Goal: Communication & Community: Answer question/provide support

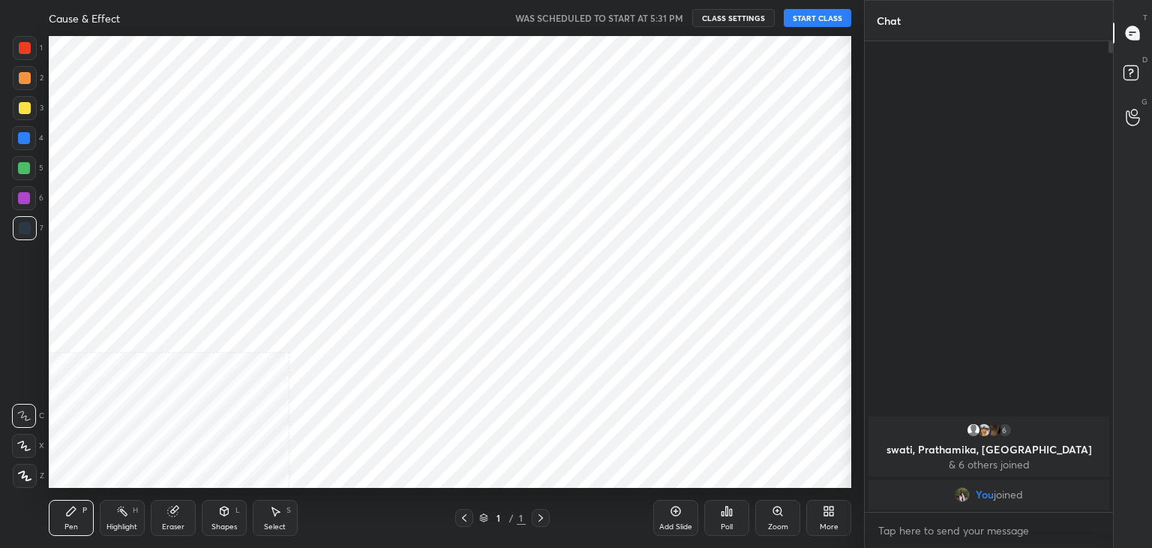
scroll to position [74548, 74197]
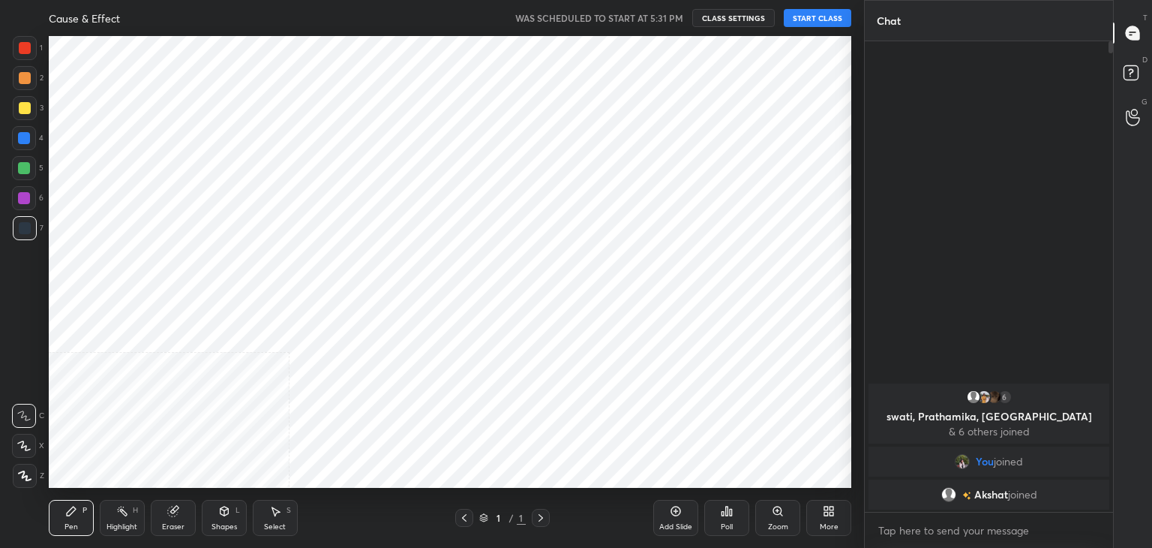
scroll to position [74548, 74197]
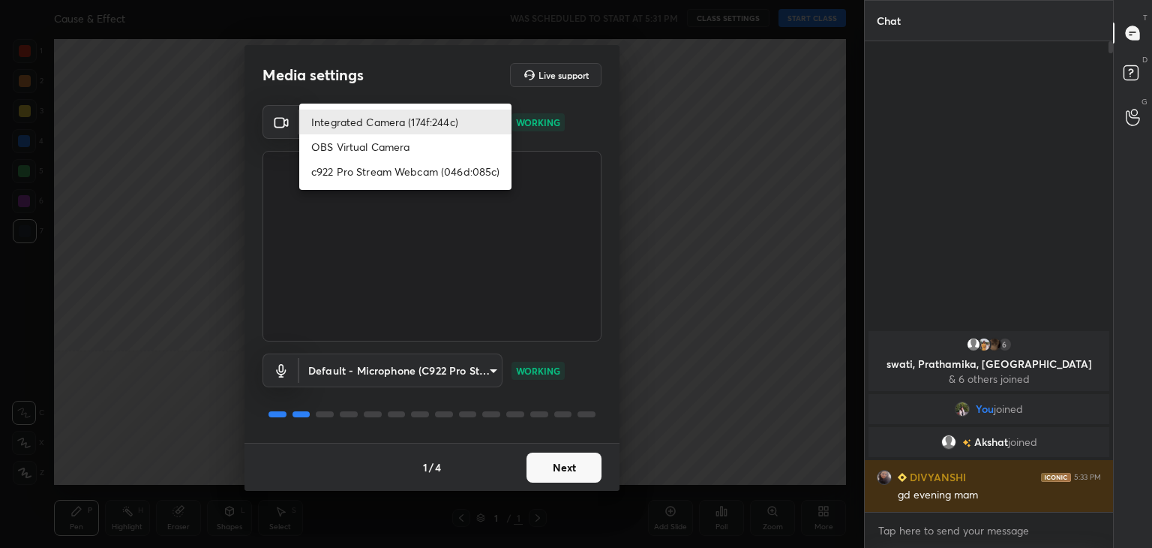
click at [466, 121] on body "1 2 3 4 5 6 7 C X Z C X Z E E Erase all H H Cause & Effect WAS SCHEDULED TO STA…" at bounding box center [576, 274] width 1152 height 548
click at [391, 166] on li "c922 Pro Stream Webcam (046d:085c)" at bounding box center [405, 171] width 212 height 25
type input "f7e14f9eae584019fac656853839b828de9642280aac3f5edf549983189ec2f9"
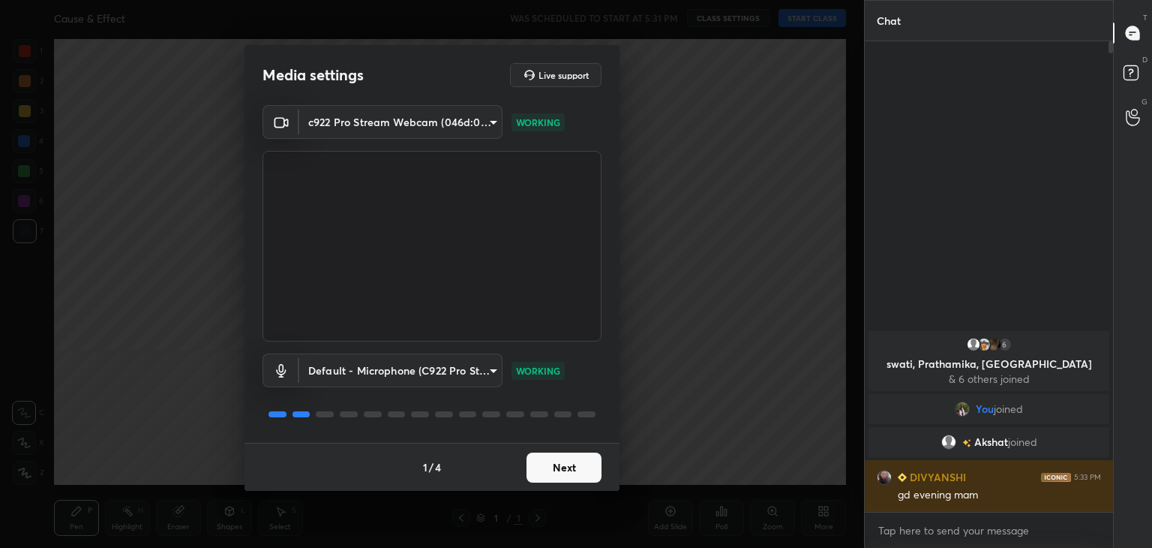
click at [563, 468] on button "Next" at bounding box center [564, 467] width 75 height 30
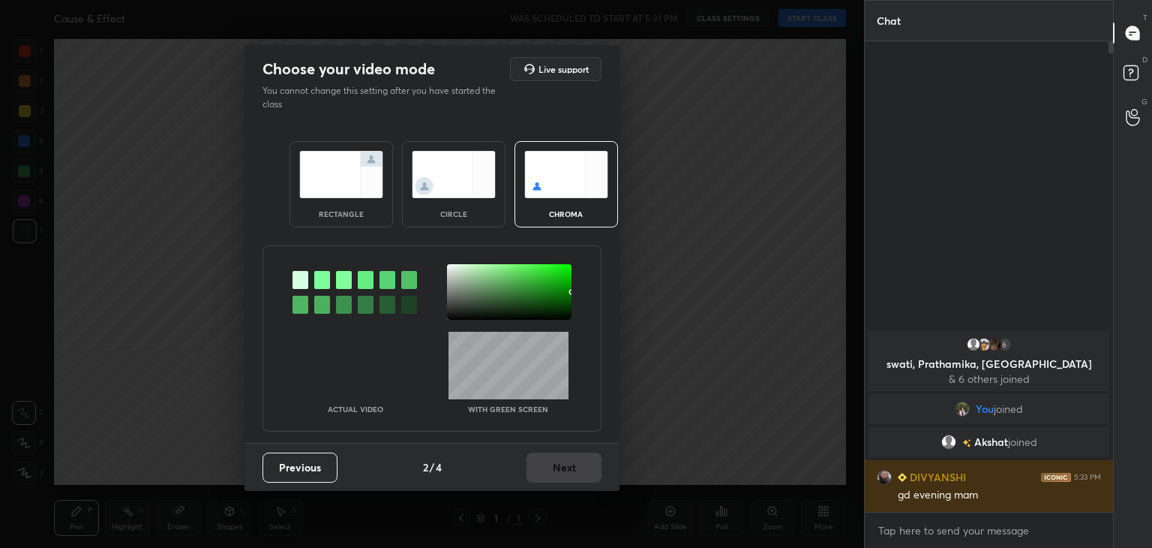
click at [440, 187] on img at bounding box center [454, 174] width 84 height 47
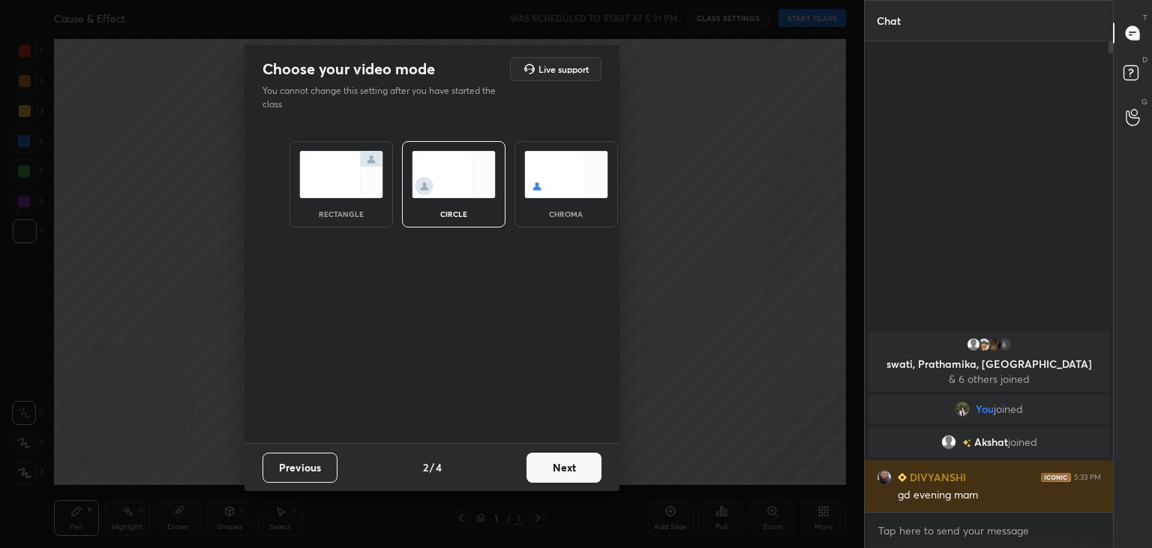
click at [588, 465] on button "Next" at bounding box center [564, 467] width 75 height 30
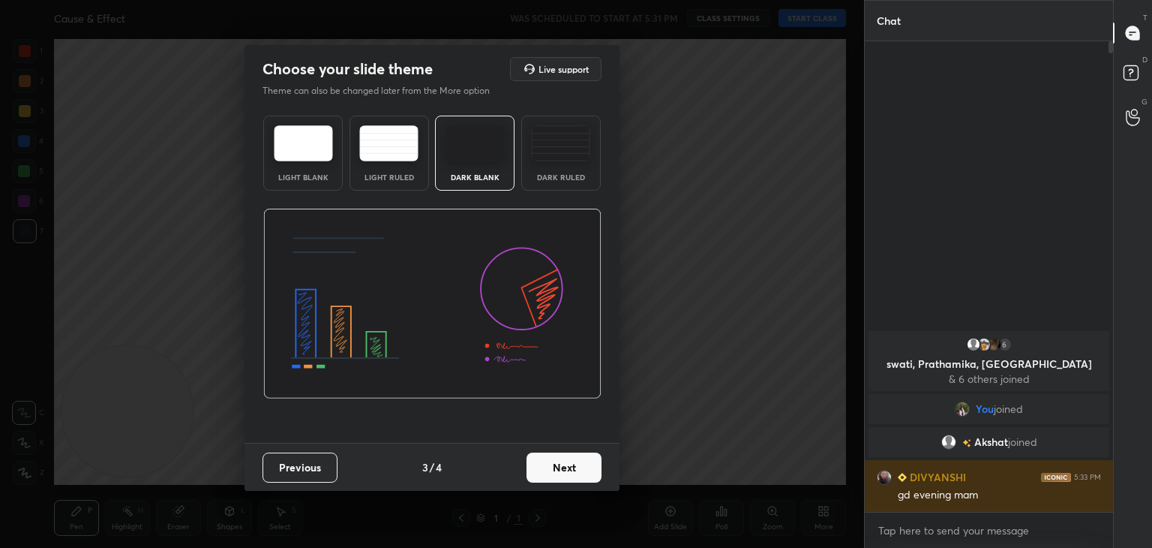
click at [591, 465] on button "Next" at bounding box center [564, 467] width 75 height 30
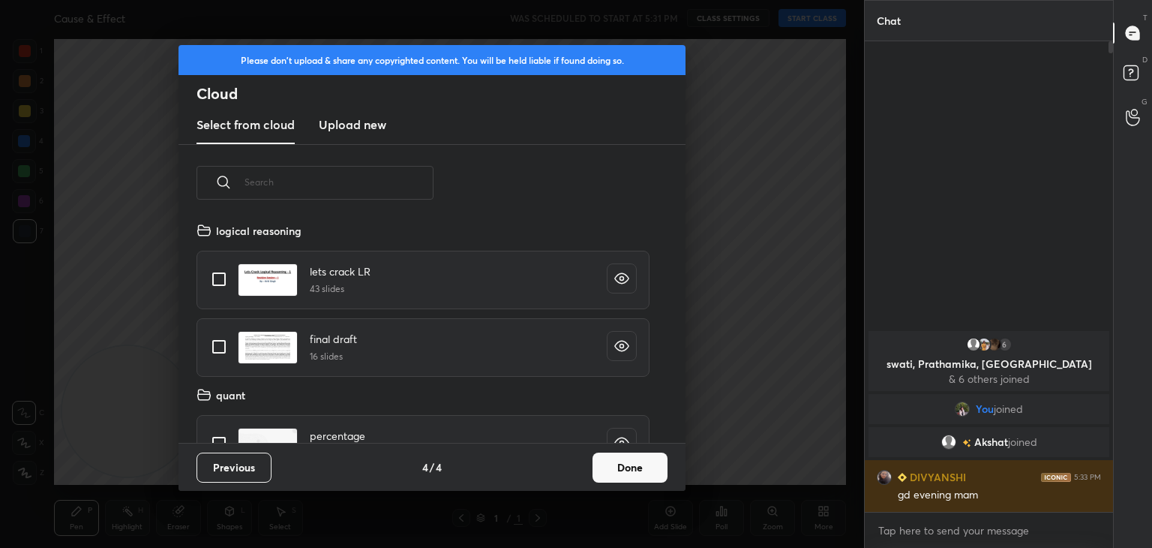
scroll to position [222, 482]
click at [591, 465] on div "Previous 4 / 4 Done" at bounding box center [432, 467] width 507 height 48
click at [655, 464] on button "Done" at bounding box center [630, 467] width 75 height 30
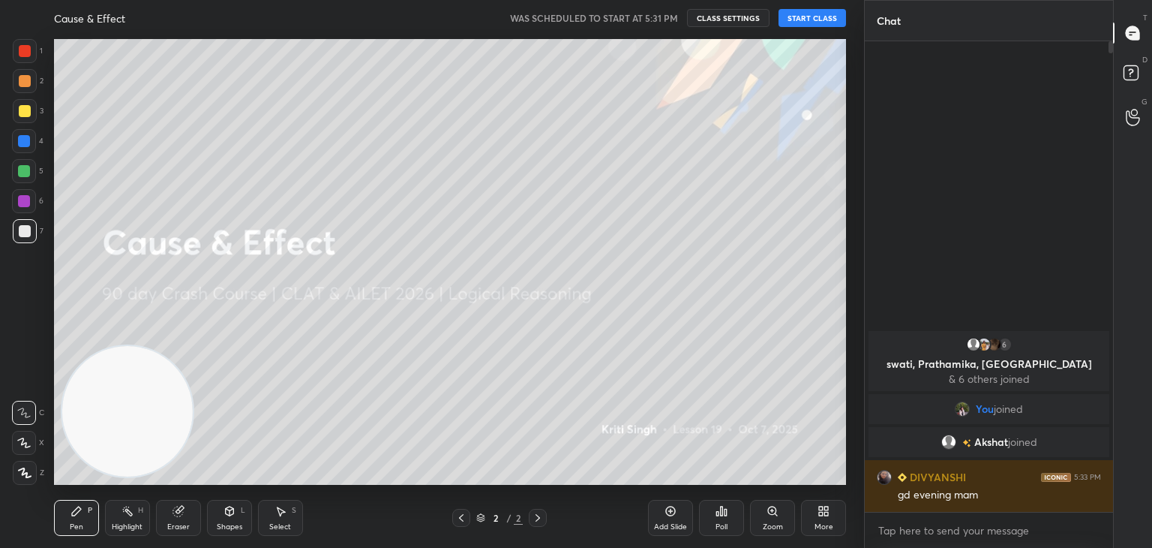
click at [818, 22] on button "START CLASS" at bounding box center [813, 18] width 68 height 18
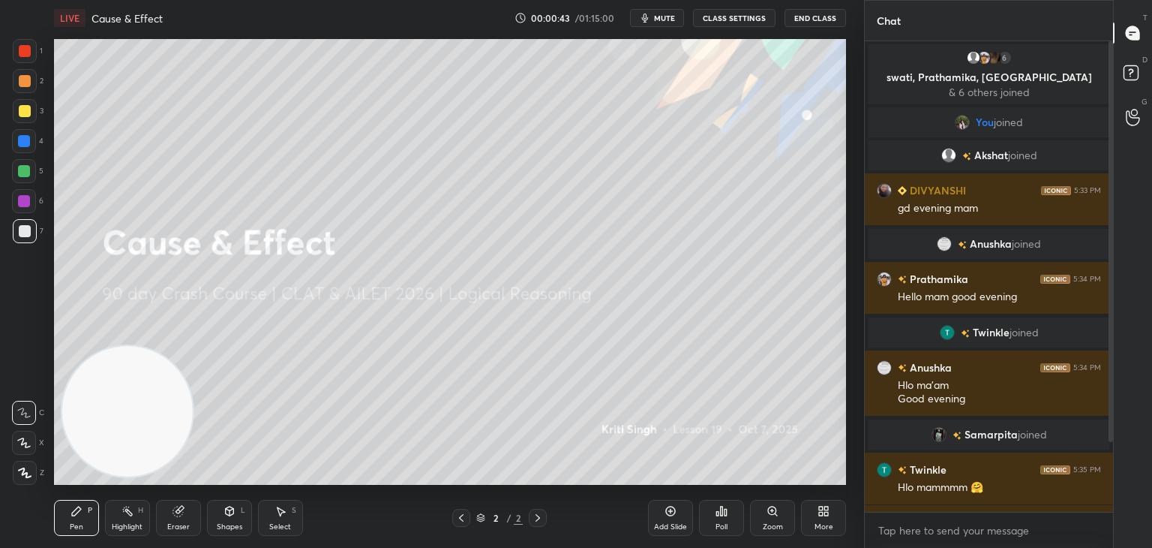
scroll to position [98, 0]
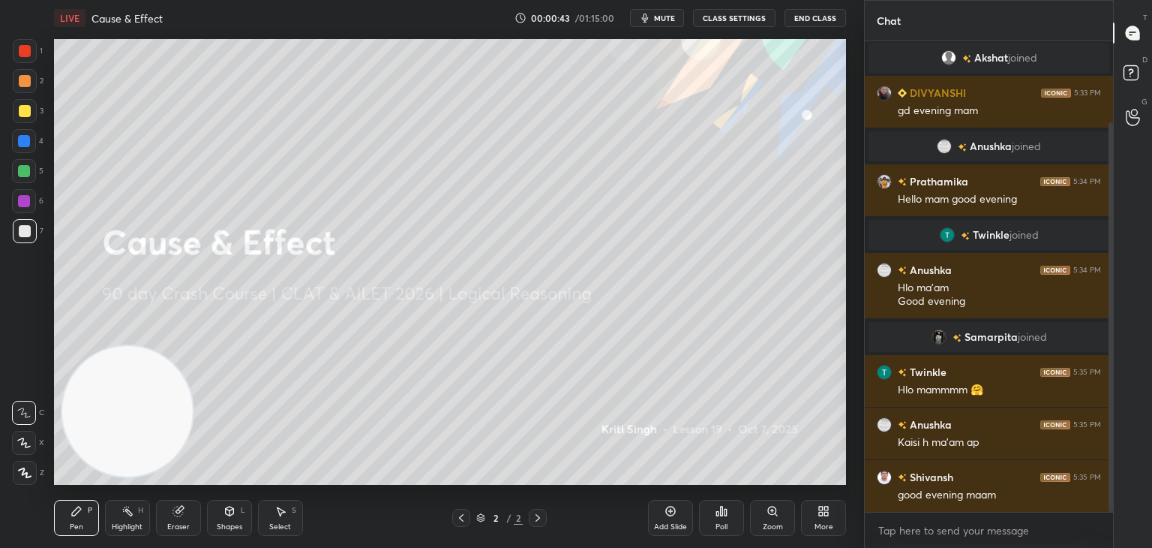
drag, startPoint x: 1112, startPoint y: 124, endPoint x: 1109, endPoint y: 286, distance: 162.0
click at [1109, 286] on div at bounding box center [1111, 316] width 5 height 389
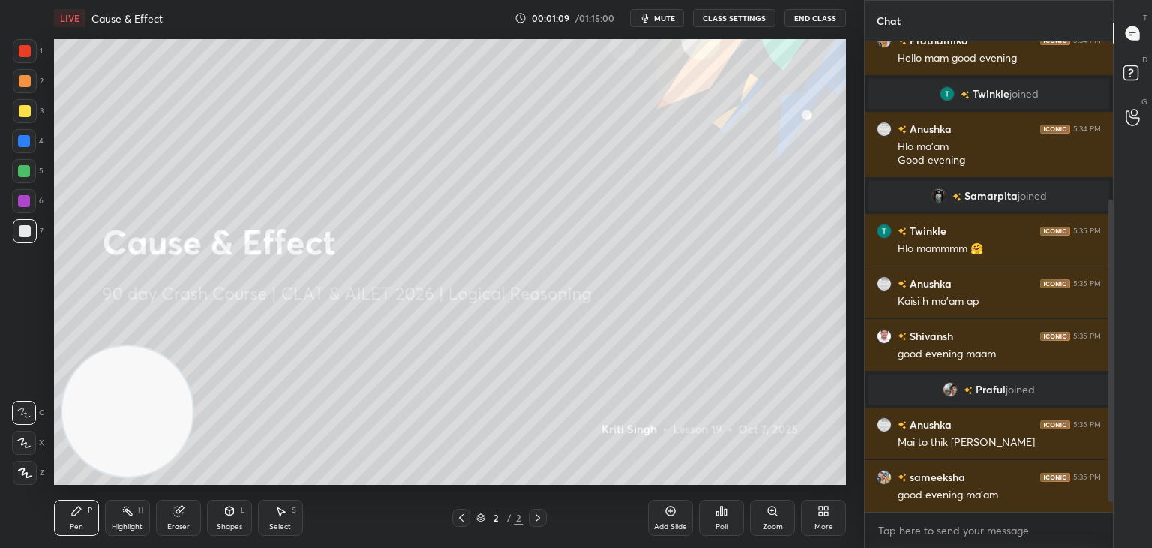
scroll to position [291, 0]
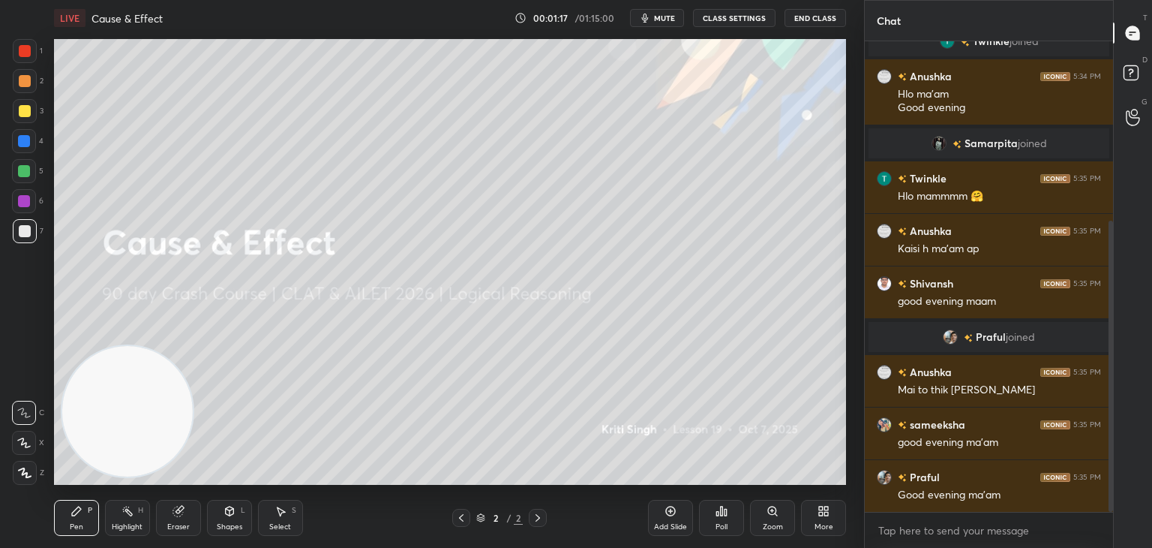
click at [670, 19] on span "mute" at bounding box center [664, 18] width 21 height 11
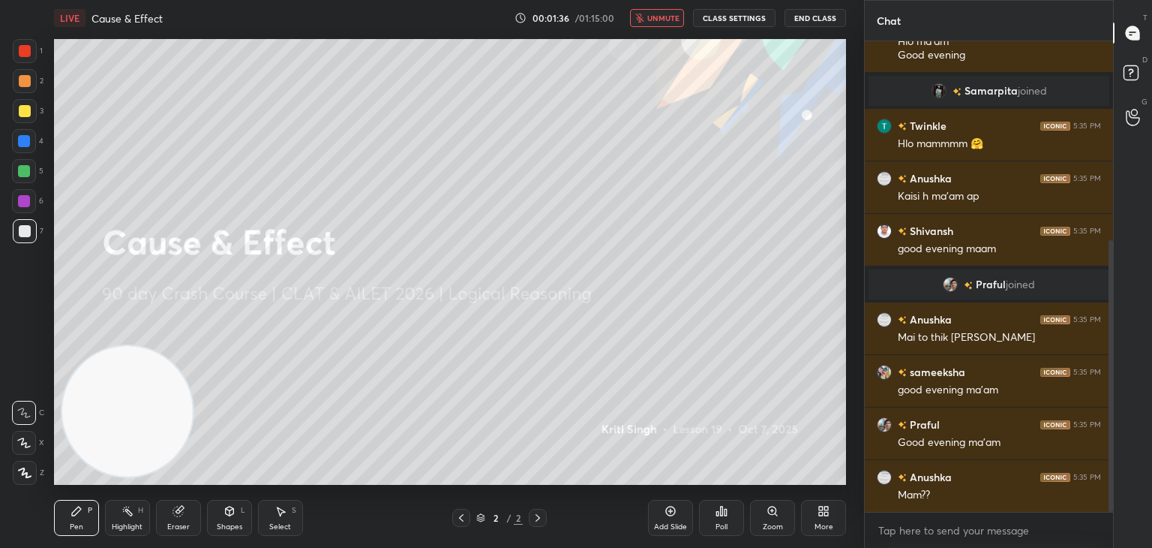
click at [677, 23] on button "unmute" at bounding box center [657, 18] width 54 height 18
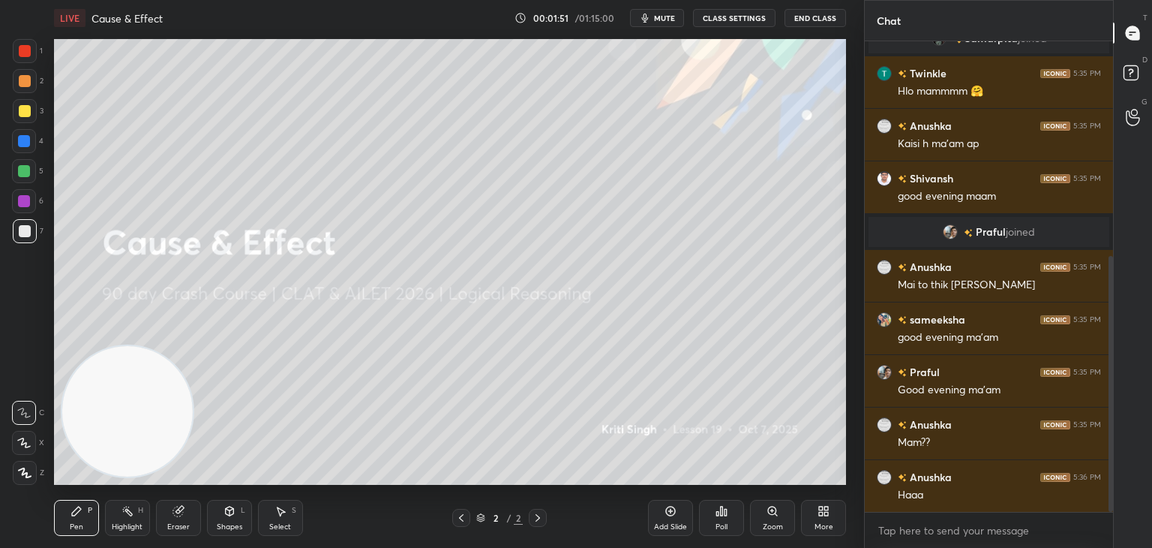
scroll to position [432, 0]
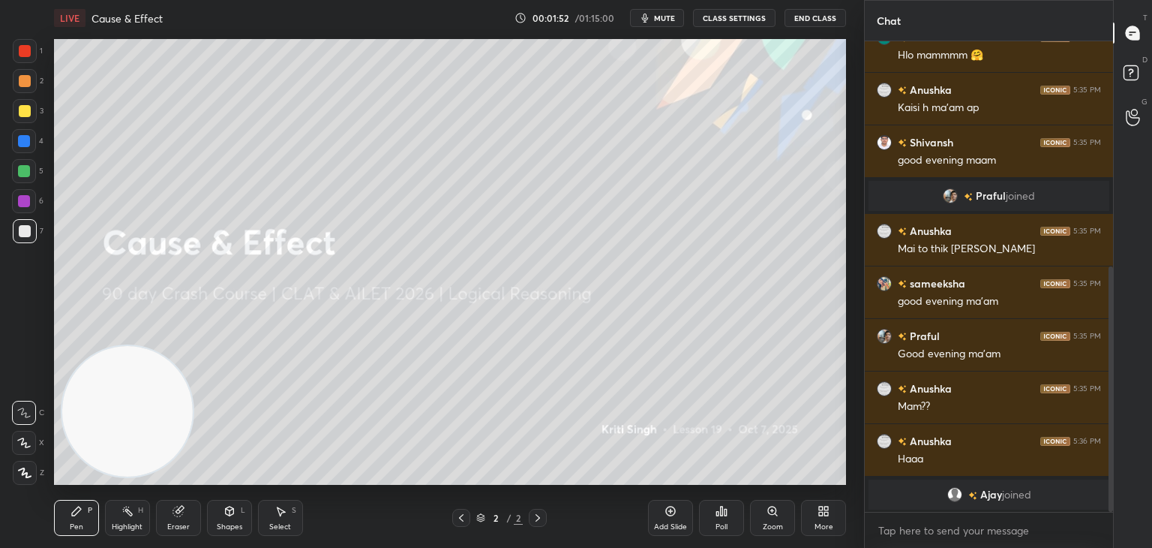
click at [23, 120] on div at bounding box center [25, 111] width 24 height 24
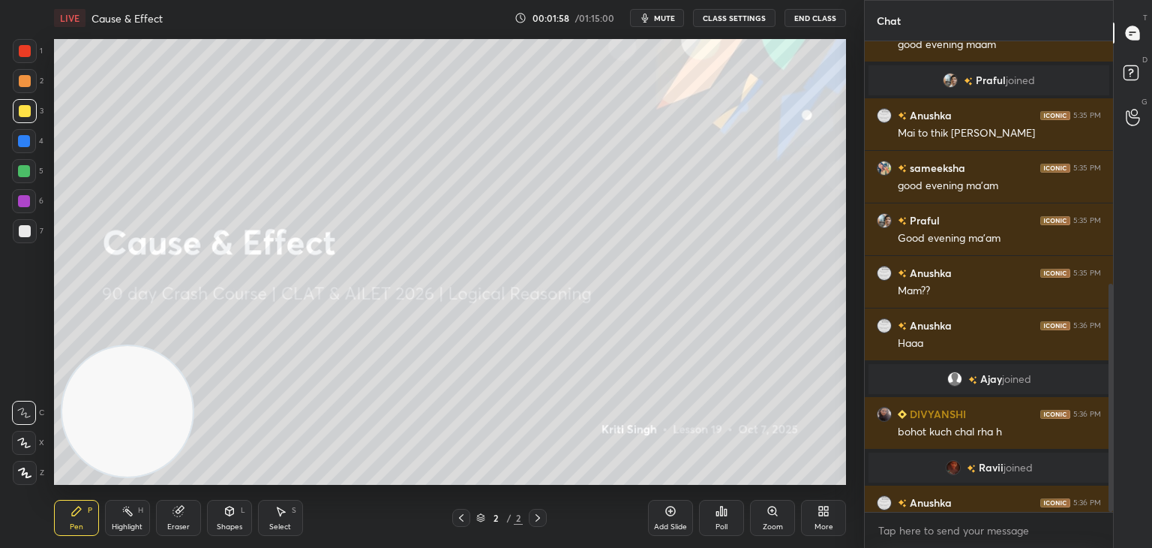
scroll to position [500, 0]
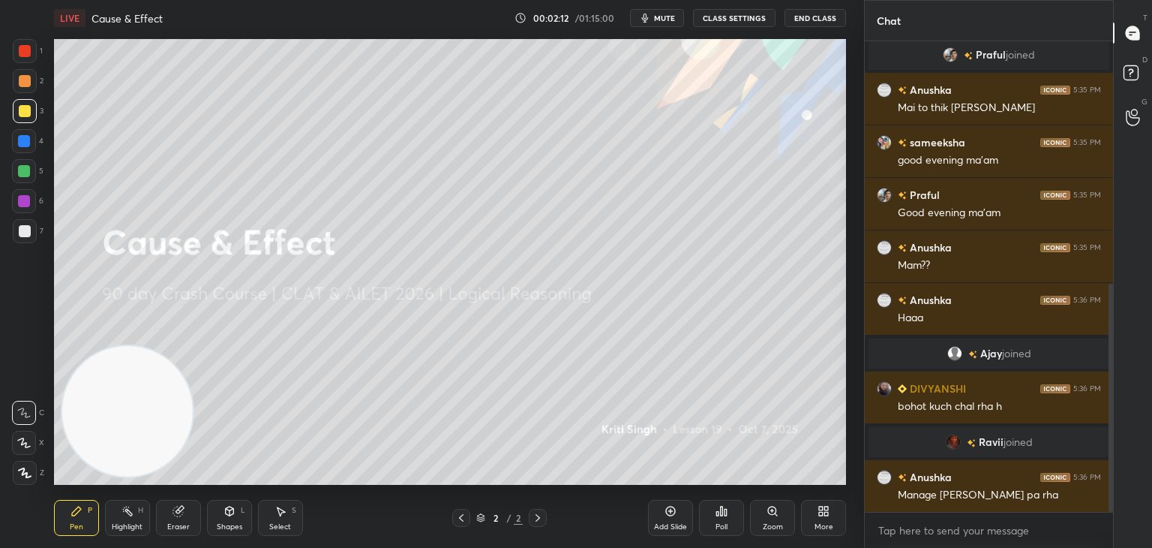
click at [27, 227] on div at bounding box center [25, 231] width 12 height 12
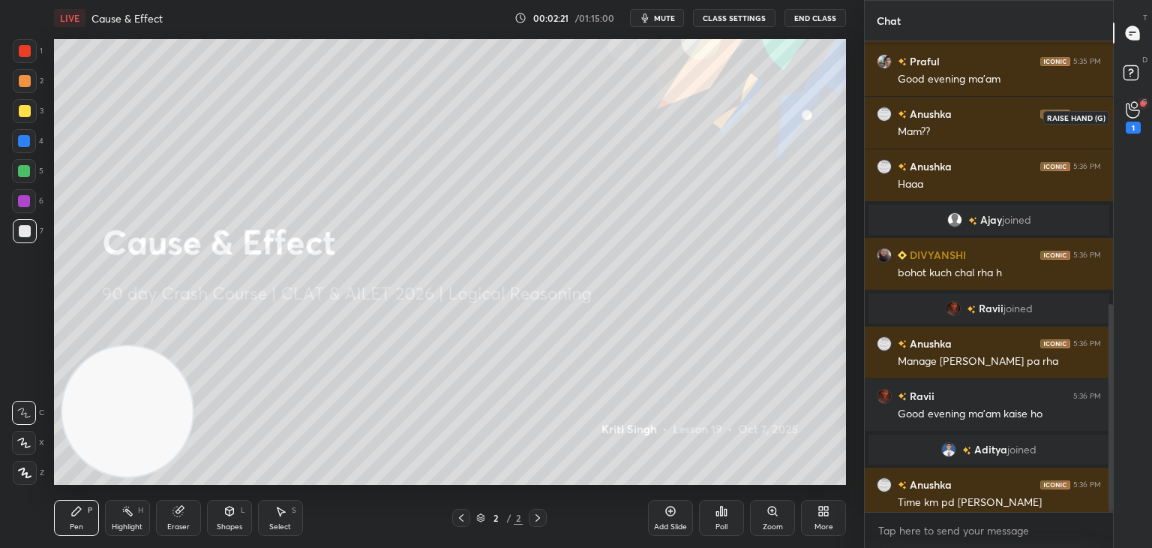
scroll to position [596, 0]
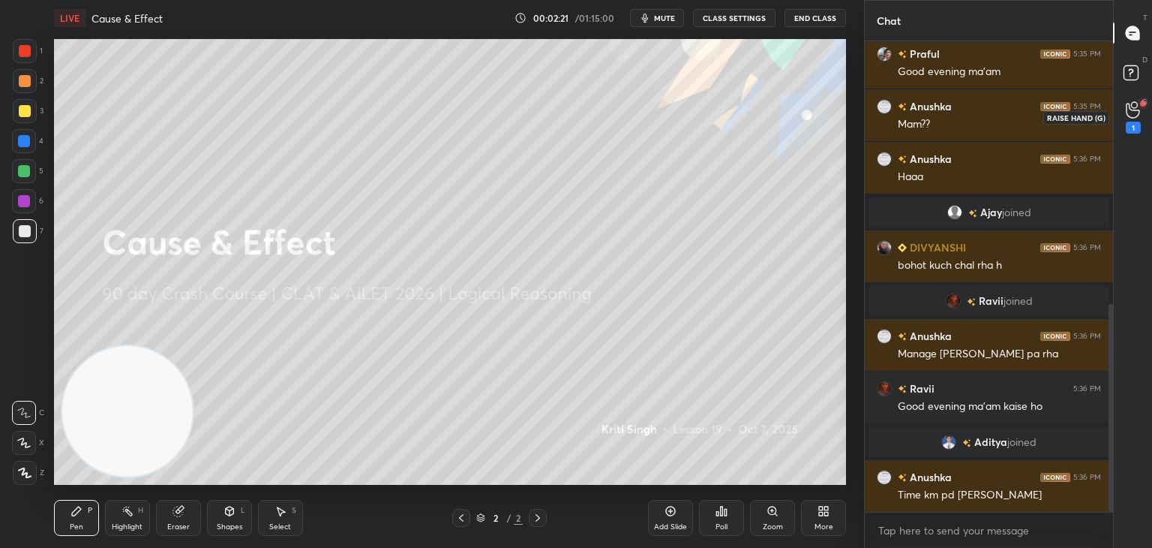
click at [1139, 122] on div "1" at bounding box center [1133, 128] width 15 height 12
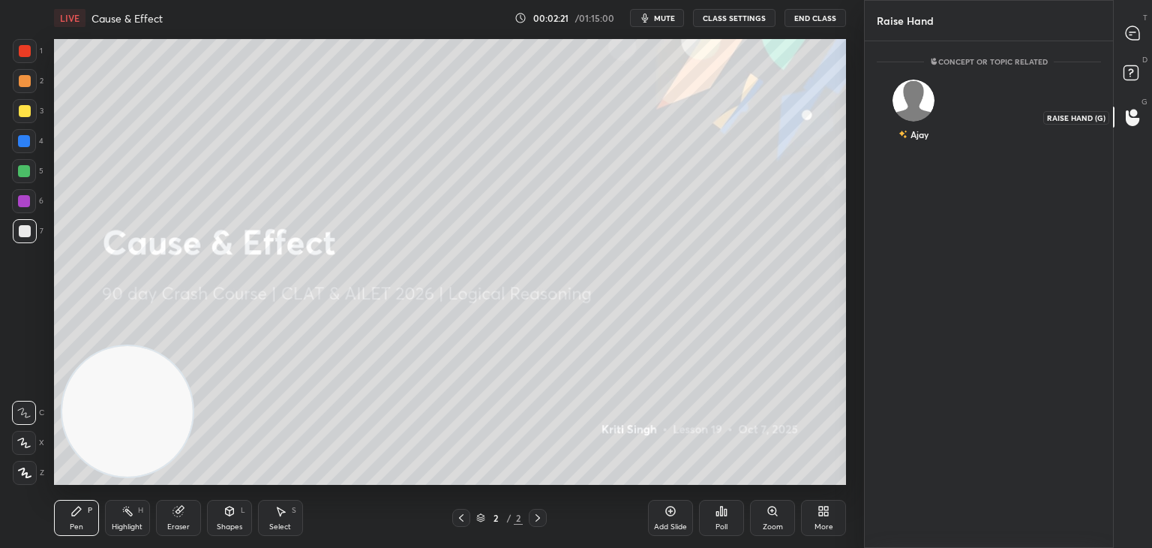
scroll to position [5, 5]
click at [914, 108] on img "grid" at bounding box center [914, 101] width 42 height 42
click at [918, 145] on button "INVITE" at bounding box center [914, 145] width 61 height 20
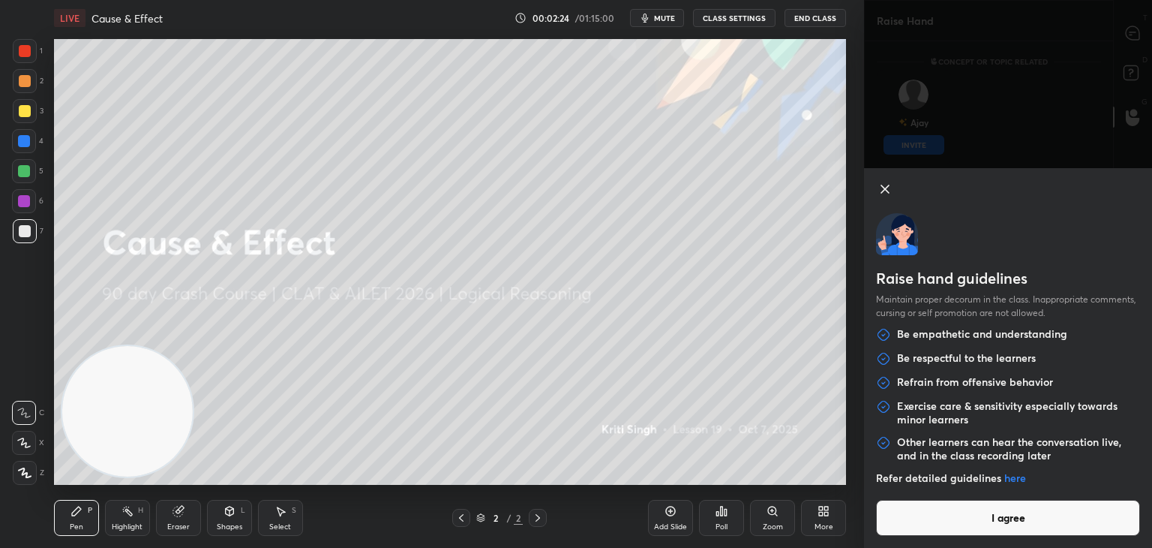
click at [994, 514] on button "I agree" at bounding box center [1008, 518] width 264 height 36
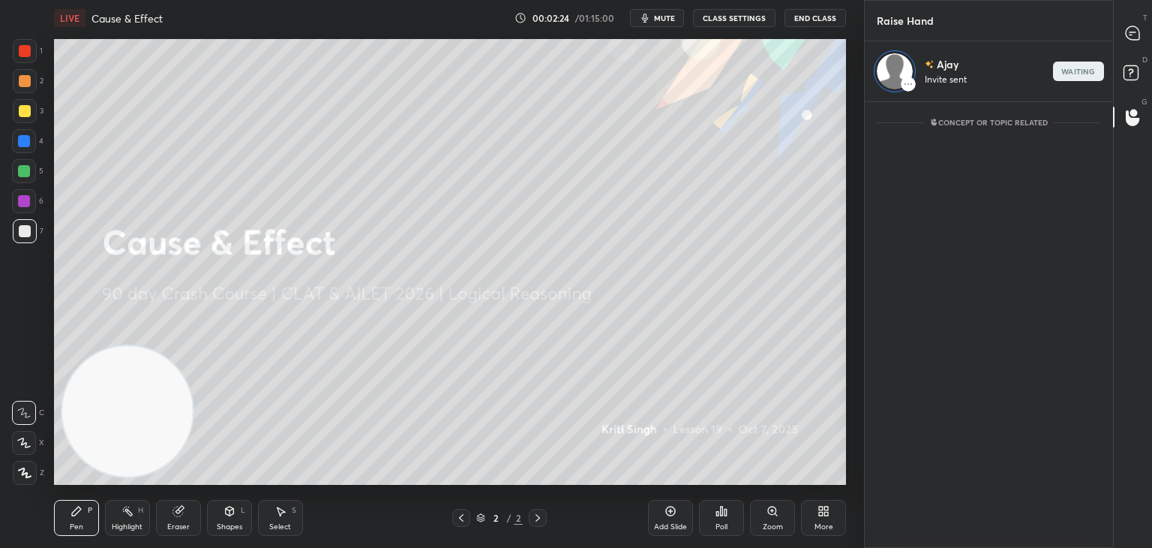
scroll to position [5, 5]
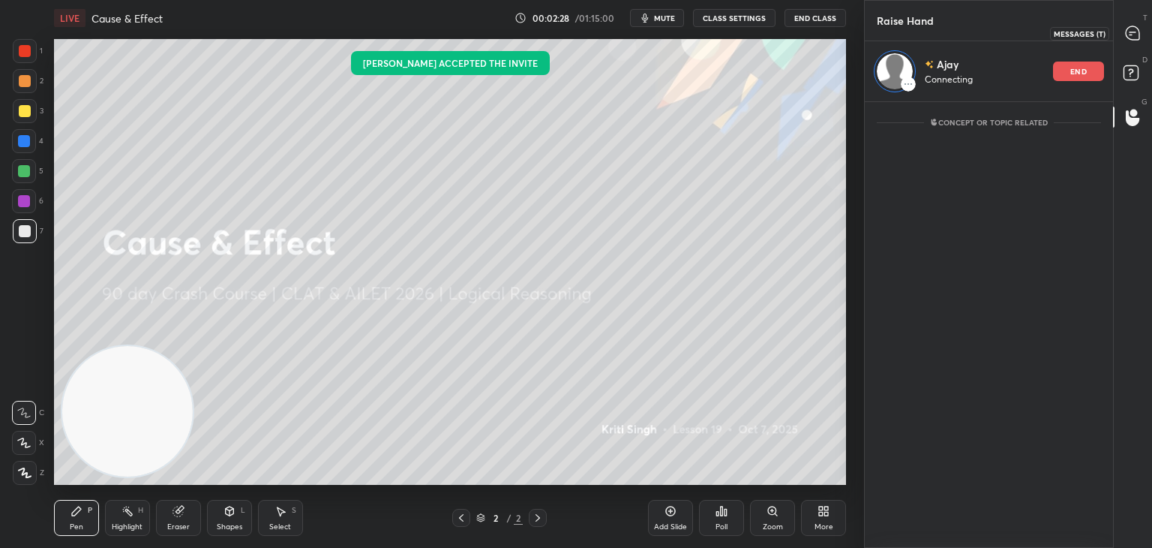
click at [1132, 37] on icon at bounding box center [1133, 33] width 14 height 14
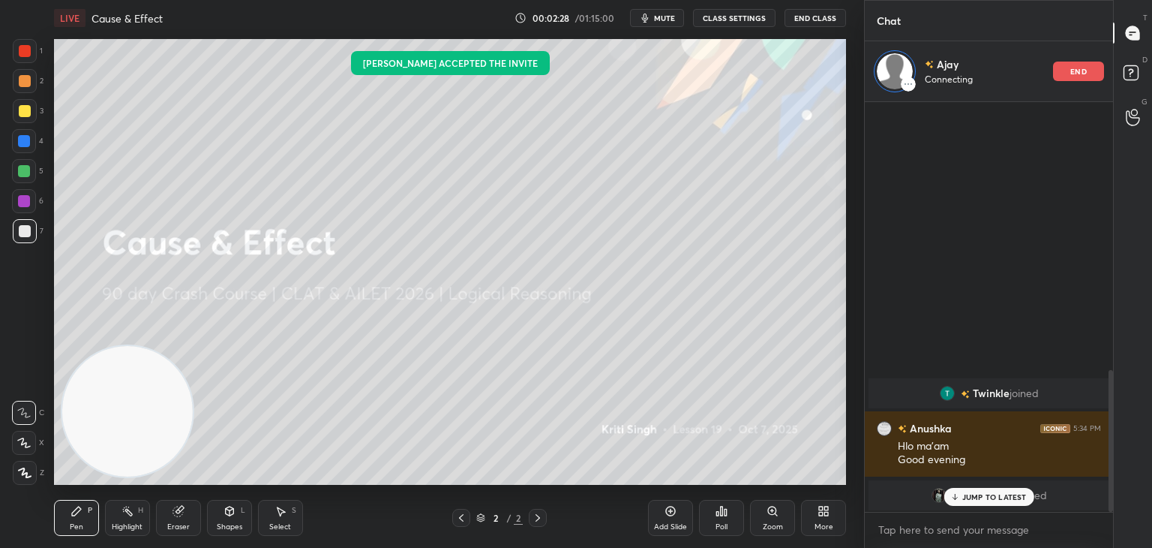
scroll to position [405, 244]
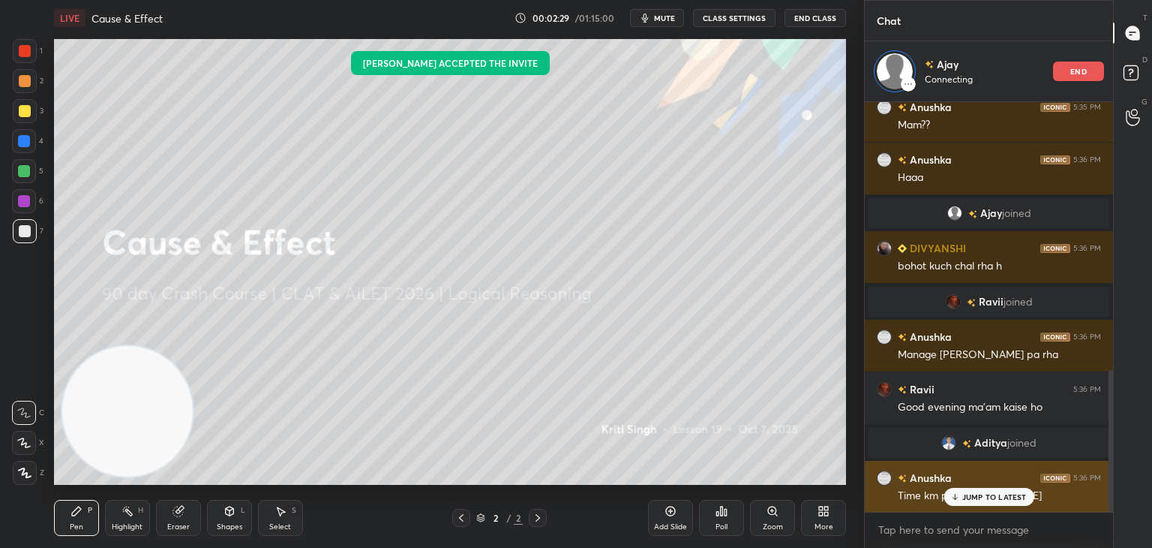
click at [994, 490] on div "JUMP TO LATEST" at bounding box center [989, 497] width 90 height 18
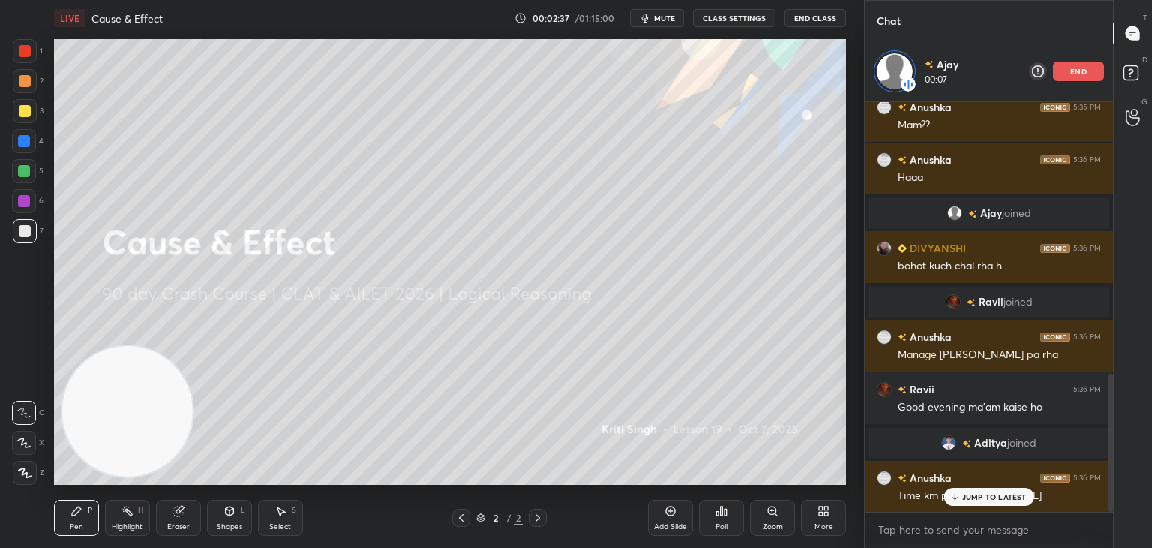
scroll to position [810, 0]
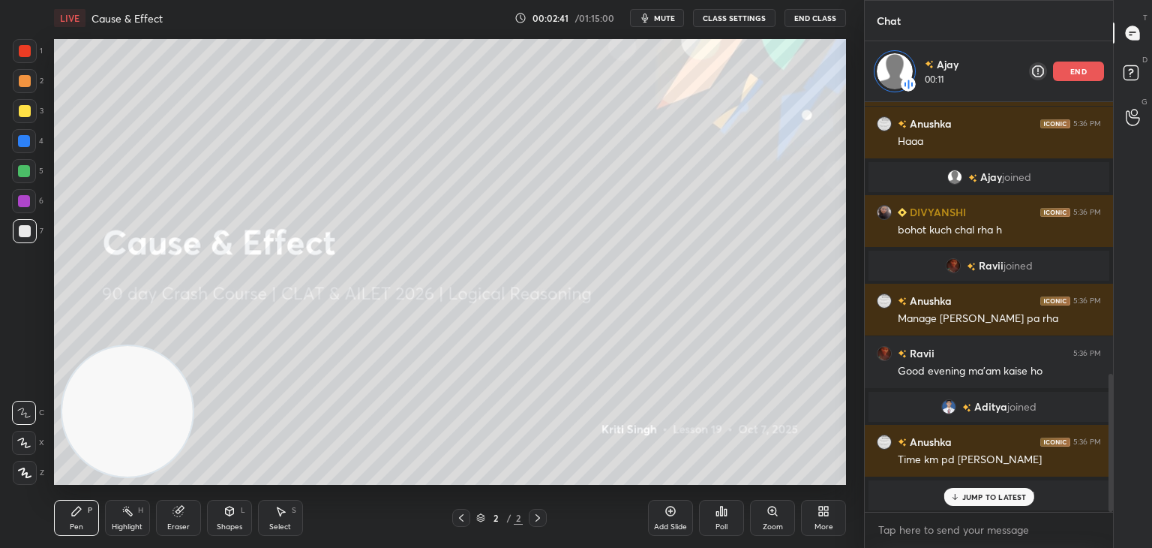
click at [26, 110] on div at bounding box center [25, 111] width 12 height 12
click at [177, 519] on div "Eraser" at bounding box center [178, 518] width 45 height 36
click at [71, 529] on div "Pen" at bounding box center [77, 527] width 14 height 8
click at [1007, 500] on p "JUMP TO LATEST" at bounding box center [994, 496] width 65 height 9
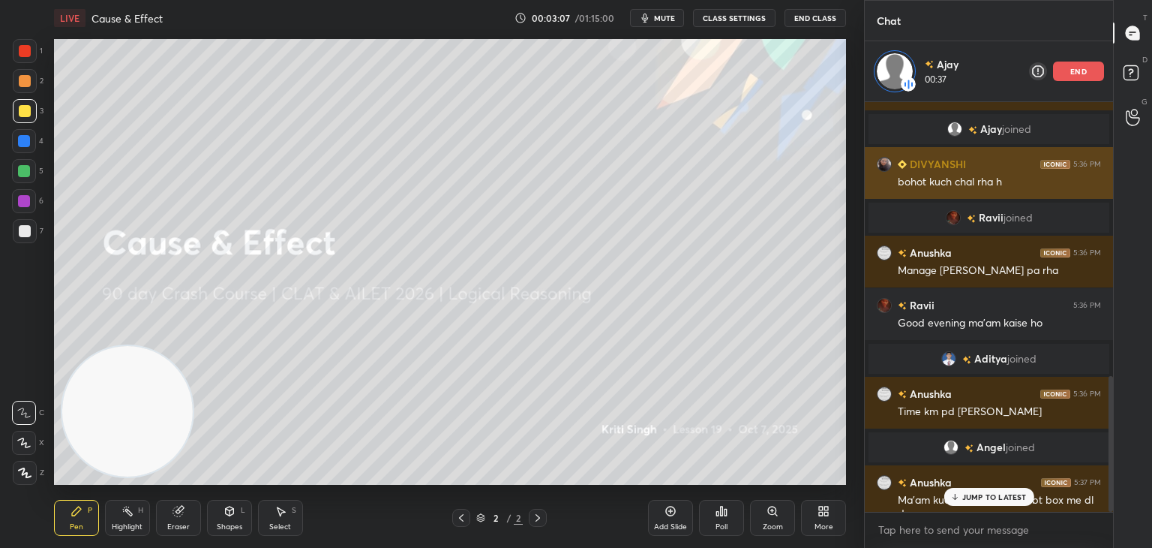
scroll to position [828, 0]
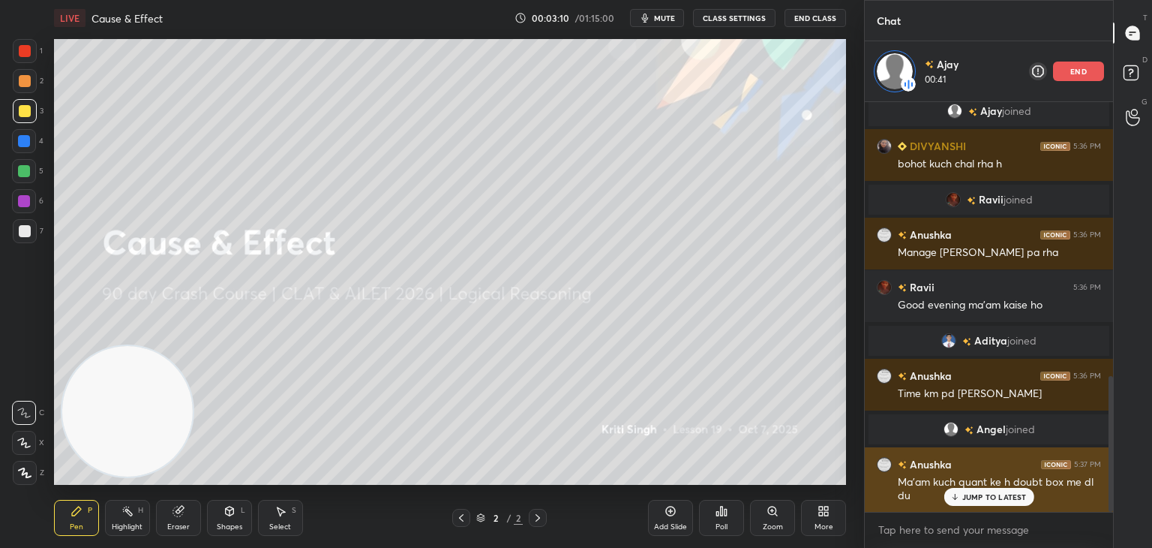
click at [961, 502] on div "JUMP TO LATEST" at bounding box center [989, 497] width 90 height 18
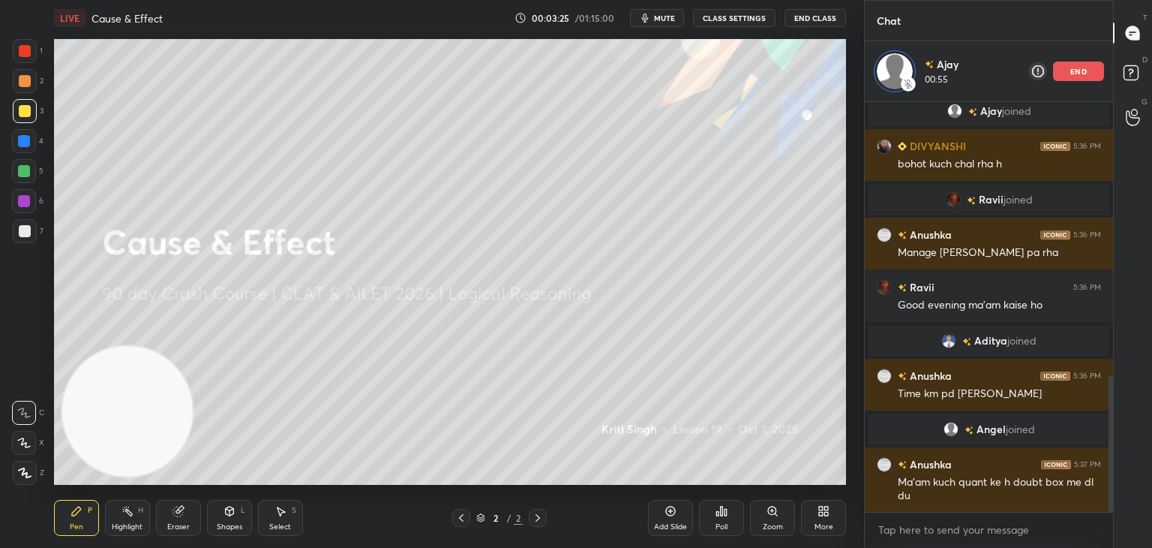
click at [670, 511] on icon at bounding box center [670, 511] width 5 height 5
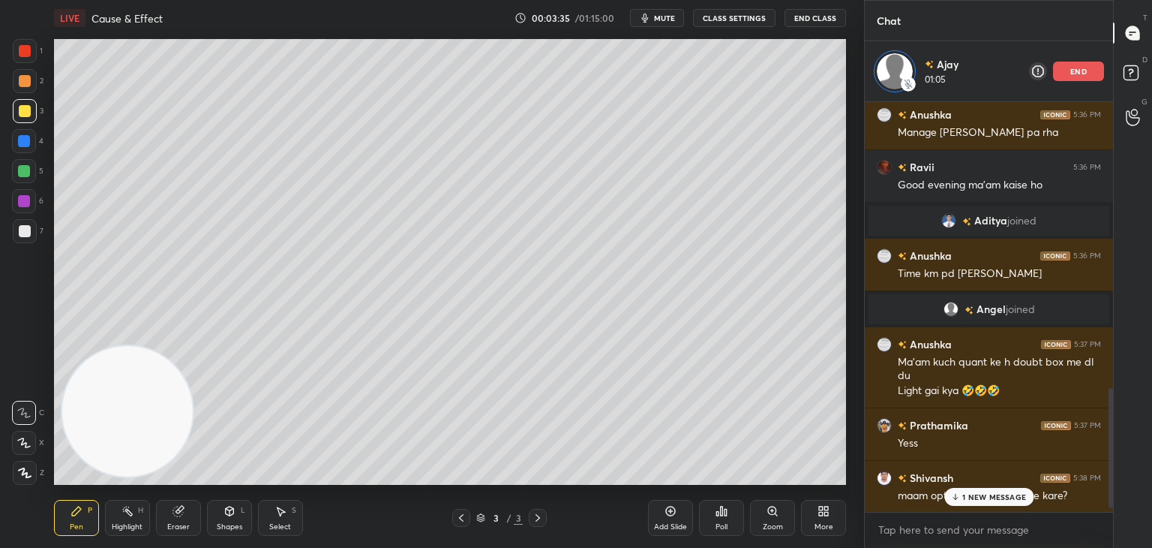
scroll to position [1014, 0]
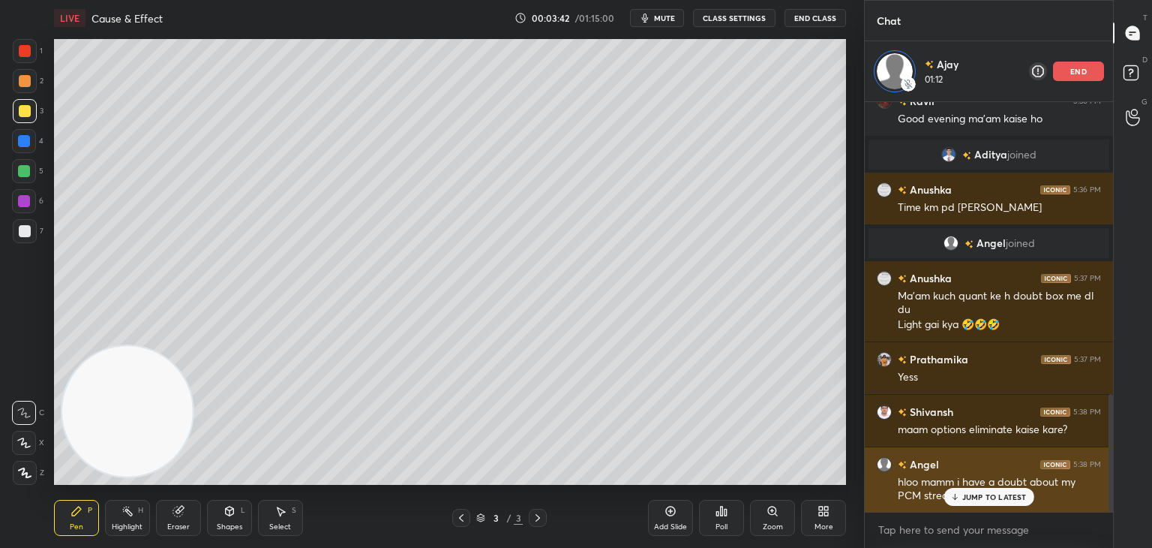
click at [977, 502] on div "JUMP TO LATEST" at bounding box center [989, 497] width 90 height 18
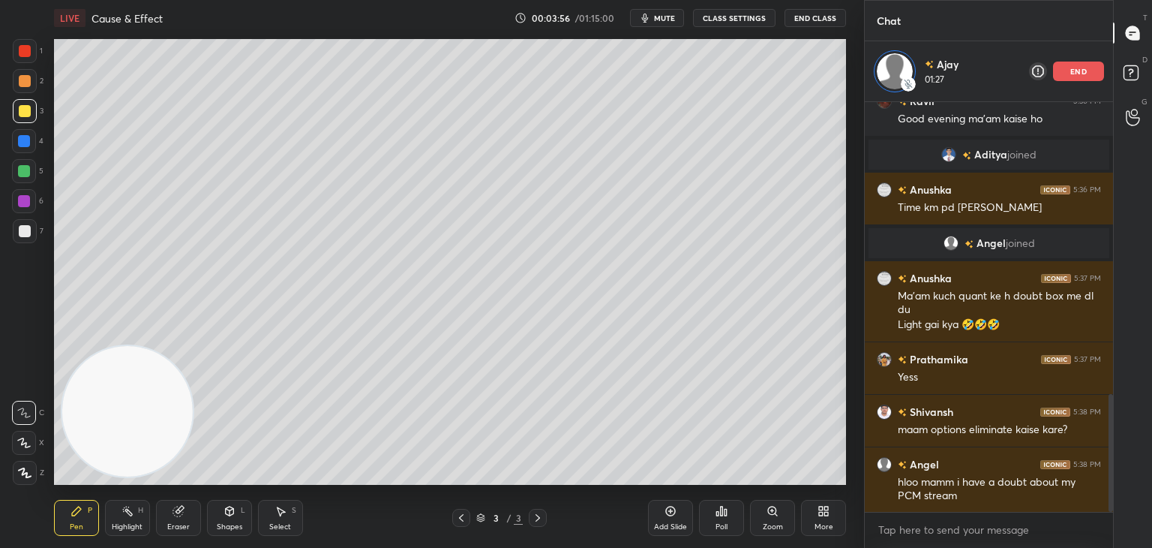
click at [31, 232] on div at bounding box center [25, 231] width 24 height 24
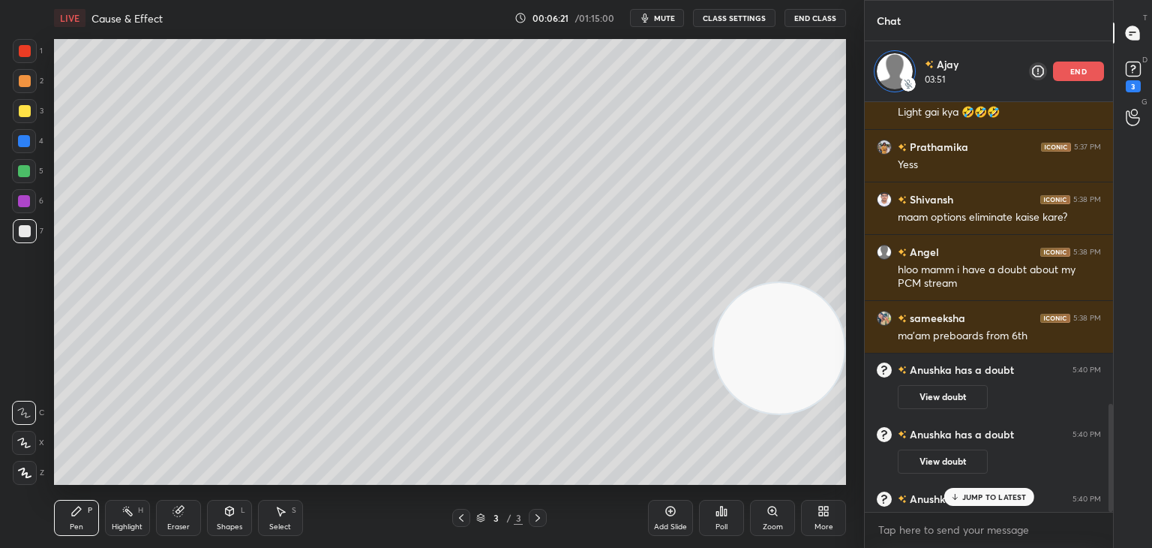
scroll to position [1146, 0]
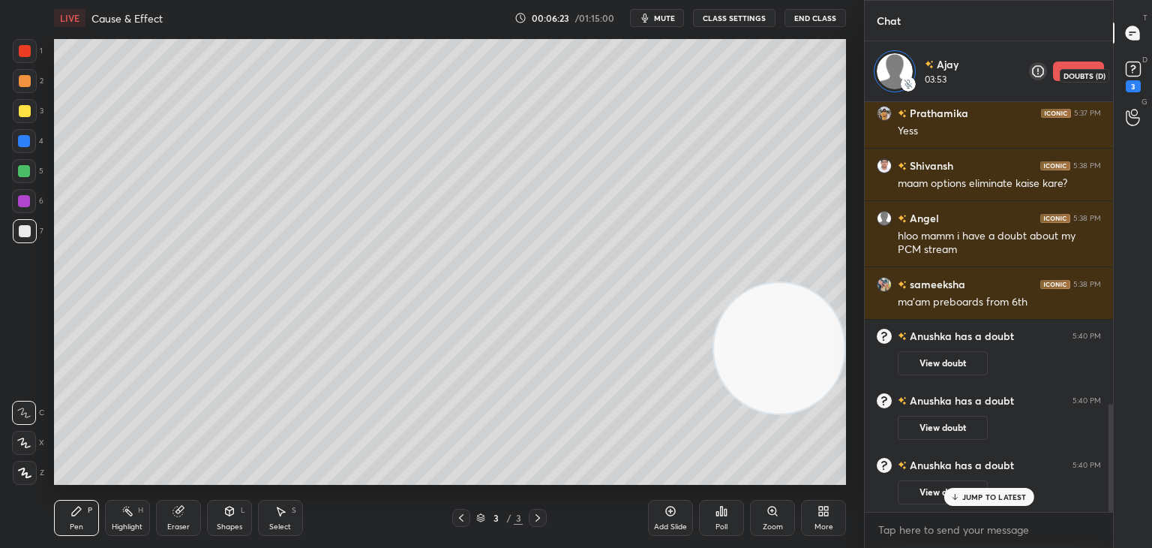
click at [1137, 84] on div "3" at bounding box center [1133, 86] width 15 height 12
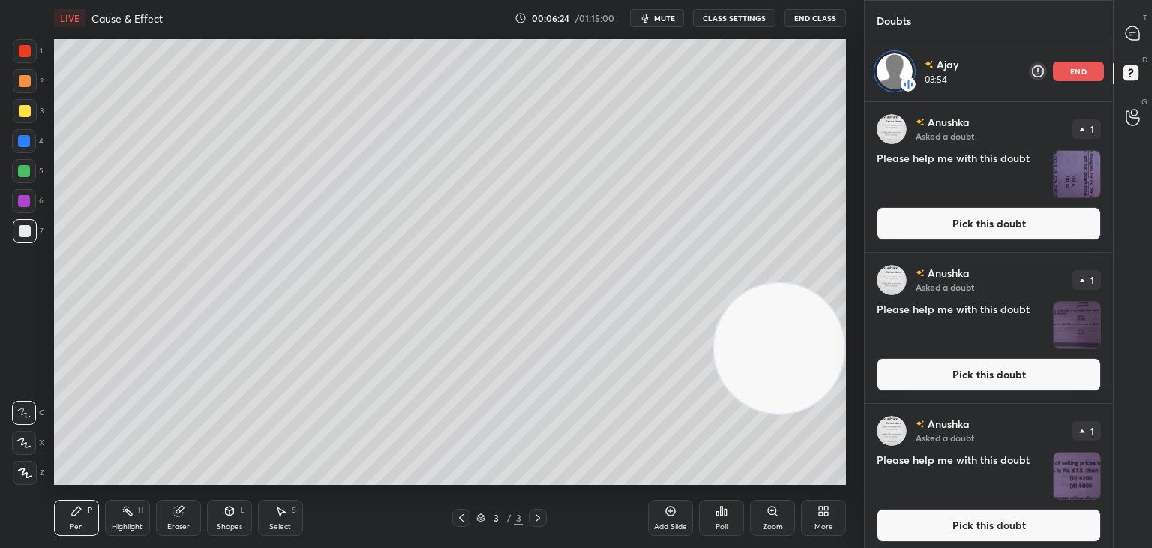
scroll to position [6, 0]
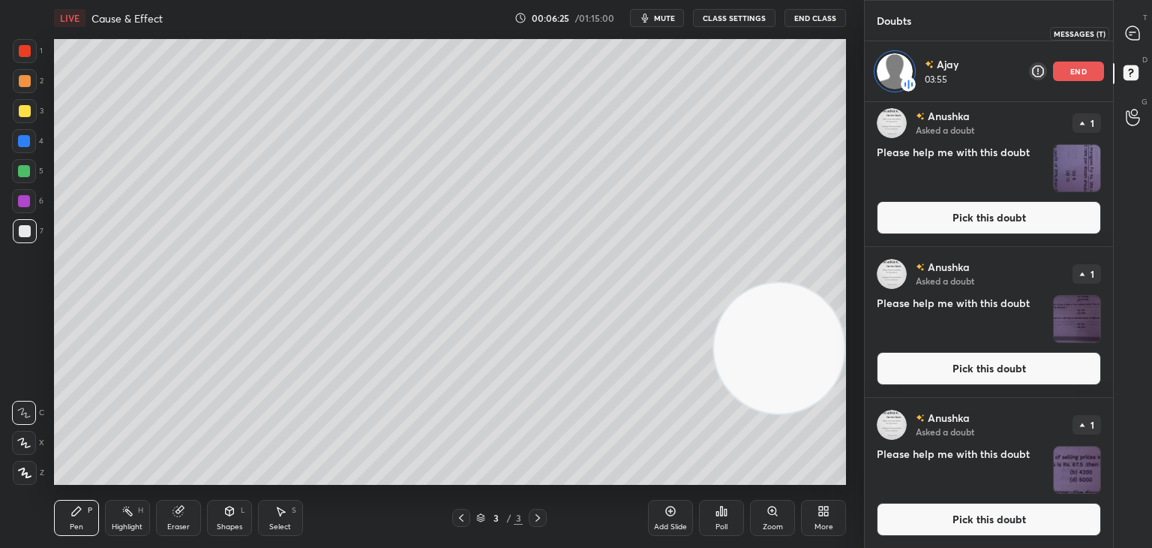
click at [1130, 38] on icon at bounding box center [1133, 33] width 14 height 14
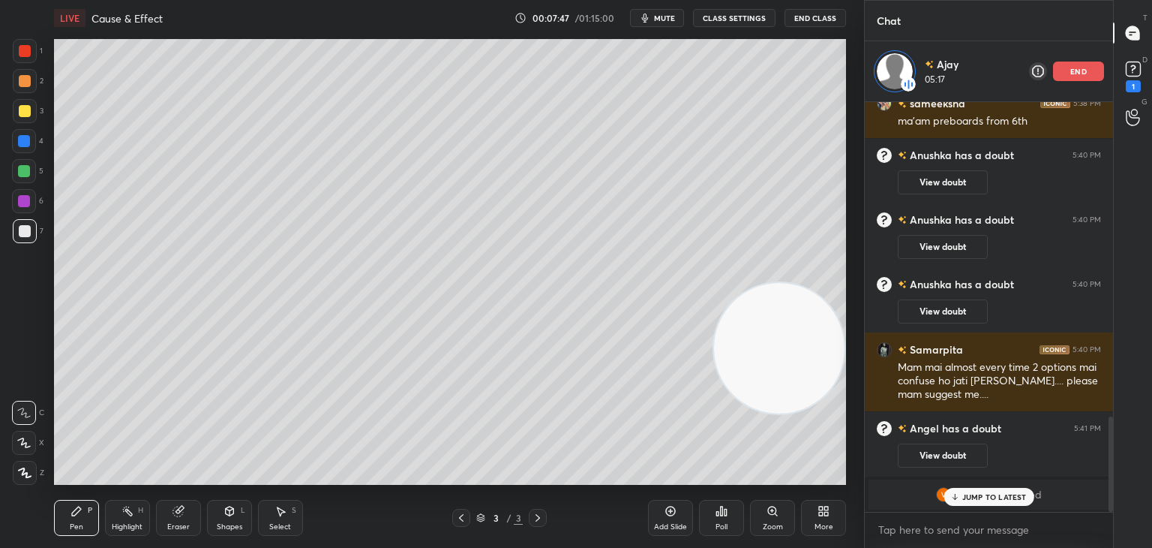
scroll to position [1350, 0]
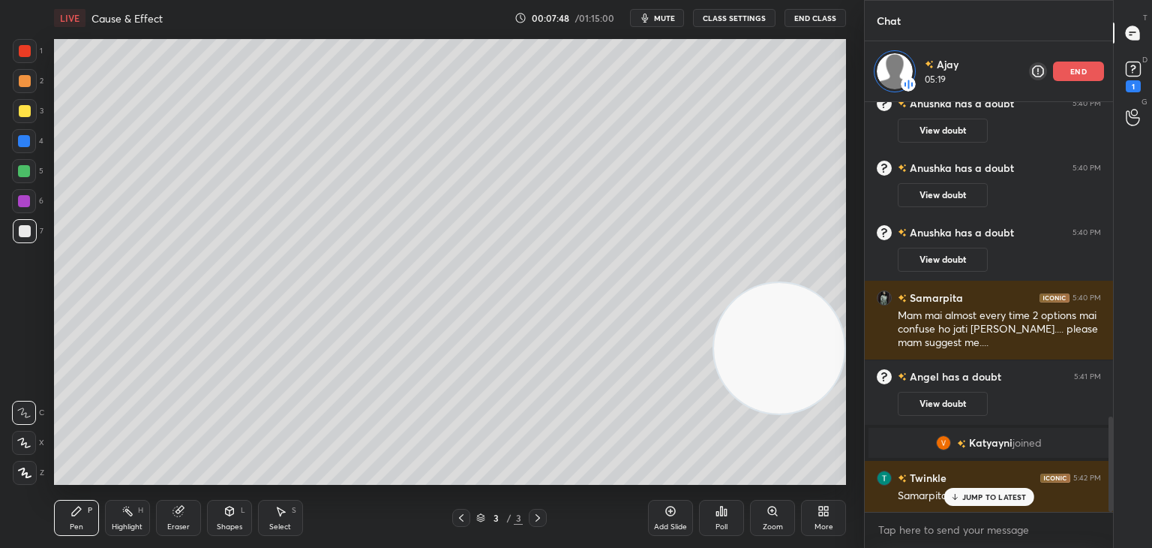
click at [671, 512] on icon at bounding box center [671, 511] width 12 height 12
click at [25, 113] on div at bounding box center [25, 111] width 12 height 12
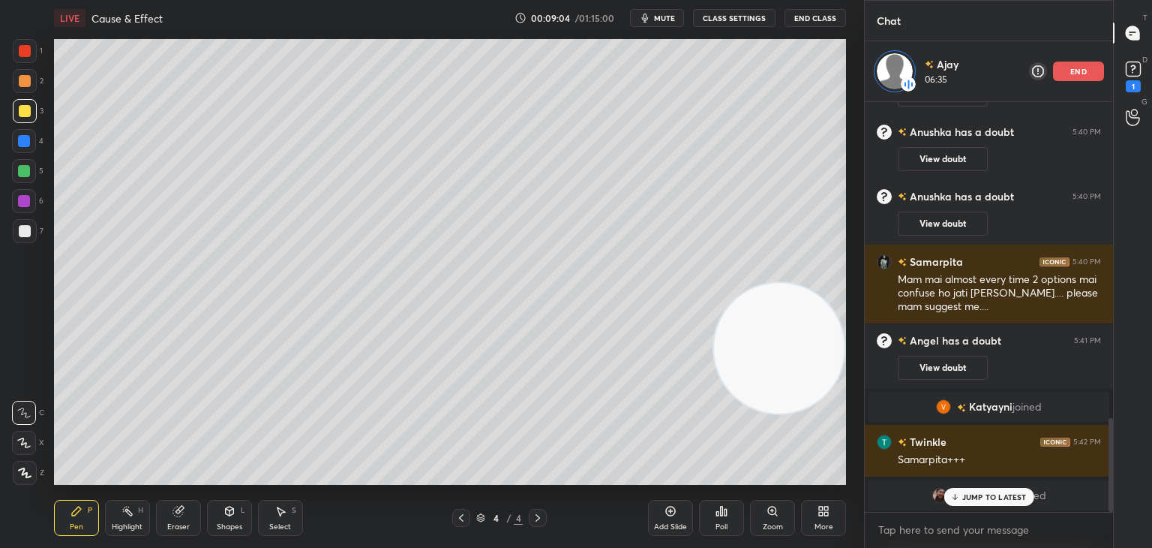
click at [961, 498] on div "JUMP TO LATEST" at bounding box center [989, 497] width 90 height 18
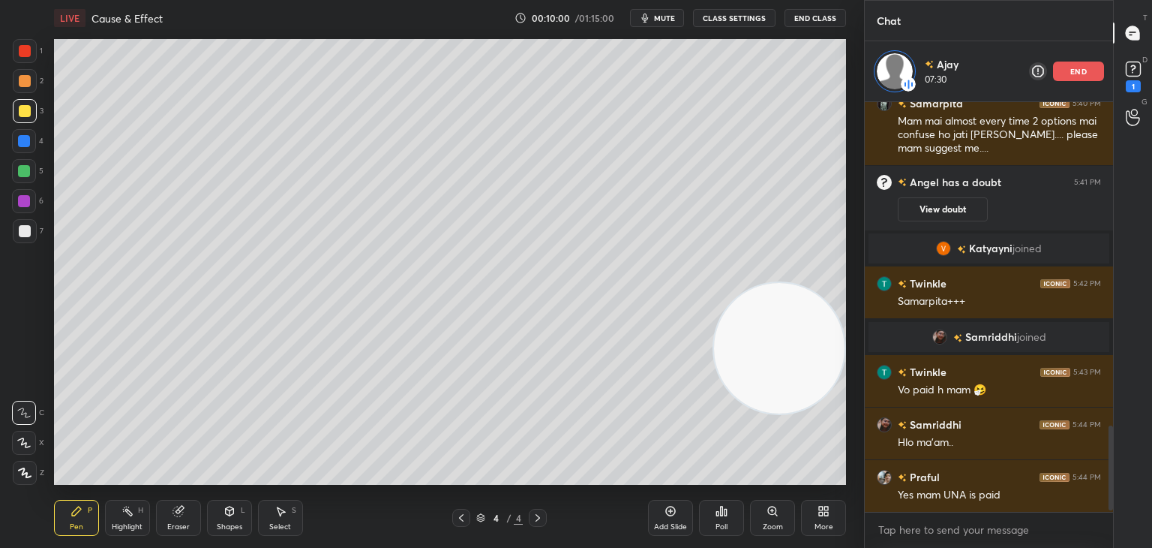
scroll to position [1580, 0]
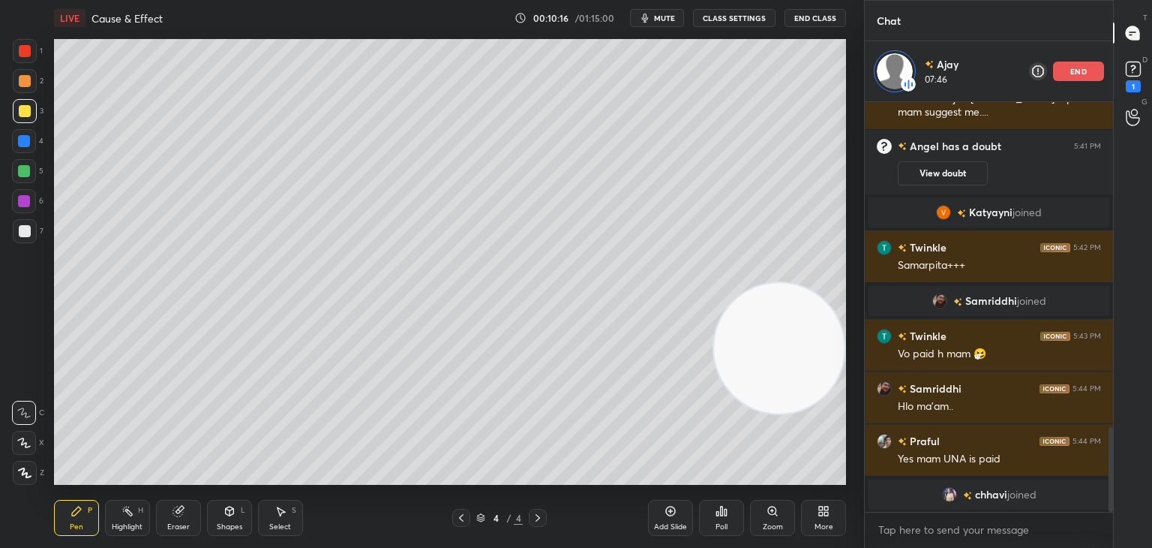
click at [670, 511] on icon at bounding box center [670, 511] width 5 height 5
click at [26, 85] on div at bounding box center [25, 81] width 12 height 12
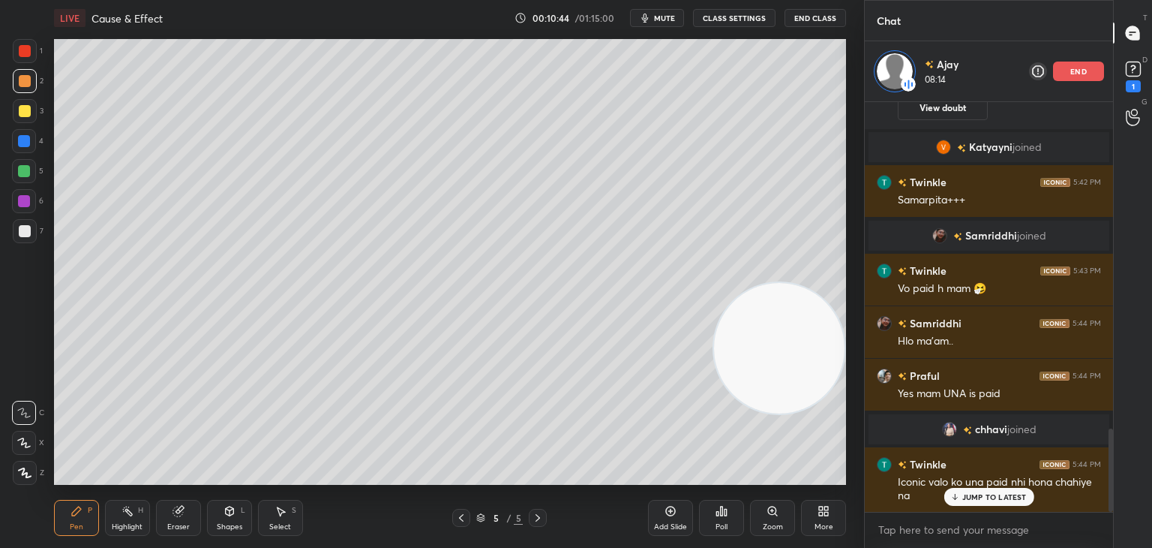
scroll to position [1670, 0]
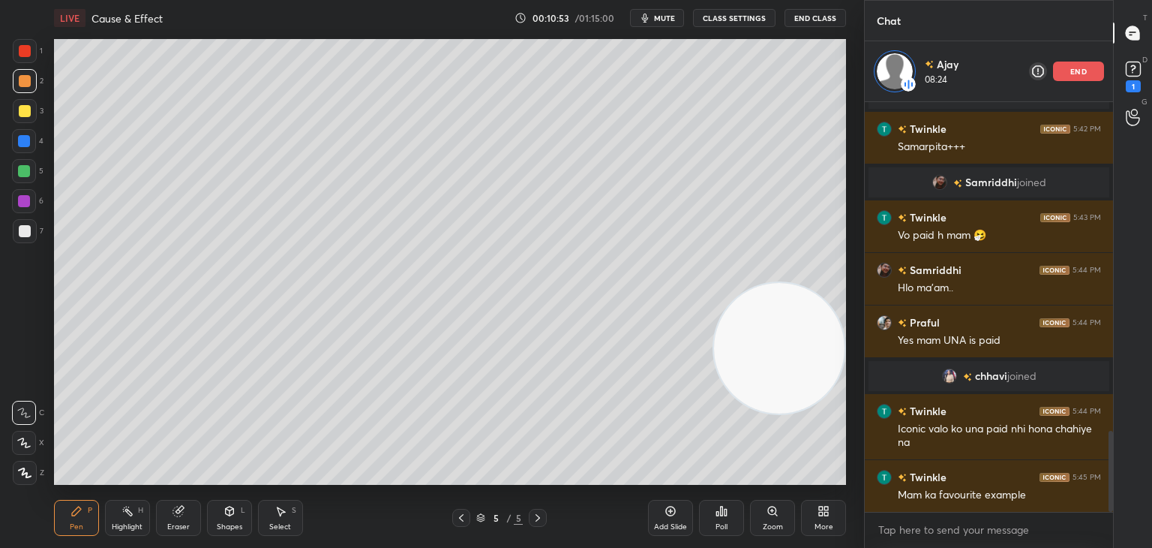
click at [21, 117] on div at bounding box center [25, 111] width 12 height 12
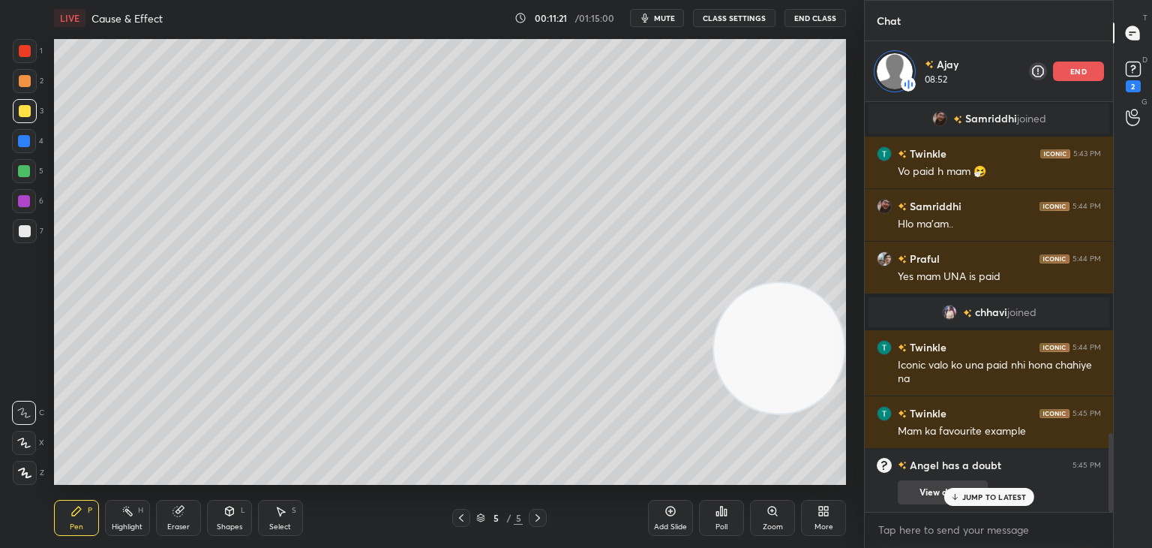
click at [971, 498] on p "JUMP TO LATEST" at bounding box center [994, 496] width 65 height 9
click at [461, 517] on icon at bounding box center [461, 518] width 5 height 8
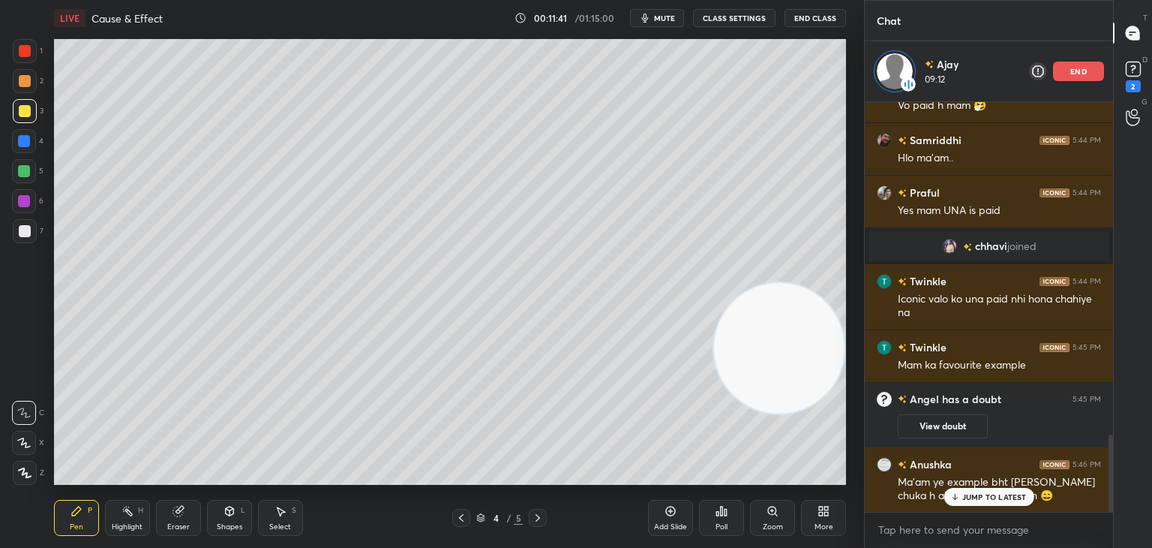
click at [995, 494] on p "JUMP TO LATEST" at bounding box center [994, 496] width 65 height 9
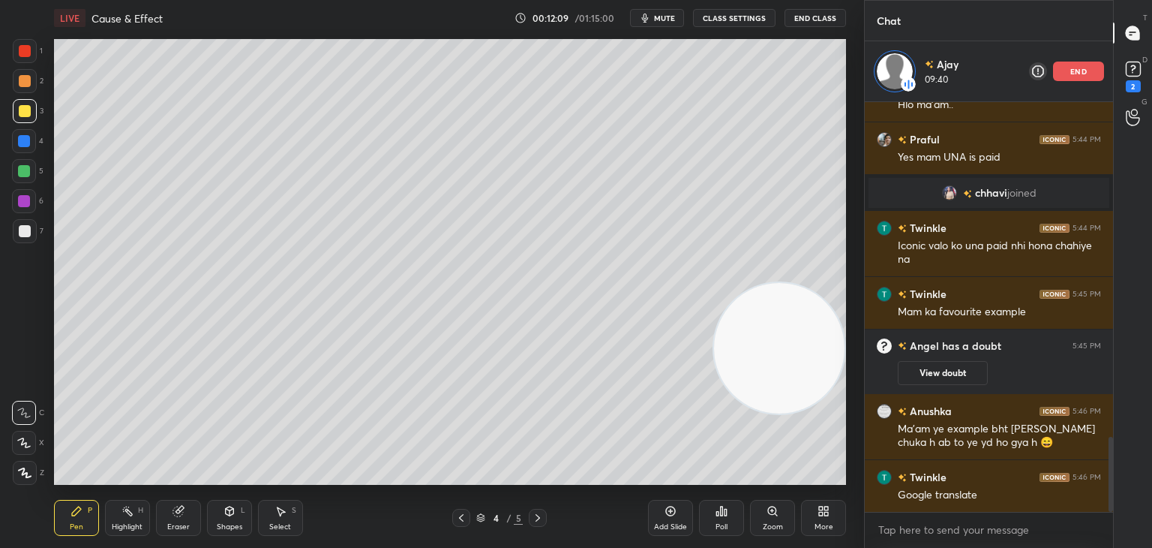
click at [675, 511] on icon at bounding box center [671, 511] width 10 height 10
click at [459, 520] on icon at bounding box center [461, 518] width 12 height 12
click at [536, 521] on icon at bounding box center [538, 518] width 5 height 8
click at [463, 517] on icon at bounding box center [461, 518] width 12 height 12
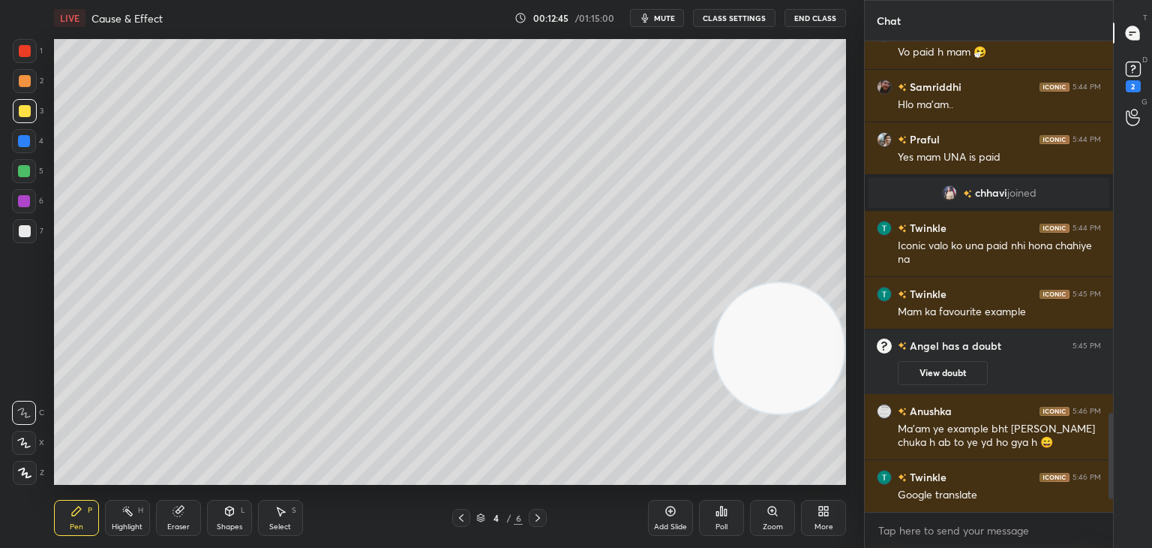
scroll to position [1766, 0]
click at [539, 518] on icon at bounding box center [538, 518] width 5 height 8
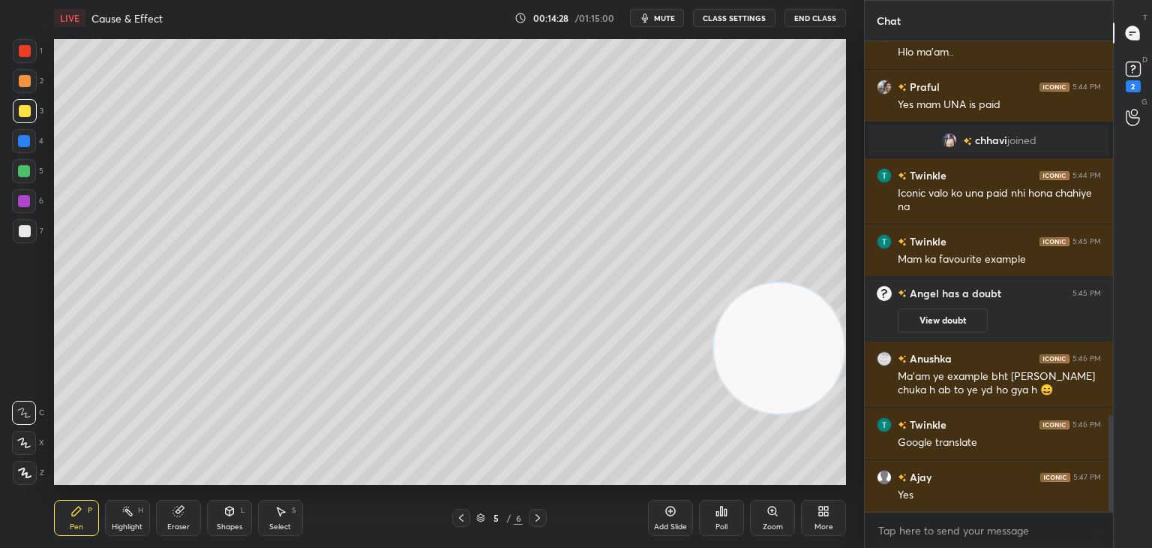
click at [458, 520] on icon at bounding box center [461, 518] width 12 height 12
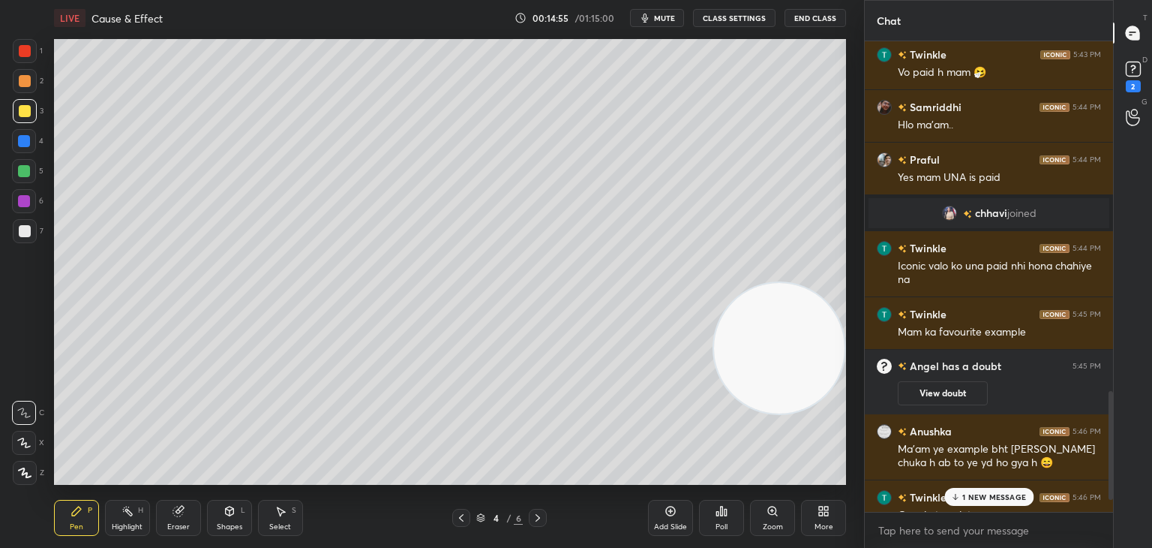
scroll to position [1926, 0]
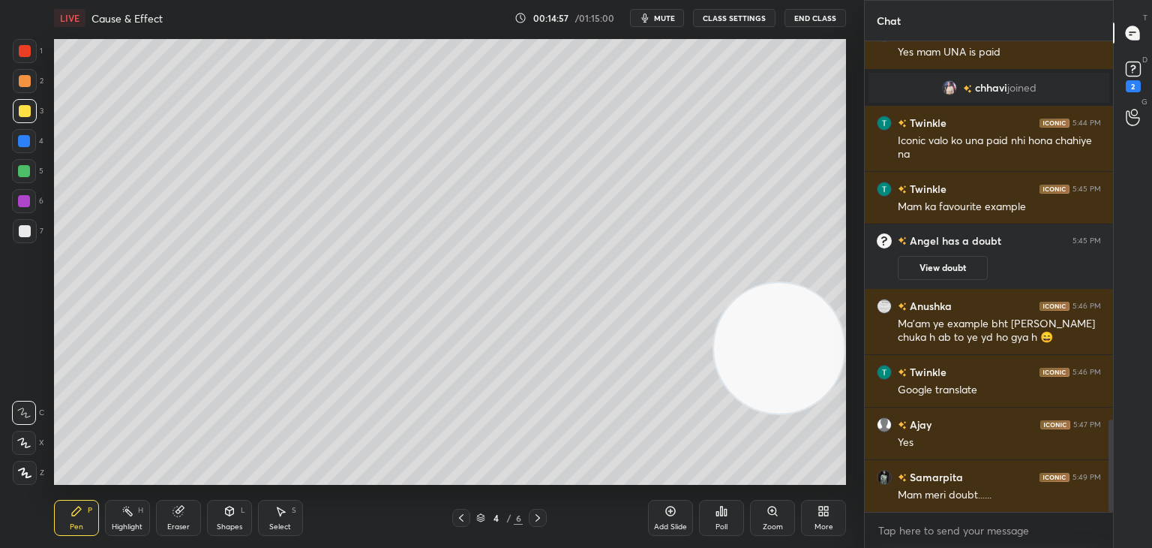
click at [666, 513] on icon at bounding box center [671, 511] width 10 height 10
click at [23, 231] on div at bounding box center [25, 231] width 12 height 12
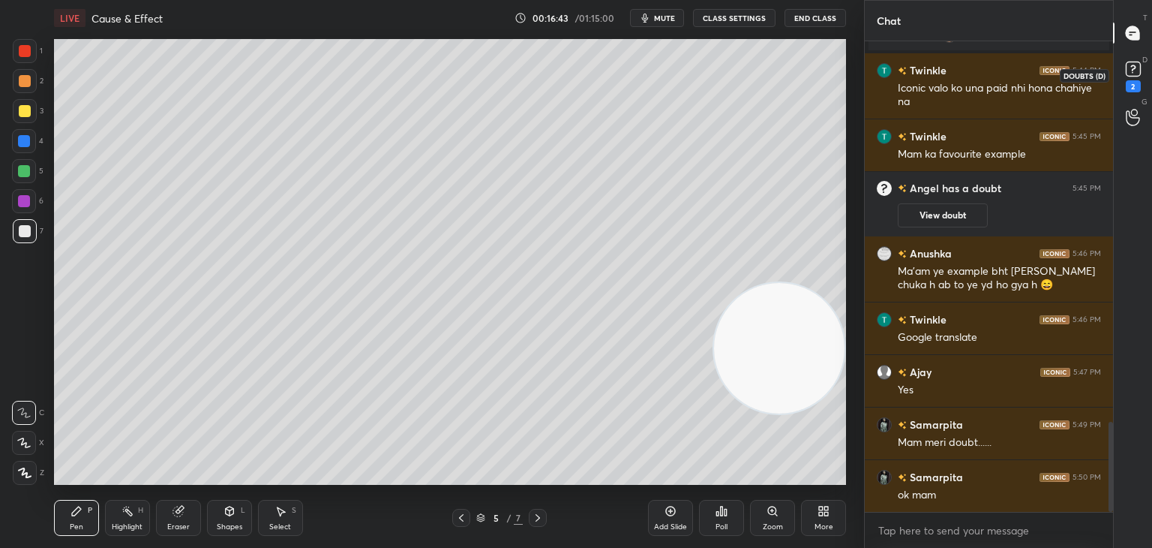
click at [1137, 85] on div "2" at bounding box center [1133, 86] width 15 height 12
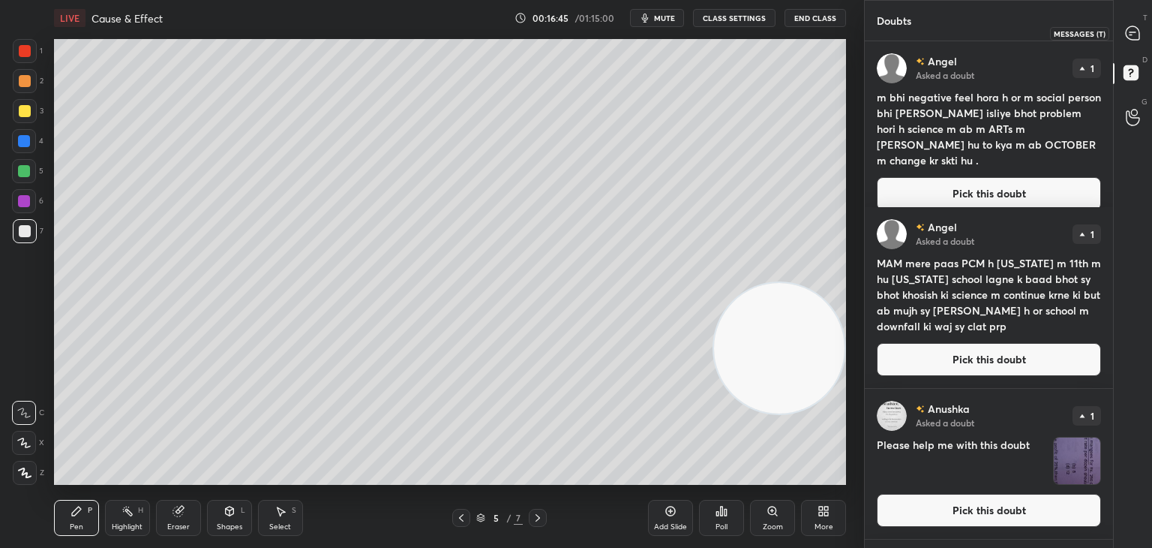
click at [1136, 40] on icon at bounding box center [1133, 34] width 16 height 16
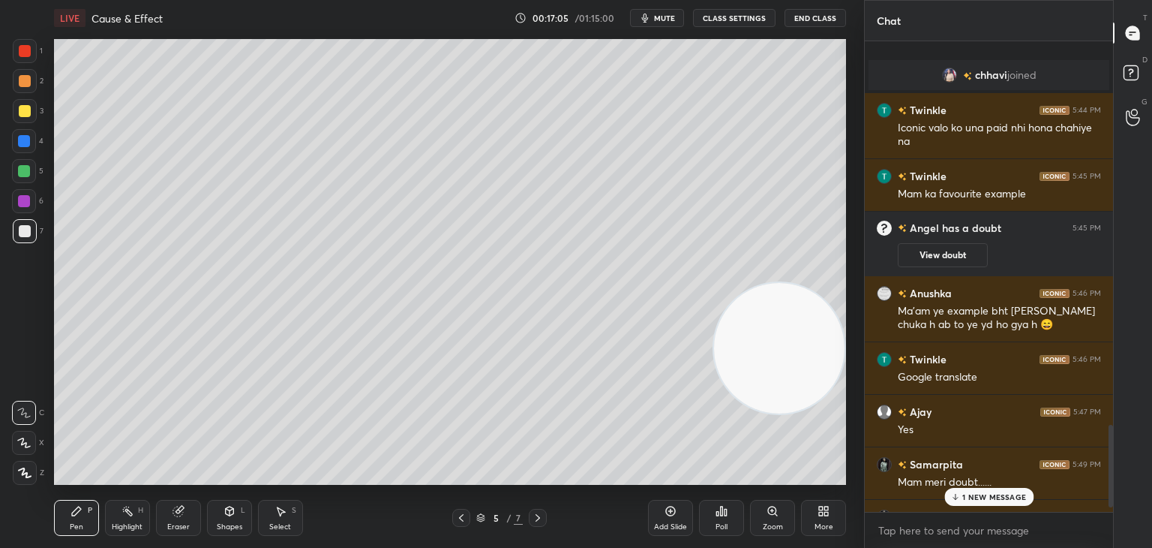
scroll to position [2222, 0]
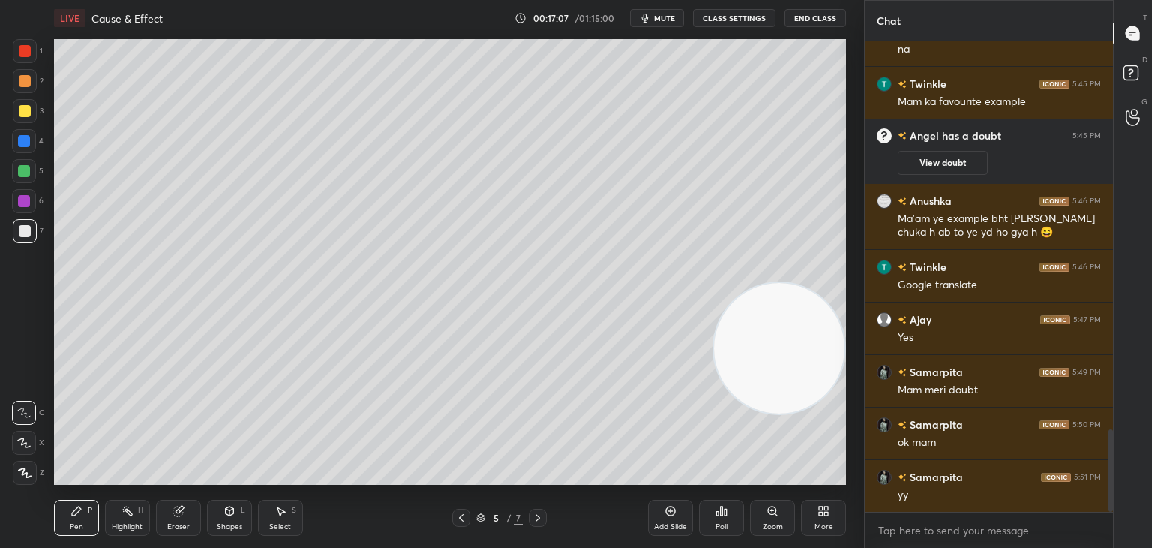
click at [669, 511] on icon at bounding box center [670, 511] width 5 height 5
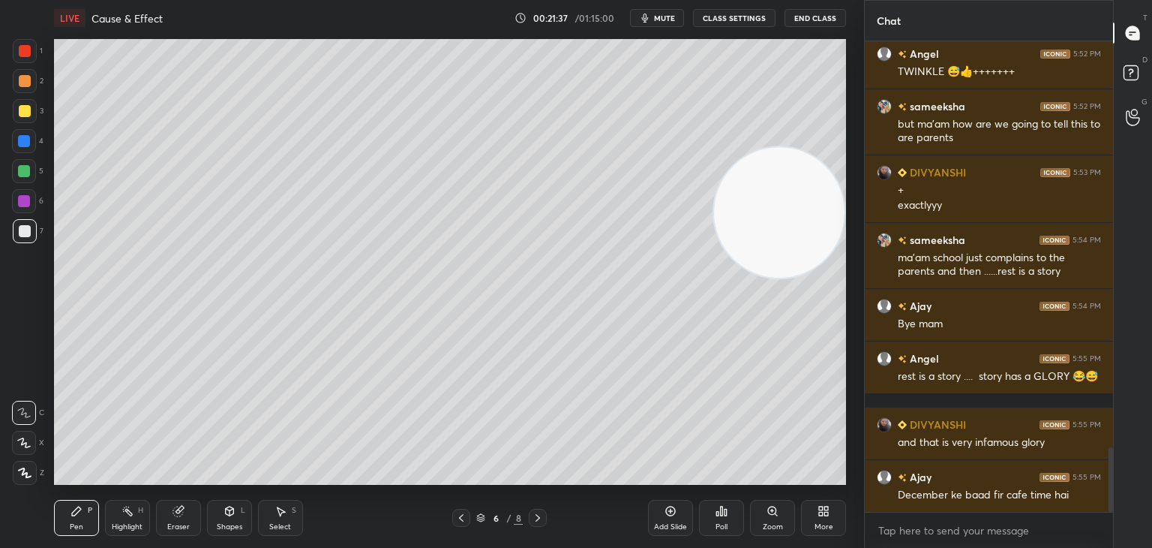
scroll to position [3017, 0]
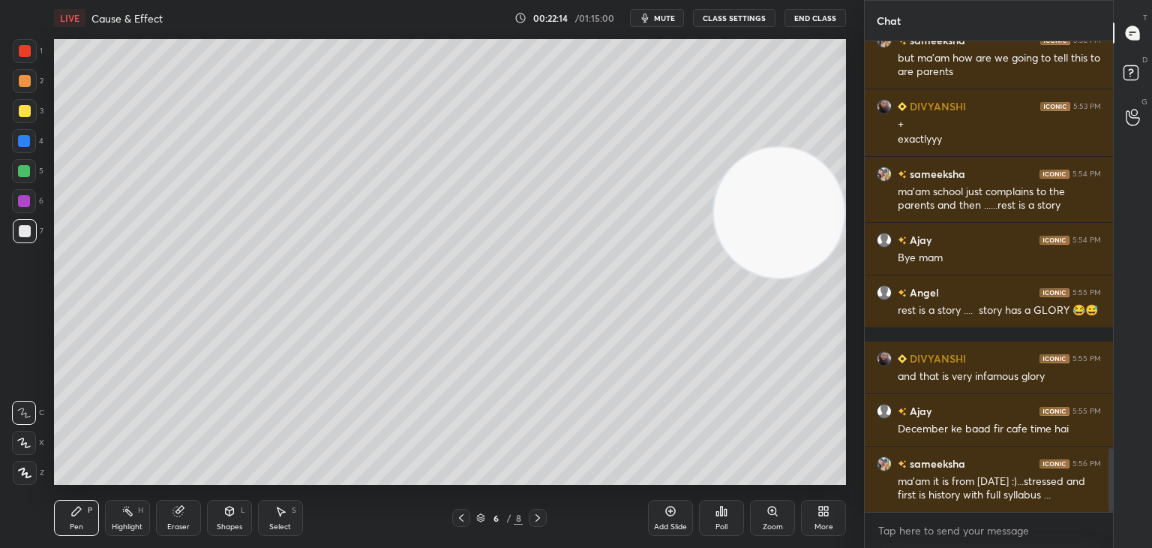
click at [672, 514] on icon at bounding box center [671, 511] width 12 height 12
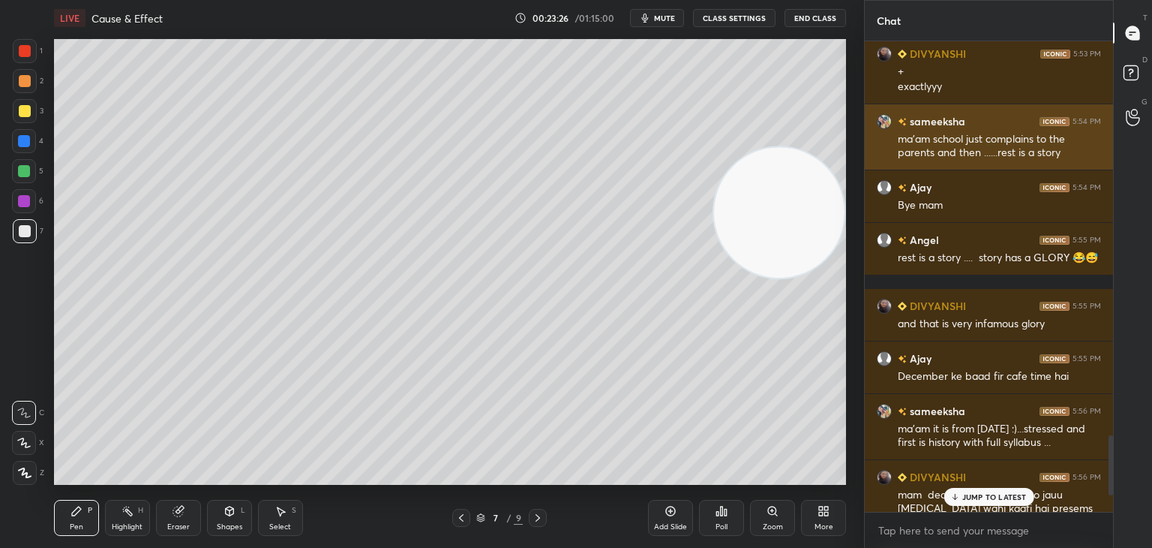
scroll to position [3066, 0]
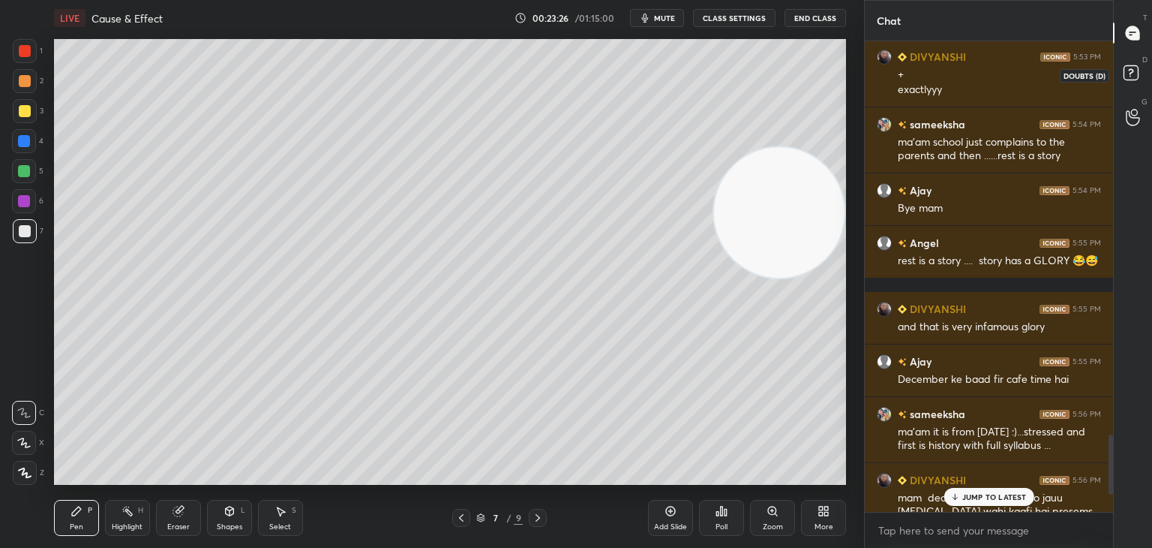
click at [1130, 76] on rect at bounding box center [1131, 73] width 14 height 14
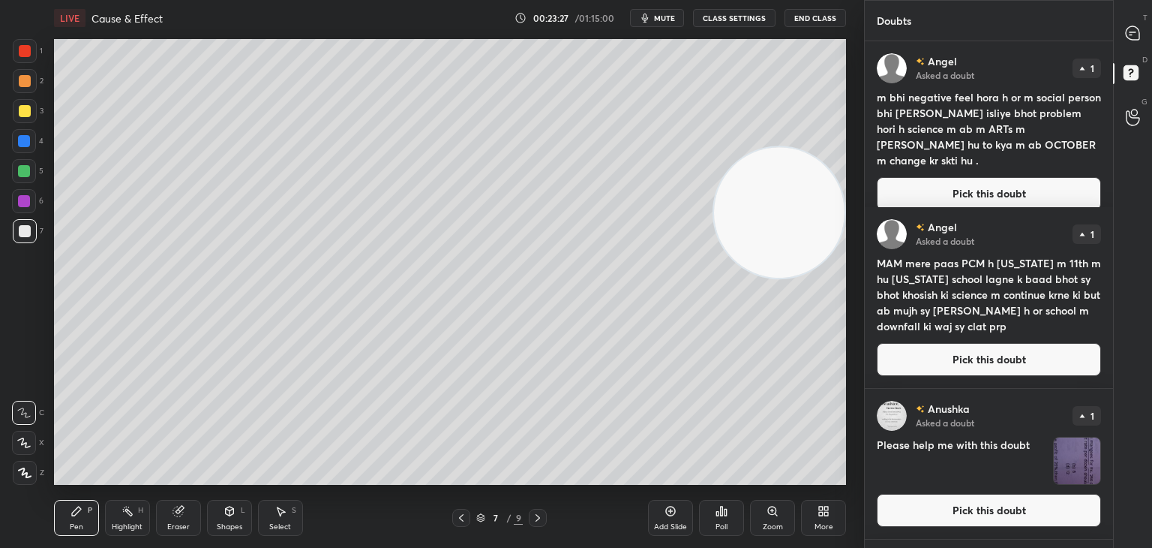
click at [1002, 177] on button "Pick this doubt" at bounding box center [989, 193] width 224 height 33
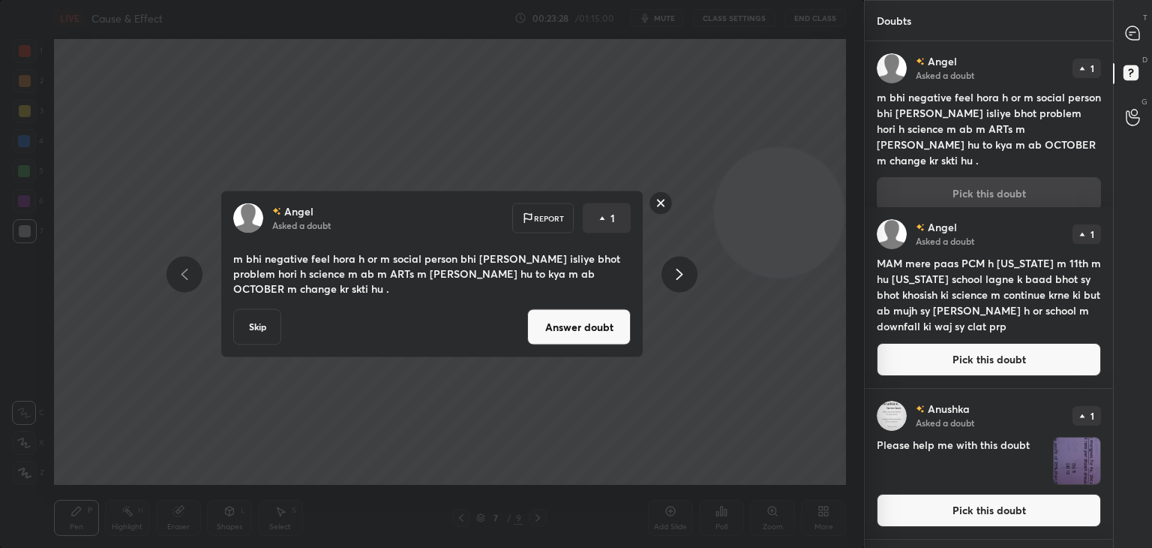
click at [580, 328] on button "Answer doubt" at bounding box center [579, 327] width 104 height 36
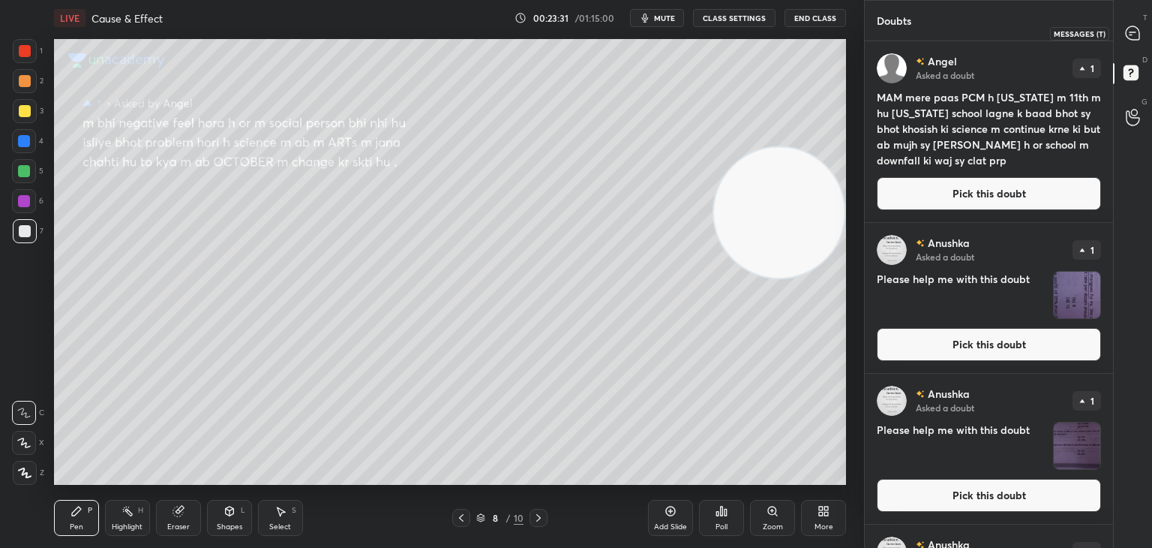
click at [1122, 38] on div at bounding box center [1133, 33] width 30 height 27
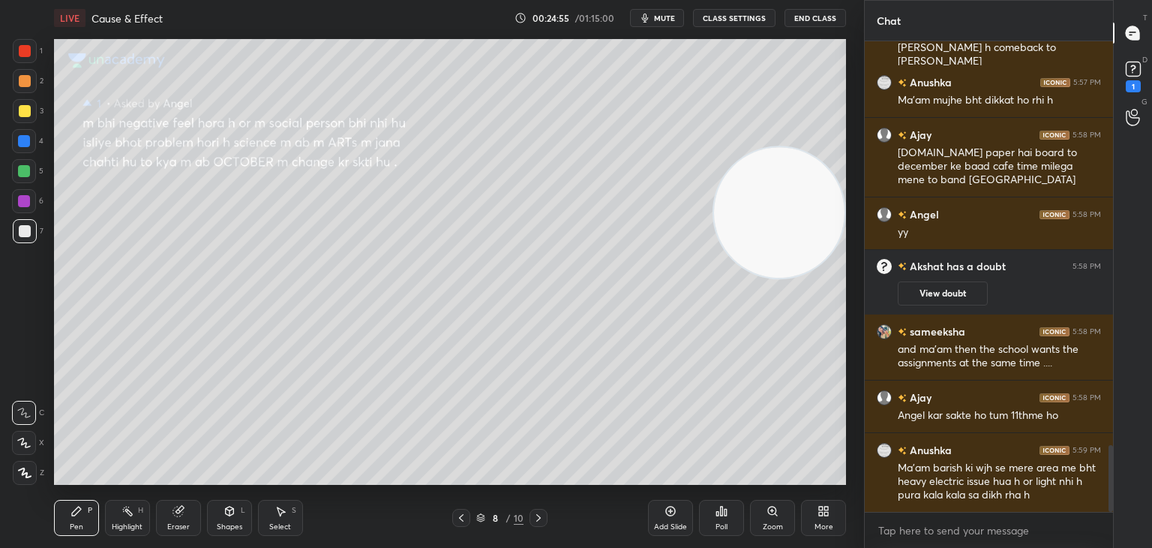
scroll to position [2898, 0]
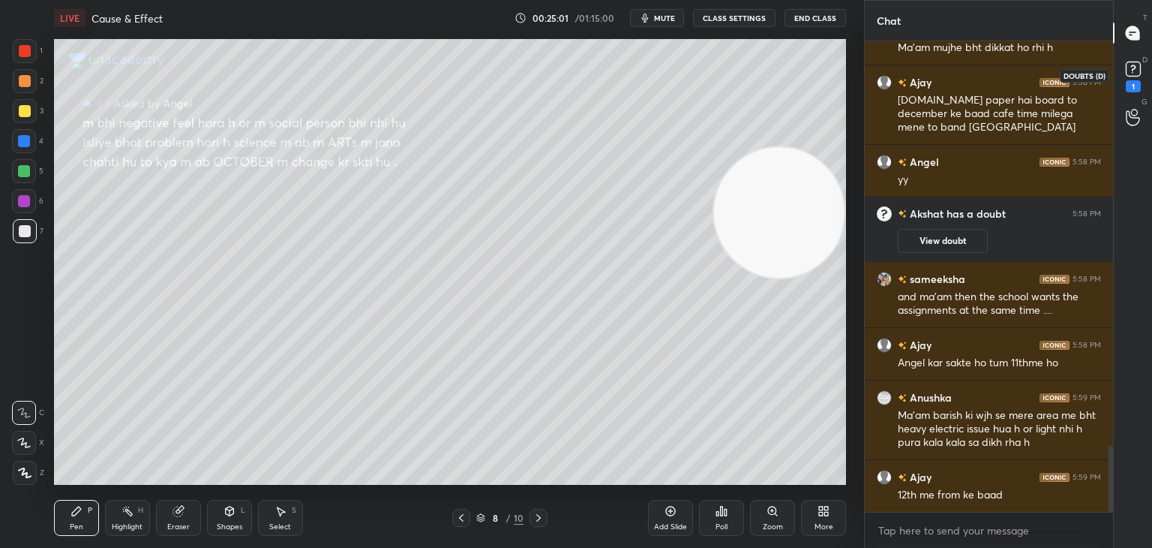
click at [1131, 74] on rect at bounding box center [1133, 69] width 14 height 14
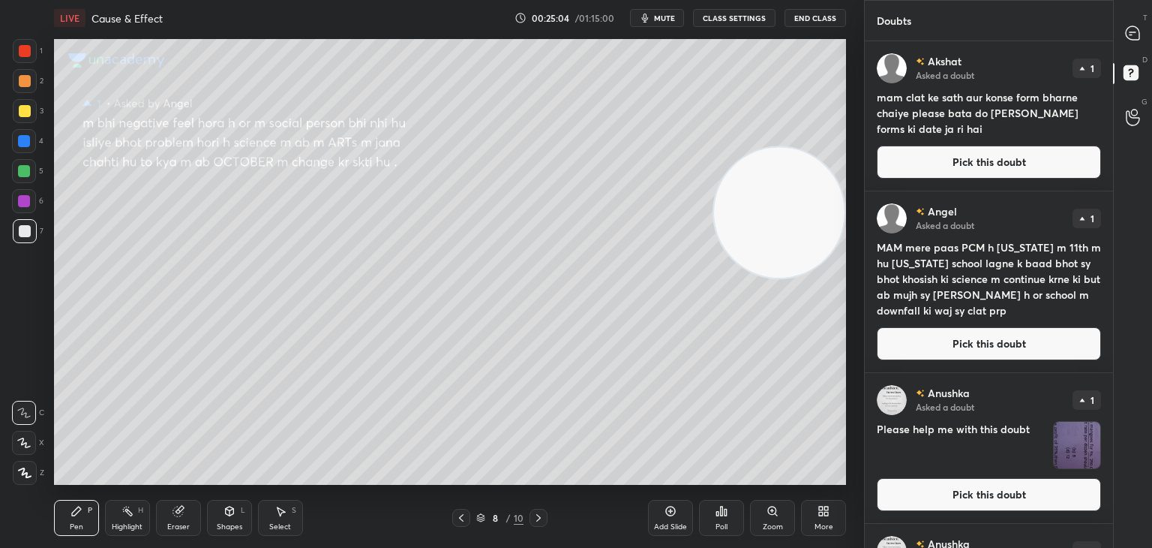
click at [954, 343] on button "Pick this doubt" at bounding box center [989, 343] width 224 height 33
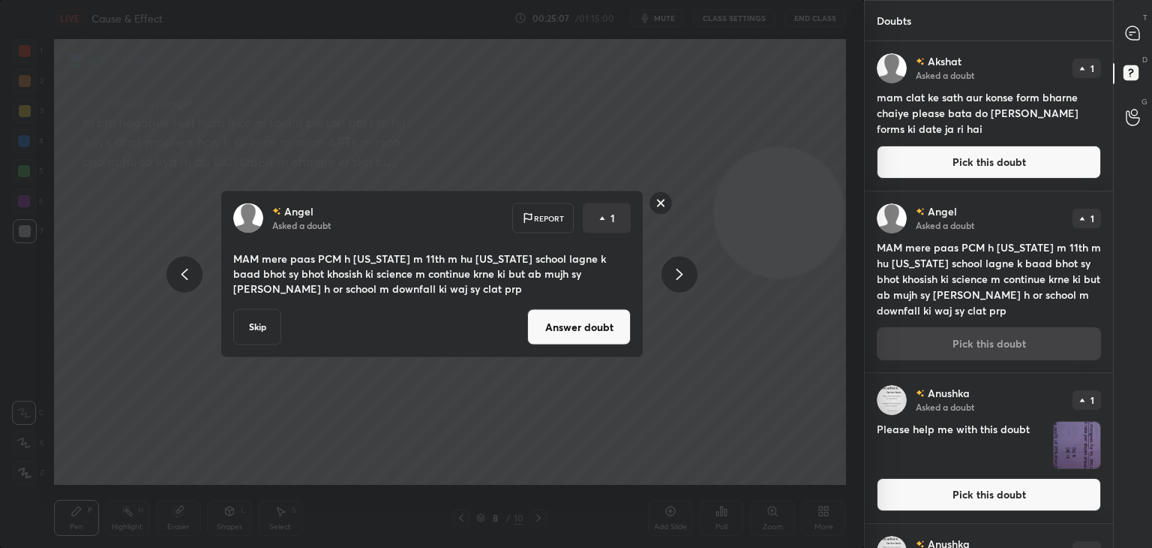
click at [591, 329] on button "Answer doubt" at bounding box center [579, 327] width 104 height 36
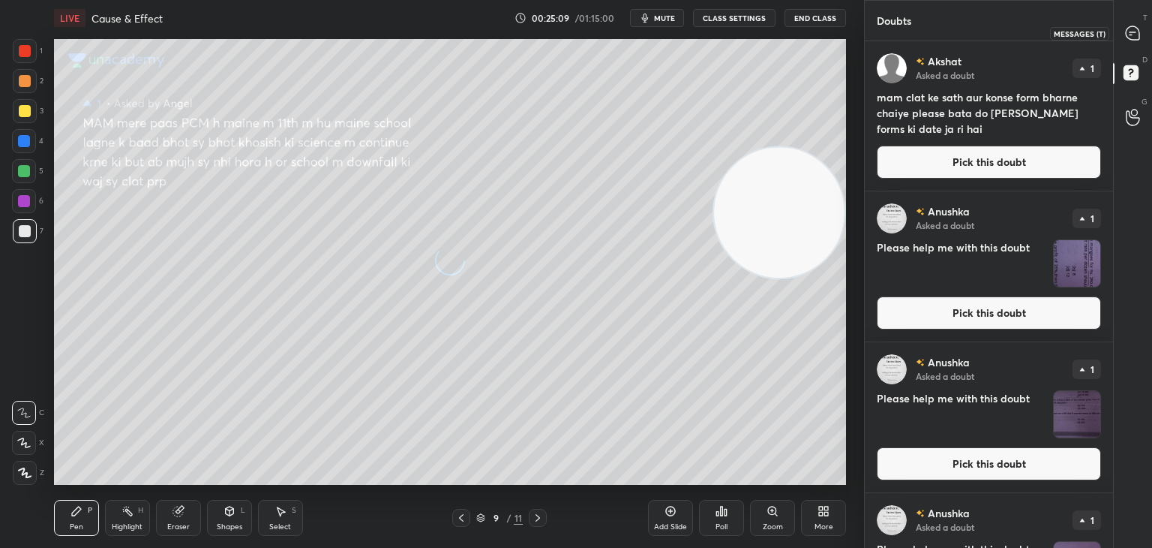
click at [1138, 40] on icon at bounding box center [1133, 34] width 16 height 16
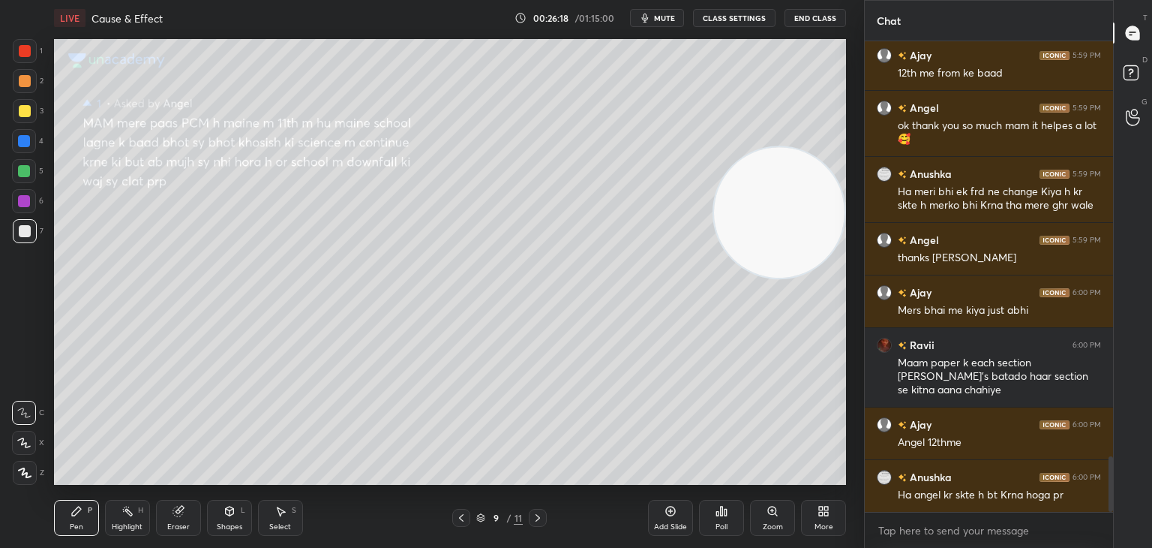
scroll to position [3569, 0]
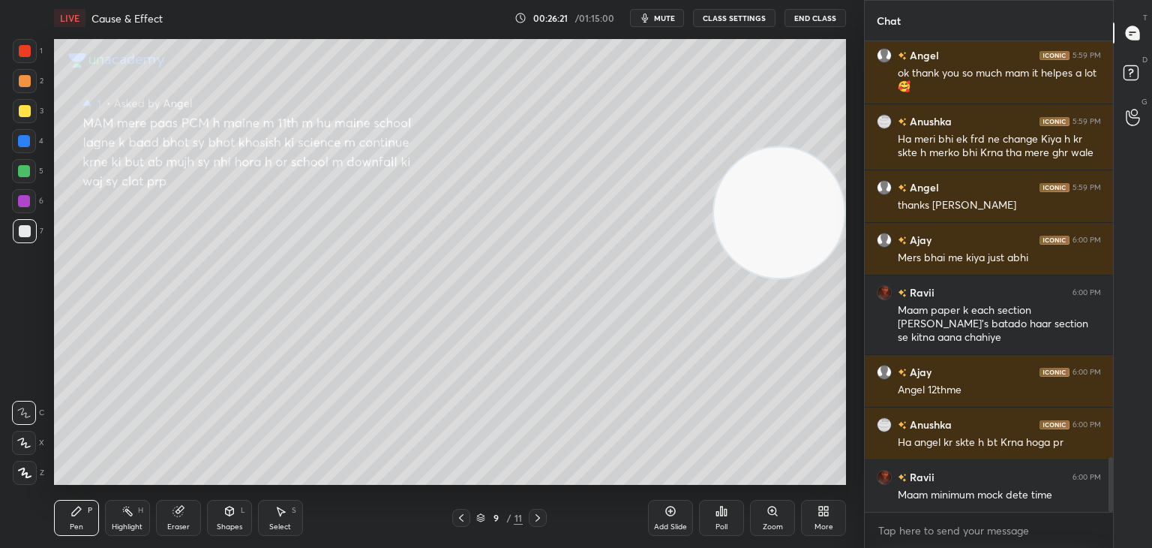
click at [673, 511] on icon at bounding box center [671, 511] width 12 height 12
click at [1121, 86] on icon at bounding box center [1133, 75] width 27 height 27
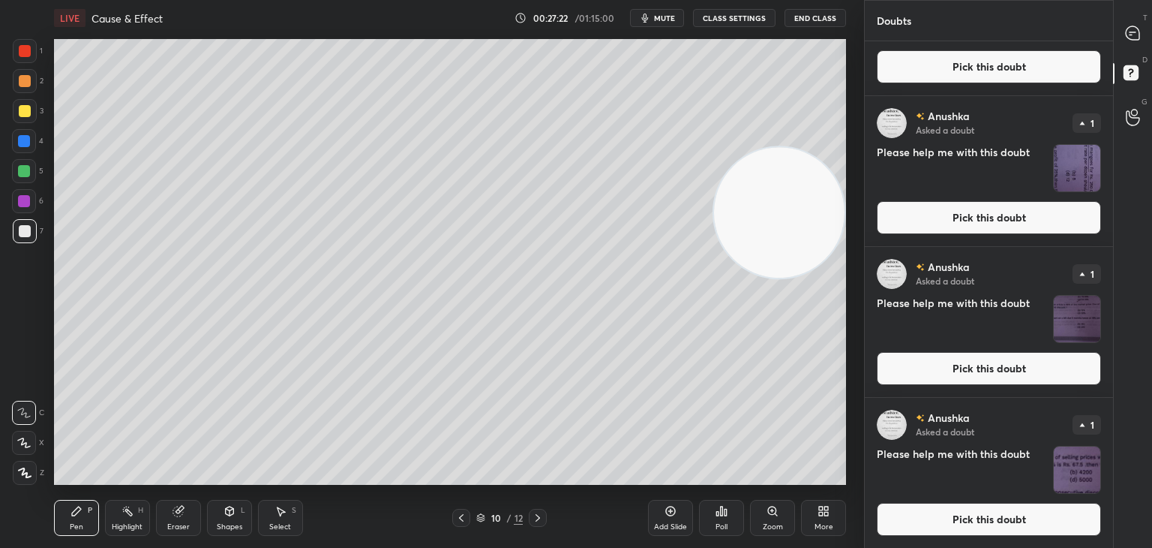
scroll to position [0, 0]
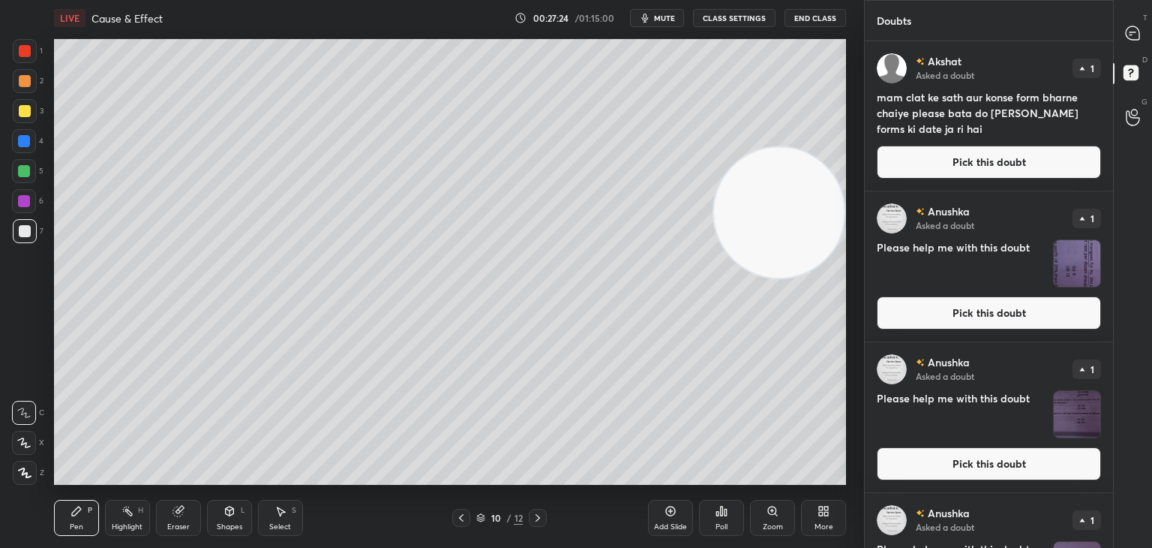
click at [1004, 164] on button "Pick this doubt" at bounding box center [989, 162] width 224 height 33
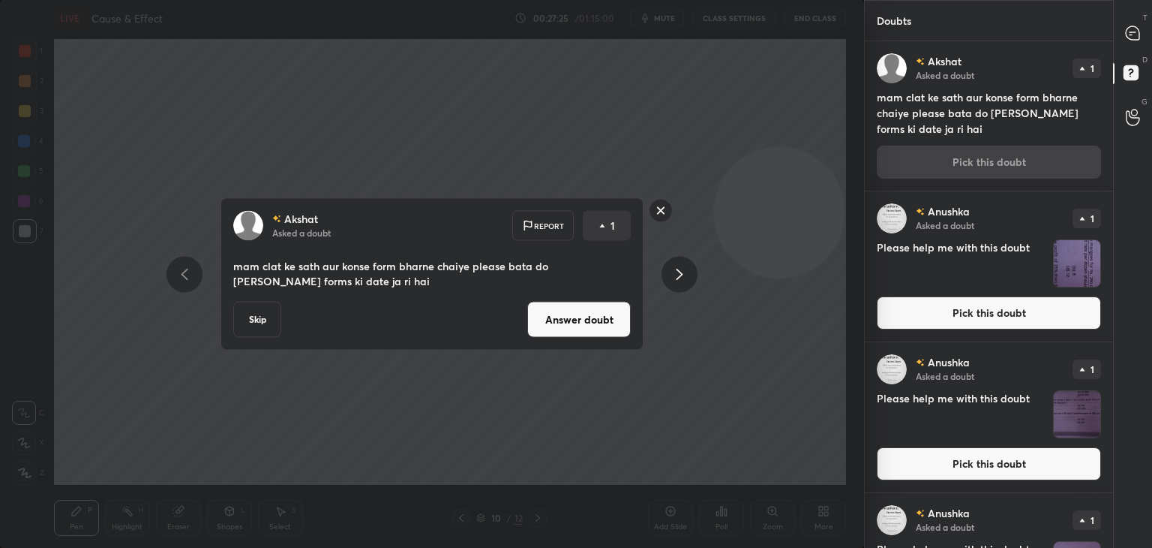
click at [586, 317] on button "Answer doubt" at bounding box center [579, 320] width 104 height 36
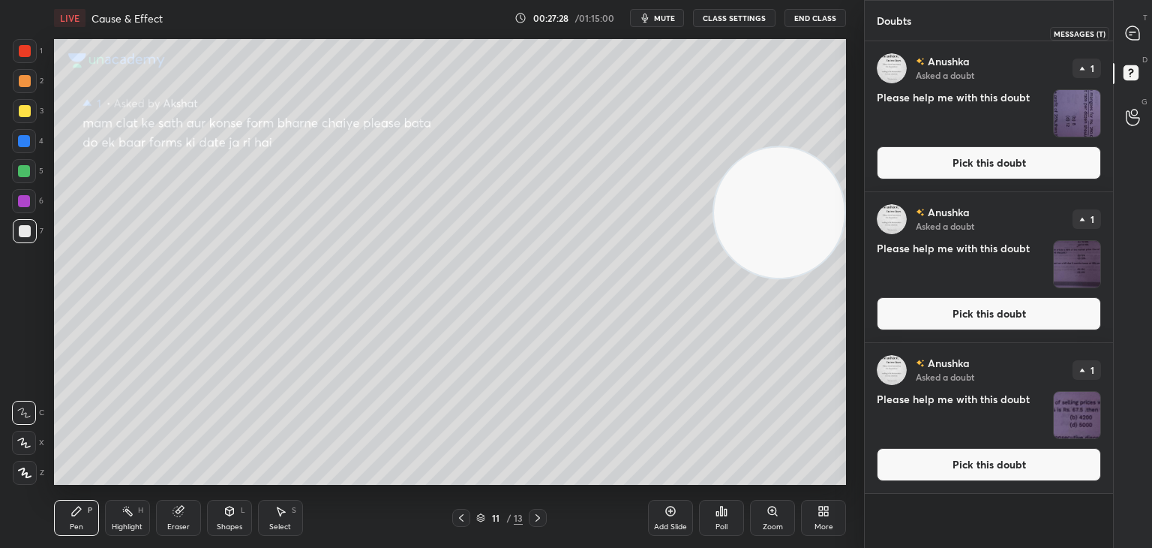
click at [1130, 33] on icon at bounding box center [1133, 33] width 14 height 14
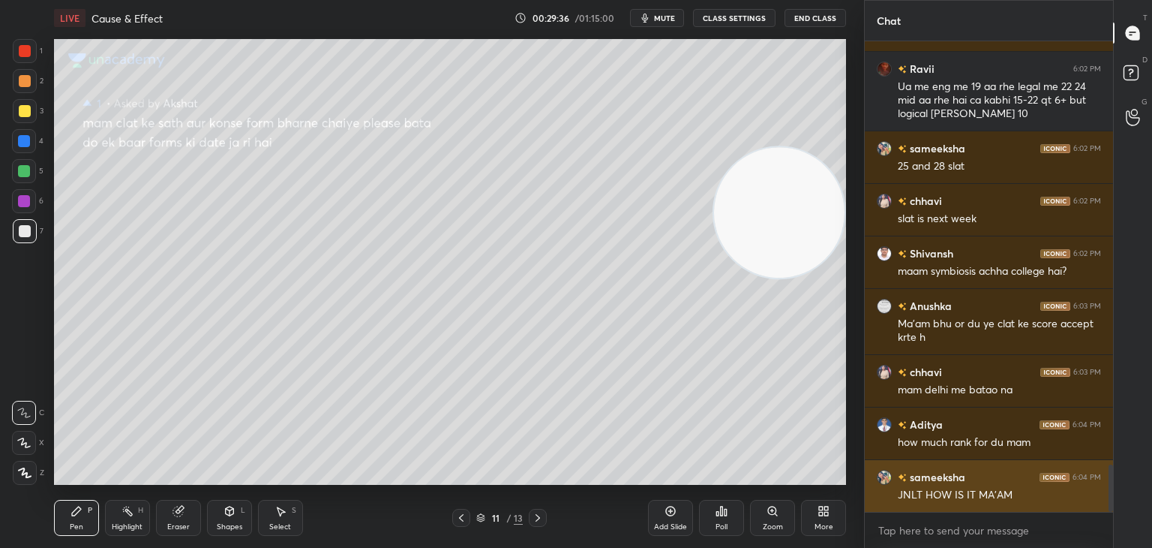
scroll to position [4227, 0]
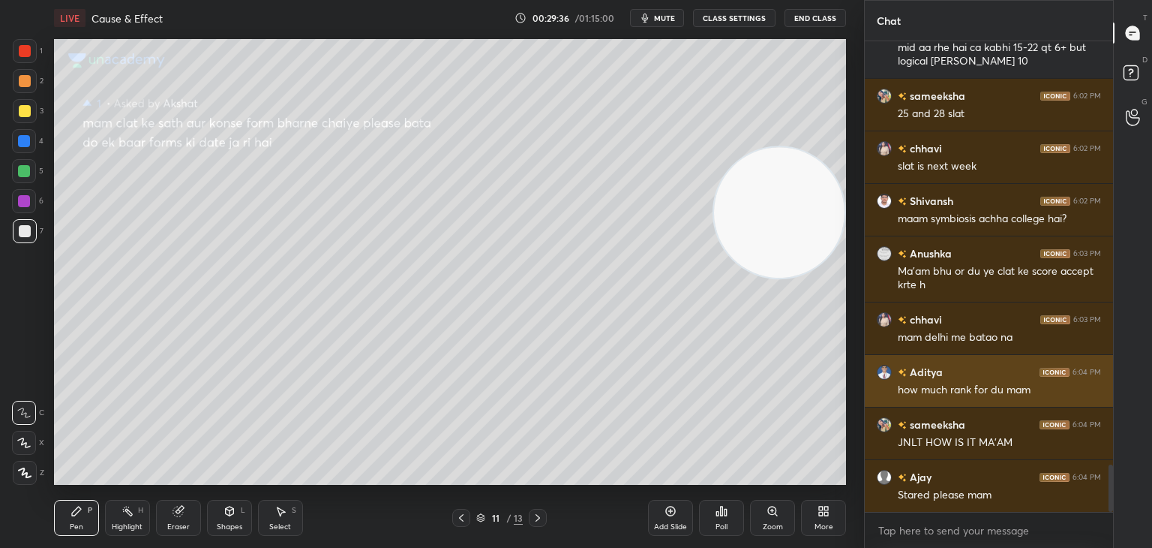
click at [993, 396] on div "how much rank for du mam" at bounding box center [999, 390] width 203 height 15
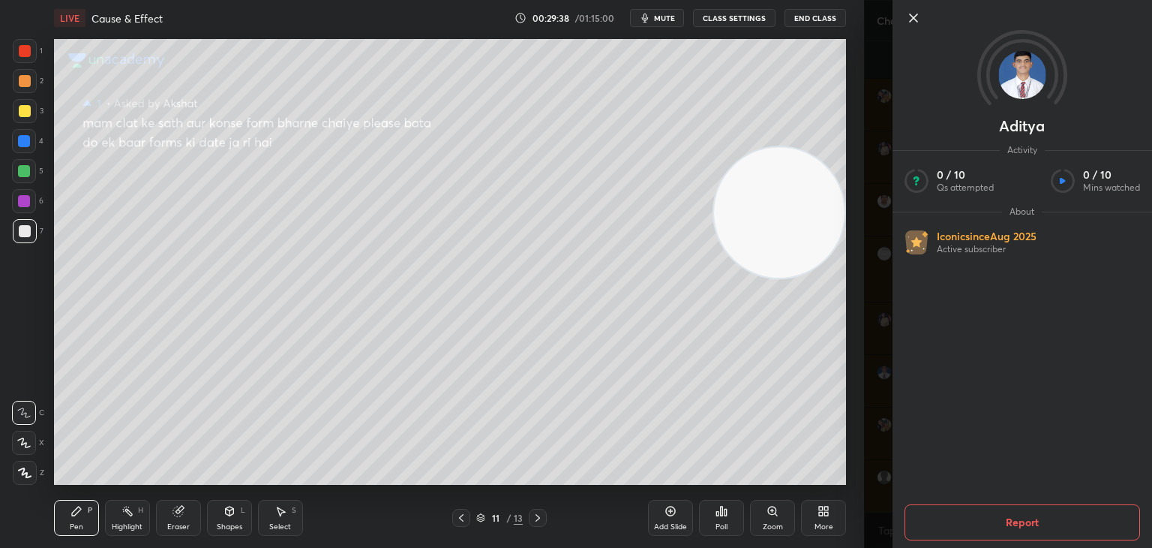
click at [912, 21] on icon at bounding box center [914, 18] width 18 height 18
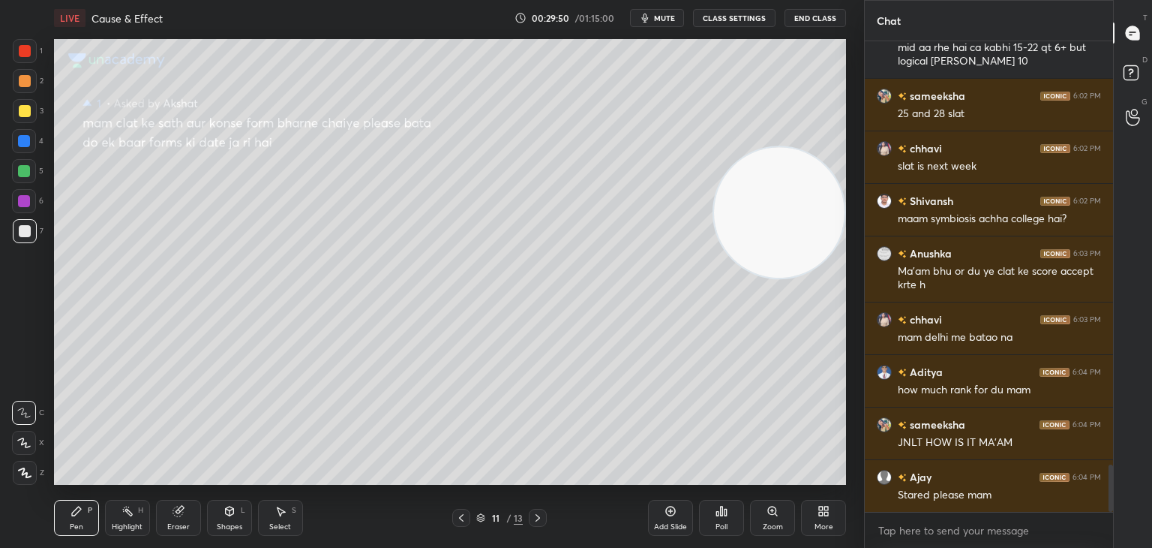
scroll to position [4280, 0]
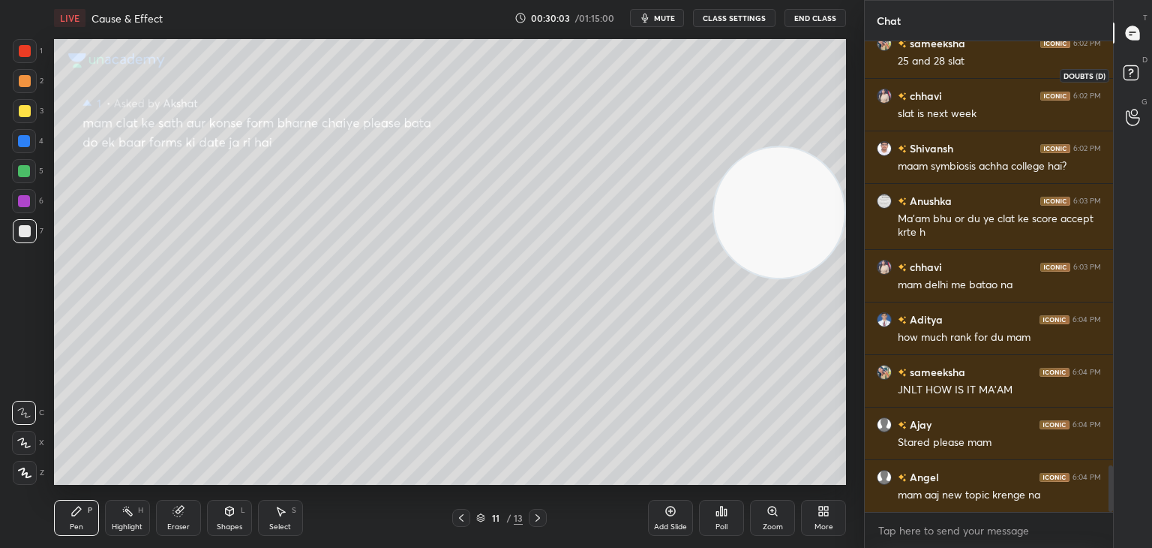
click at [1126, 77] on rect at bounding box center [1131, 73] width 14 height 14
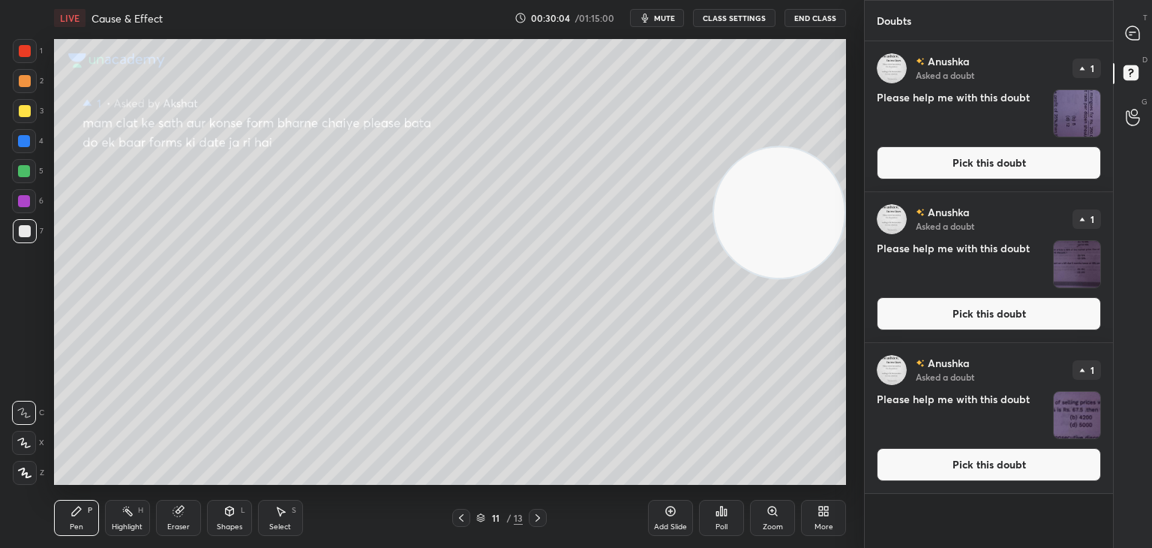
click at [1026, 158] on button "Pick this doubt" at bounding box center [989, 162] width 224 height 33
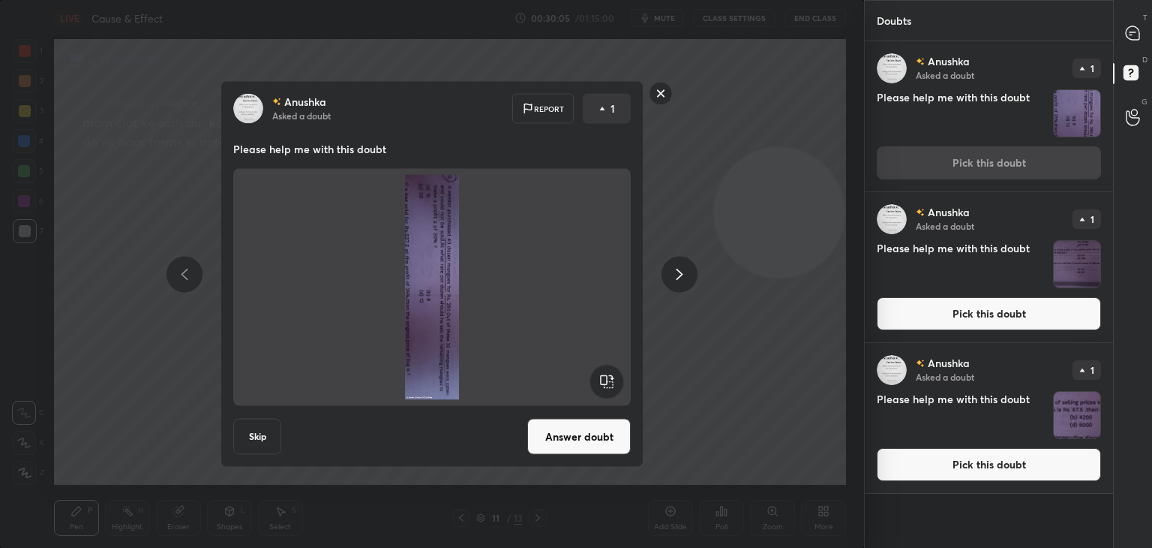
click at [612, 381] on rect at bounding box center [607, 382] width 34 height 34
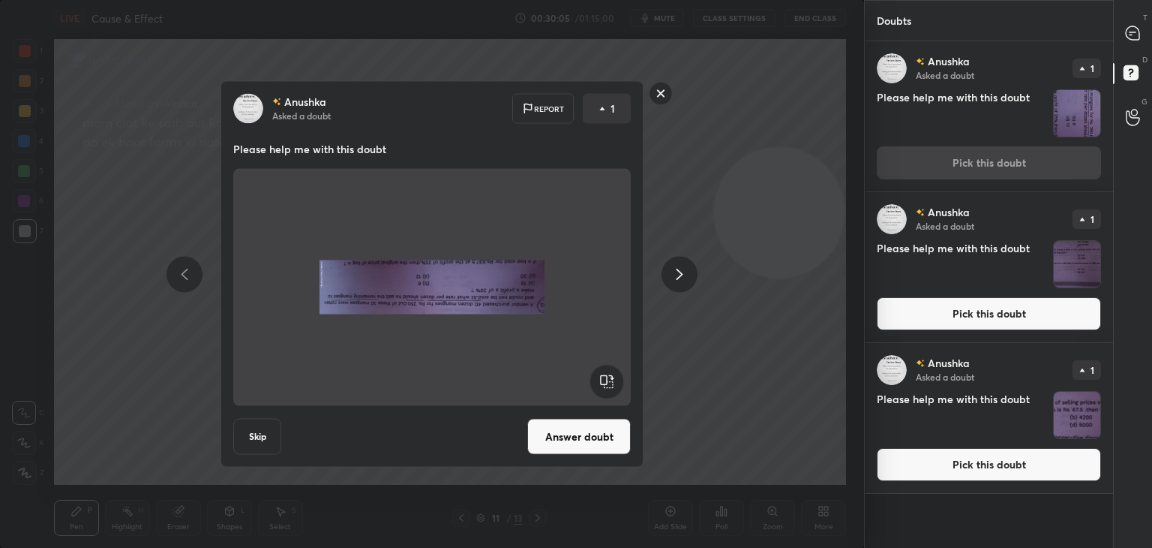
click at [611, 385] on rect at bounding box center [607, 382] width 34 height 34
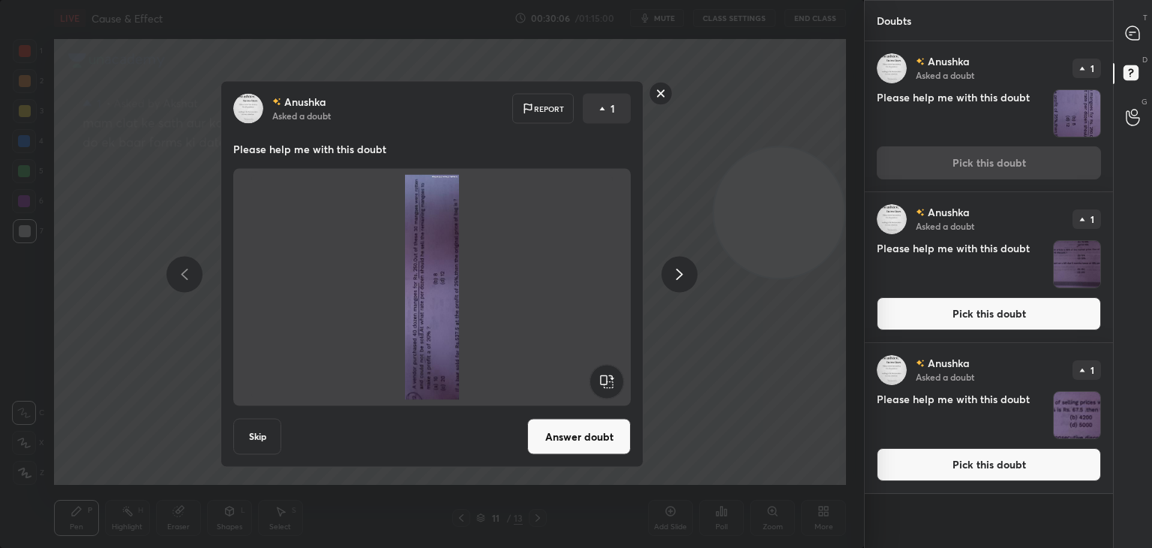
click at [612, 386] on rect at bounding box center [607, 382] width 34 height 34
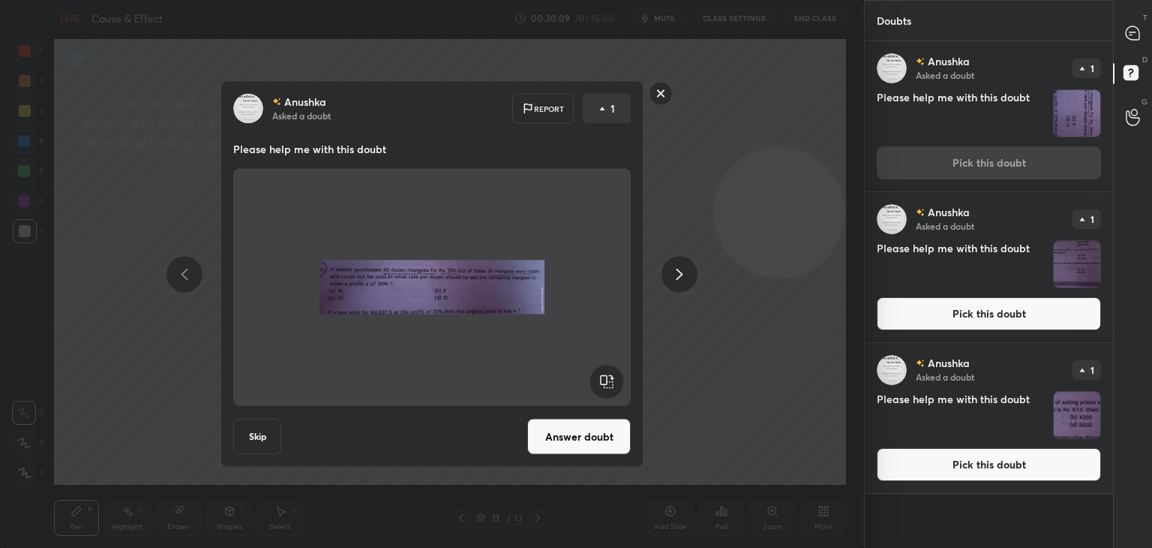
click at [659, 97] on rect at bounding box center [661, 93] width 23 height 23
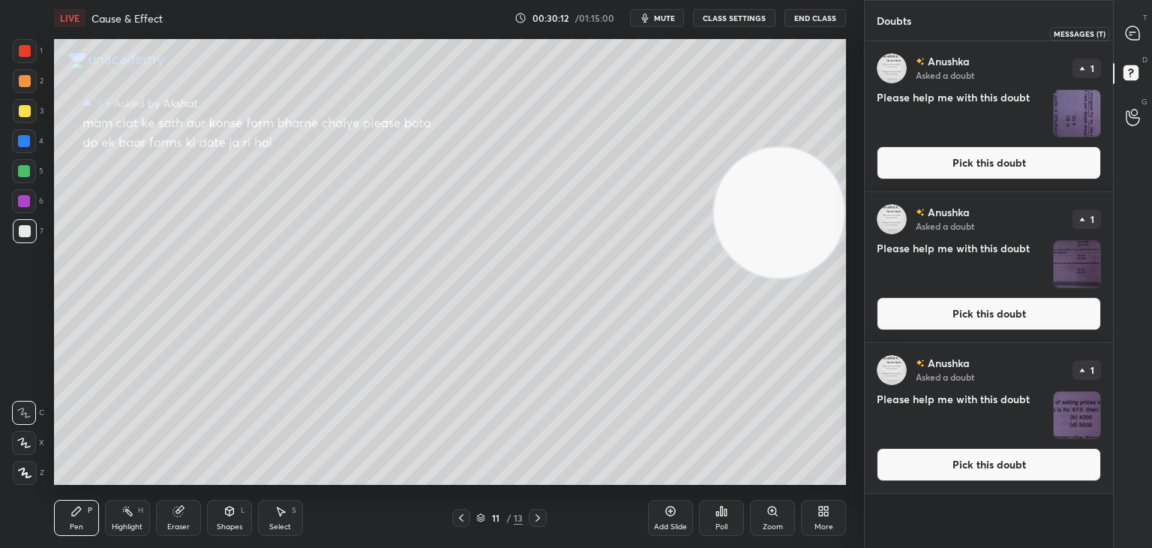
click at [1134, 35] on icon at bounding box center [1133, 33] width 14 height 14
type textarea "x"
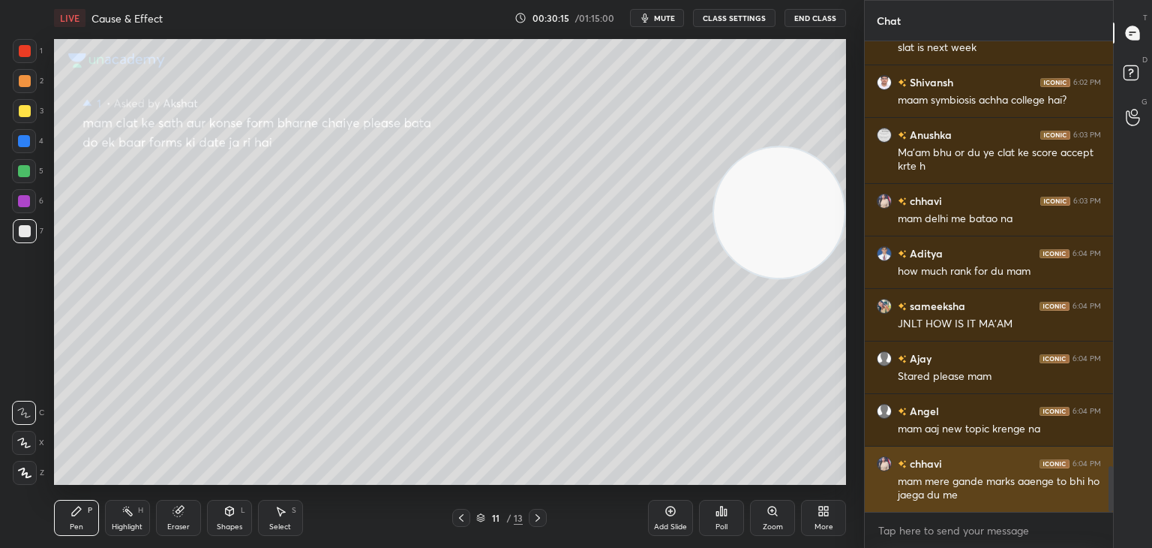
scroll to position [4398, 0]
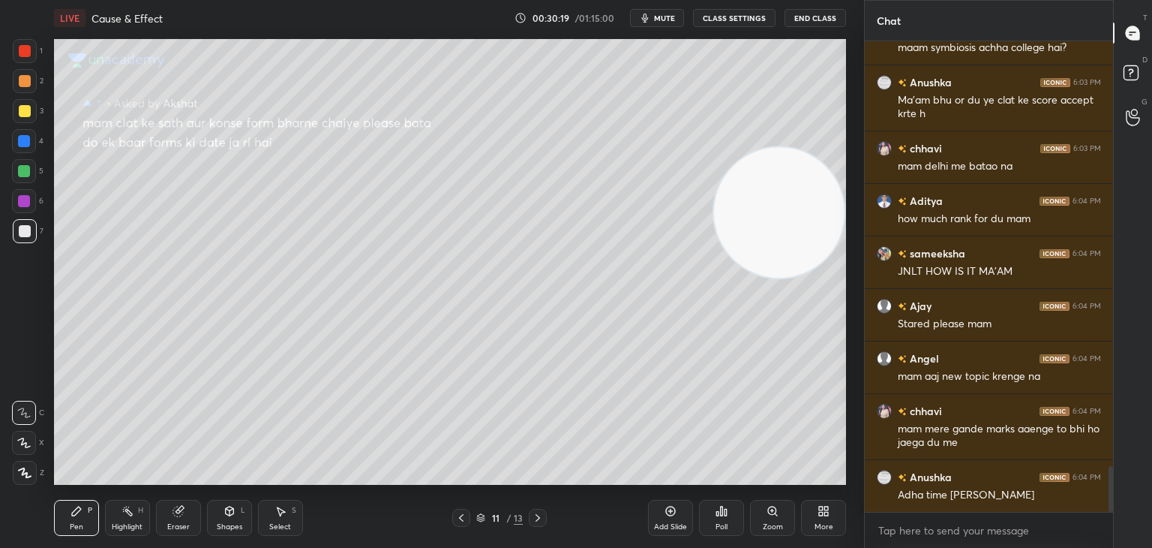
click at [672, 513] on icon at bounding box center [671, 511] width 12 height 12
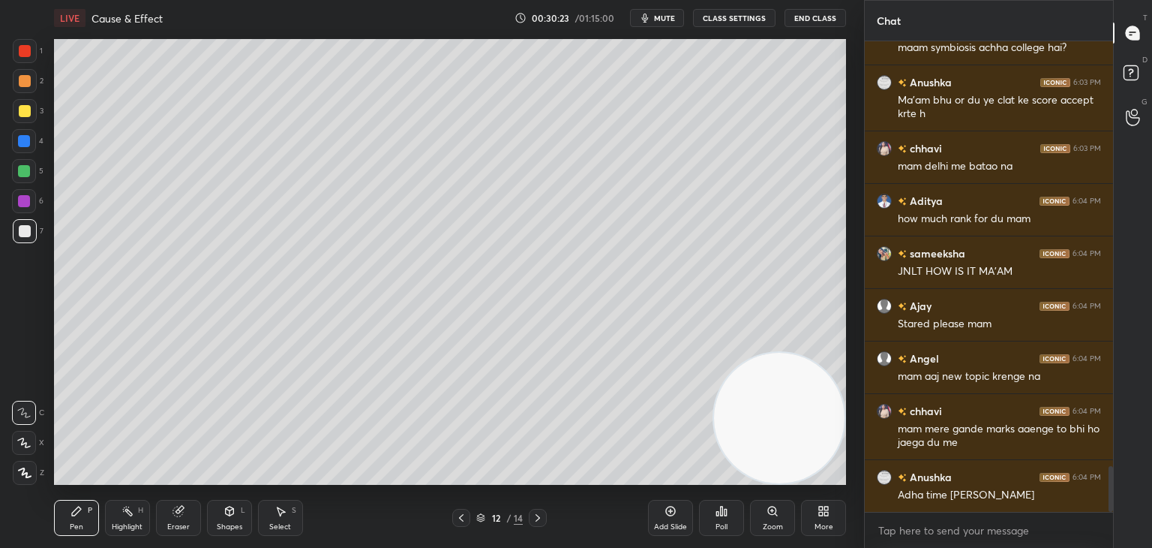
click at [27, 112] on div at bounding box center [25, 111] width 12 height 12
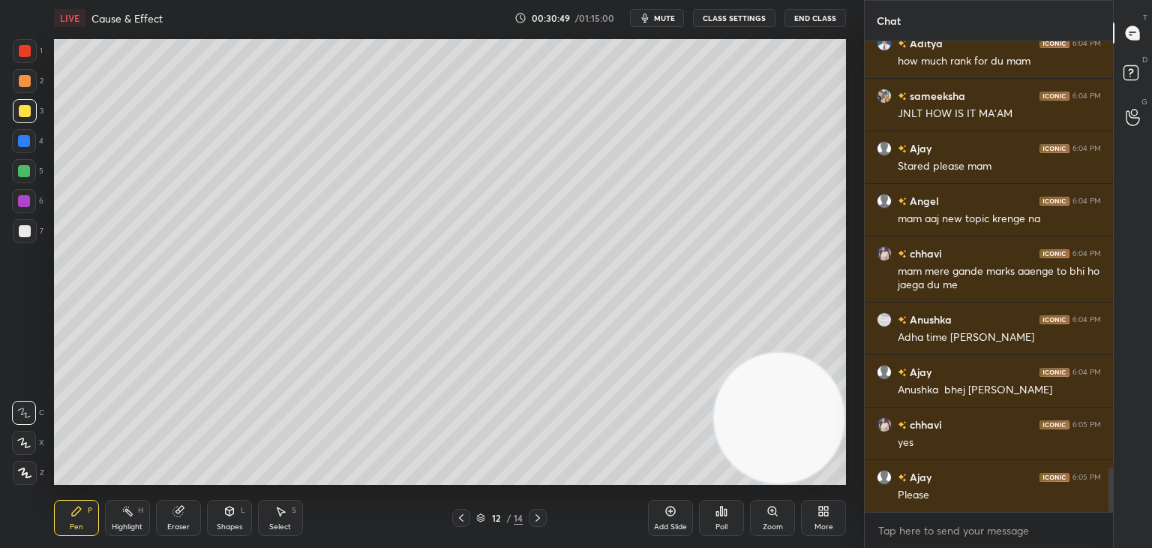
scroll to position [4608, 0]
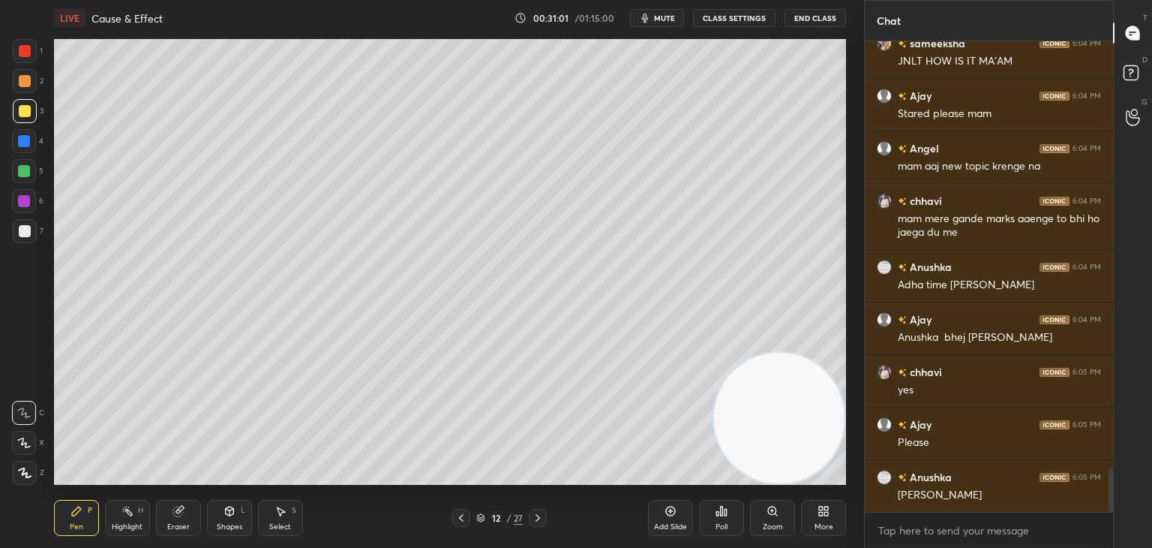
click at [818, 514] on icon at bounding box center [824, 511] width 12 height 12
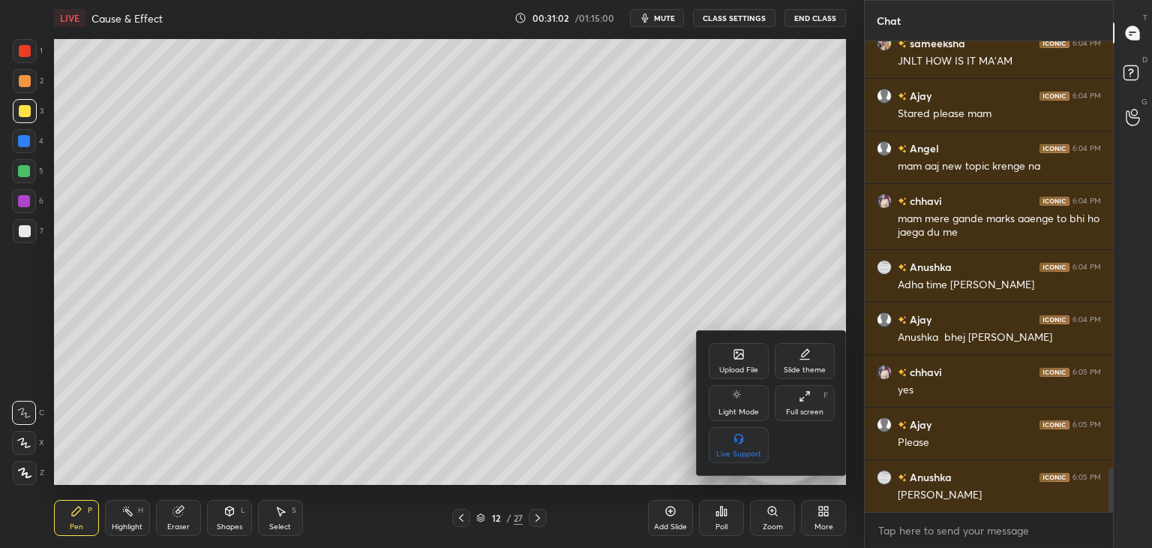
click at [742, 367] on div "Upload File" at bounding box center [738, 370] width 39 height 8
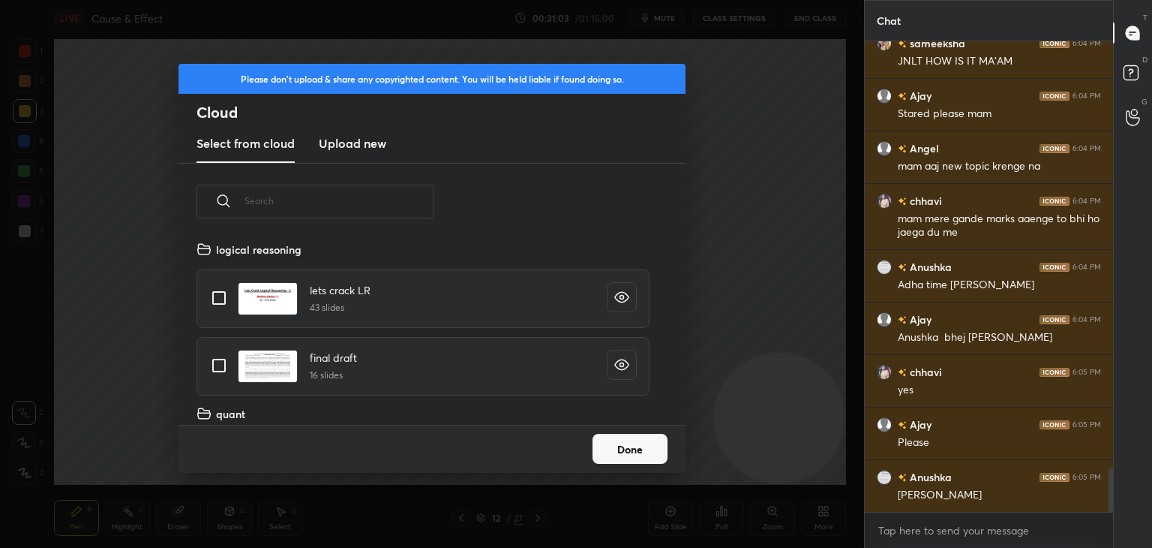
scroll to position [185, 482]
click at [346, 149] on h3 "Upload new" at bounding box center [353, 143] width 68 height 18
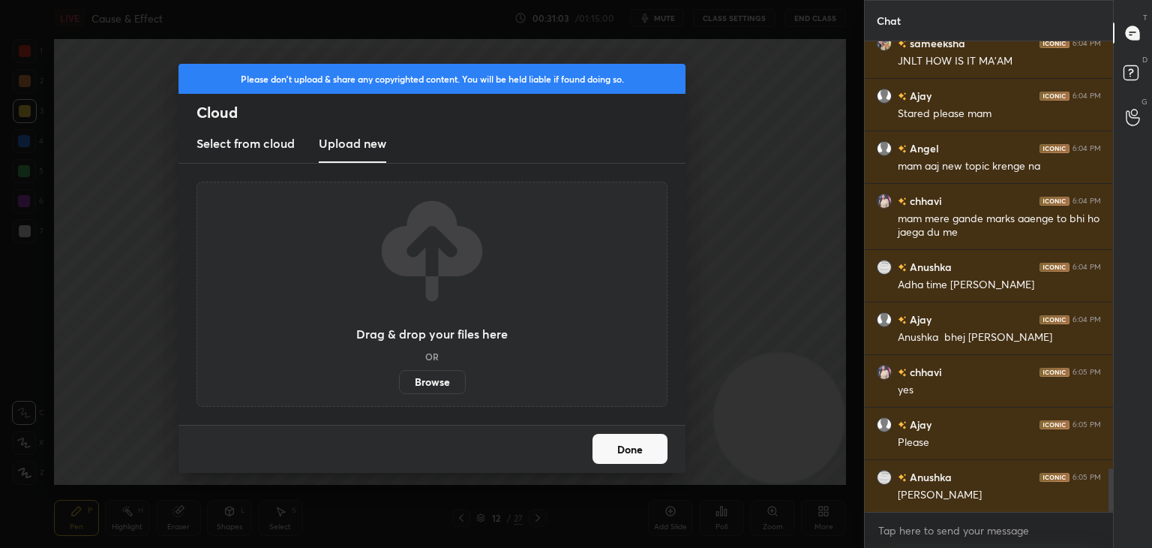
scroll to position [4661, 0]
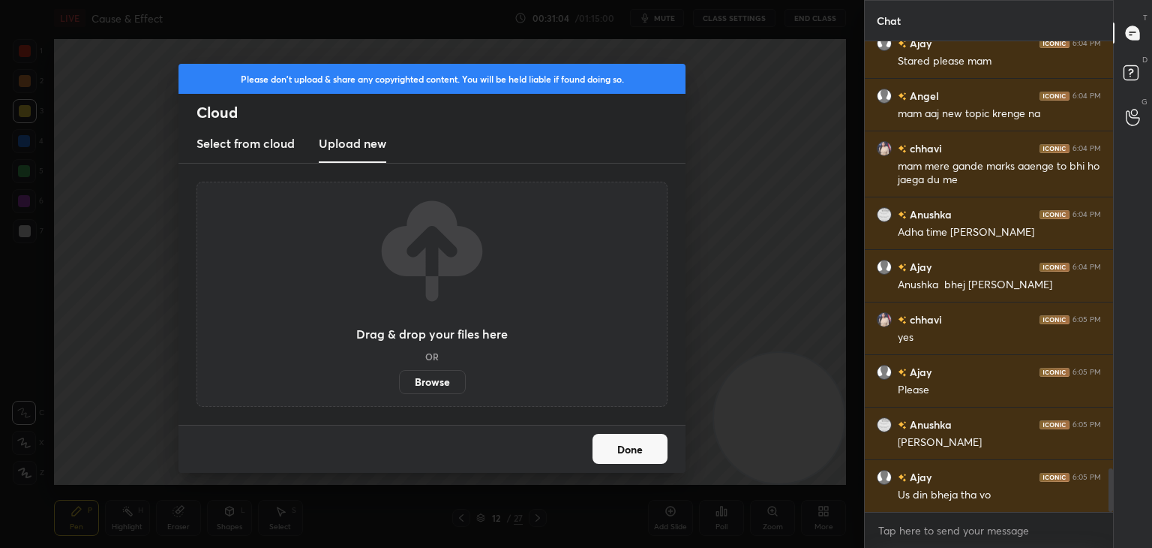
click at [430, 382] on label "Browse" at bounding box center [432, 382] width 67 height 24
click at [399, 382] on input "Browse" at bounding box center [399, 382] width 0 height 24
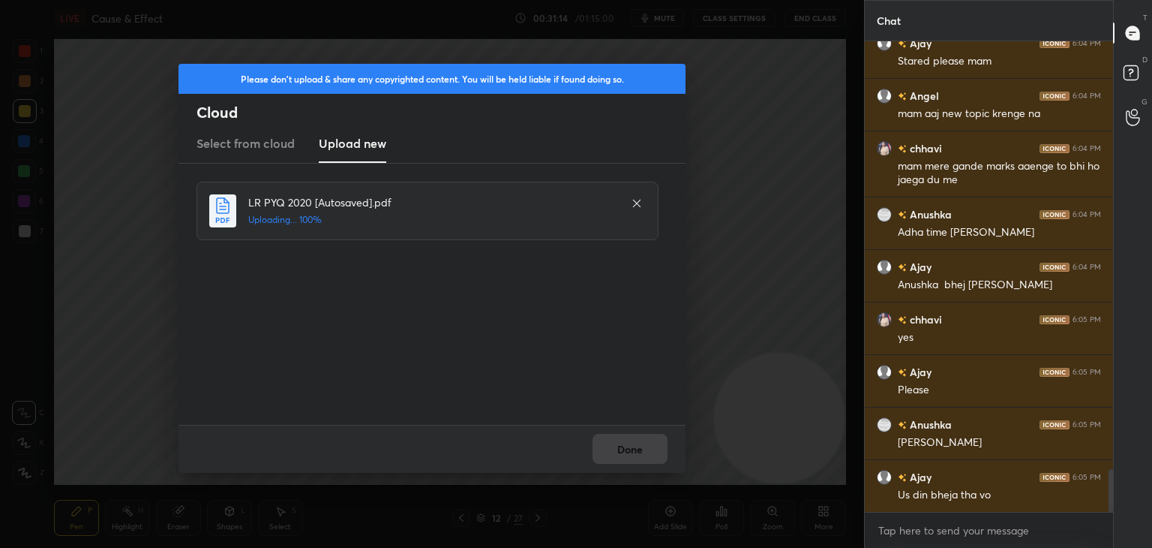
scroll to position [4713, 0]
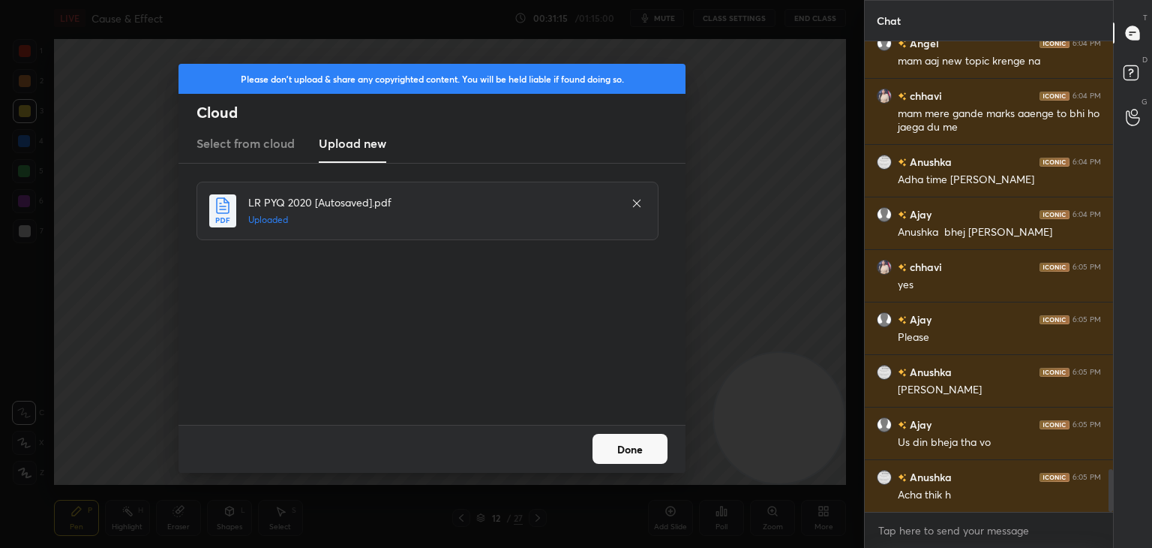
click at [645, 449] on button "Done" at bounding box center [630, 449] width 75 height 30
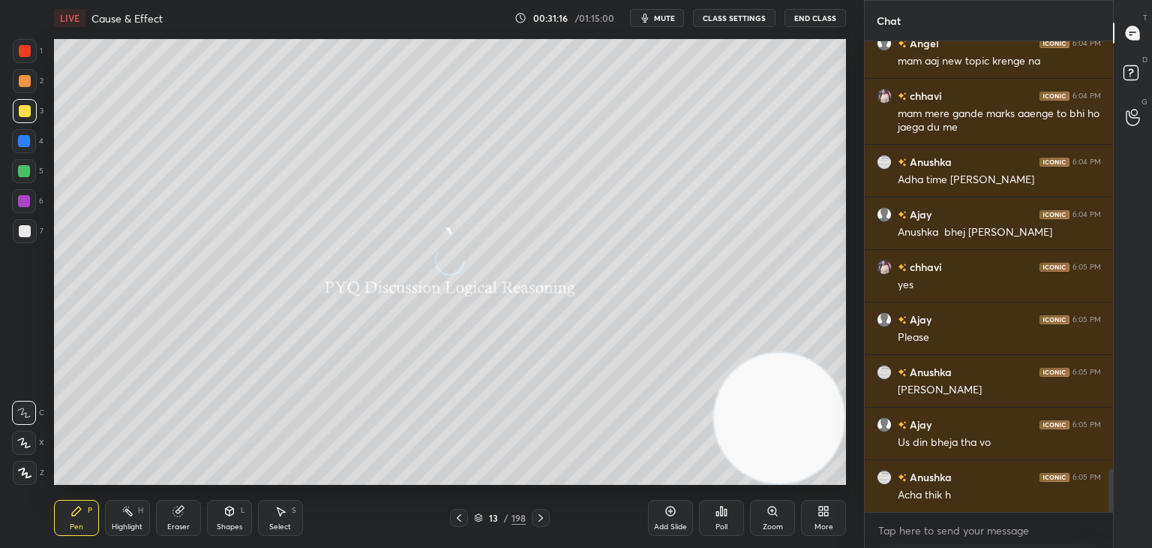
click at [462, 517] on icon at bounding box center [459, 518] width 12 height 12
click at [672, 509] on icon at bounding box center [671, 511] width 12 height 12
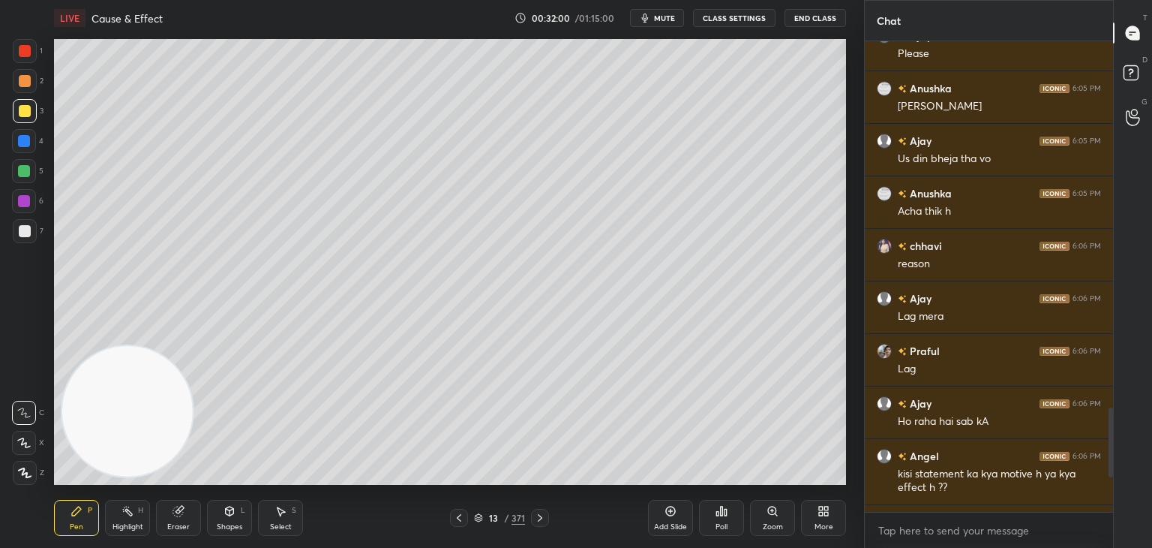
click at [28, 234] on div at bounding box center [25, 231] width 12 height 12
click at [672, 508] on icon at bounding box center [671, 511] width 12 height 12
click at [22, 117] on div at bounding box center [25, 111] width 12 height 12
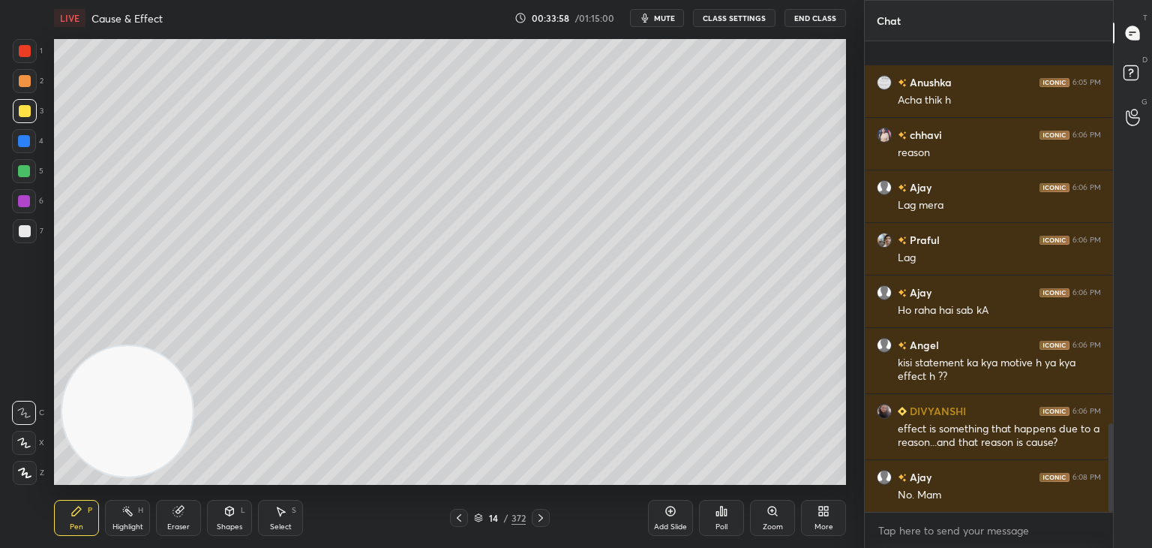
scroll to position [2040, 0]
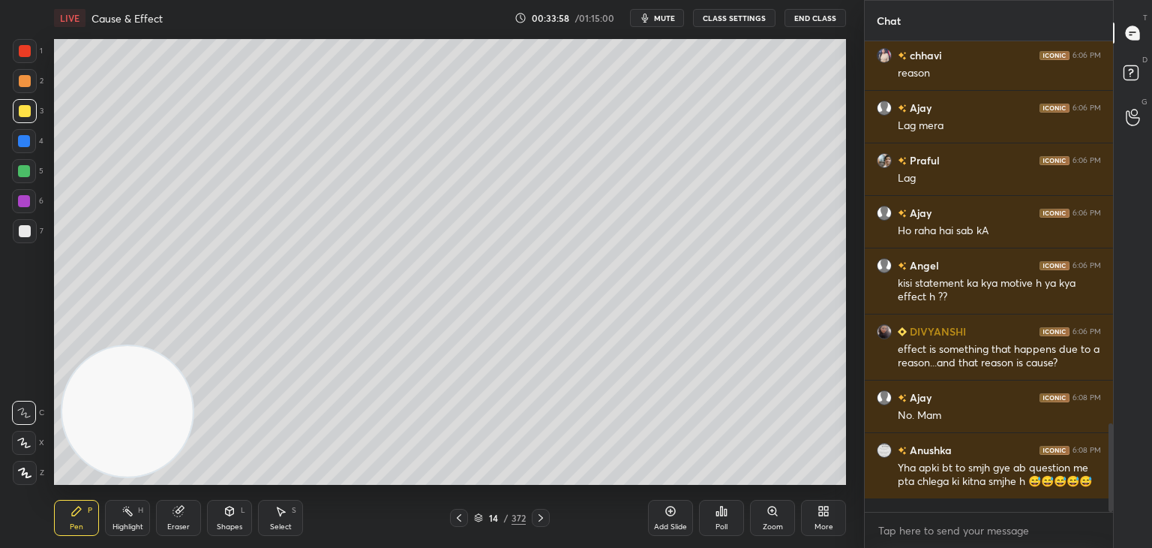
click at [668, 505] on icon at bounding box center [671, 511] width 12 height 12
click at [27, 229] on div at bounding box center [25, 231] width 12 height 12
click at [179, 518] on div "Eraser" at bounding box center [178, 518] width 45 height 36
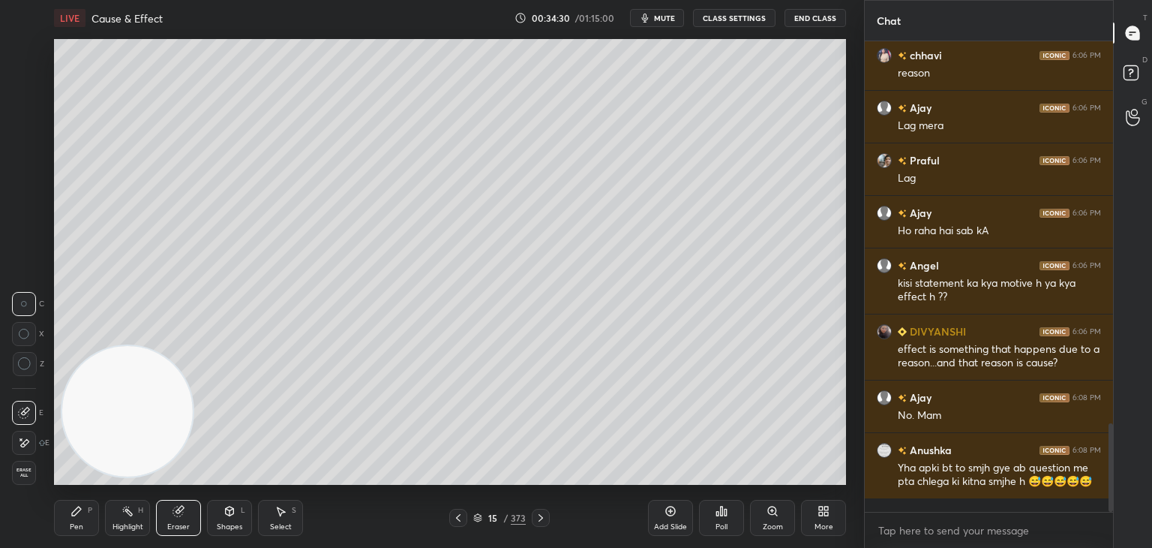
click at [74, 525] on div "Pen" at bounding box center [77, 527] width 14 height 8
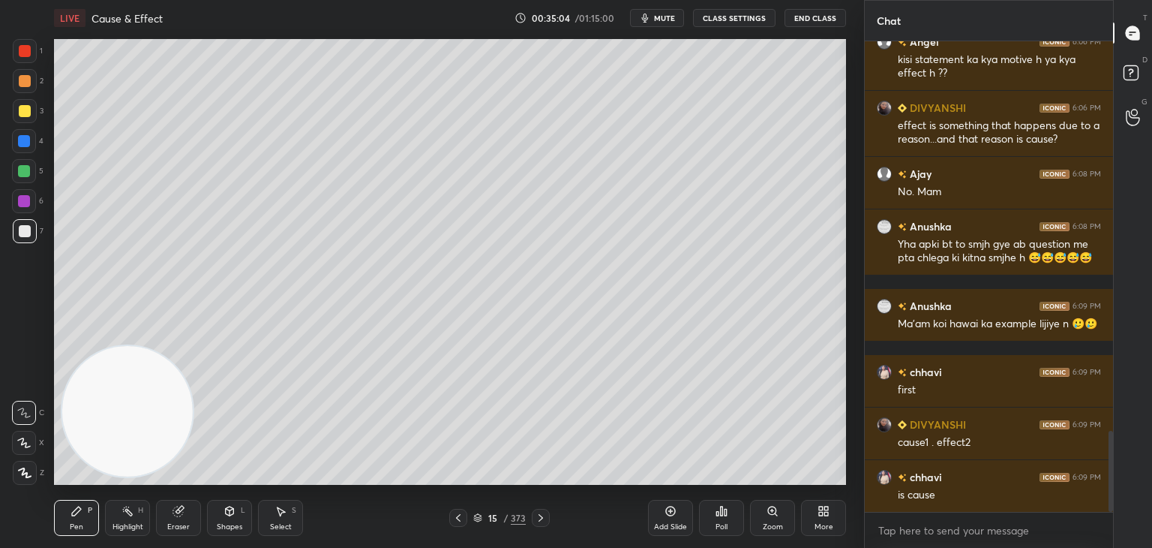
scroll to position [2316, 0]
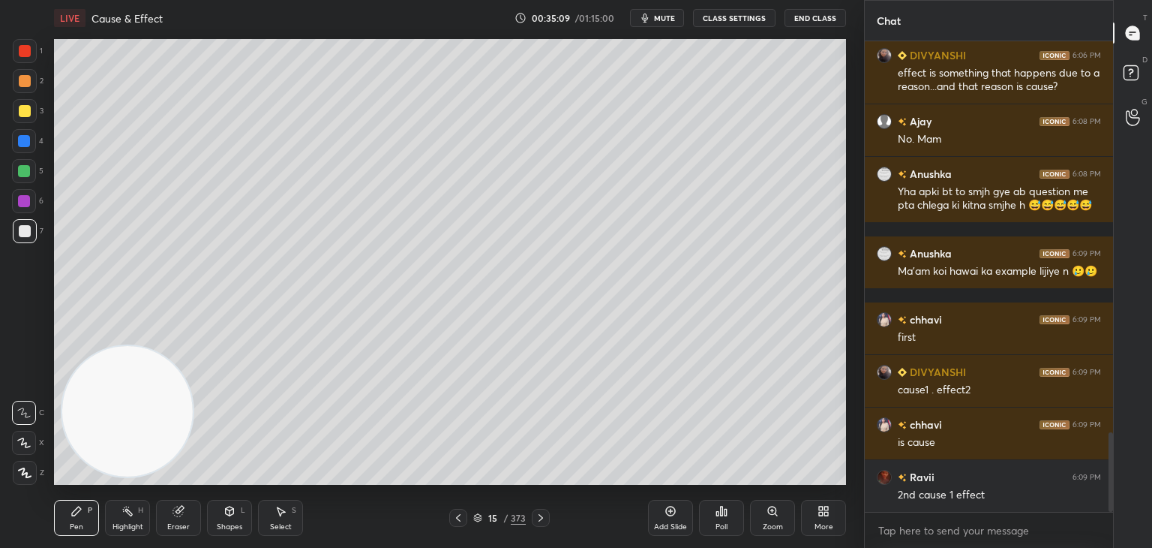
click at [669, 510] on icon at bounding box center [671, 511] width 12 height 12
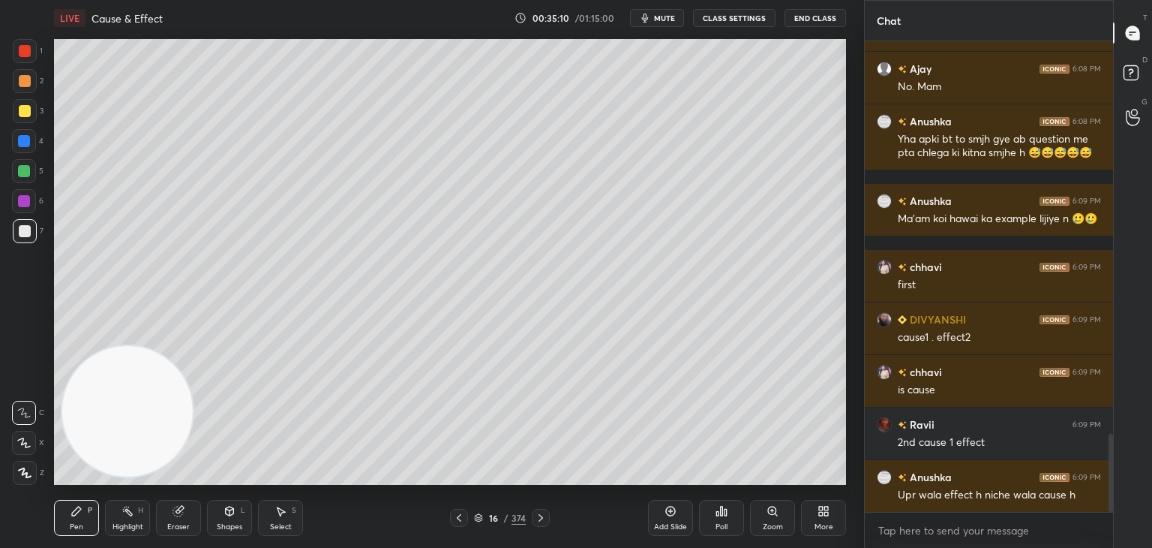
click at [29, 232] on div at bounding box center [25, 231] width 12 height 12
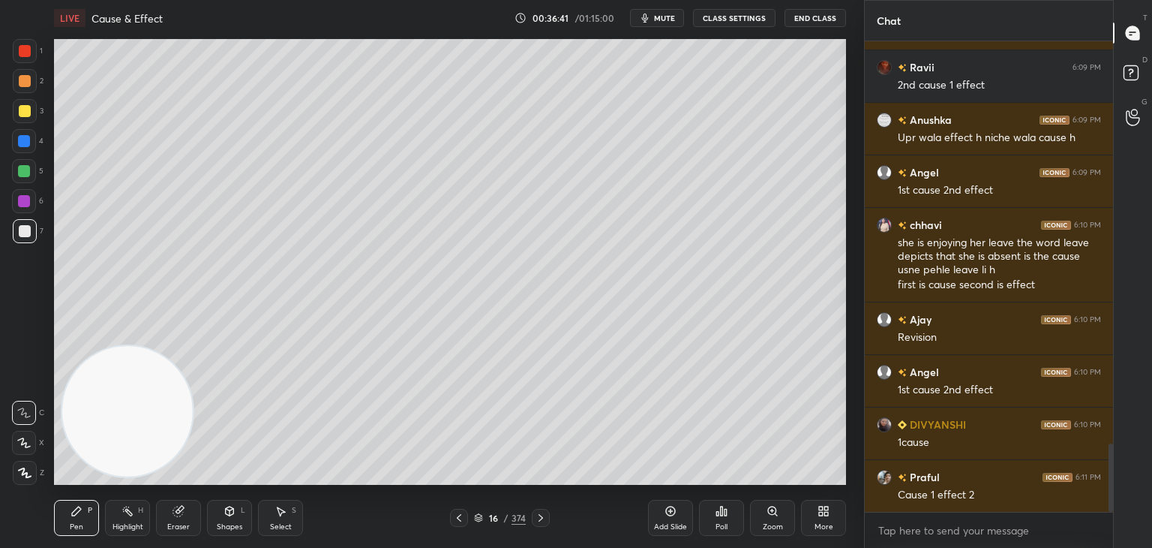
scroll to position [2778, 0]
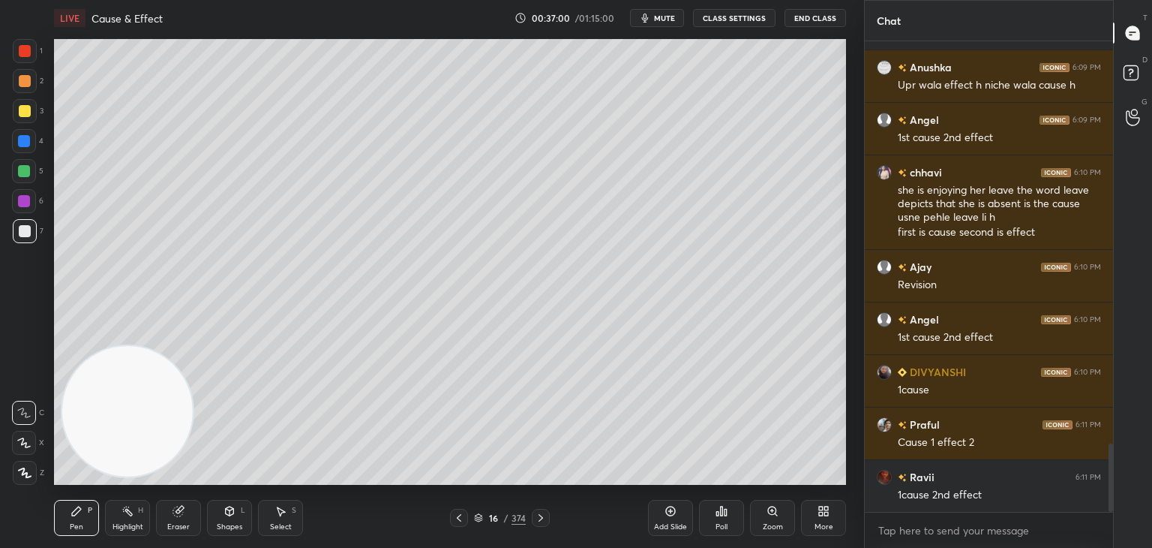
click at [671, 508] on icon at bounding box center [671, 511] width 12 height 12
click at [22, 108] on div at bounding box center [25, 111] width 12 height 12
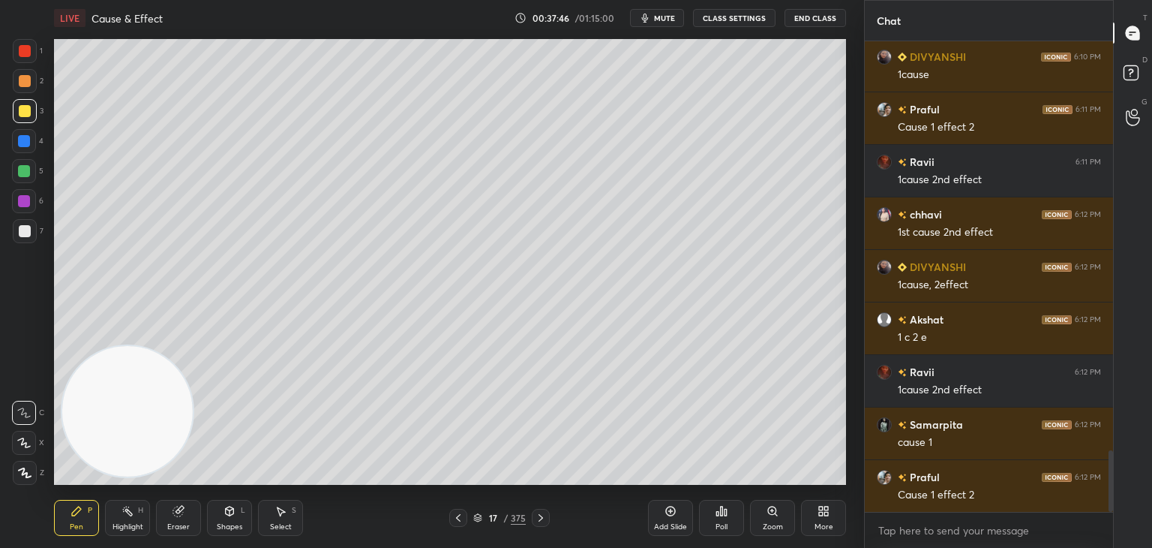
scroll to position [3146, 0]
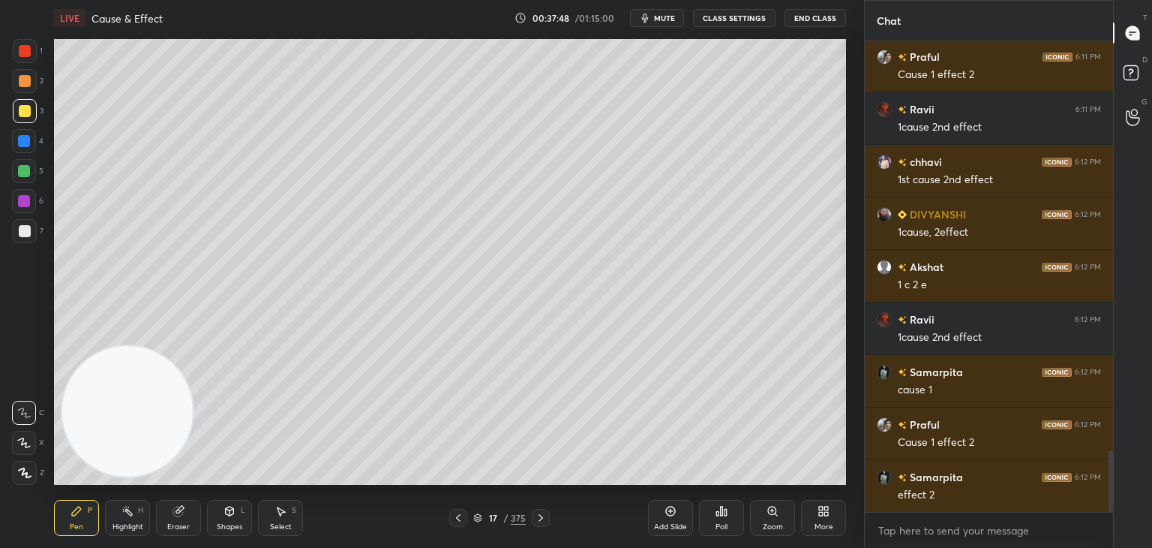
click at [479, 518] on icon at bounding box center [477, 517] width 9 height 9
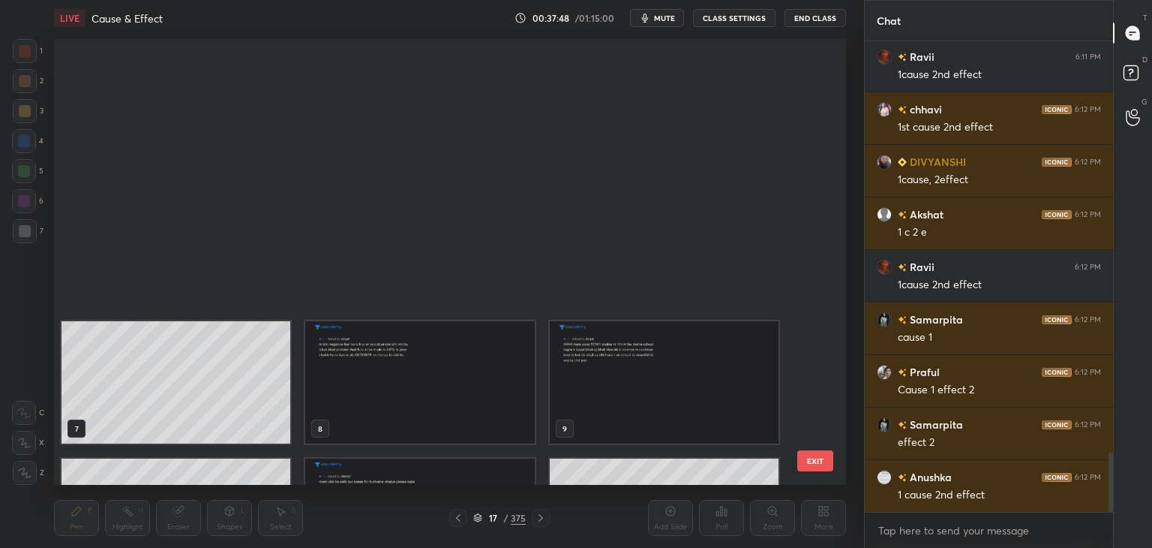
scroll to position [441, 785]
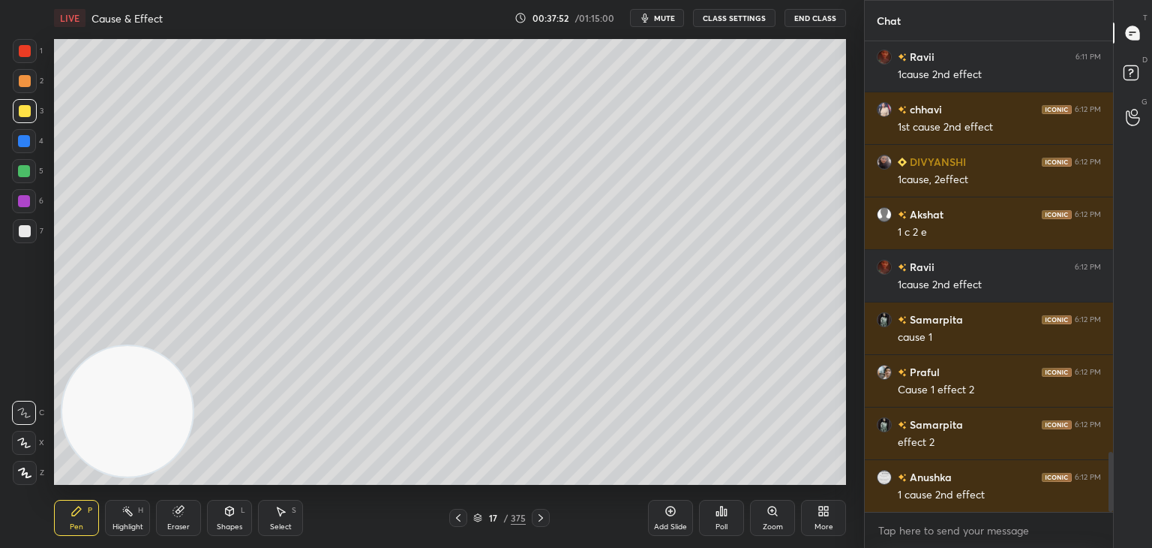
click at [666, 511] on icon at bounding box center [671, 511] width 10 height 10
click at [819, 519] on div "More" at bounding box center [823, 518] width 45 height 36
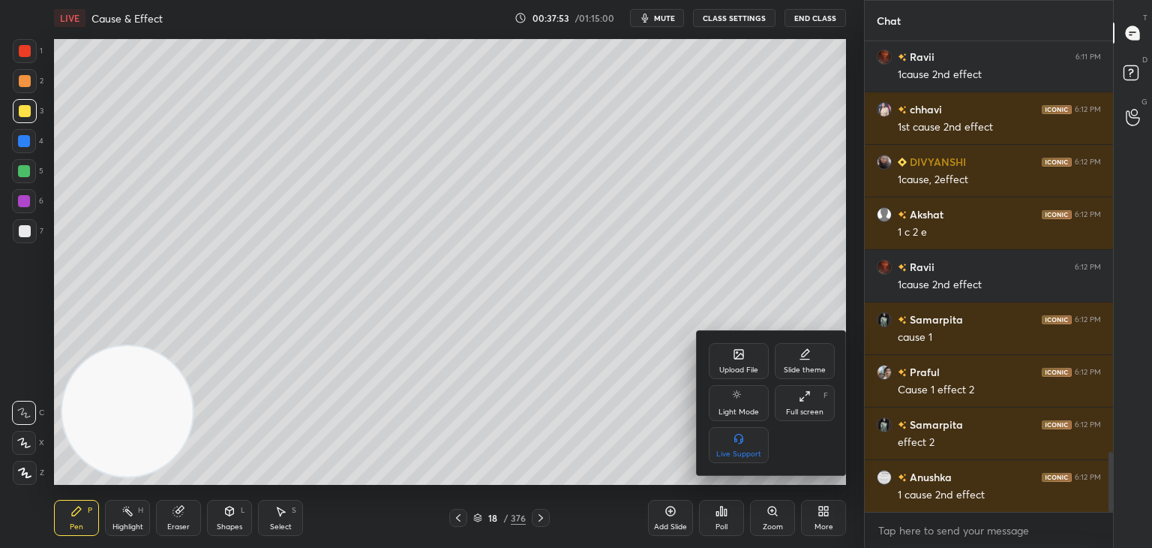
scroll to position [3251, 0]
click at [539, 463] on div at bounding box center [576, 274] width 1152 height 548
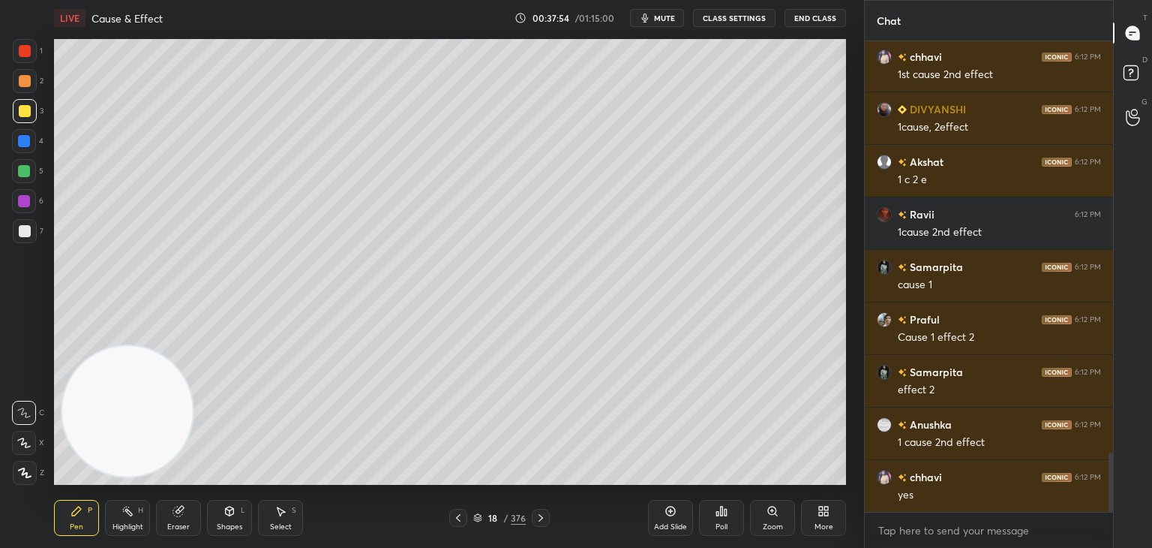
click at [477, 520] on icon at bounding box center [477, 517] width 9 height 9
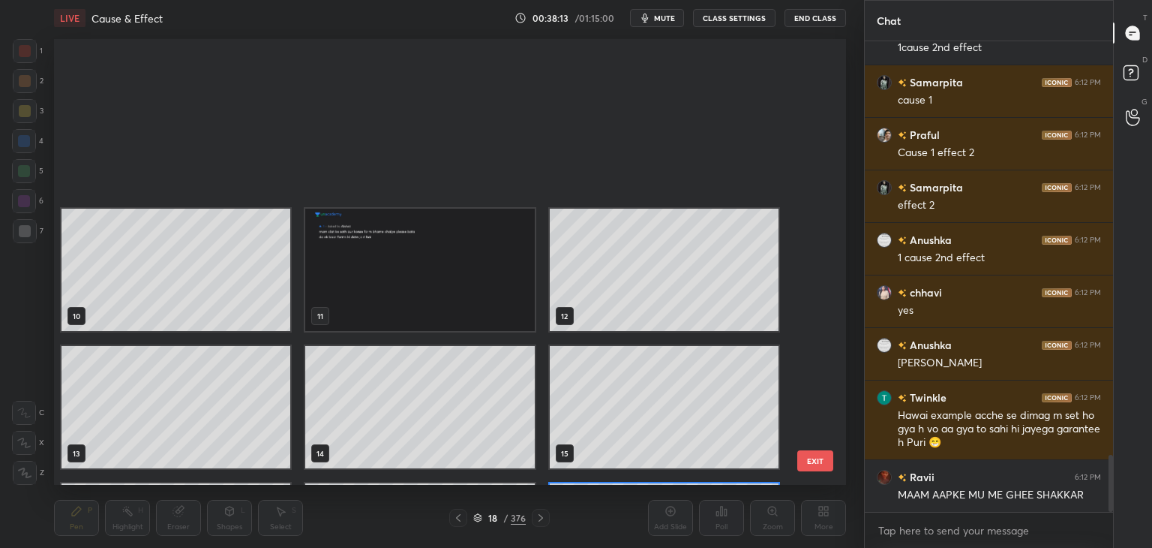
scroll to position [0, 0]
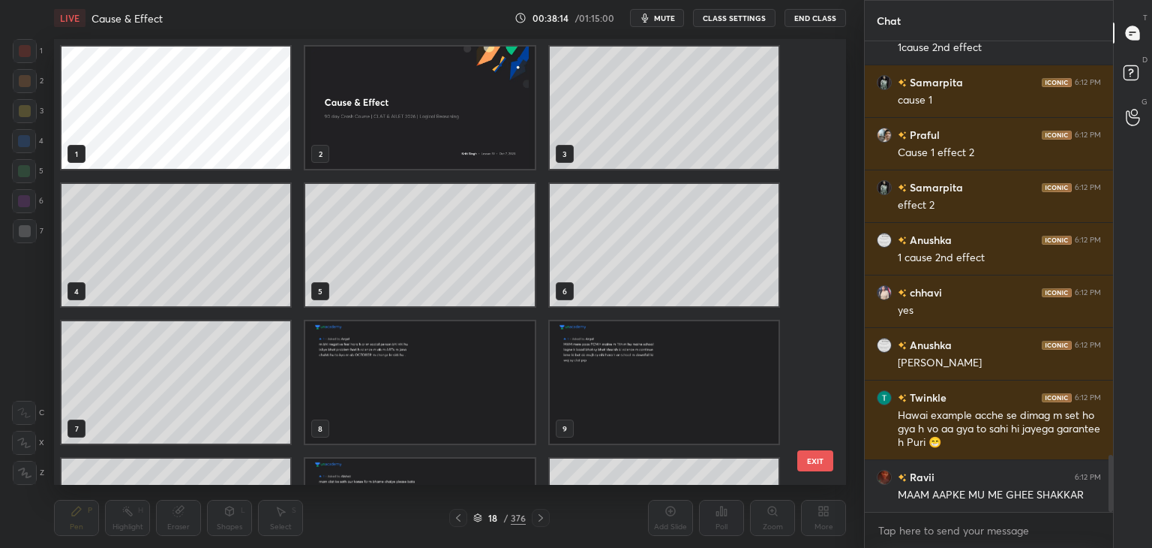
click at [423, 112] on img "grid" at bounding box center [419, 108] width 229 height 122
click at [428, 118] on img "grid" at bounding box center [419, 108] width 229 height 122
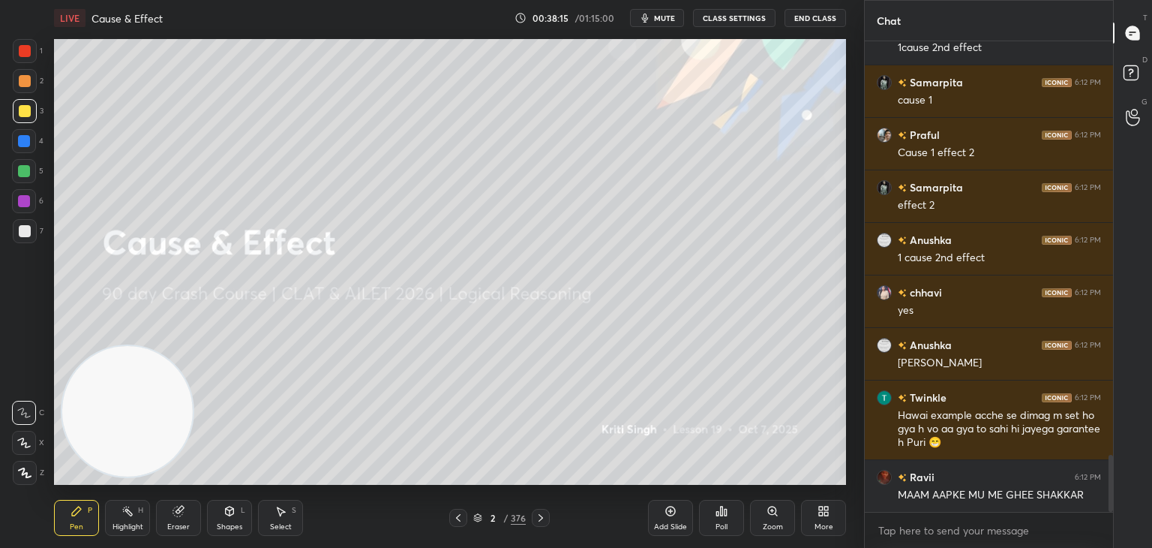
click at [821, 515] on icon at bounding box center [821, 514] width 4 height 4
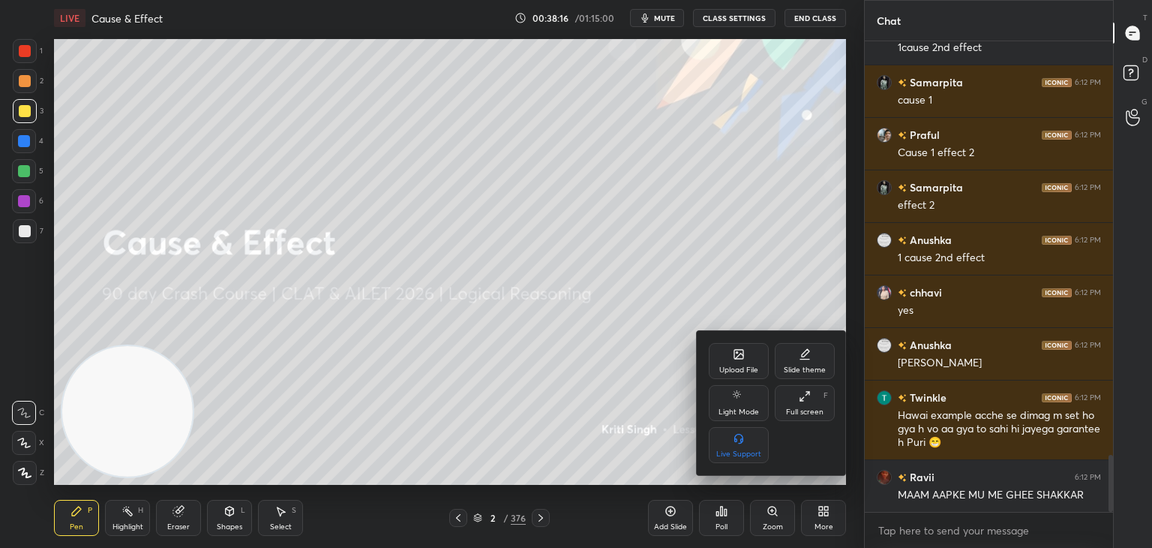
click at [744, 357] on icon at bounding box center [739, 354] width 12 height 12
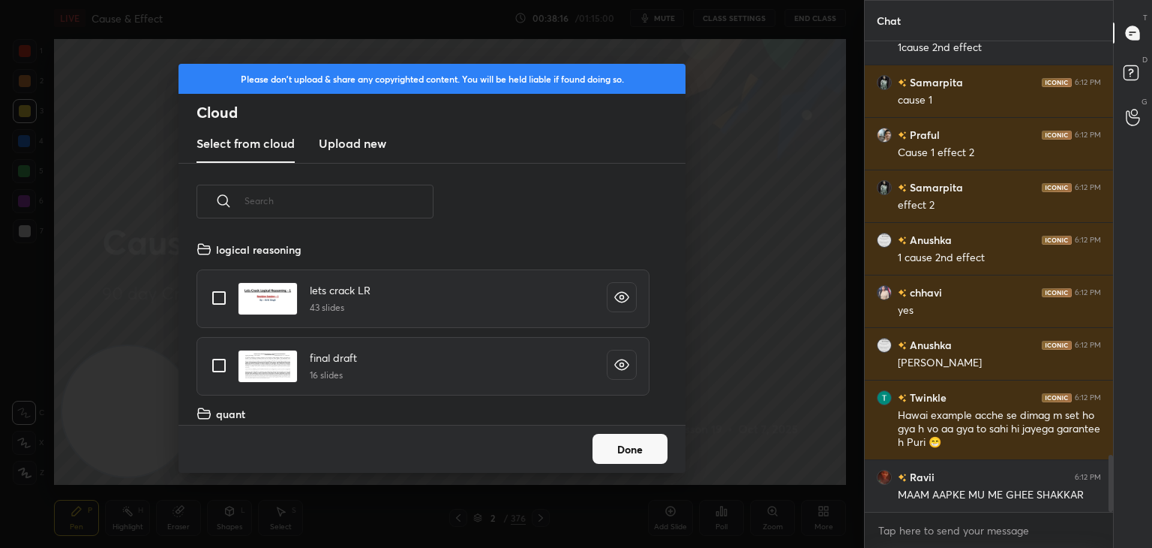
scroll to position [185, 482]
click at [339, 140] on h3 "Upload new" at bounding box center [353, 143] width 68 height 18
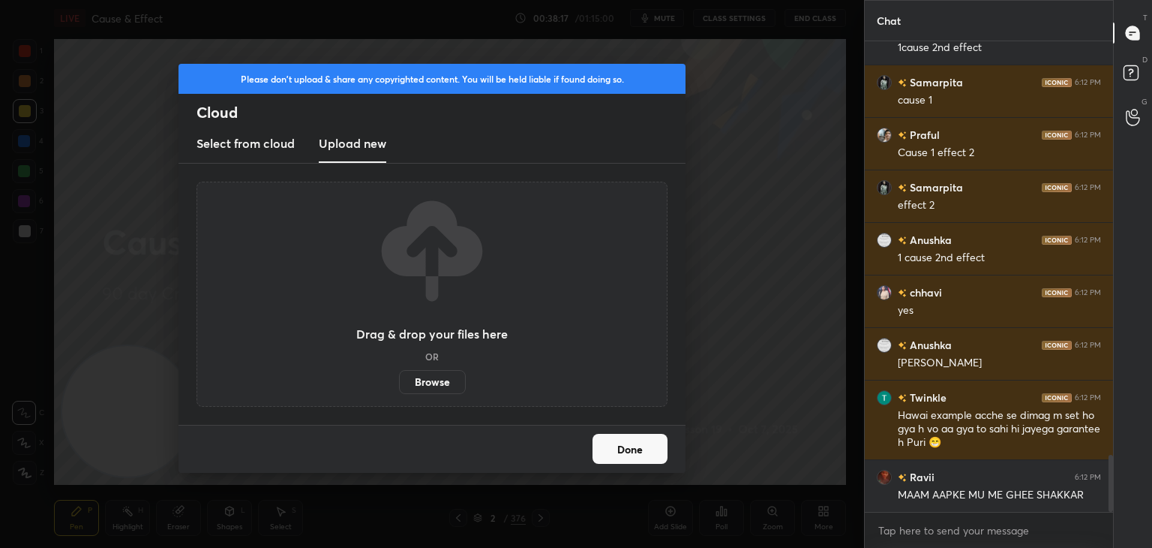
click at [439, 380] on label "Browse" at bounding box center [432, 382] width 67 height 24
click at [399, 380] on input "Browse" at bounding box center [399, 382] width 0 height 24
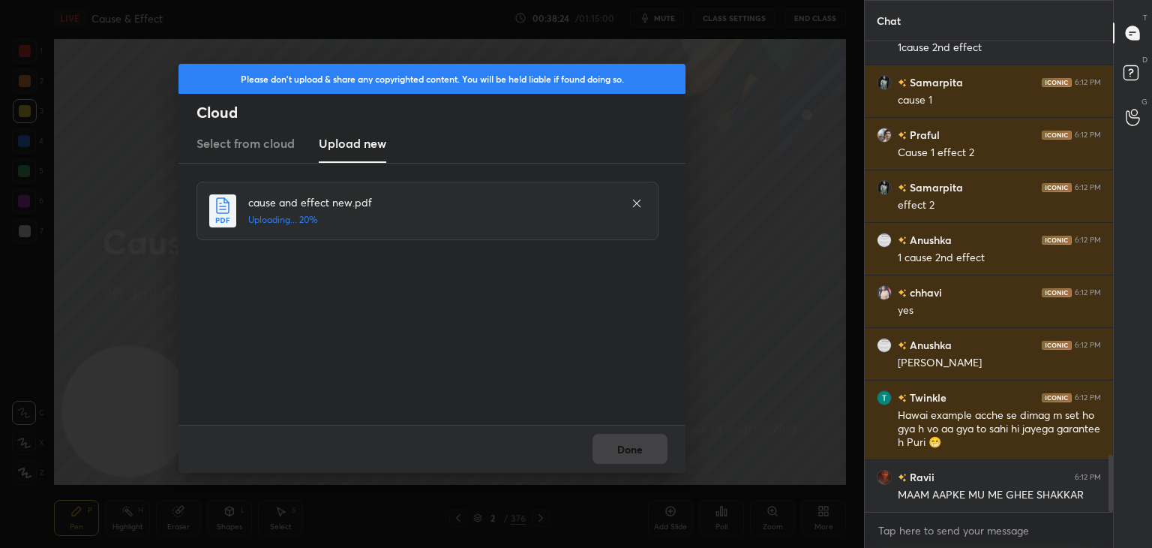
scroll to position [3488, 0]
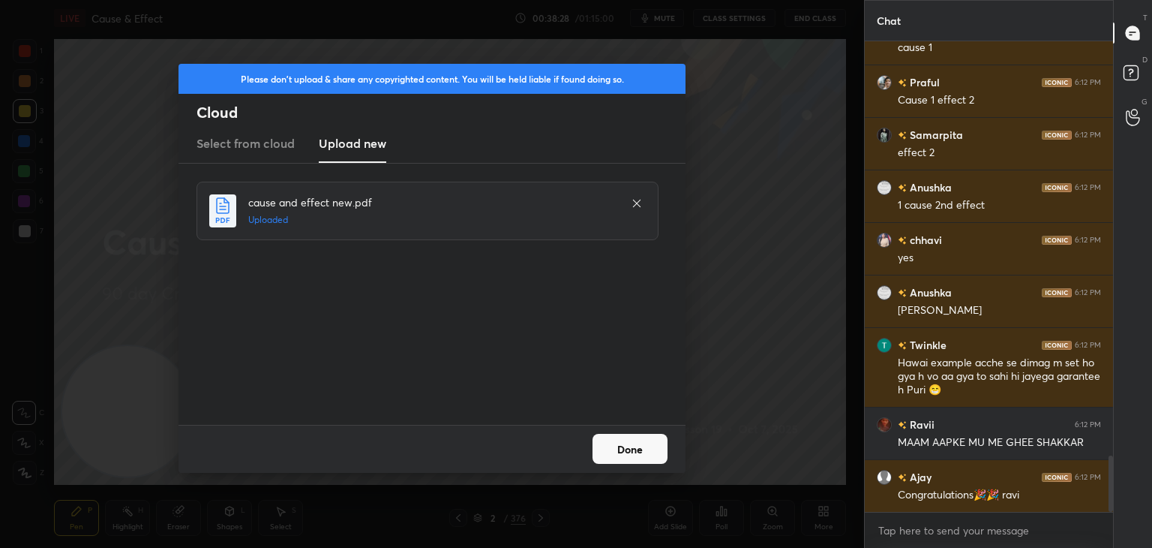
click at [635, 449] on button "Done" at bounding box center [630, 449] width 75 height 30
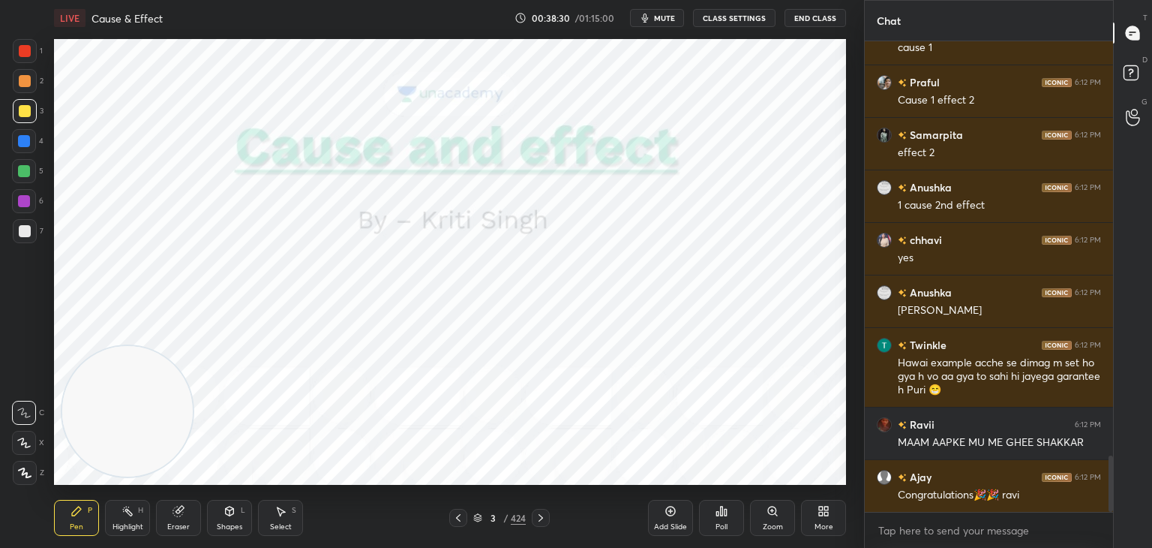
click at [474, 520] on icon at bounding box center [478, 520] width 8 height 2
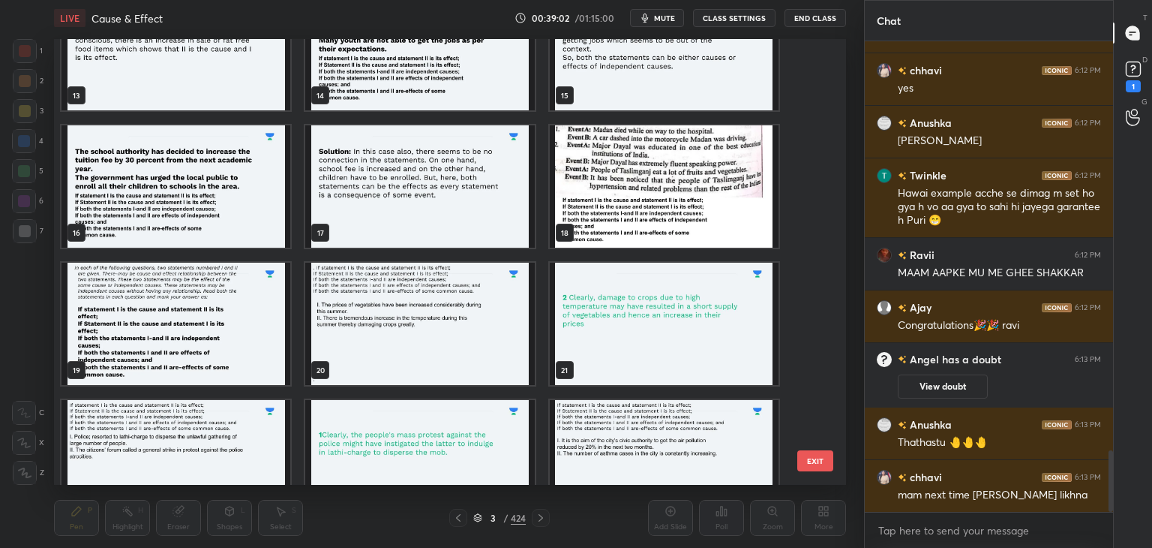
scroll to position [610, 0]
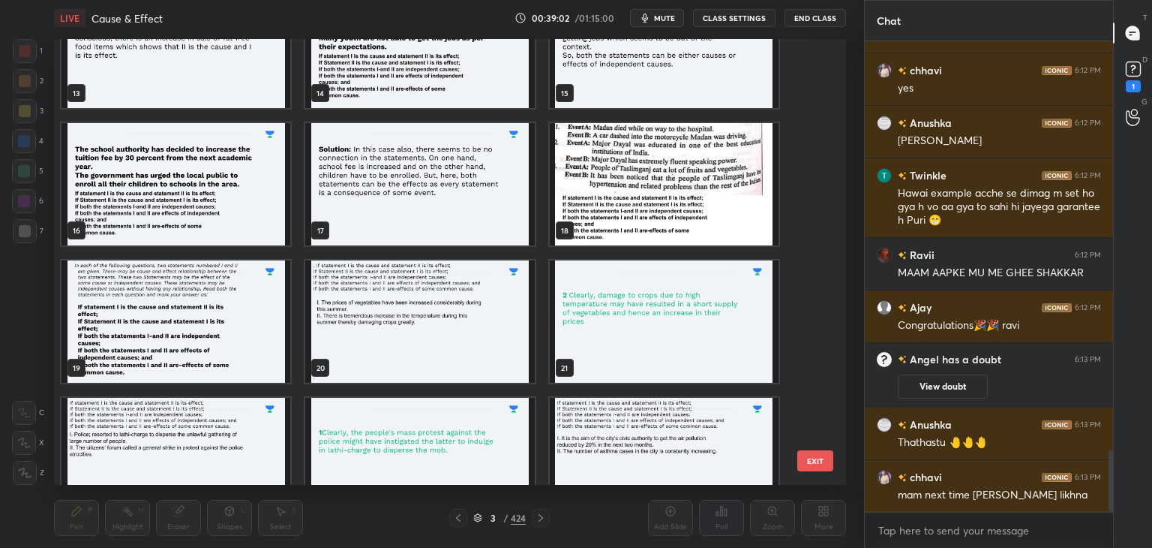
click at [641, 200] on img "grid" at bounding box center [664, 184] width 229 height 122
click at [634, 200] on img "grid" at bounding box center [664, 184] width 229 height 122
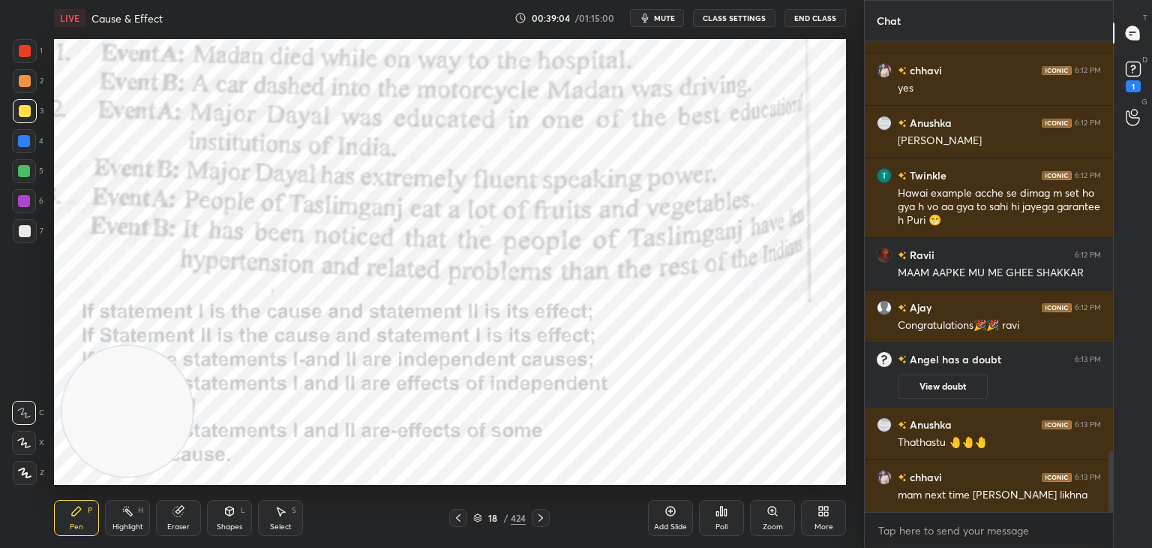
scroll to position [3195, 0]
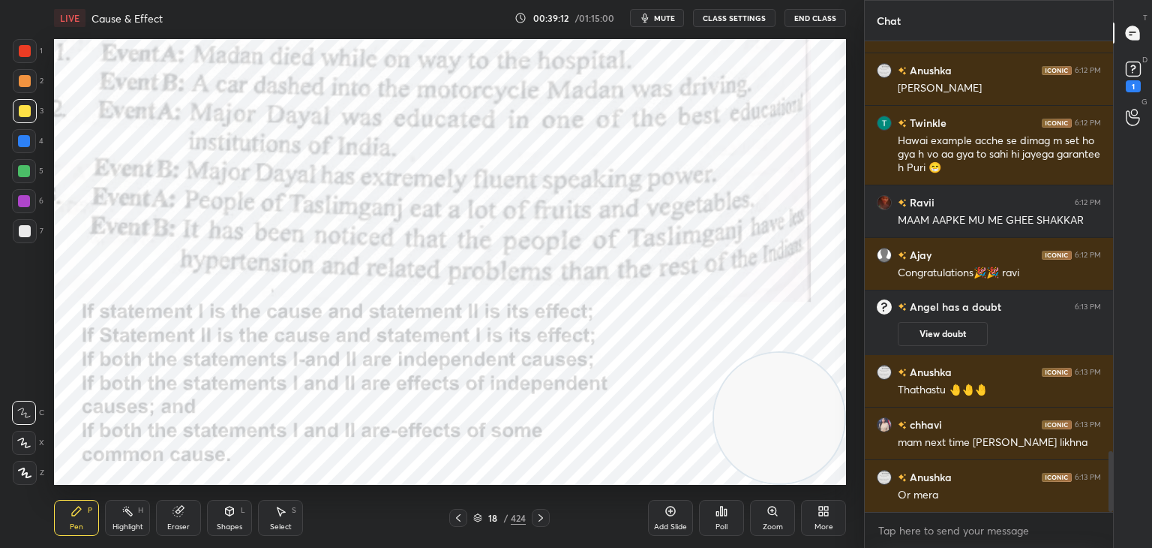
click at [23, 52] on div at bounding box center [25, 51] width 12 height 12
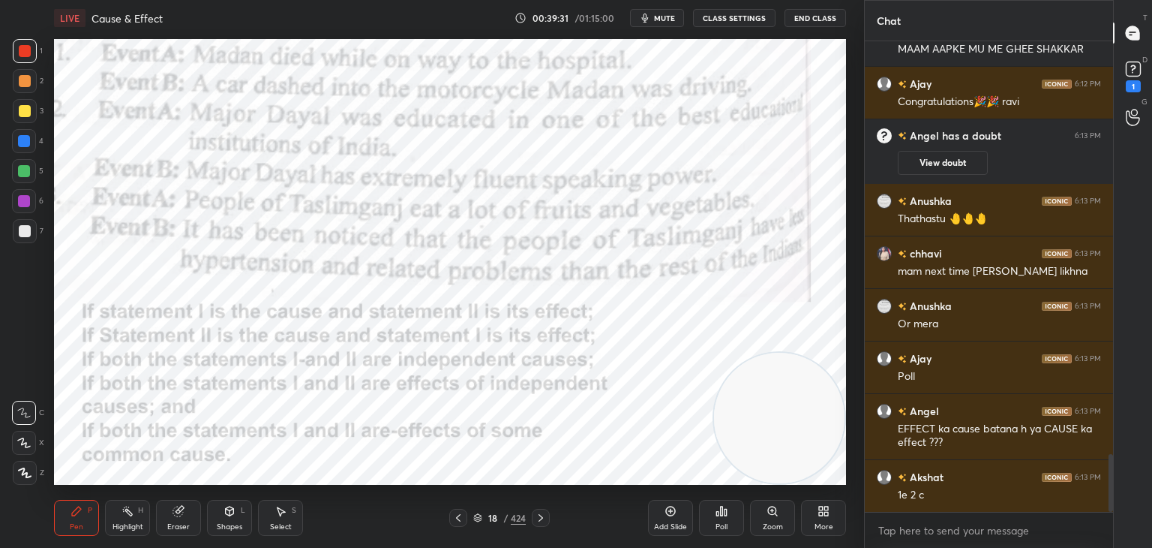
scroll to position [3419, 0]
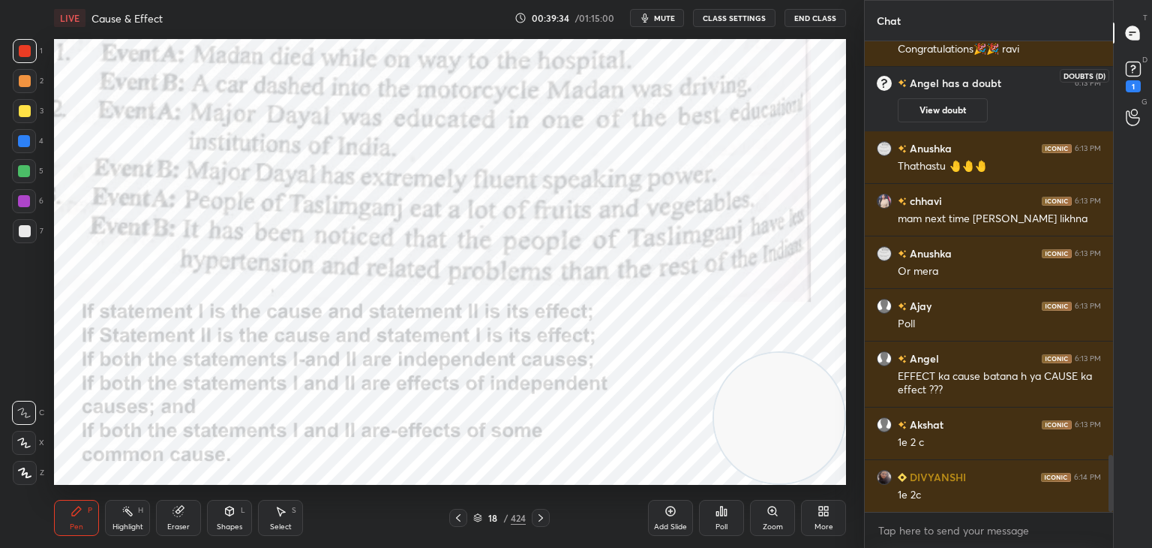
click at [1142, 70] on icon at bounding box center [1133, 69] width 23 height 23
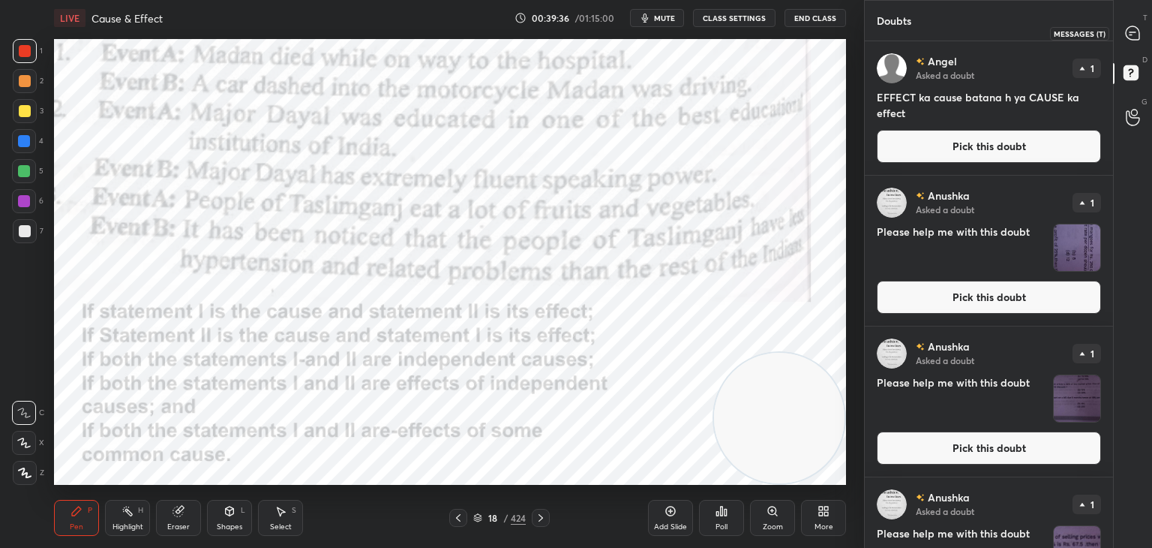
click at [1137, 32] on icon at bounding box center [1133, 33] width 14 height 14
type textarea "x"
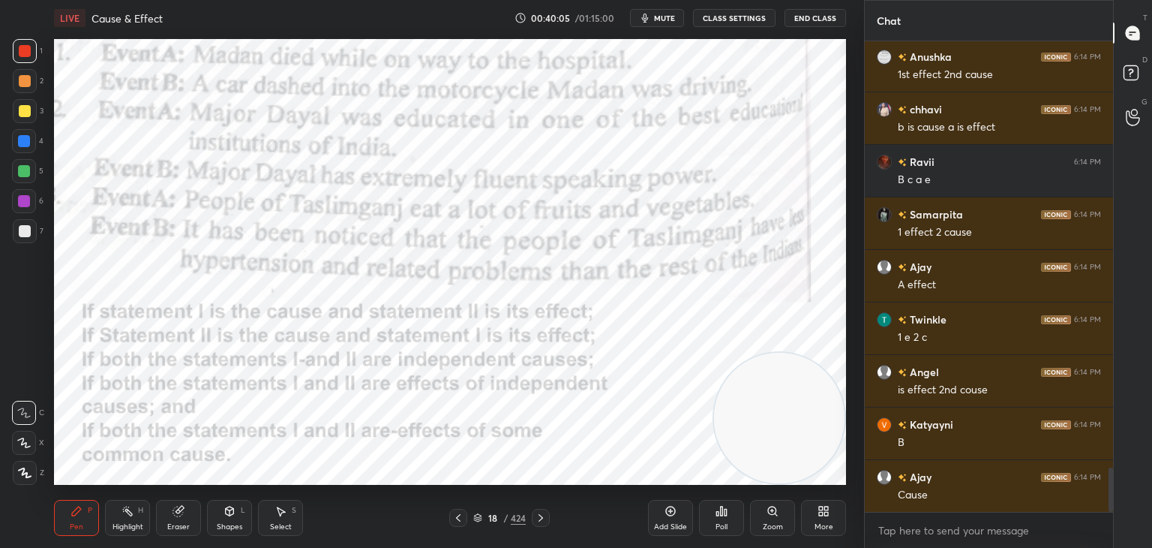
scroll to position [4521, 0]
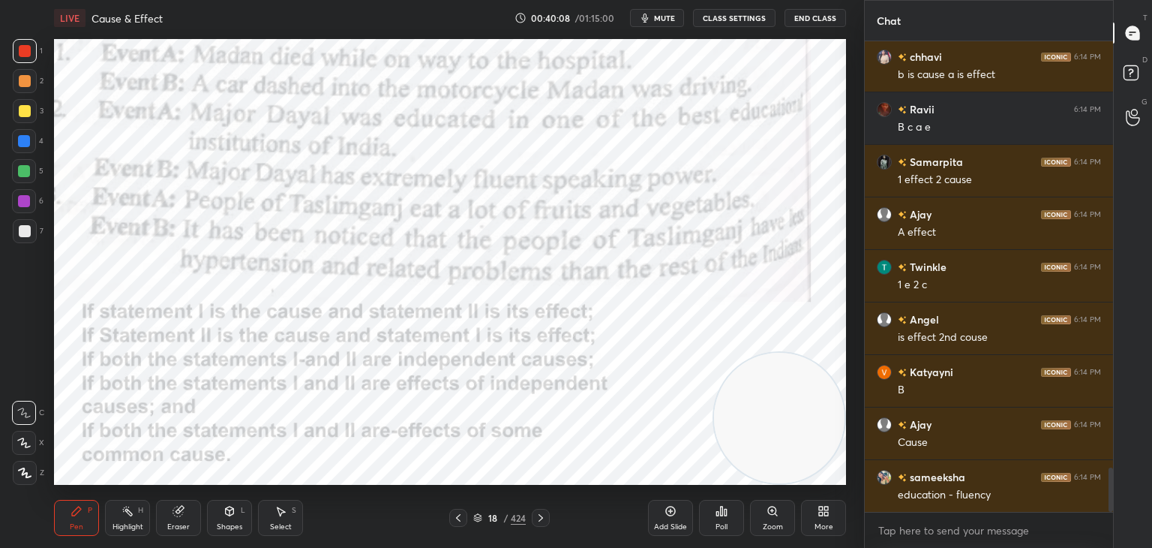
click at [810, 21] on button "End Class" at bounding box center [816, 18] width 62 height 18
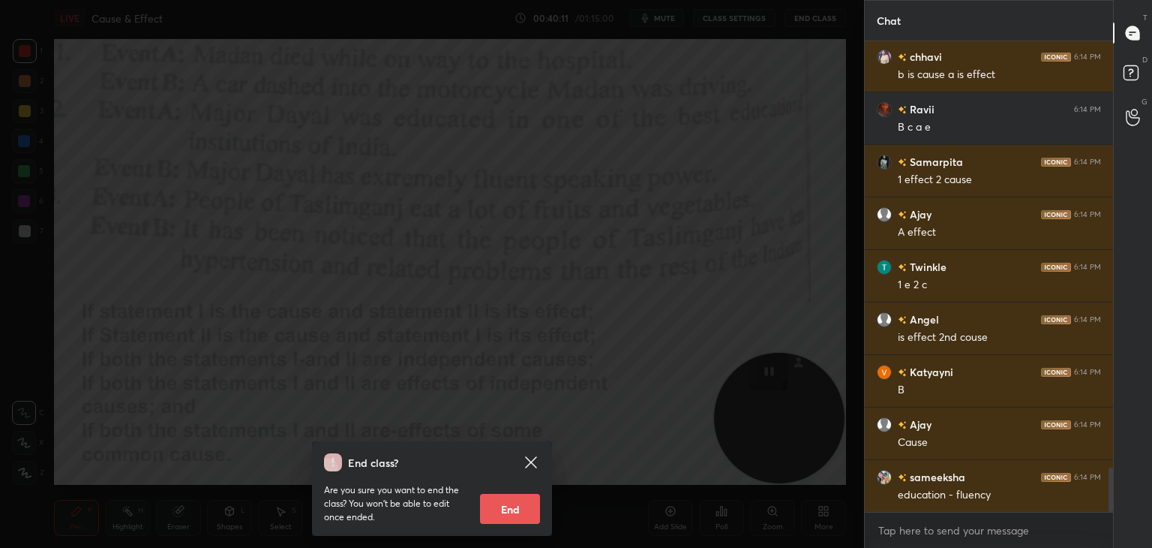
click at [686, 229] on div "End class? Are you sure you want to end the class? You won’t be able to edit on…" at bounding box center [432, 274] width 864 height 548
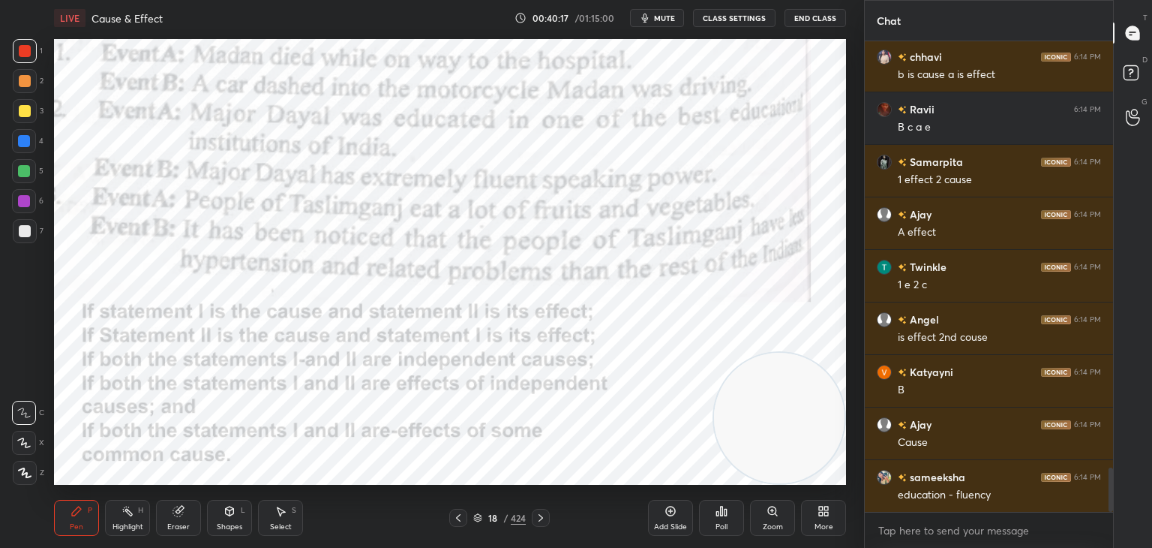
scroll to position [4536, 0]
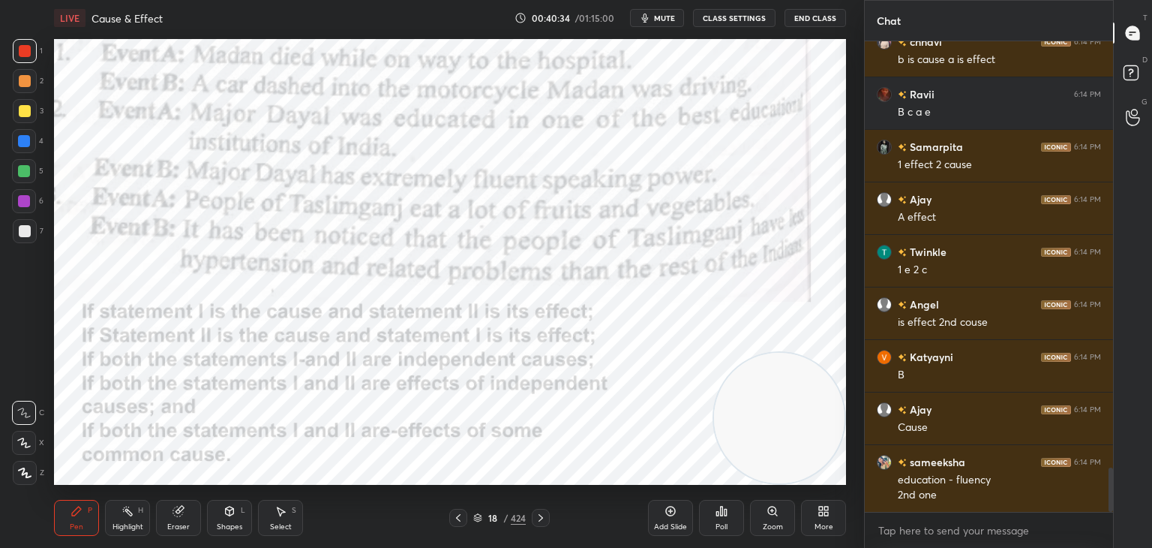
click at [481, 515] on icon at bounding box center [477, 517] width 9 height 9
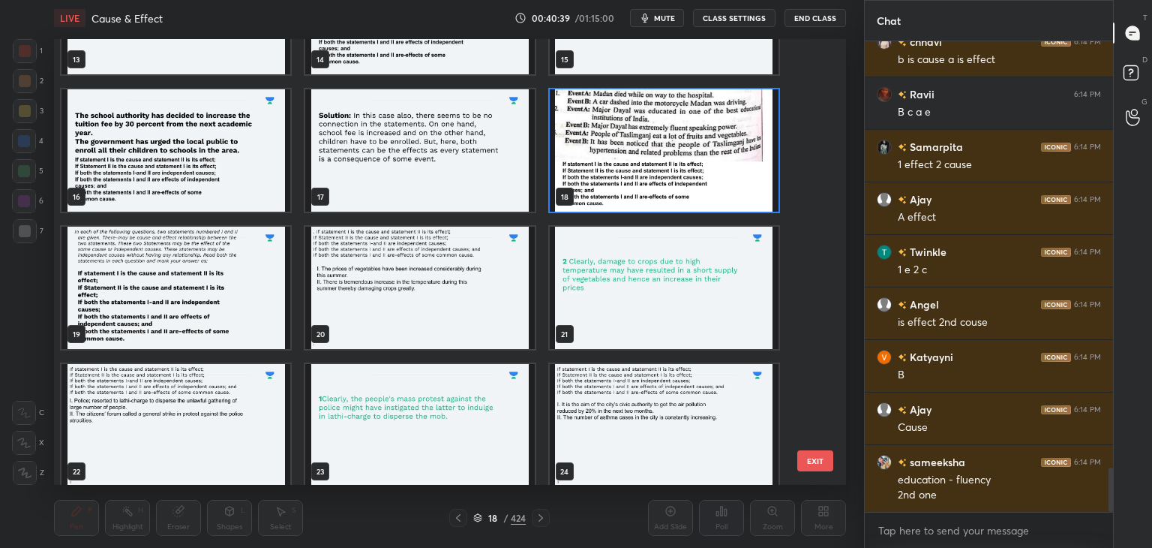
scroll to position [666, 0]
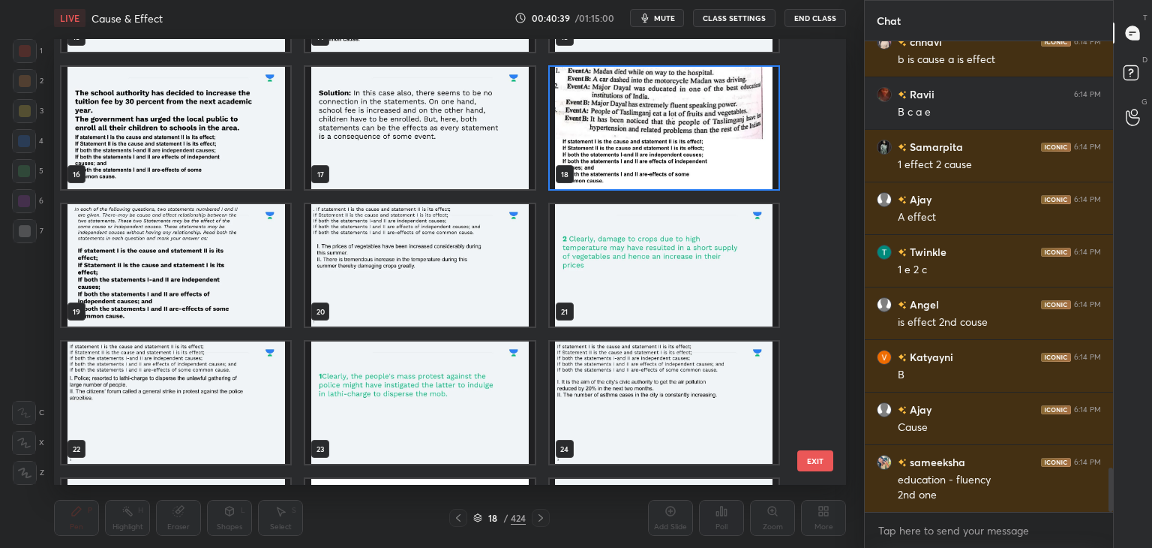
click at [445, 292] on img "grid" at bounding box center [419, 265] width 229 height 122
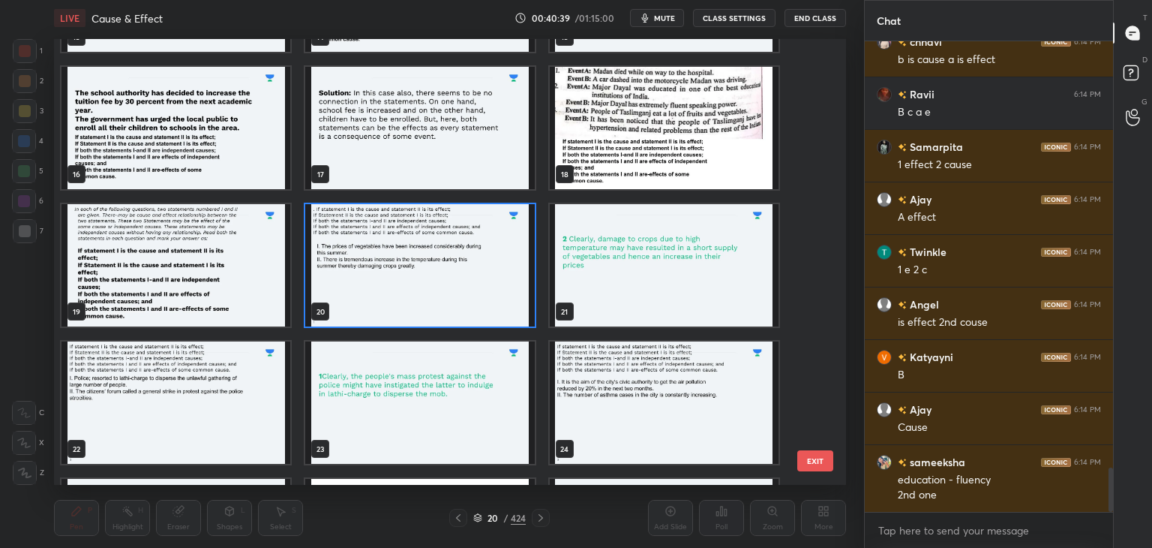
click at [450, 290] on img "grid" at bounding box center [419, 265] width 229 height 122
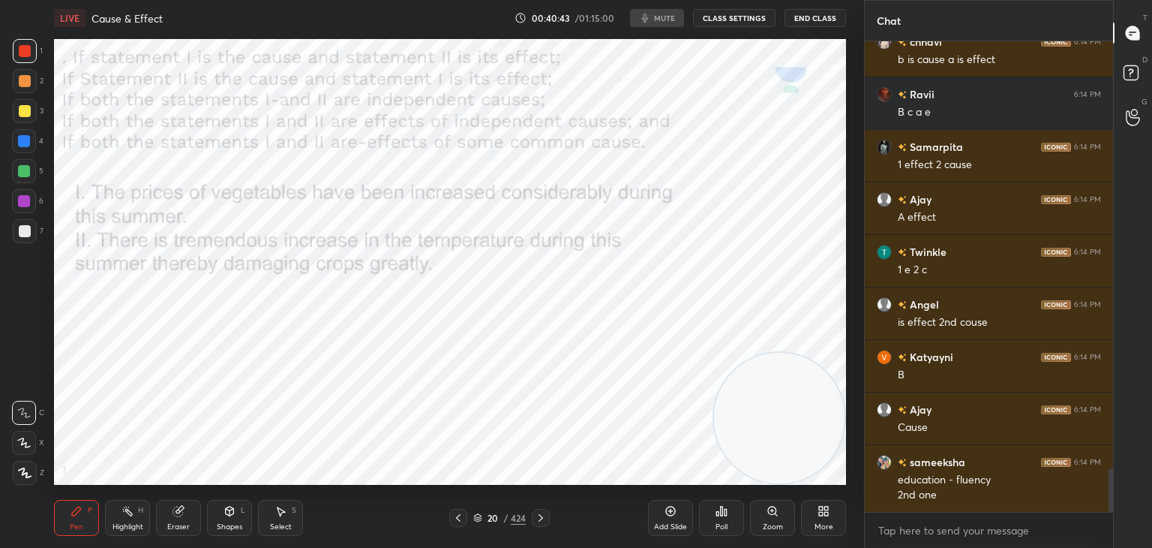
scroll to position [4589, 0]
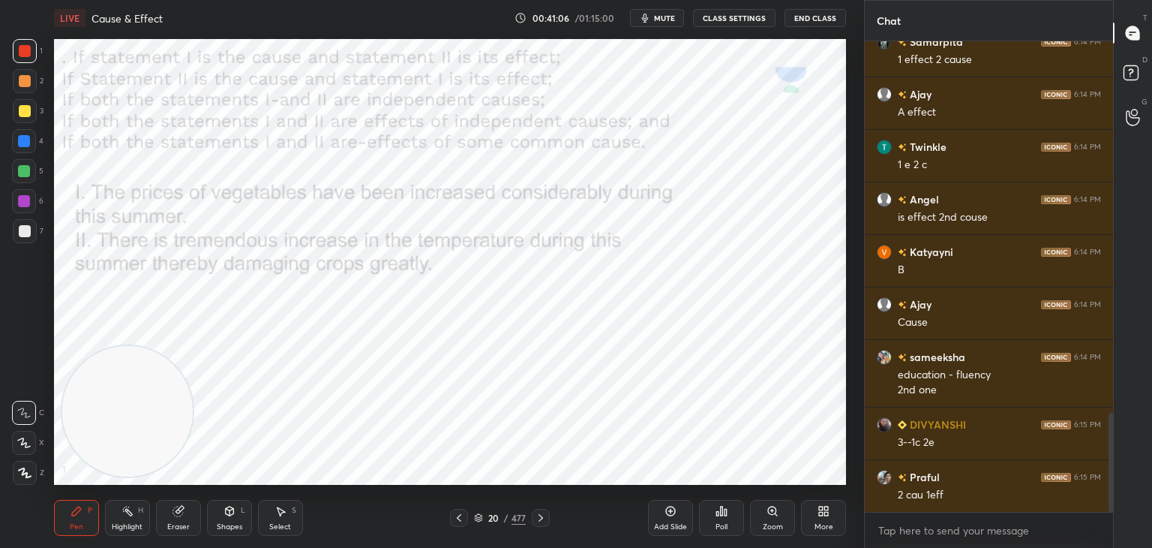
scroll to position [1824, 0]
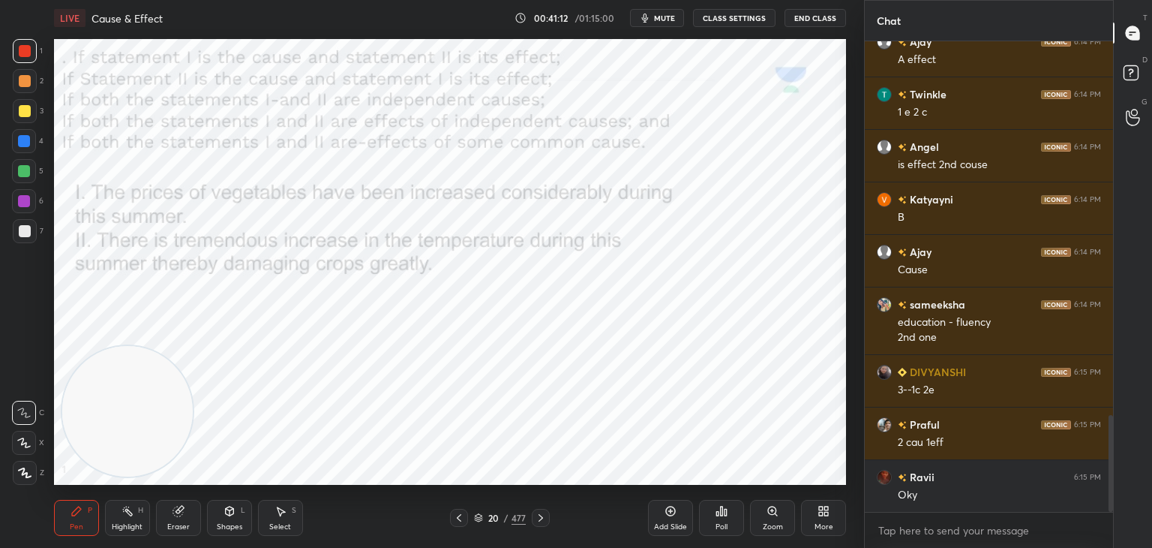
click at [729, 513] on div "Poll" at bounding box center [721, 518] width 45 height 36
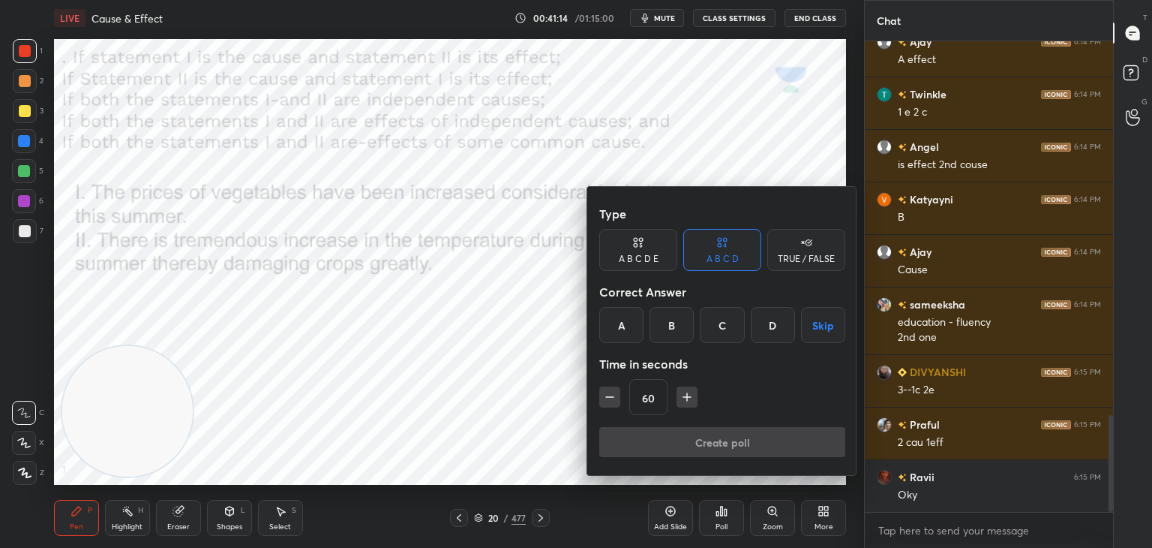
click at [679, 322] on div "B" at bounding box center [672, 325] width 44 height 36
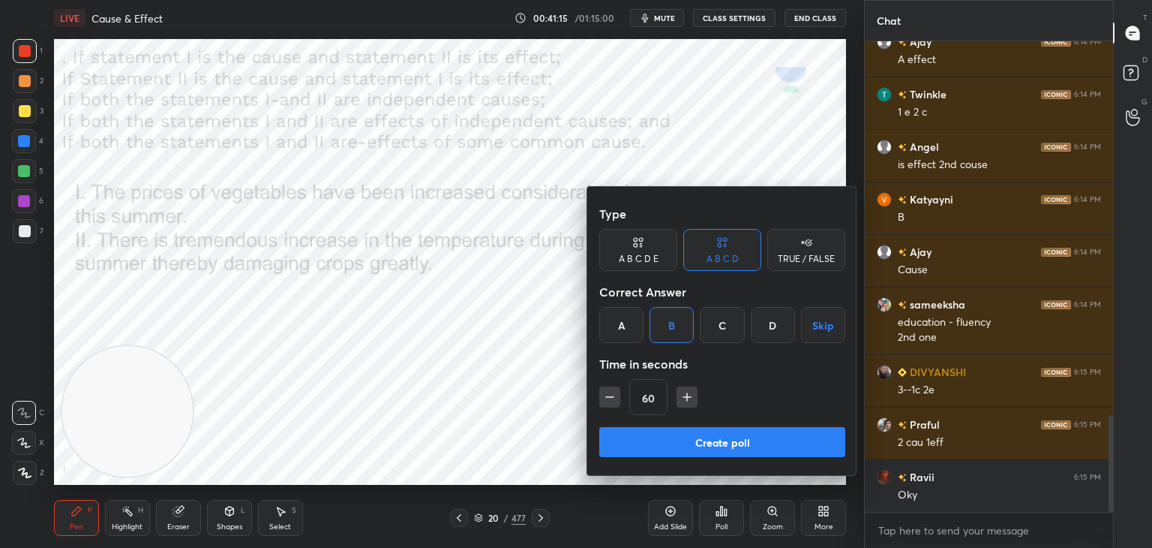
click at [608, 394] on icon "button" at bounding box center [609, 396] width 15 height 15
click at [607, 398] on icon "button" at bounding box center [609, 396] width 15 height 15
type input "15"
click at [652, 434] on button "Create poll" at bounding box center [722, 442] width 246 height 30
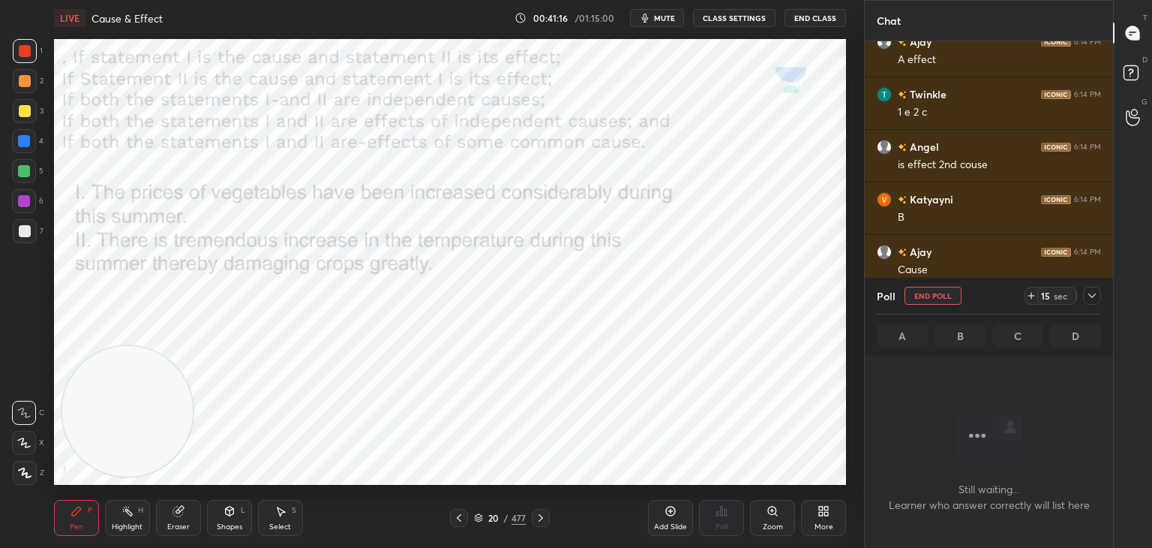
scroll to position [5, 5]
click at [477, 518] on icon at bounding box center [478, 517] width 9 height 9
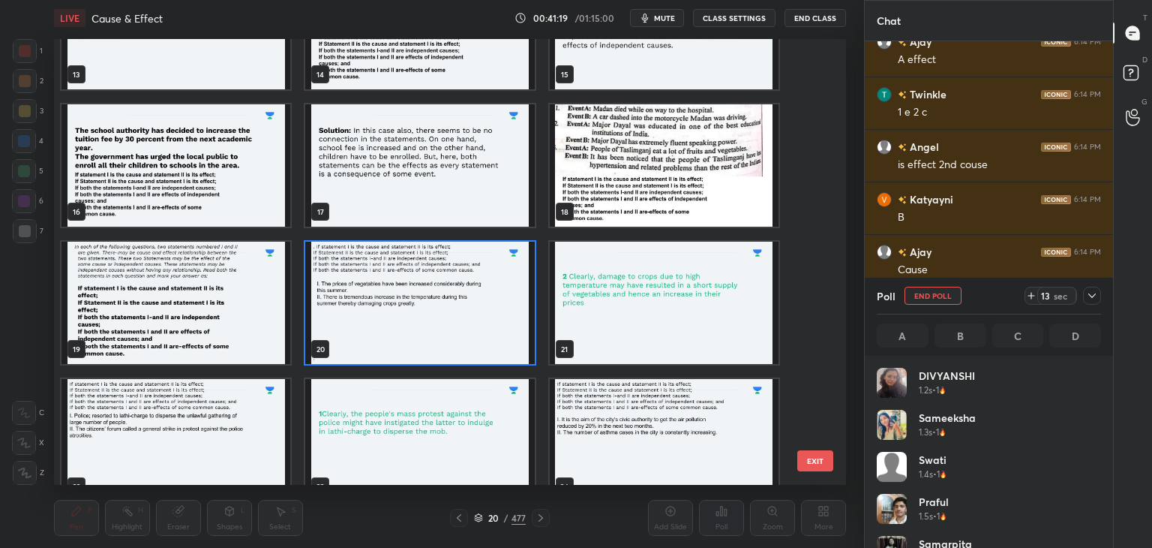
click at [486, 310] on img "grid" at bounding box center [419, 303] width 229 height 122
click at [489, 313] on img "grid" at bounding box center [419, 303] width 229 height 122
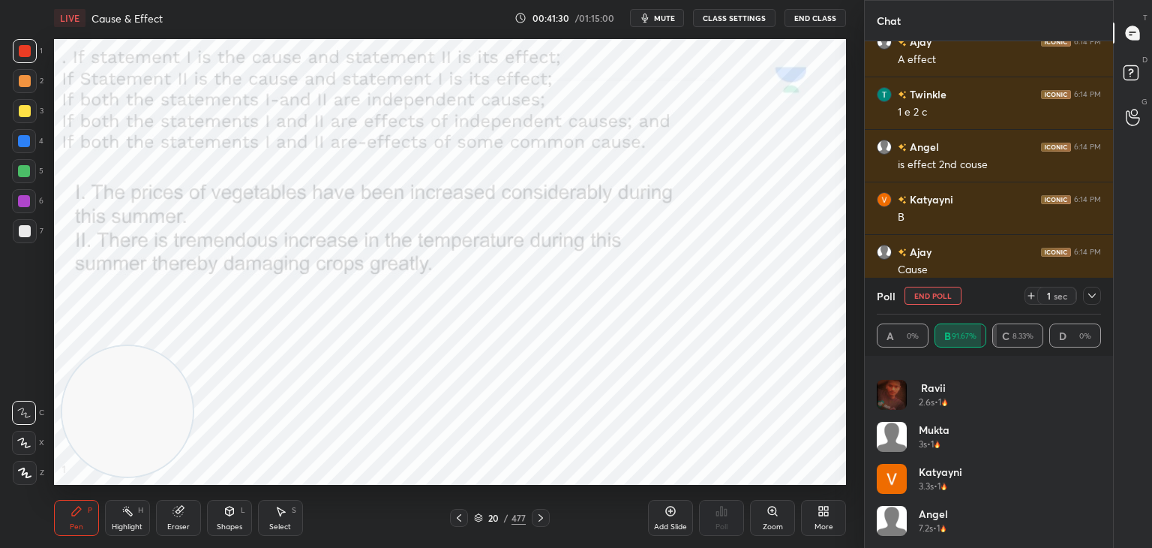
click at [930, 299] on button "End Poll" at bounding box center [933, 296] width 57 height 18
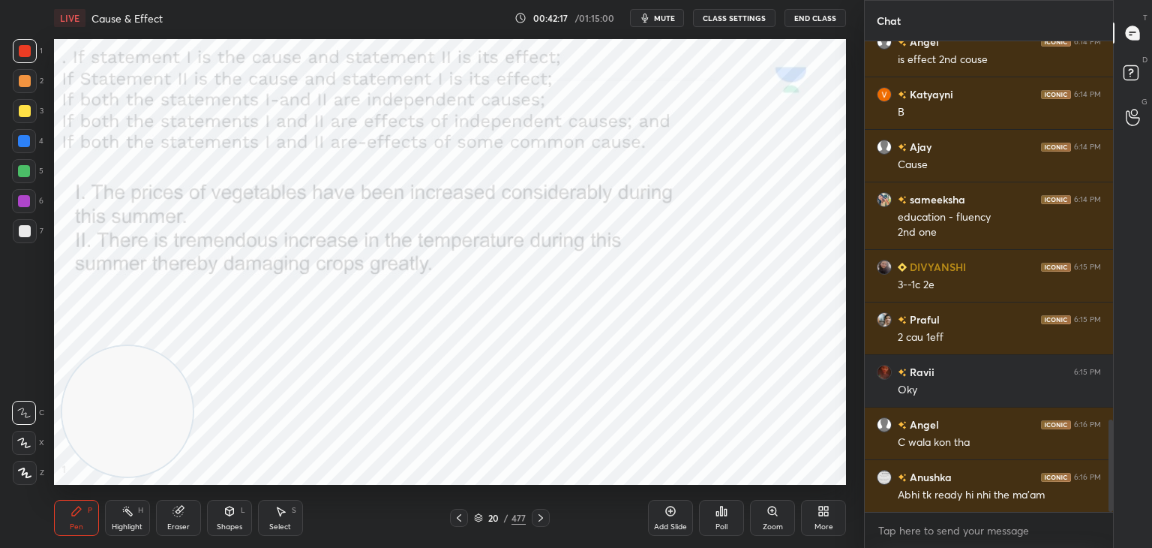
click at [481, 519] on icon at bounding box center [478, 517] width 9 height 9
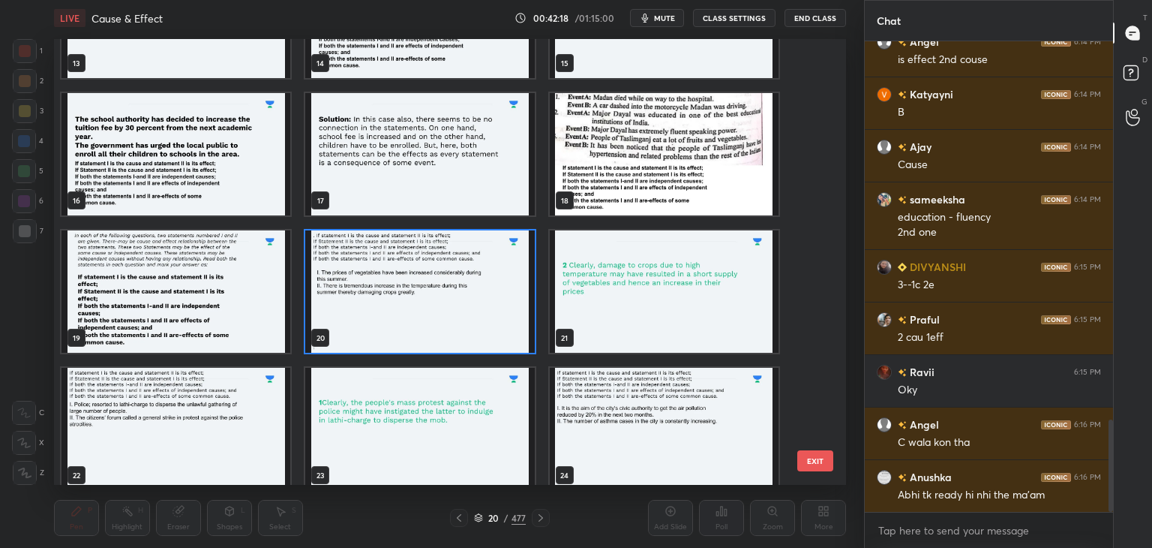
scroll to position [641, 0]
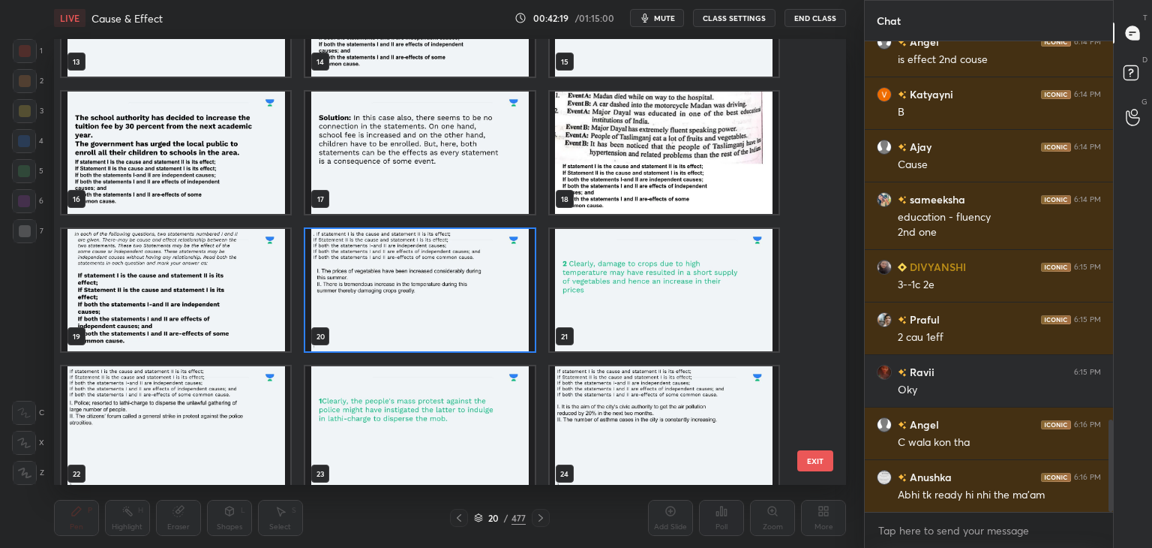
click at [483, 317] on img "grid" at bounding box center [419, 290] width 229 height 122
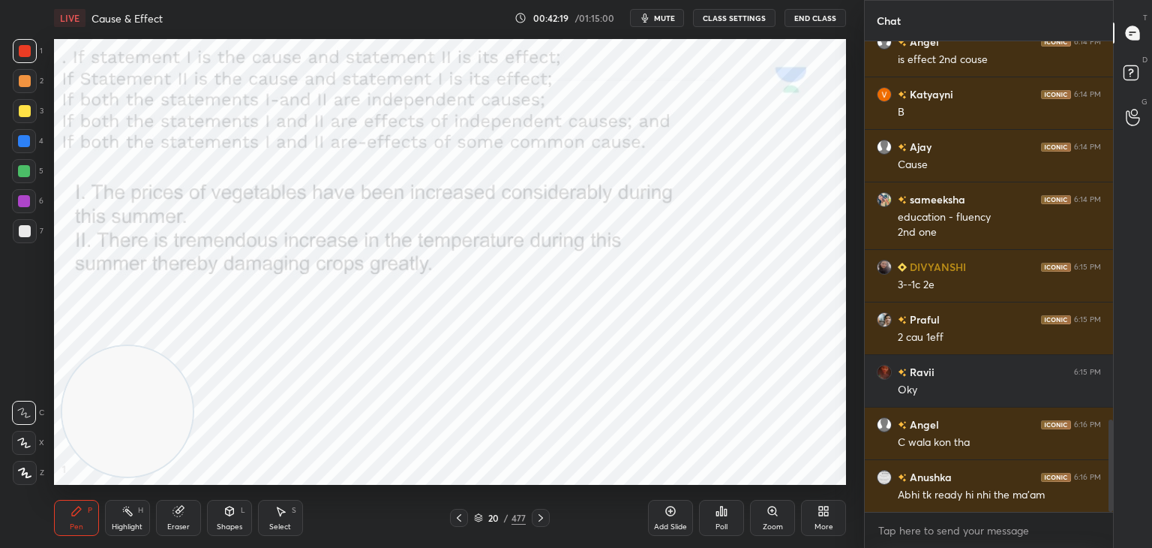
click at [481, 319] on img "grid" at bounding box center [419, 290] width 229 height 122
click at [671, 512] on icon at bounding box center [670, 511] width 5 height 5
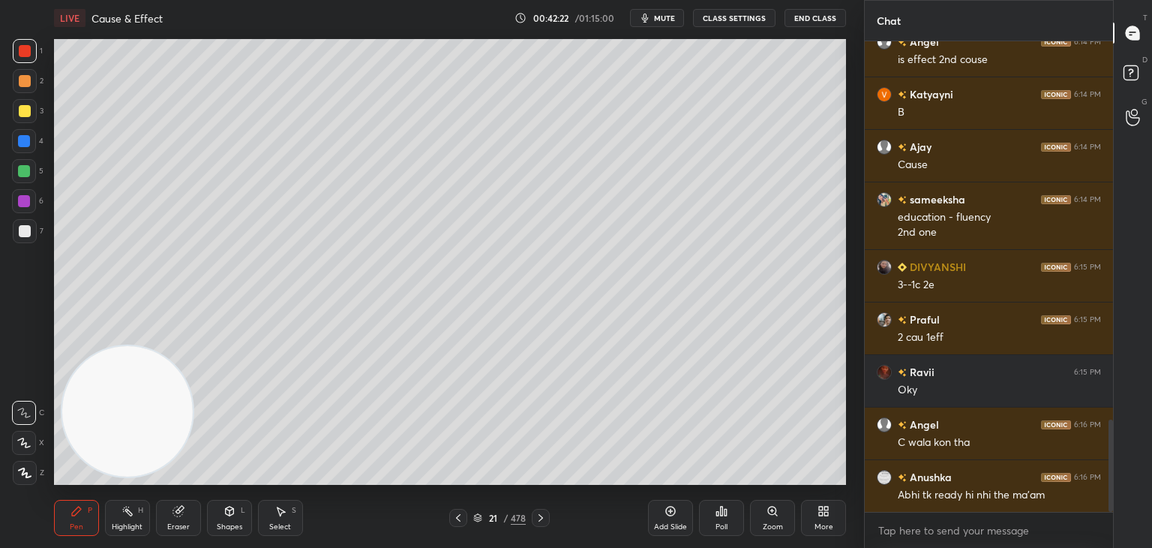
click at [29, 111] on div at bounding box center [25, 111] width 12 height 12
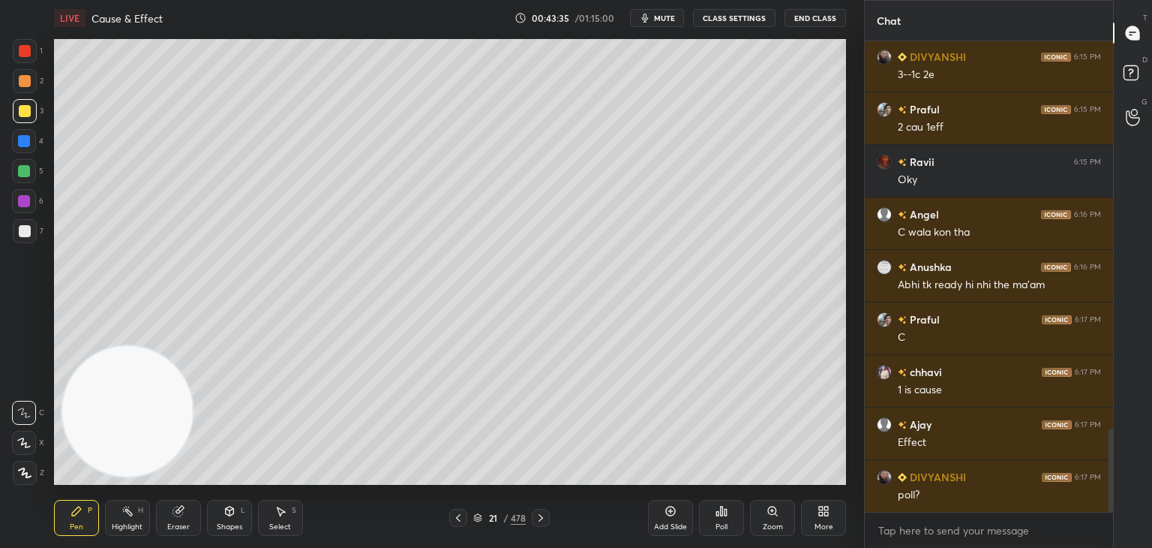
scroll to position [2192, 0]
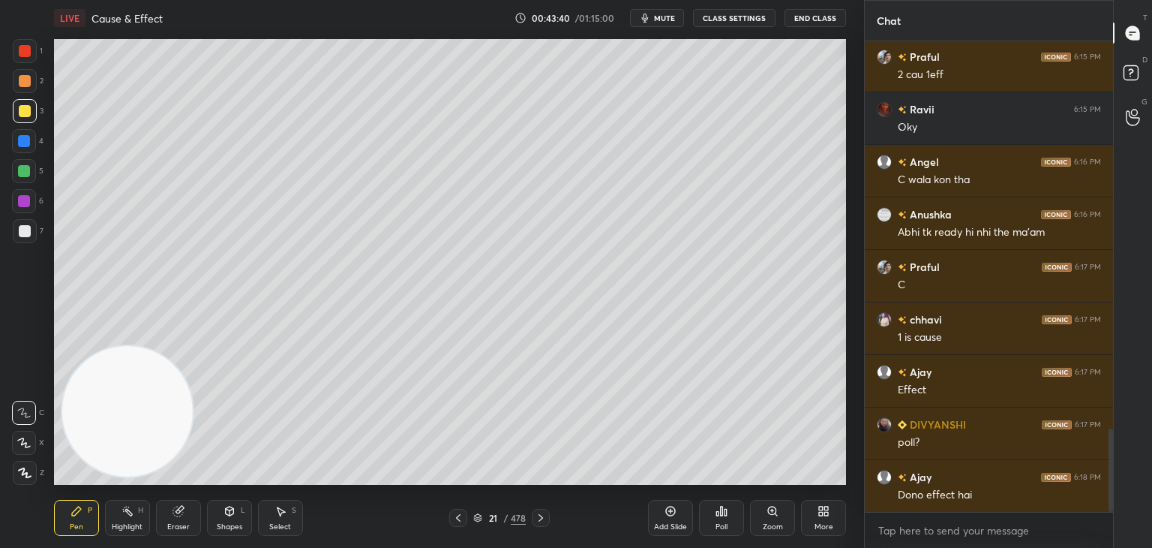
click at [456, 515] on icon at bounding box center [458, 518] width 12 height 12
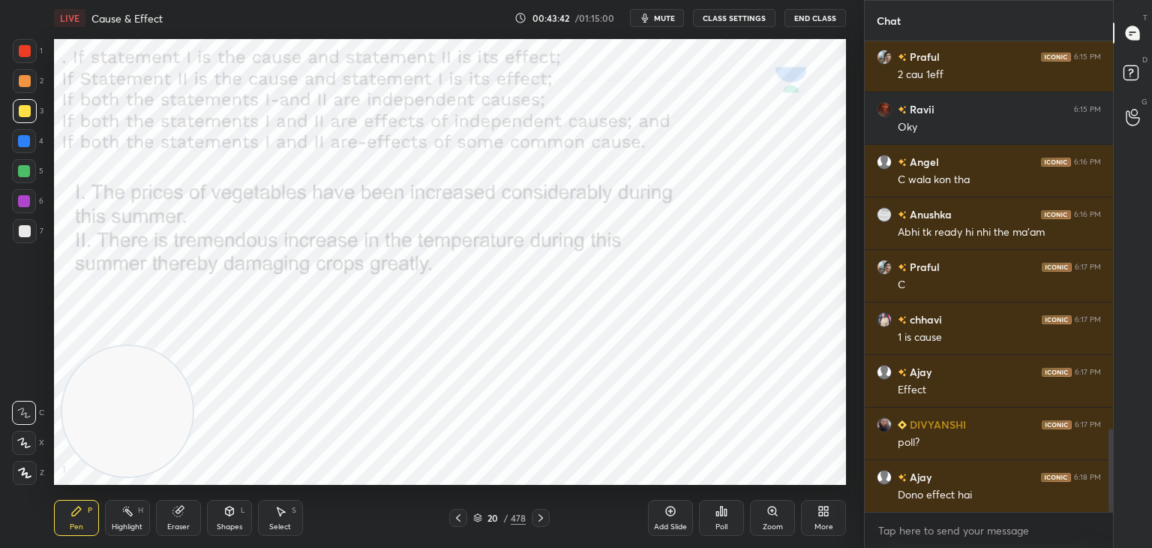
click at [537, 518] on icon at bounding box center [541, 518] width 12 height 12
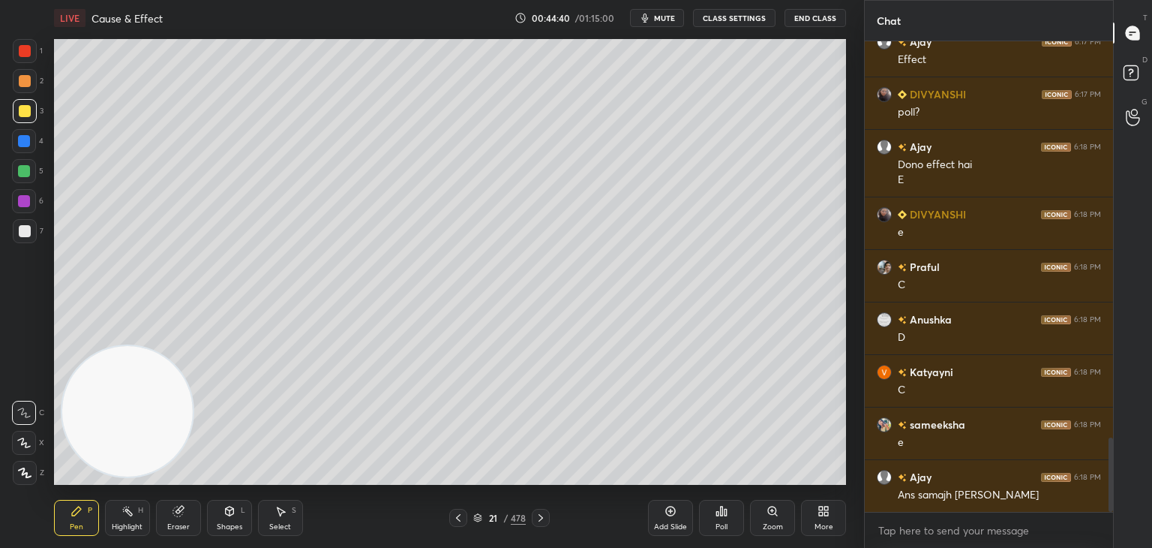
scroll to position [2574, 0]
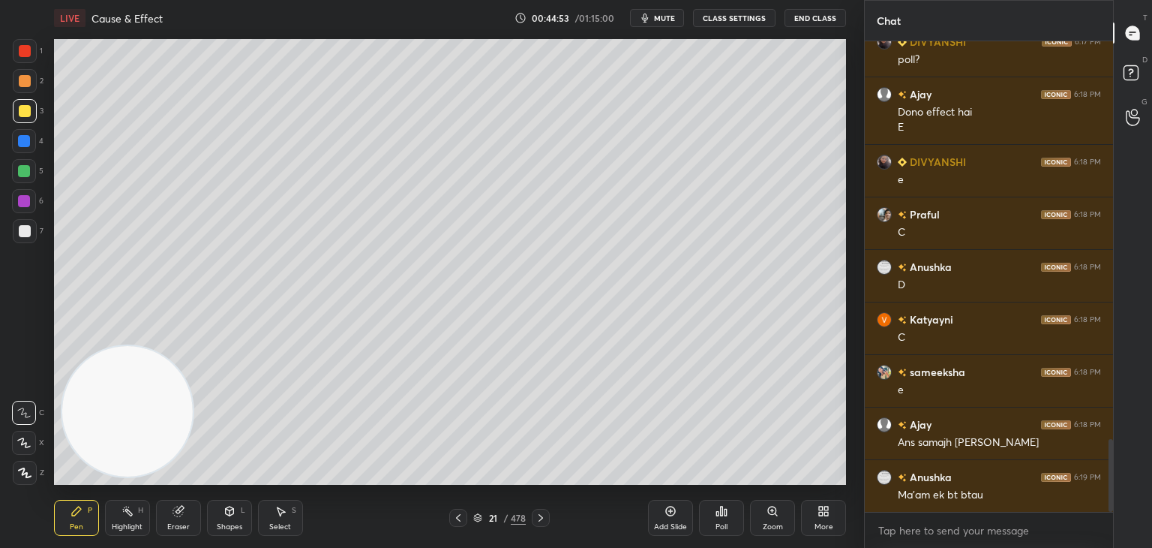
click at [668, 514] on icon at bounding box center [671, 511] width 12 height 12
click at [28, 80] on div at bounding box center [25, 81] width 12 height 12
click at [465, 517] on div at bounding box center [458, 518] width 18 height 18
click at [536, 518] on icon at bounding box center [541, 518] width 12 height 12
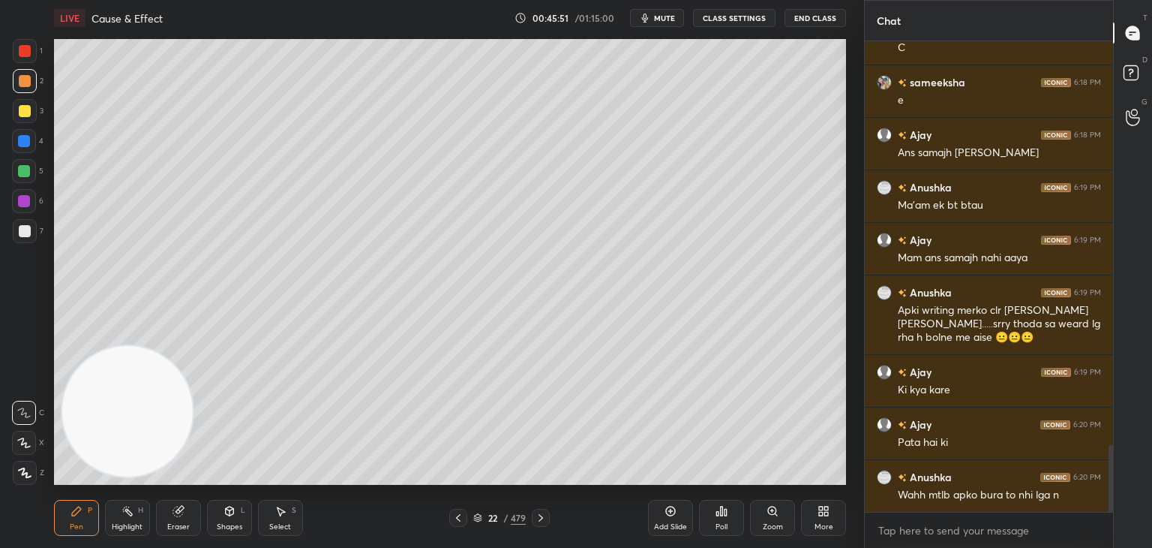
scroll to position [2916, 0]
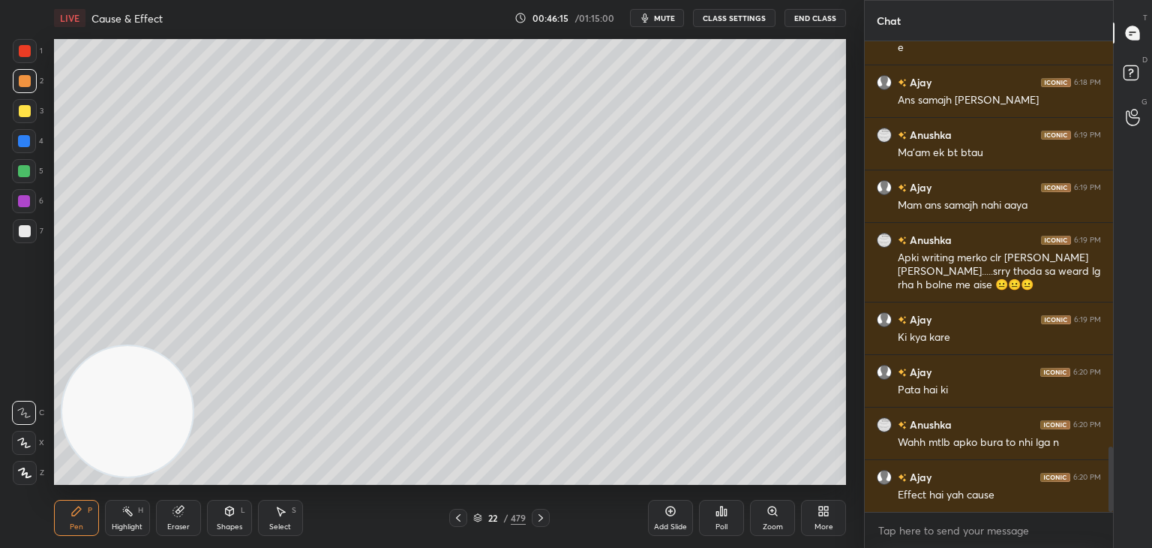
click at [464, 515] on icon at bounding box center [458, 518] width 12 height 12
click at [284, 517] on div "Select S" at bounding box center [280, 518] width 45 height 36
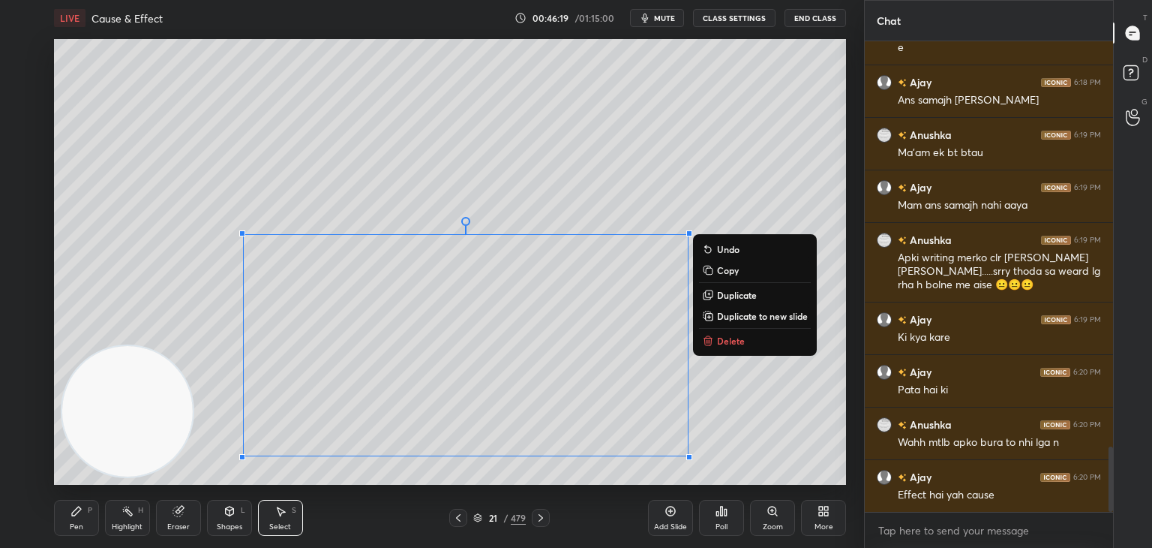
click at [726, 272] on p "Copy" at bounding box center [728, 270] width 22 height 12
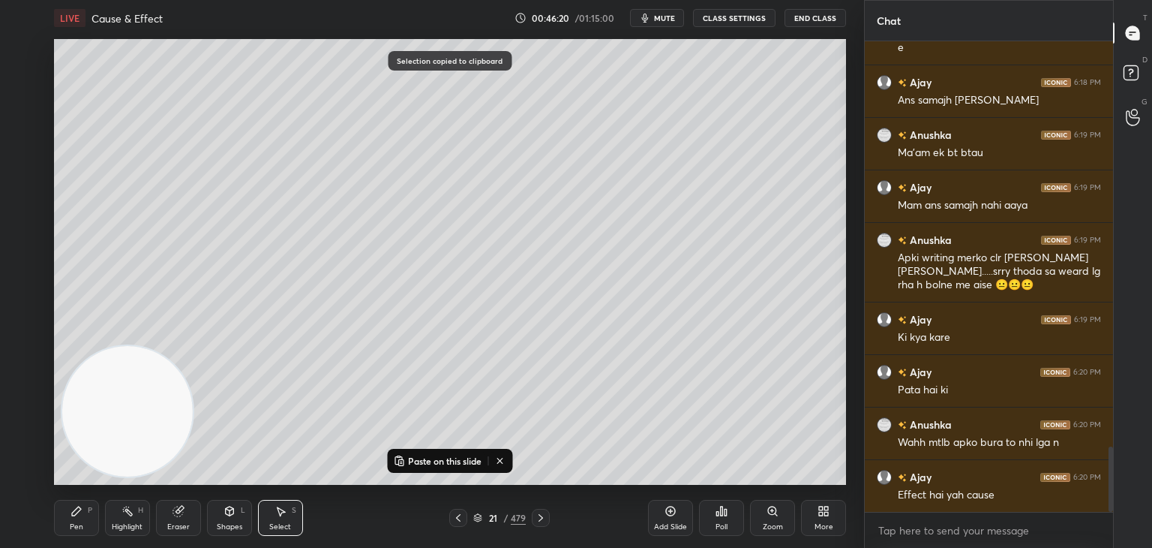
click at [513, 531] on div "Pen P Highlight H Eraser Shapes L Select S 21 / 479 Add Slide Poll Zoom More" at bounding box center [450, 518] width 792 height 60
click at [540, 517] on icon at bounding box center [541, 518] width 12 height 12
click at [459, 459] on p "Paste on this slide" at bounding box center [445, 461] width 74 height 12
click at [532, 460] on div "0 ° Undo Copy Paste here Duplicate Duplicate to new slide Delete" at bounding box center [450, 262] width 792 height 446
click at [71, 508] on icon at bounding box center [77, 511] width 12 height 12
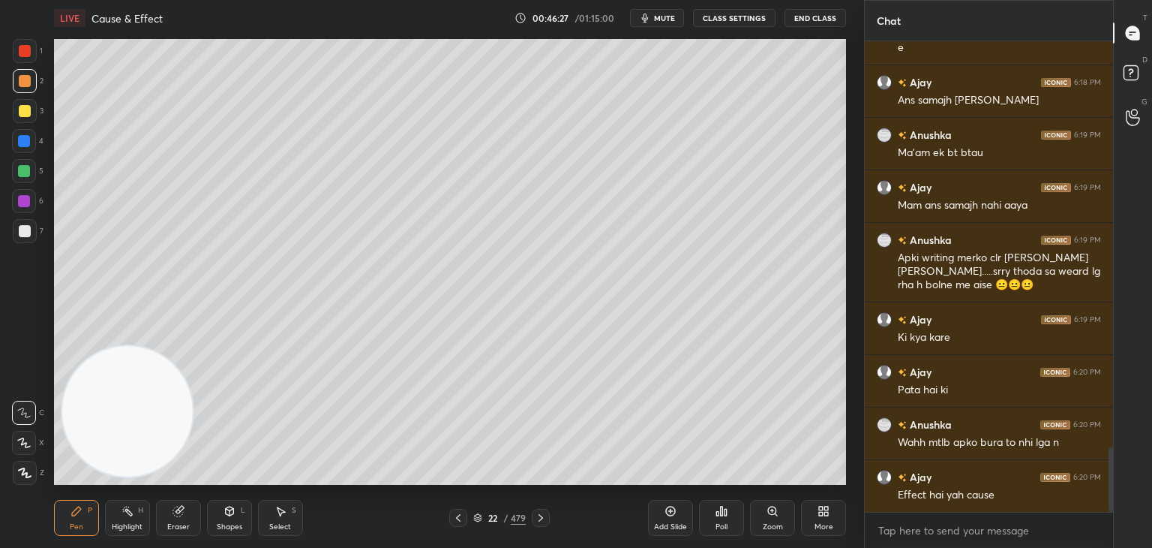
scroll to position [2969, 0]
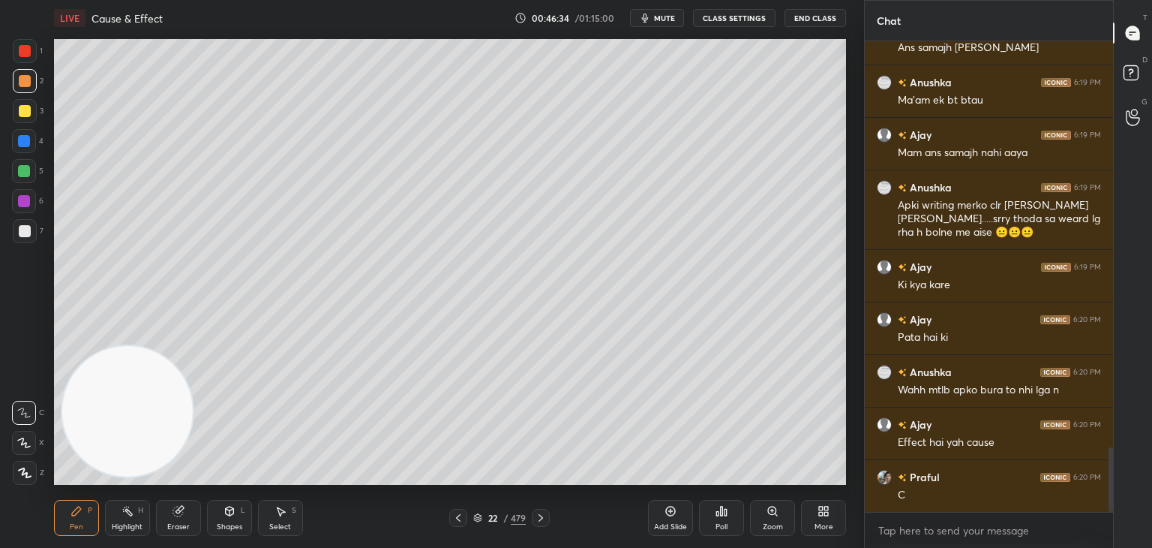
click at [182, 517] on div "Eraser" at bounding box center [178, 518] width 45 height 36
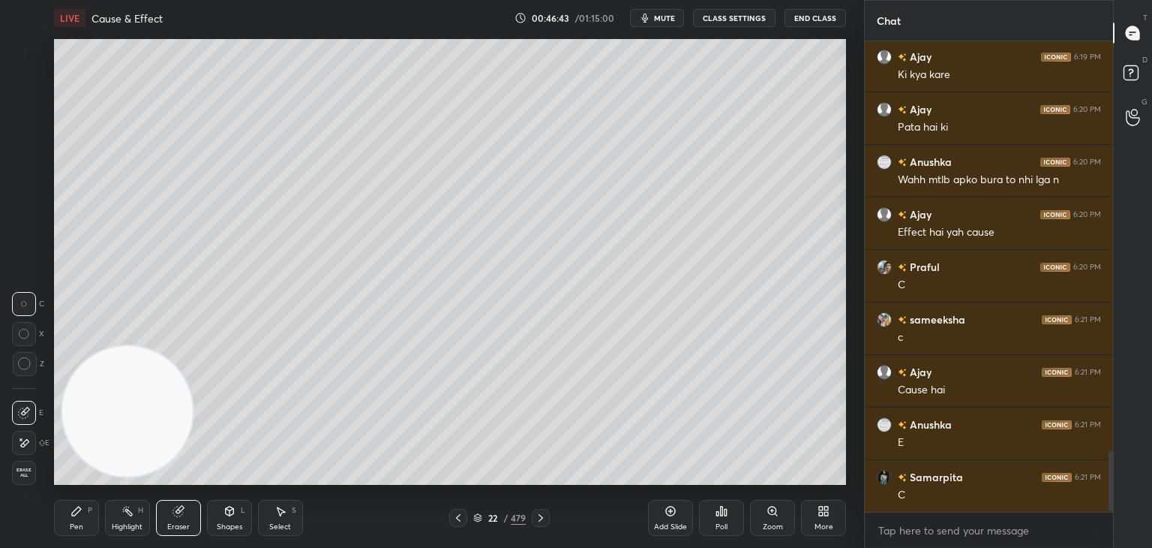
scroll to position [3231, 0]
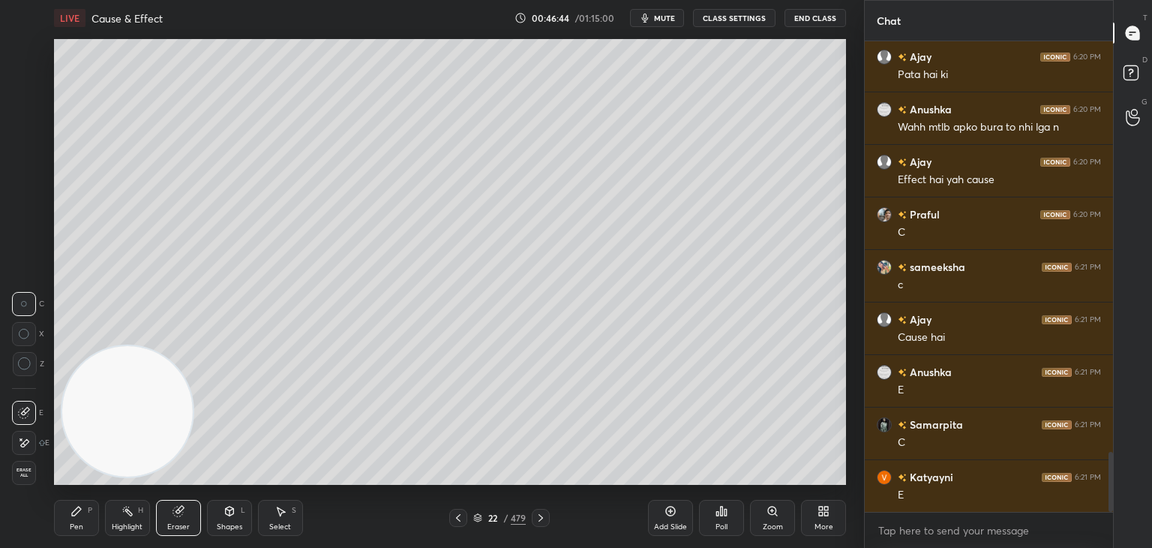
click at [80, 520] on div "Pen P" at bounding box center [76, 518] width 45 height 36
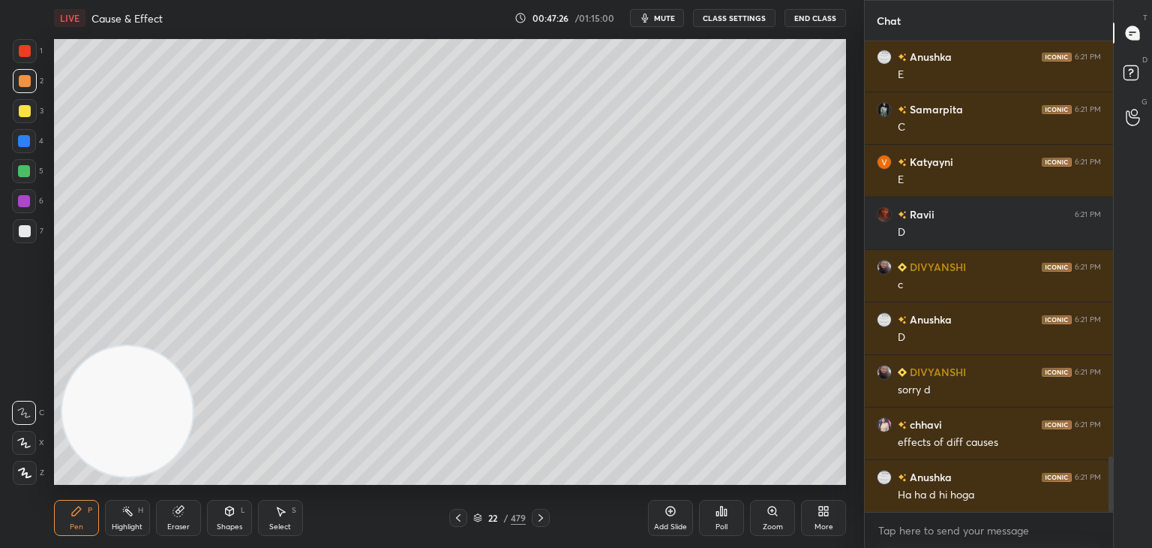
scroll to position [3599, 0]
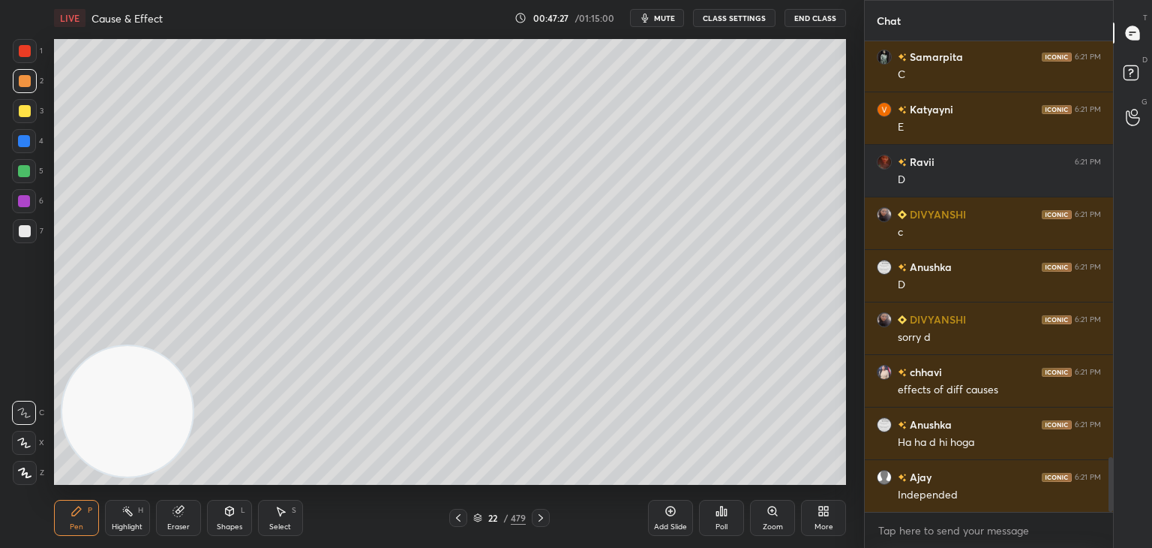
click at [479, 518] on icon at bounding box center [477, 517] width 9 height 9
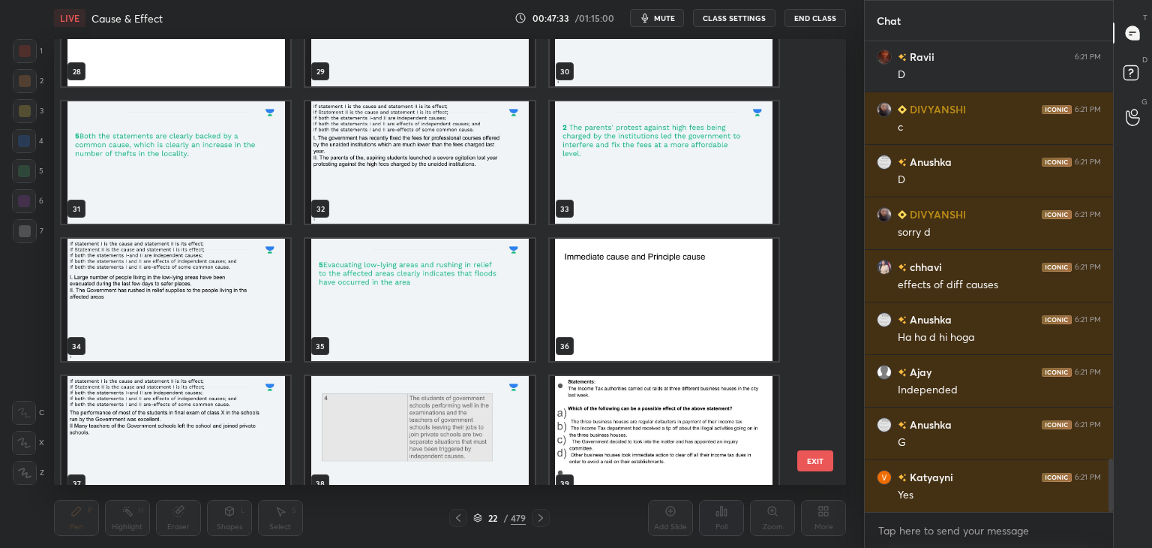
scroll to position [1319, 0]
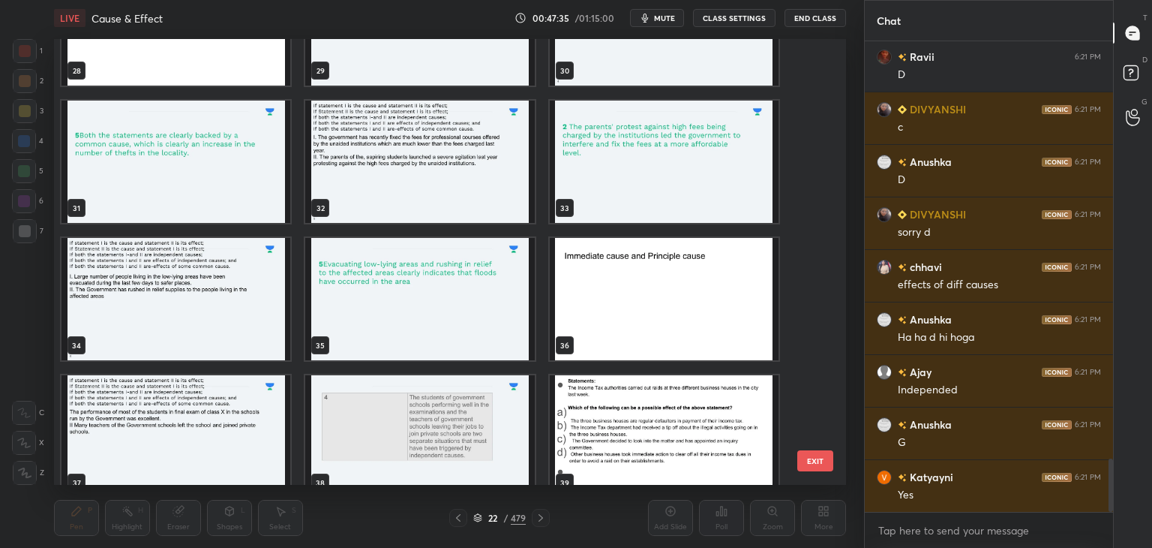
click at [221, 310] on img "grid" at bounding box center [176, 299] width 229 height 122
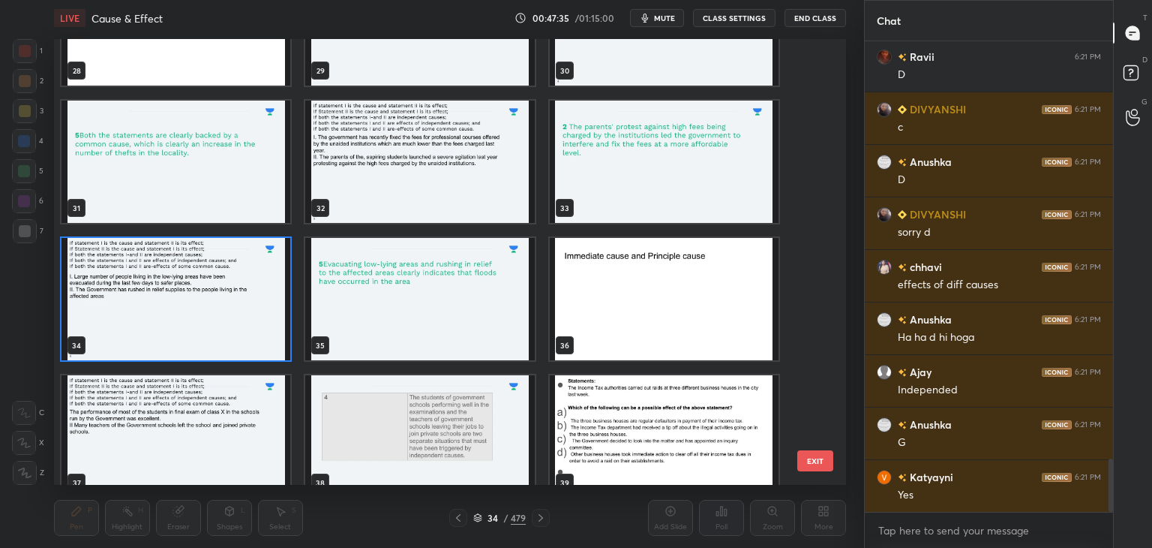
click at [216, 317] on img "grid" at bounding box center [176, 299] width 229 height 122
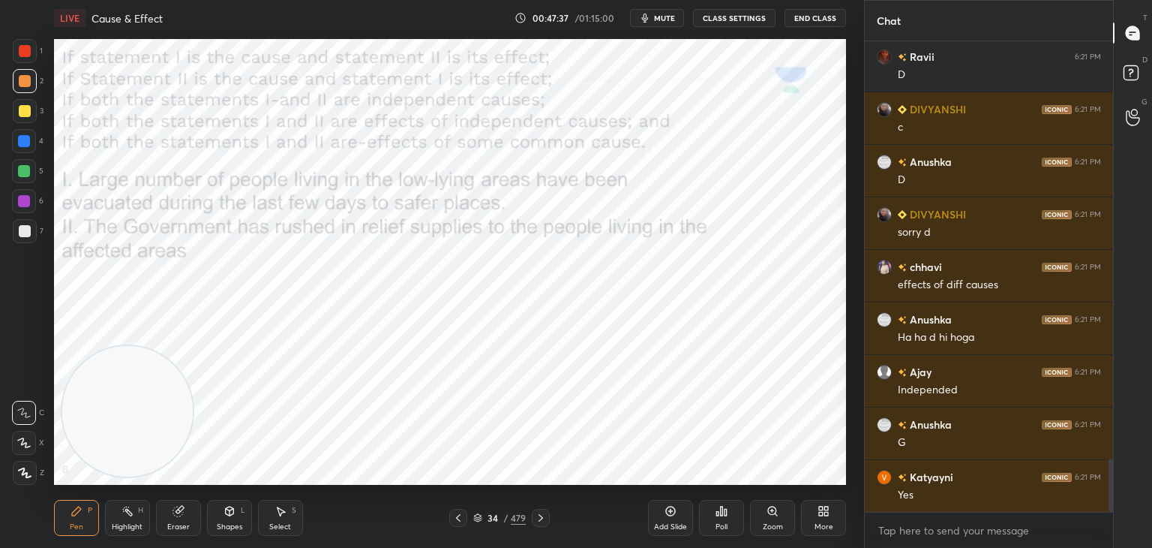
click at [25, 50] on div at bounding box center [25, 51] width 12 height 12
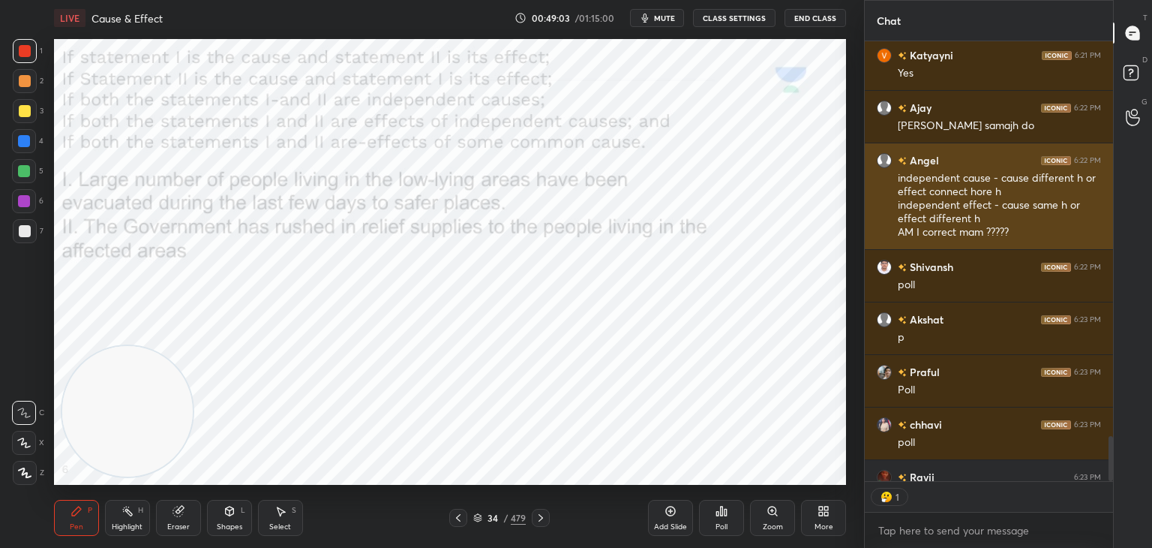
scroll to position [5, 5]
type textarea "x"
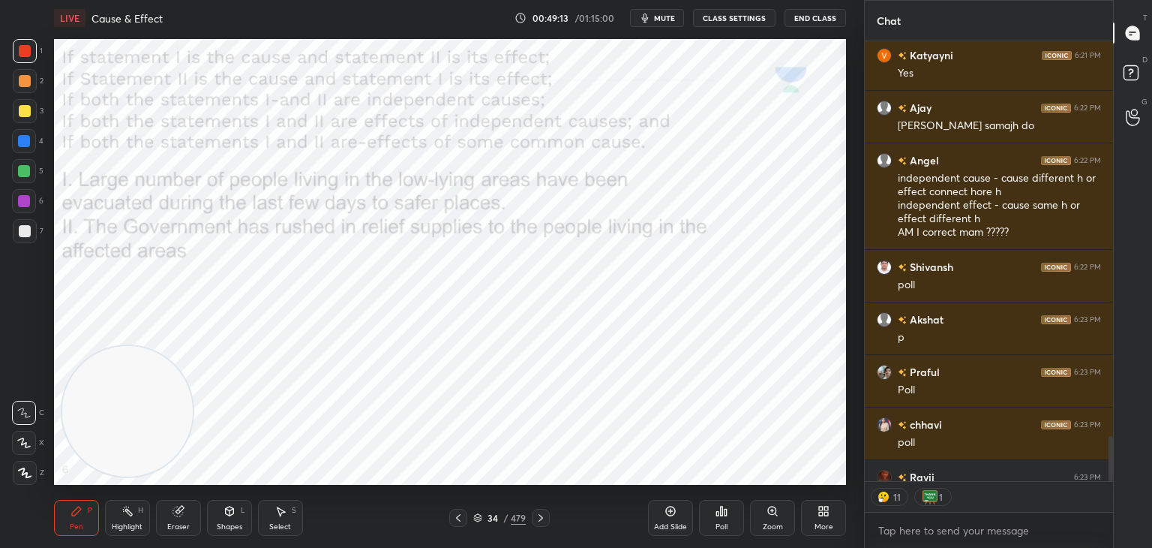
scroll to position [4155, 0]
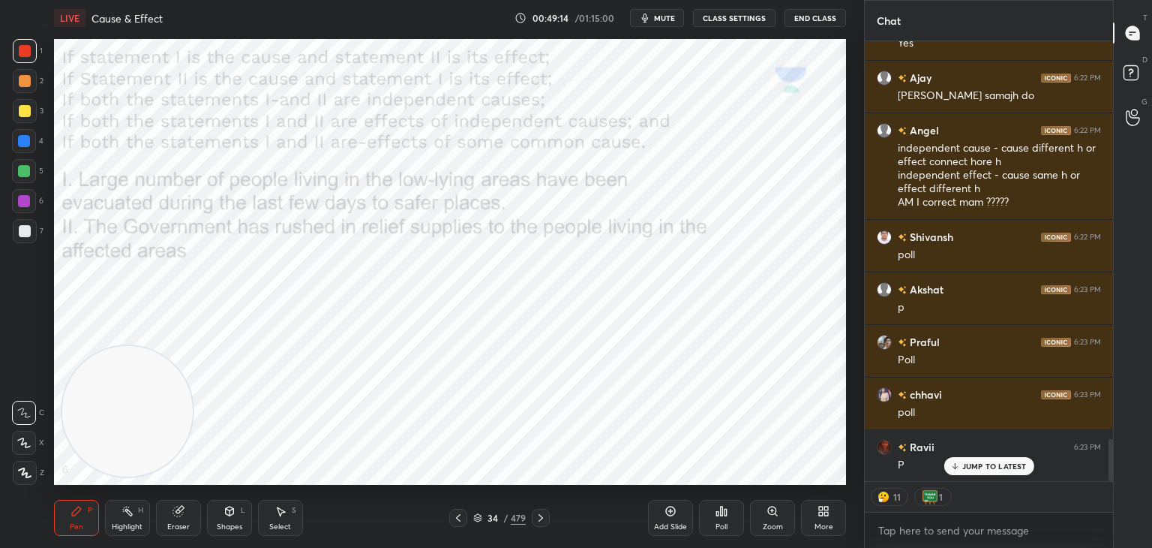
click at [715, 520] on div "Poll" at bounding box center [721, 518] width 45 height 36
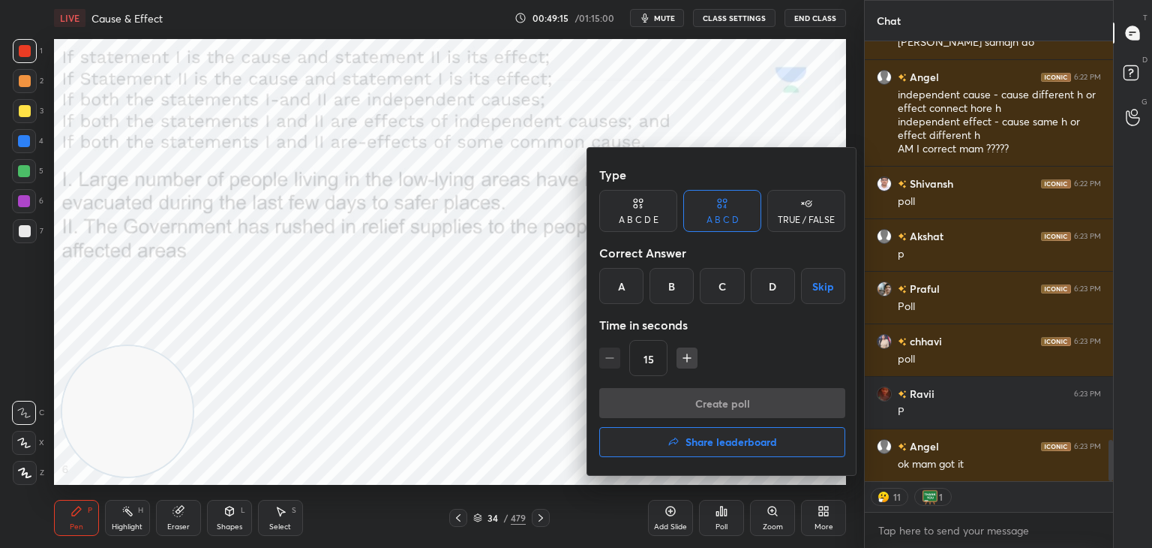
scroll to position [4260, 0]
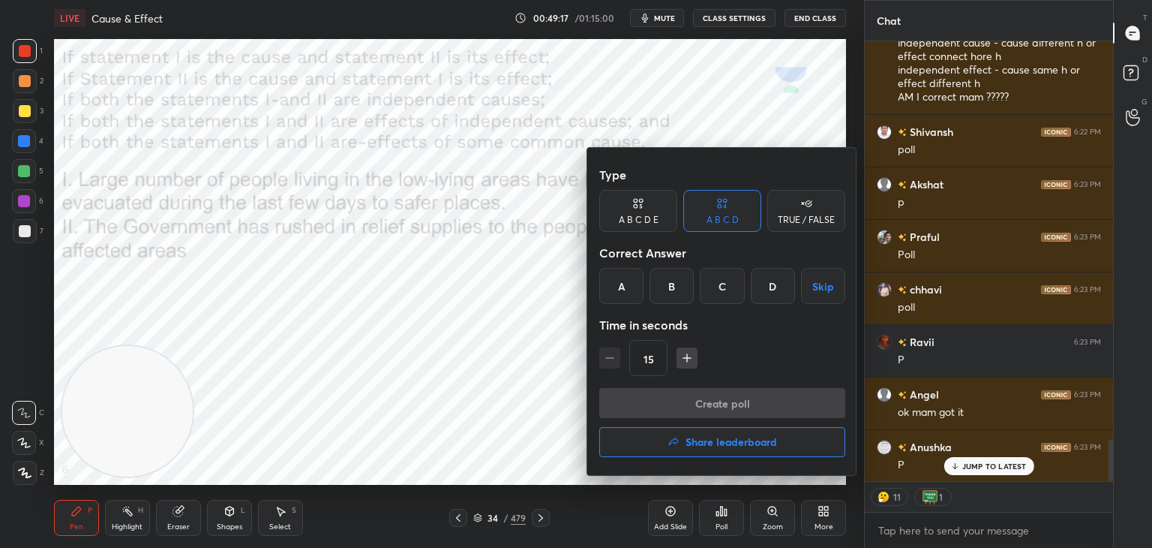
click at [651, 215] on div "A B C D E" at bounding box center [639, 219] width 40 height 9
click at [784, 284] on div "E" at bounding box center [785, 286] width 36 height 36
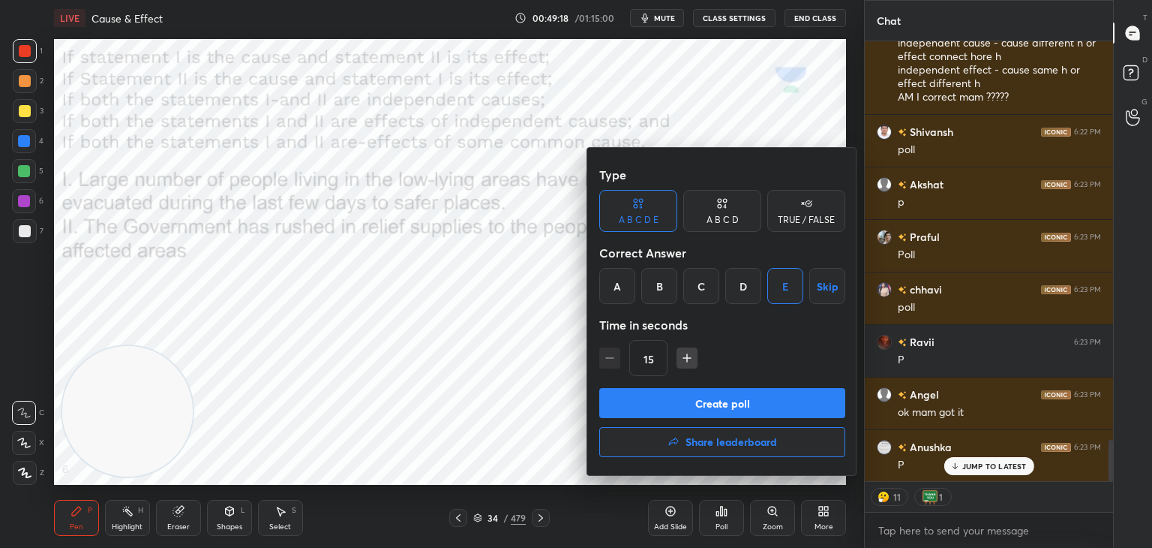
click at [683, 356] on icon "button" at bounding box center [687, 357] width 15 height 15
type input "30"
click at [659, 401] on button "Create poll" at bounding box center [722, 403] width 246 height 30
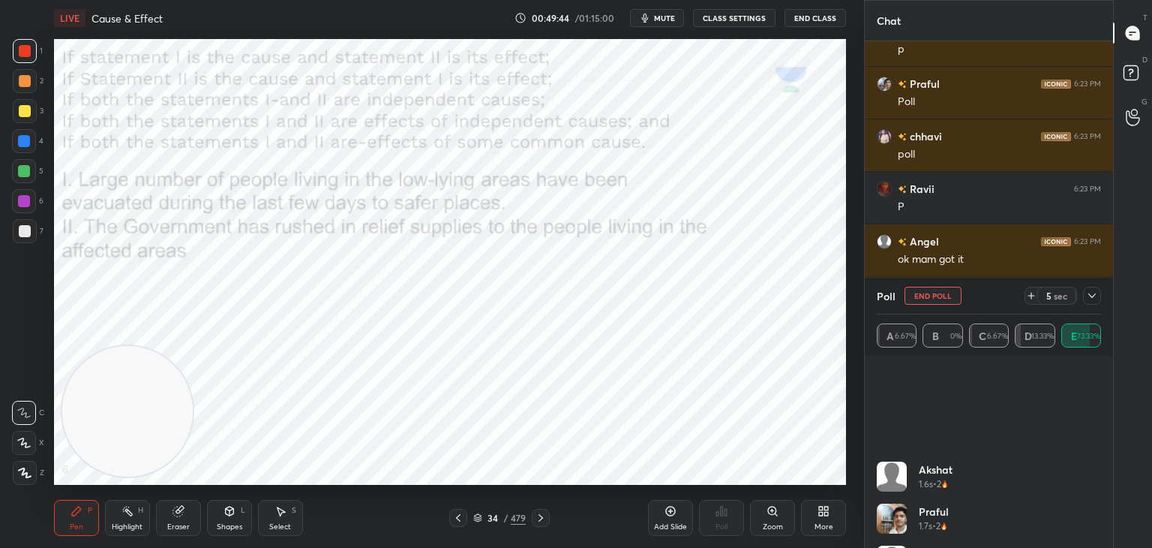
scroll to position [50, 0]
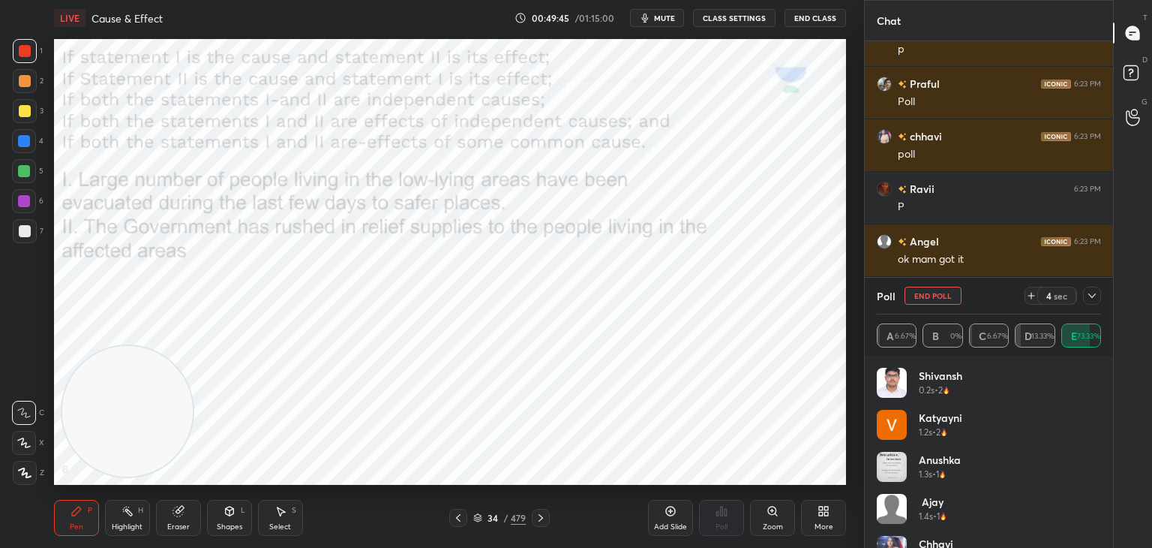
click at [934, 302] on button "End Poll" at bounding box center [933, 296] width 57 height 18
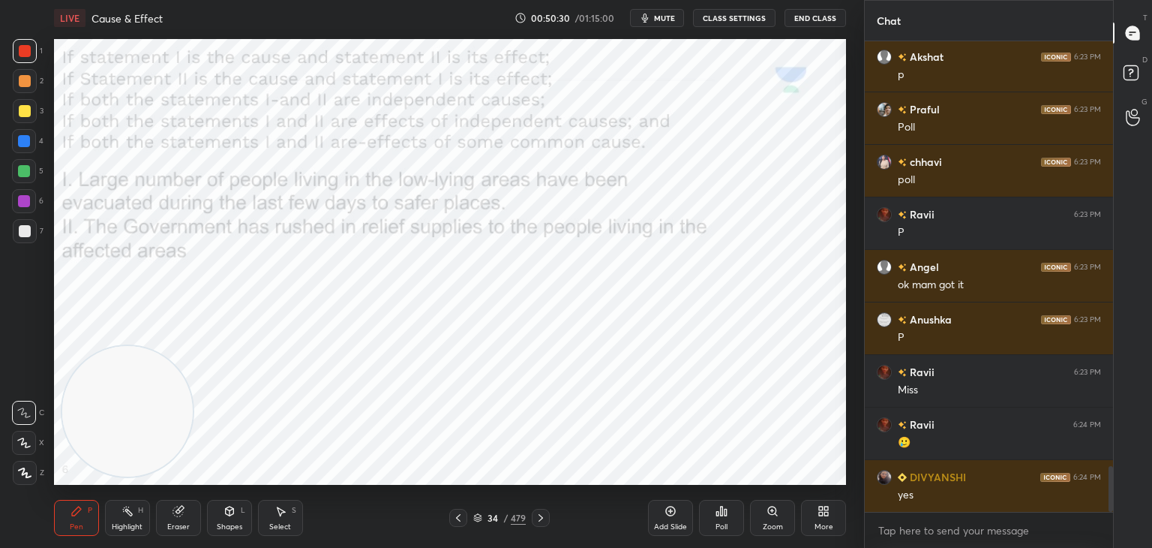
scroll to position [4440, 0]
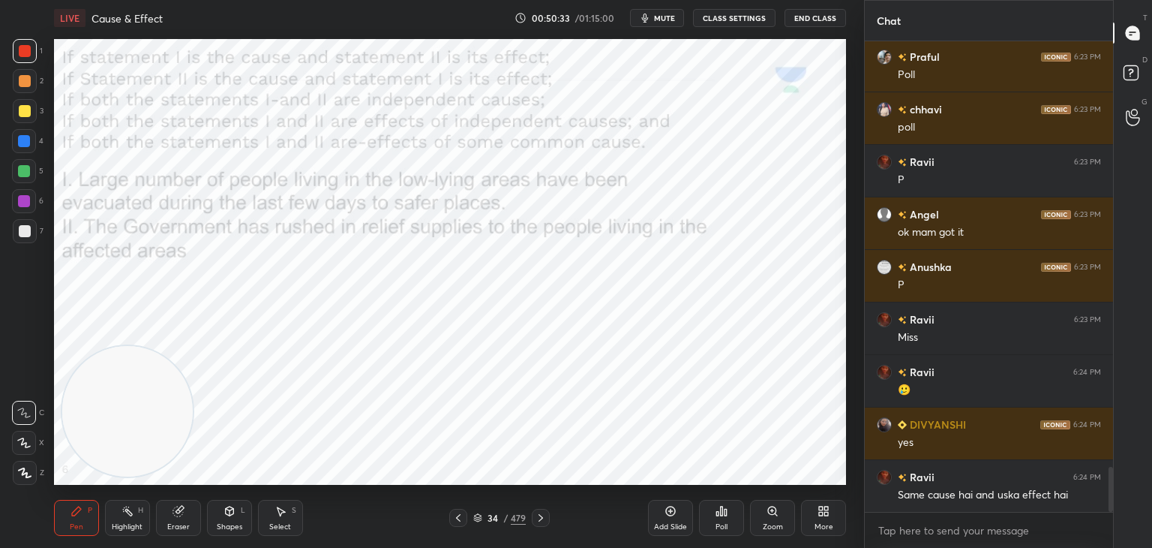
click at [482, 517] on icon at bounding box center [477, 517] width 9 height 9
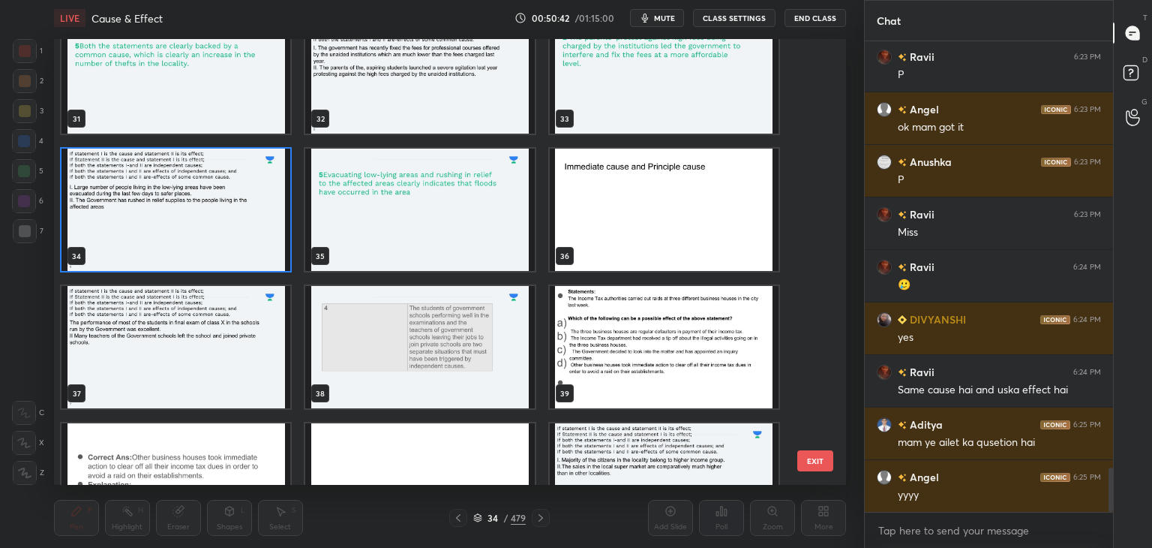
scroll to position [4598, 0]
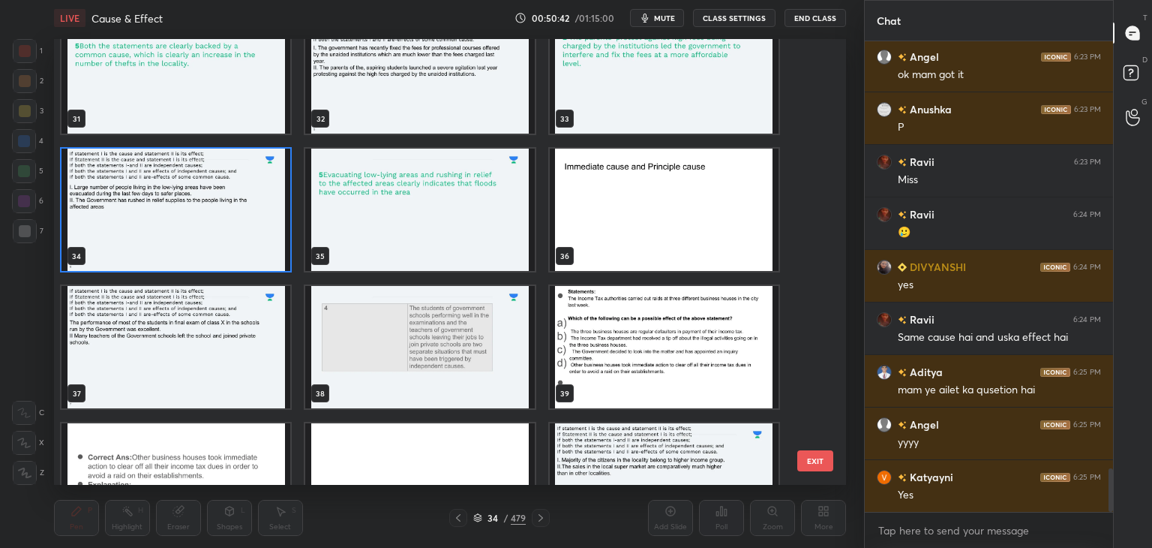
click at [218, 371] on img "grid" at bounding box center [176, 347] width 229 height 122
click at [226, 373] on img "grid" at bounding box center [176, 347] width 229 height 122
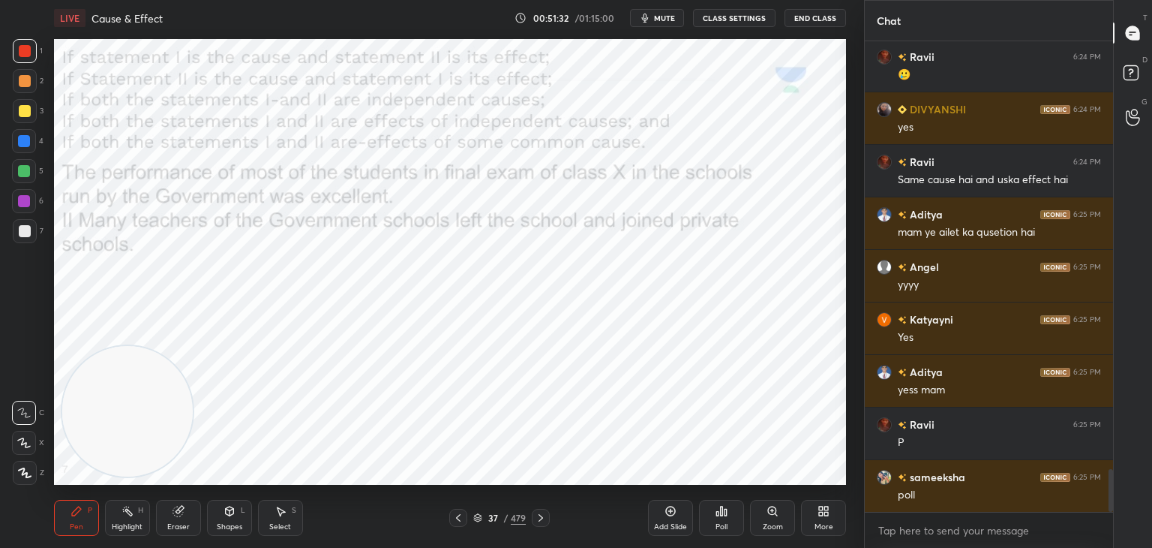
scroll to position [4808, 0]
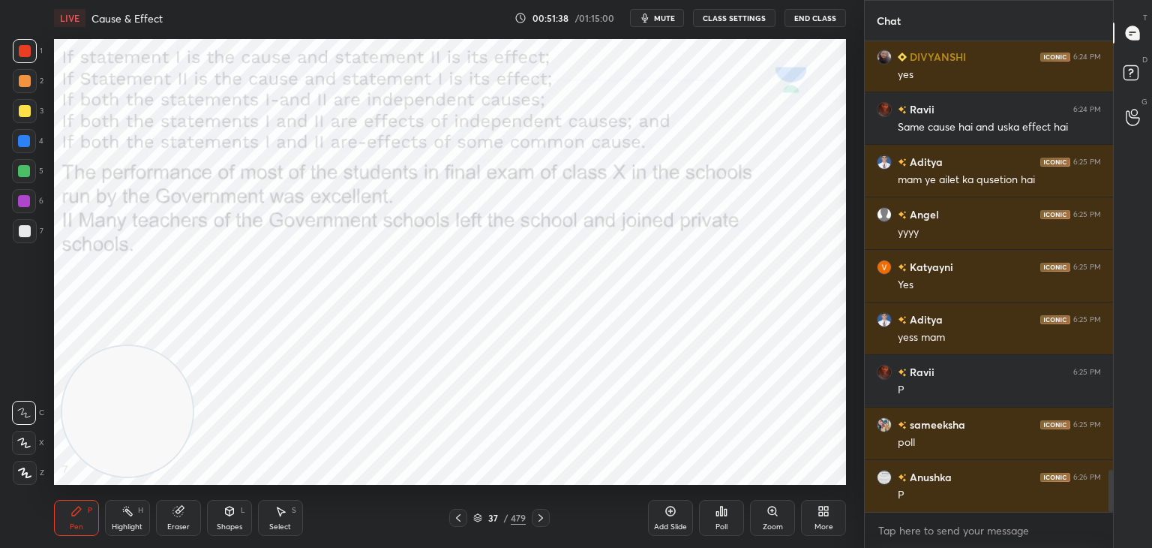
click at [717, 507] on icon at bounding box center [722, 511] width 12 height 12
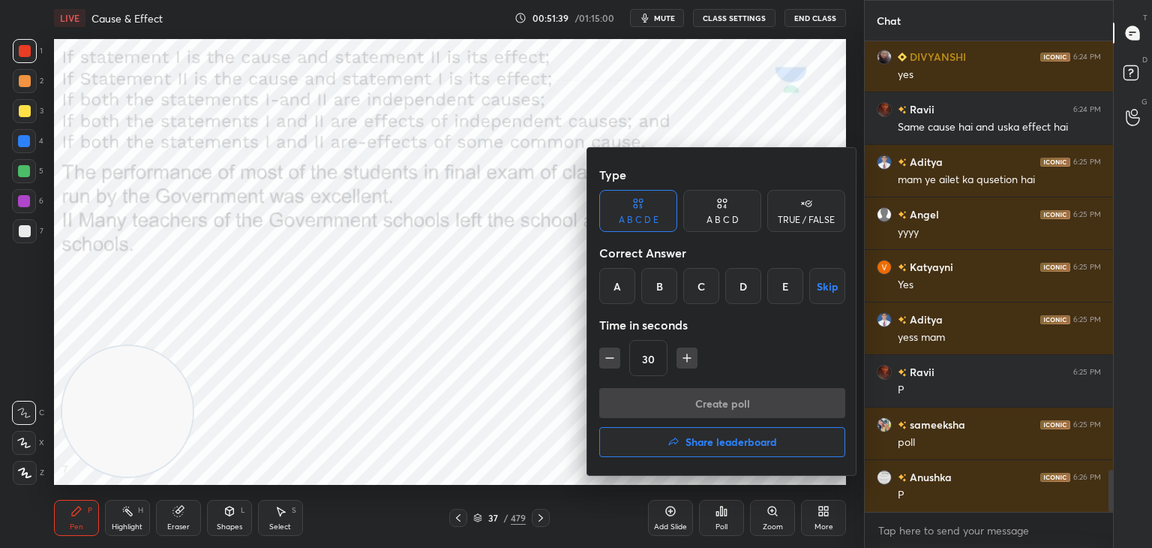
click at [744, 289] on div "D" at bounding box center [743, 286] width 36 height 36
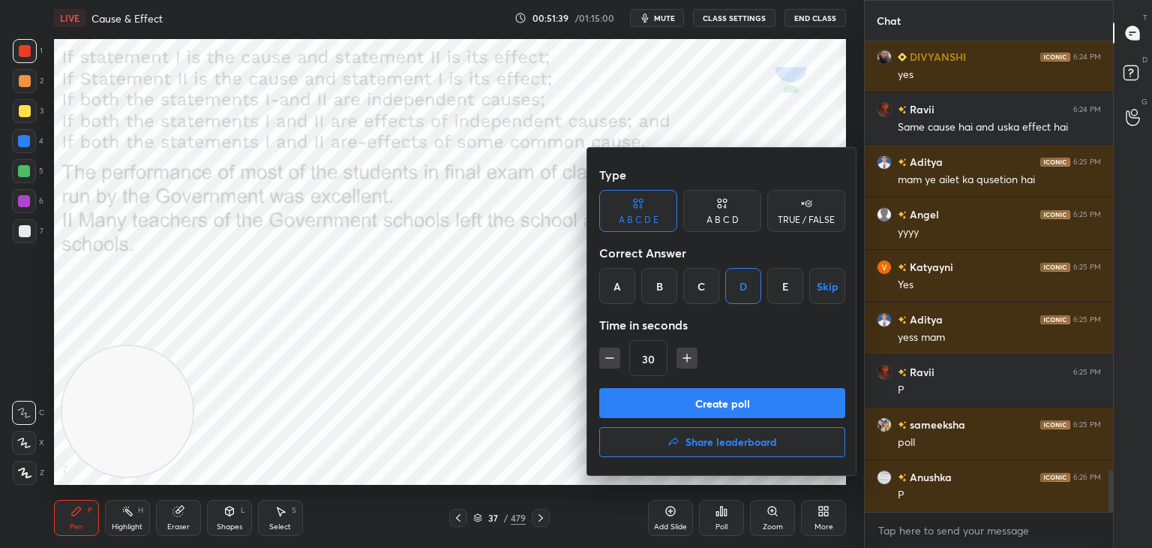
click at [713, 398] on button "Create poll" at bounding box center [722, 403] width 246 height 30
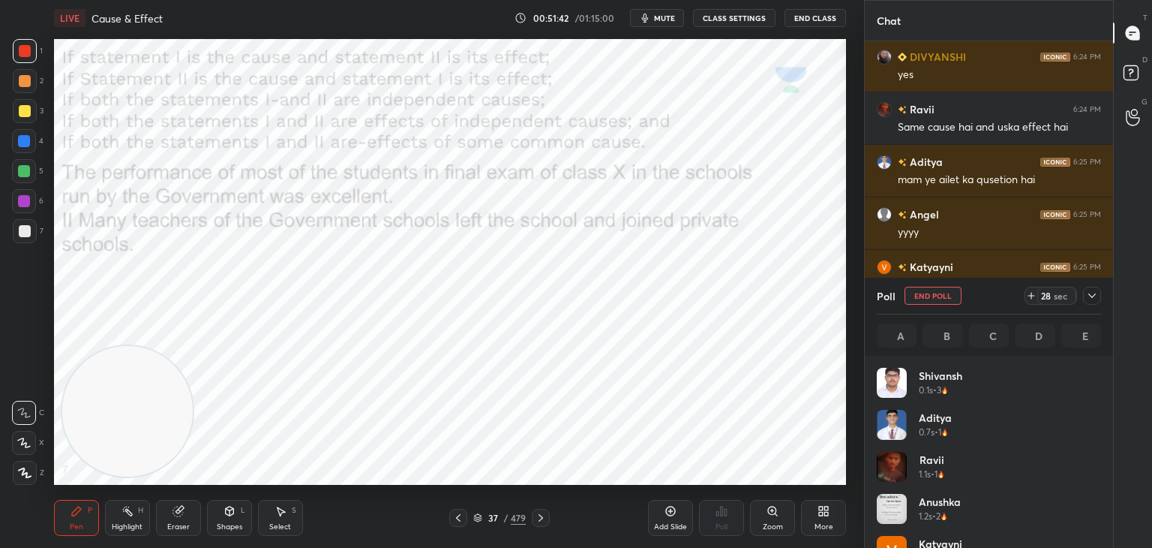
scroll to position [176, 220]
click at [673, 26] on button "mute" at bounding box center [657, 18] width 54 height 18
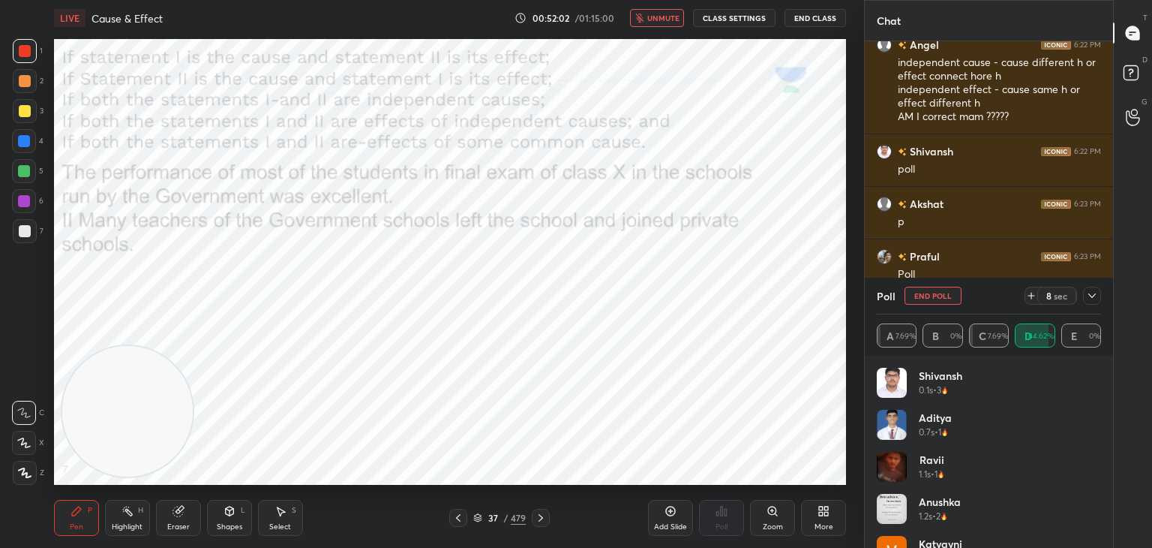
scroll to position [4239, 0]
click at [1094, 295] on icon at bounding box center [1092, 295] width 8 height 5
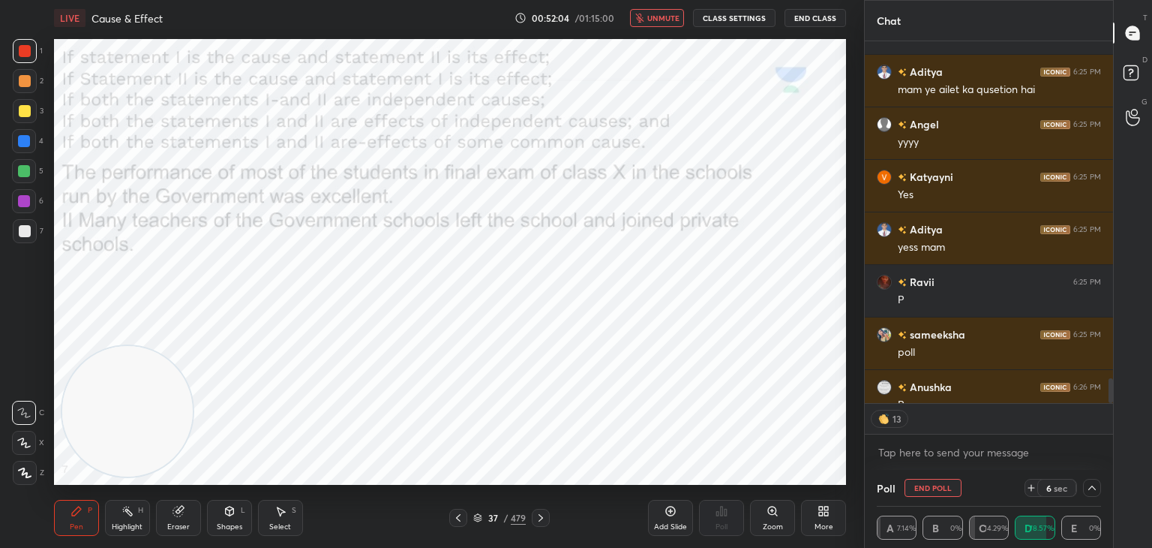
scroll to position [4916, 0]
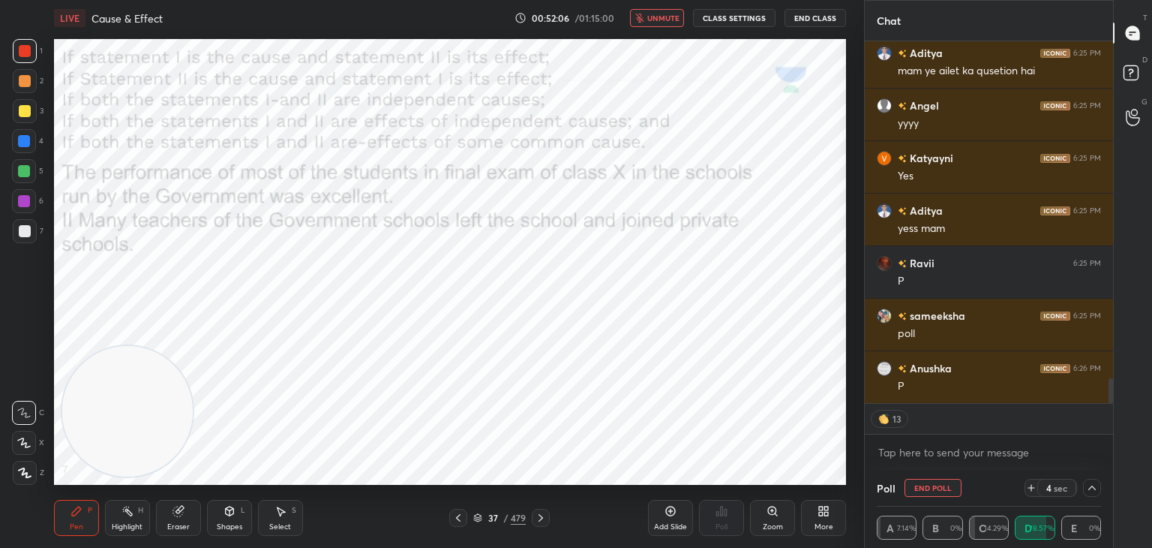
click at [664, 19] on span "unmute" at bounding box center [663, 18] width 32 height 11
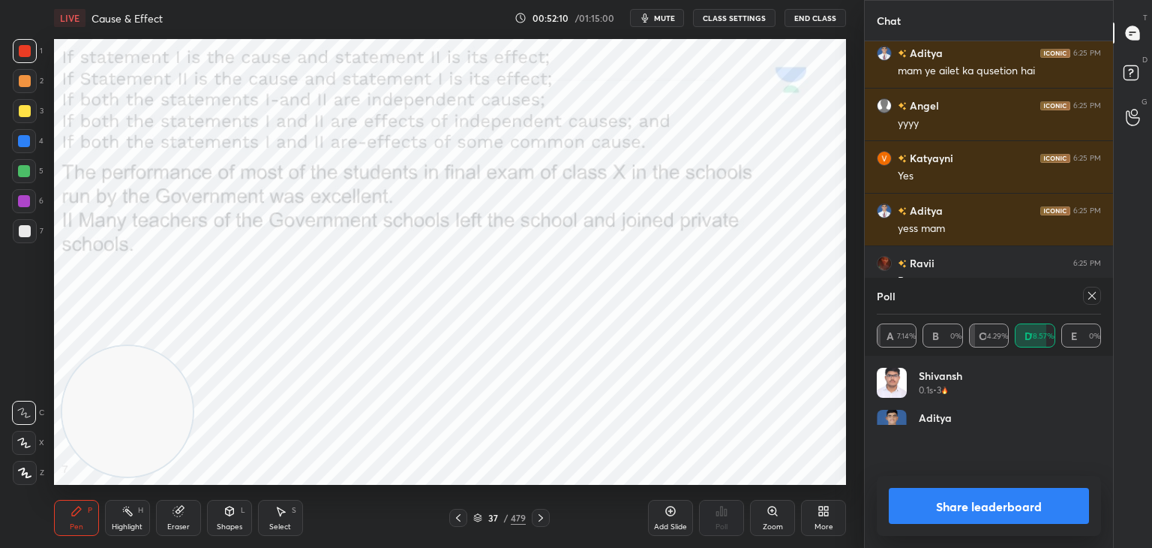
scroll to position [5, 5]
click at [1088, 301] on icon at bounding box center [1092, 296] width 12 height 12
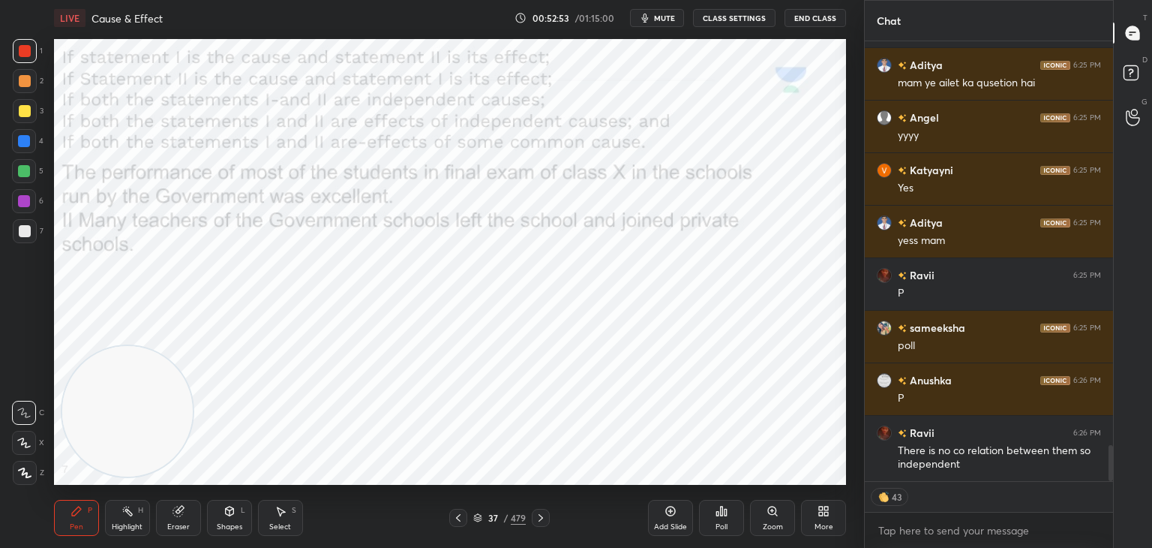
click at [480, 513] on icon at bounding box center [477, 517] width 9 height 9
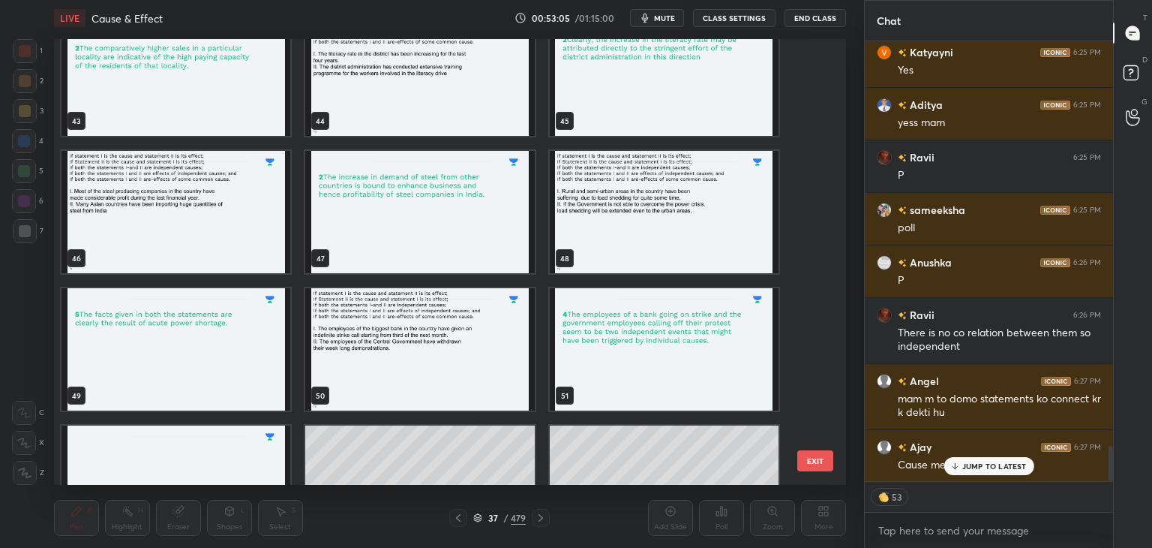
click at [431, 351] on img "grid" at bounding box center [419, 349] width 229 height 122
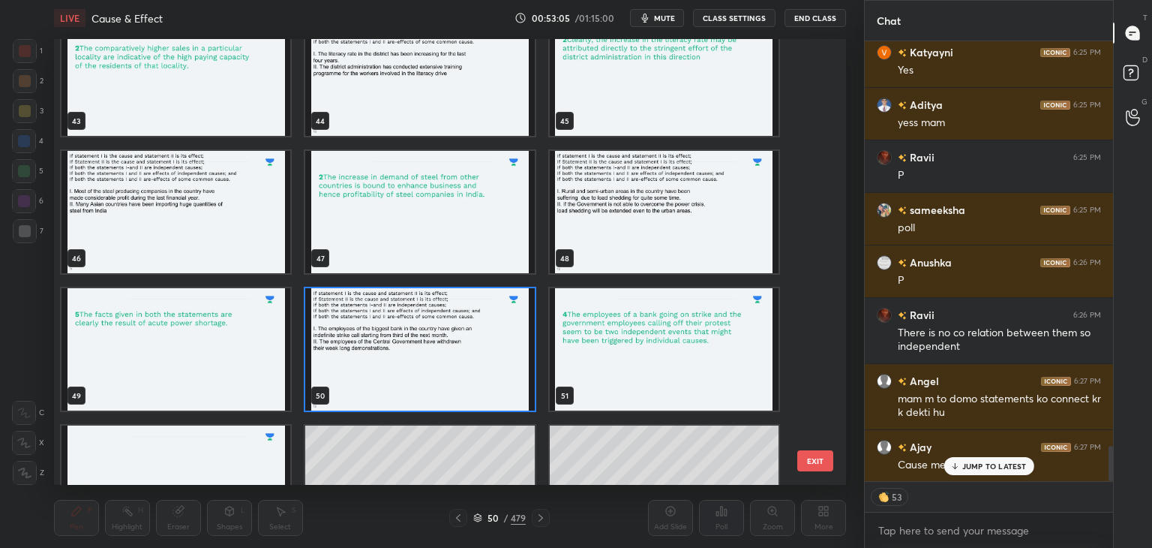
click at [428, 351] on img "grid" at bounding box center [419, 349] width 229 height 122
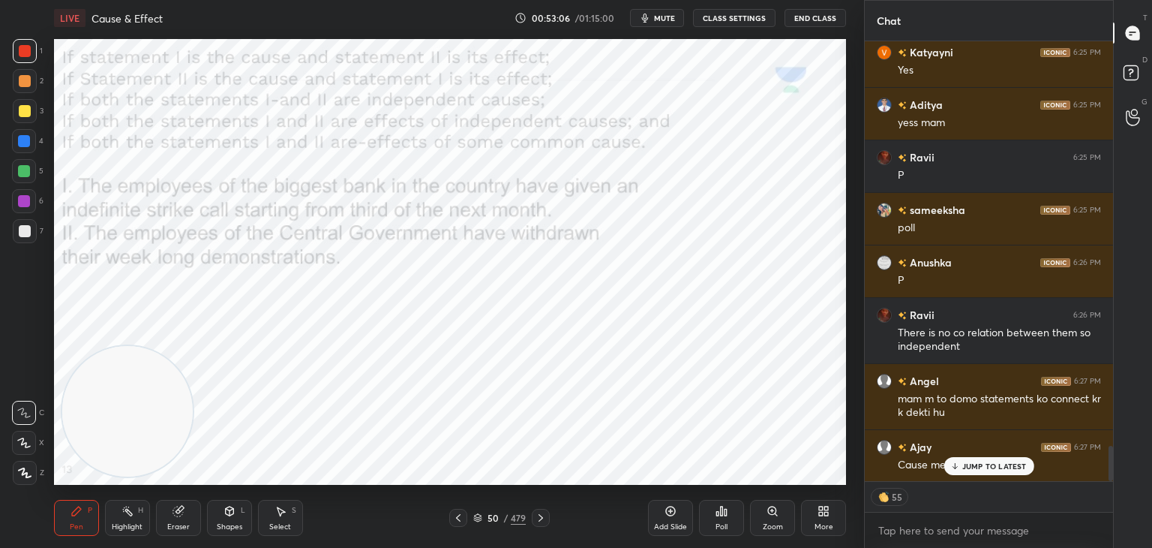
click at [965, 461] on p "JUMP TO LATEST" at bounding box center [994, 465] width 65 height 9
click at [477, 518] on icon at bounding box center [477, 517] width 9 height 9
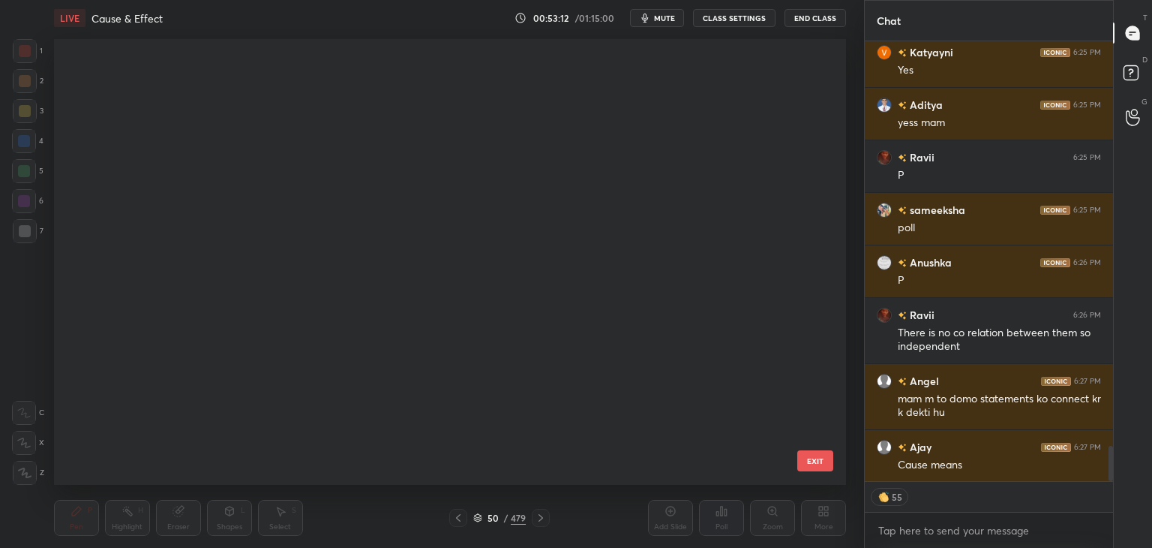
scroll to position [5, 8]
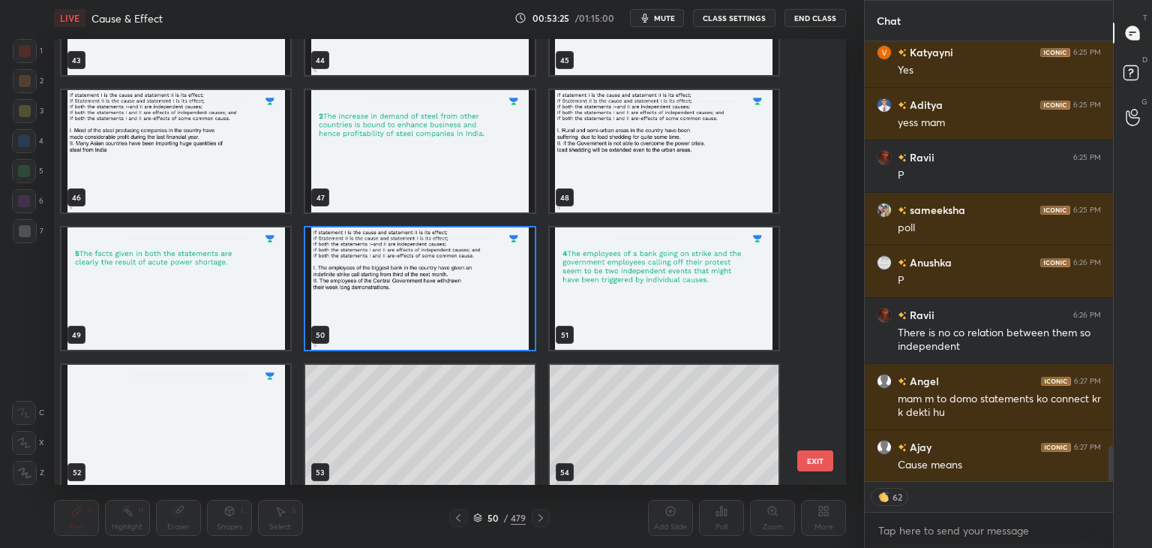
click at [449, 317] on img "grid" at bounding box center [419, 288] width 229 height 122
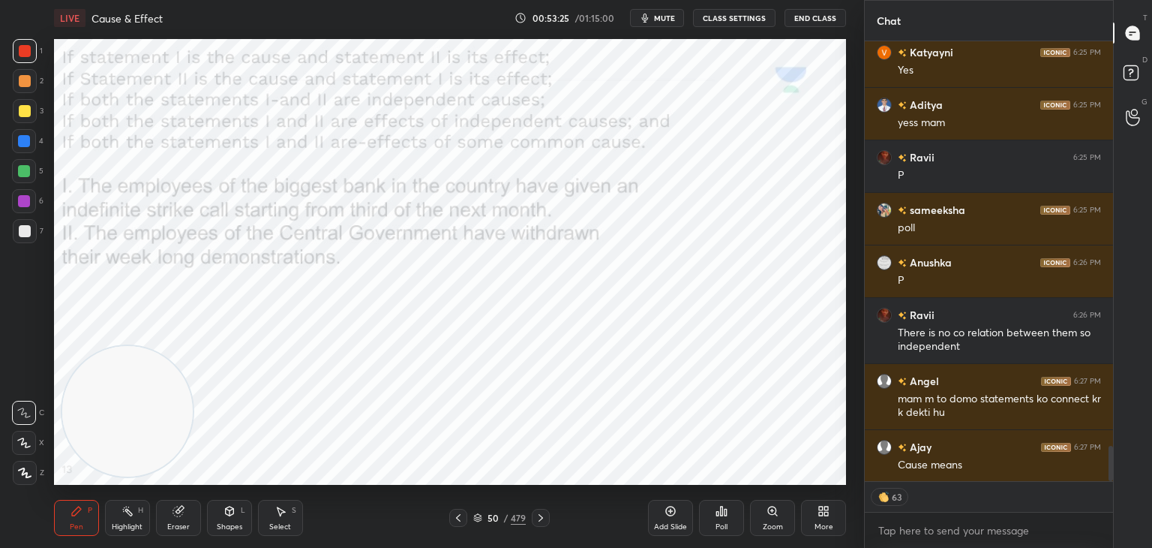
click at [449, 316] on img "grid" at bounding box center [419, 288] width 229 height 122
click at [725, 512] on icon at bounding box center [726, 512] width 2 height 7
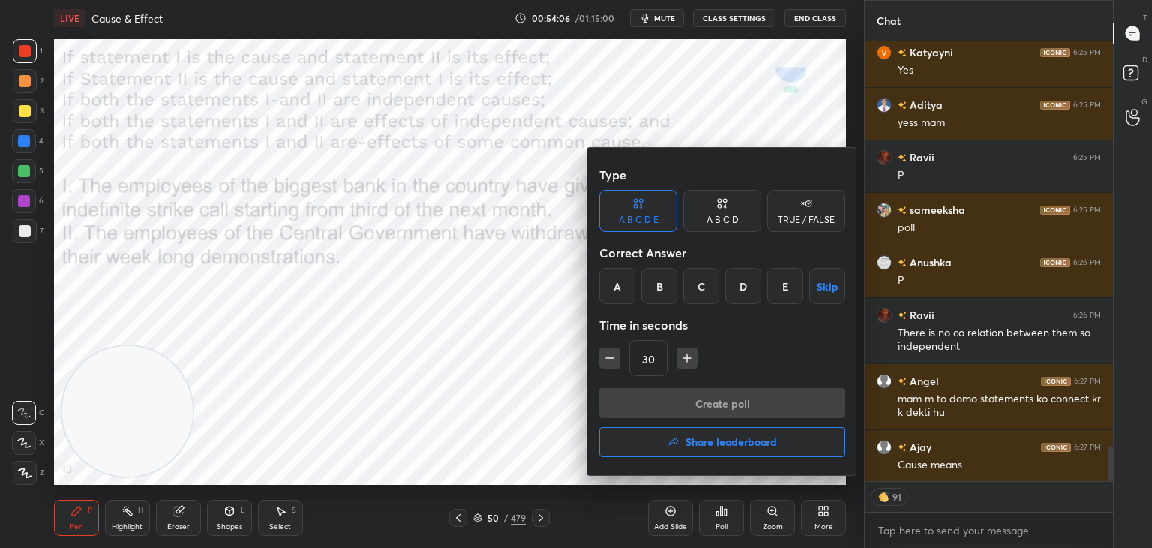
click at [752, 283] on div "D" at bounding box center [743, 286] width 36 height 36
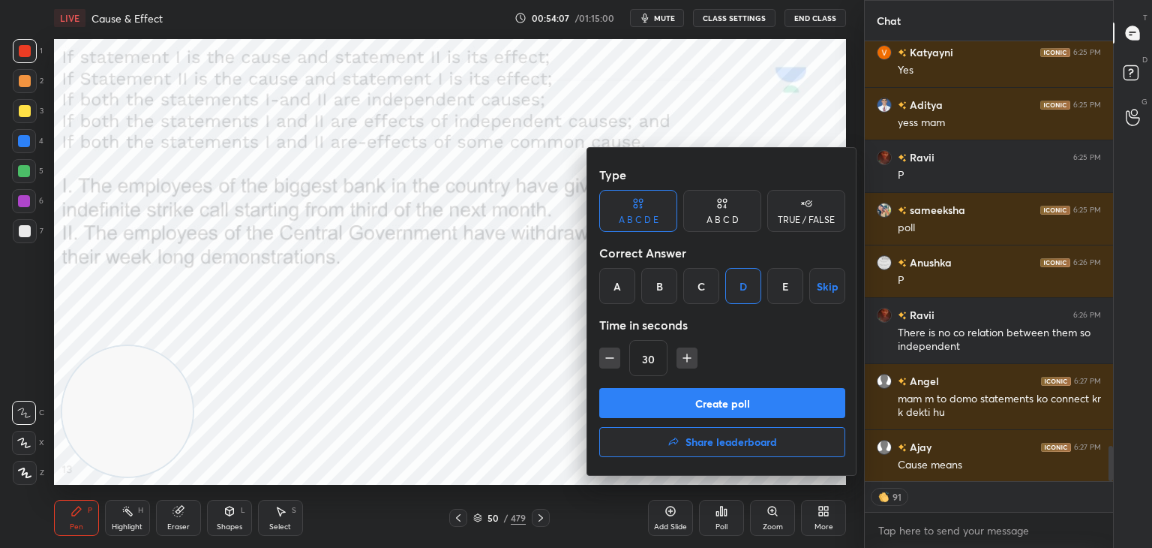
click at [717, 404] on button "Create poll" at bounding box center [722, 403] width 246 height 30
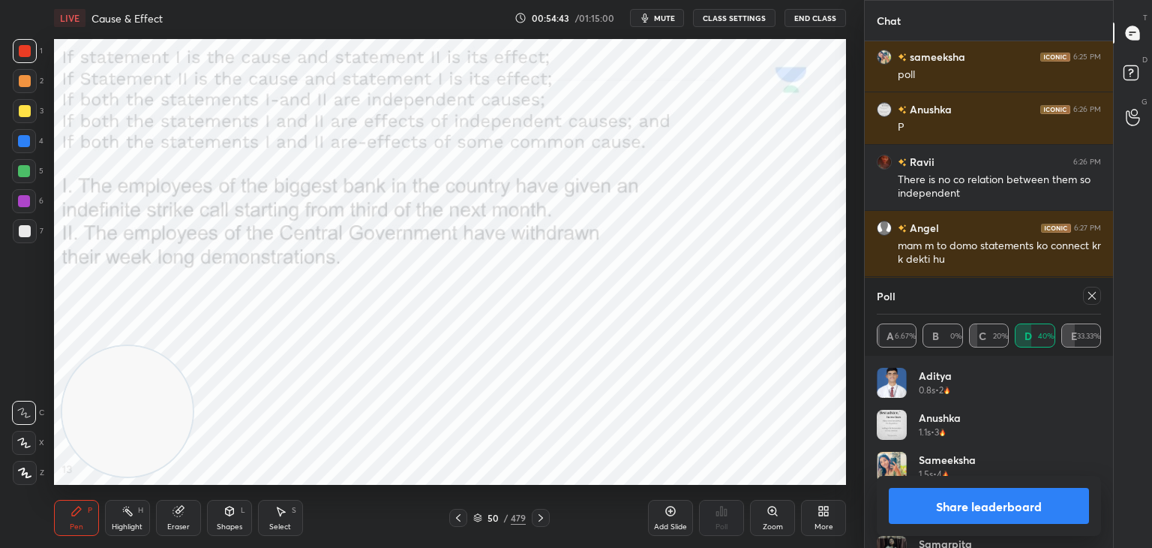
scroll to position [5228, 0]
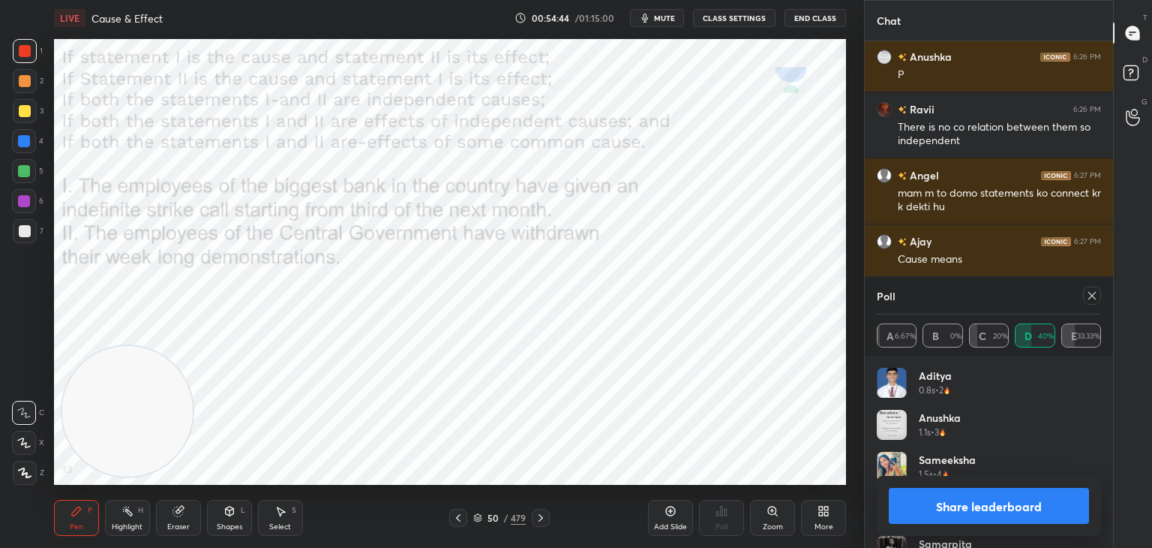
click at [1093, 300] on icon at bounding box center [1092, 296] width 12 height 12
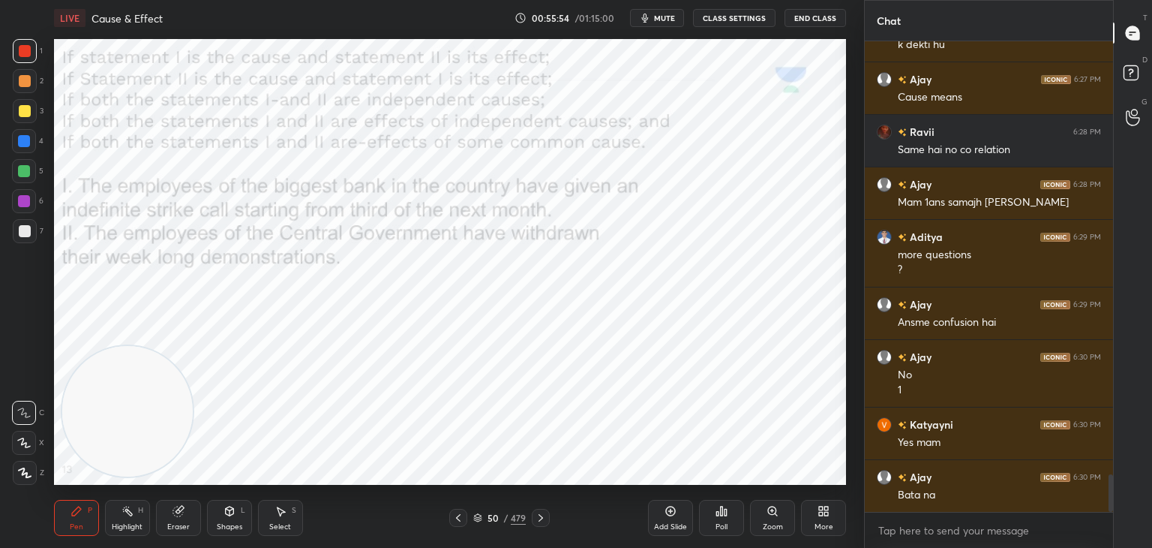
scroll to position [5442, 0]
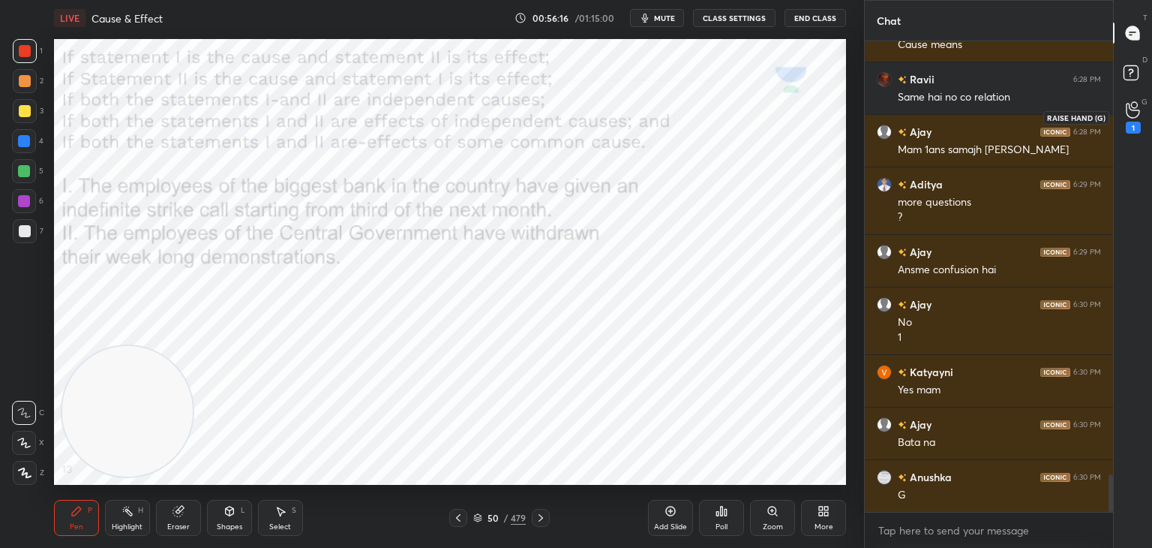
click at [1131, 125] on div "1" at bounding box center [1133, 128] width 15 height 12
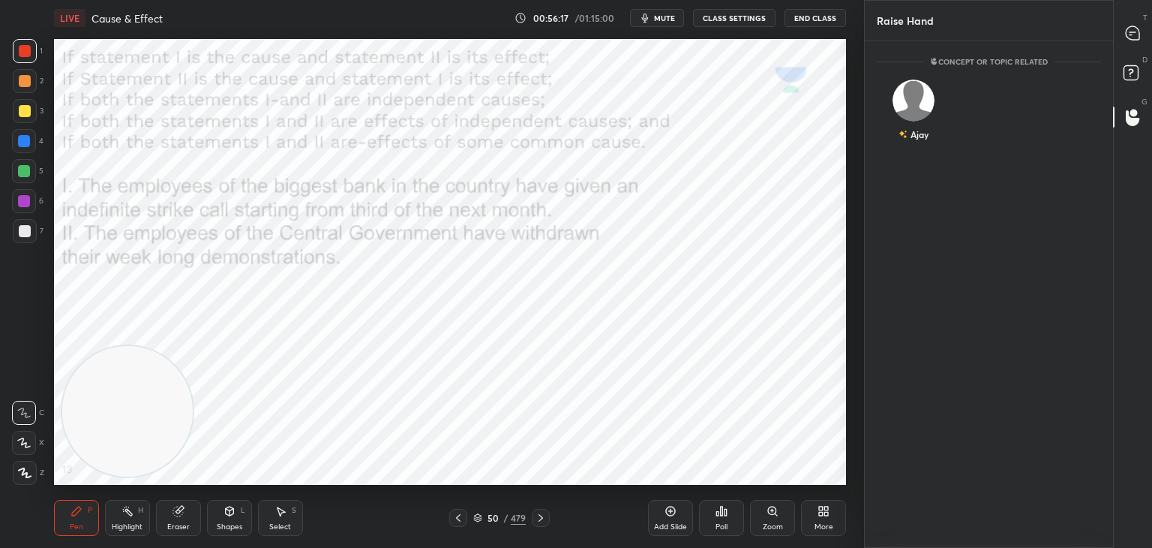
scroll to position [5, 5]
click at [916, 104] on img "grid" at bounding box center [914, 101] width 42 height 42
click at [917, 143] on button "INVITE" at bounding box center [914, 145] width 61 height 20
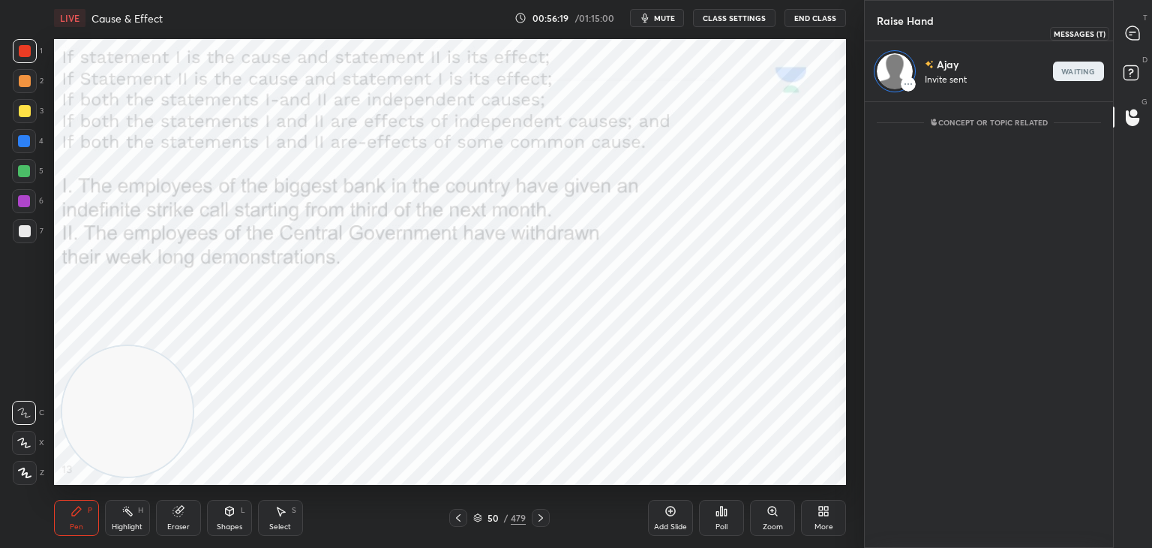
click at [1133, 34] on icon at bounding box center [1133, 33] width 14 height 14
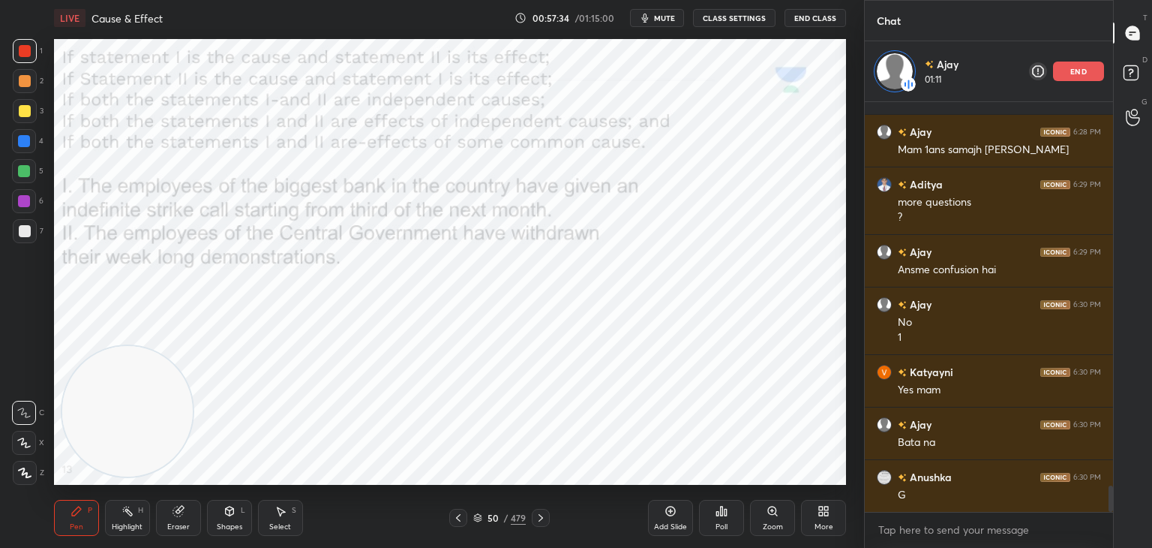
click at [132, 509] on icon at bounding box center [128, 511] width 12 height 12
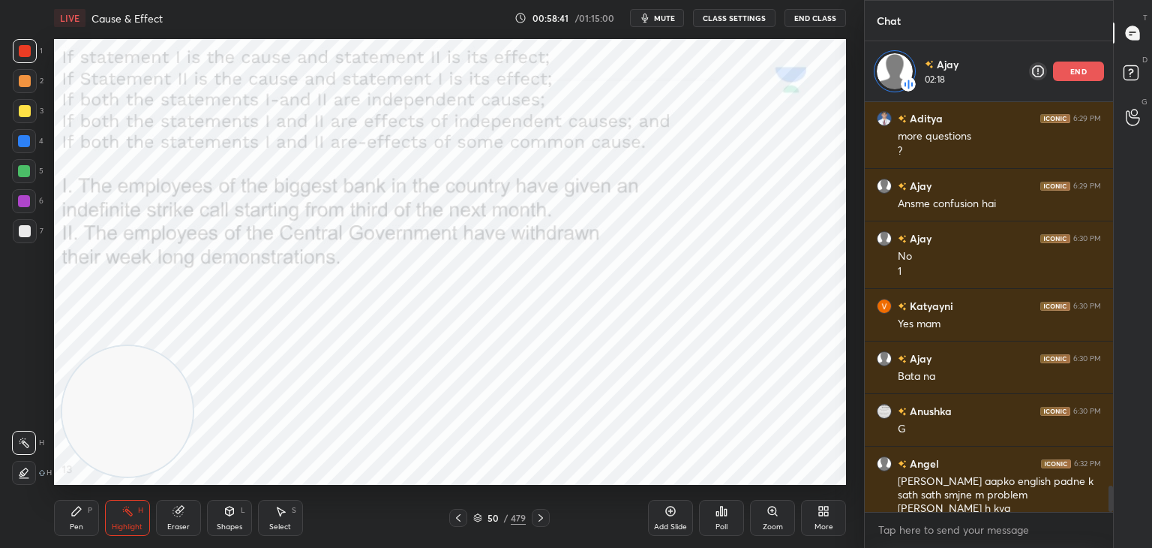
scroll to position [6033, 0]
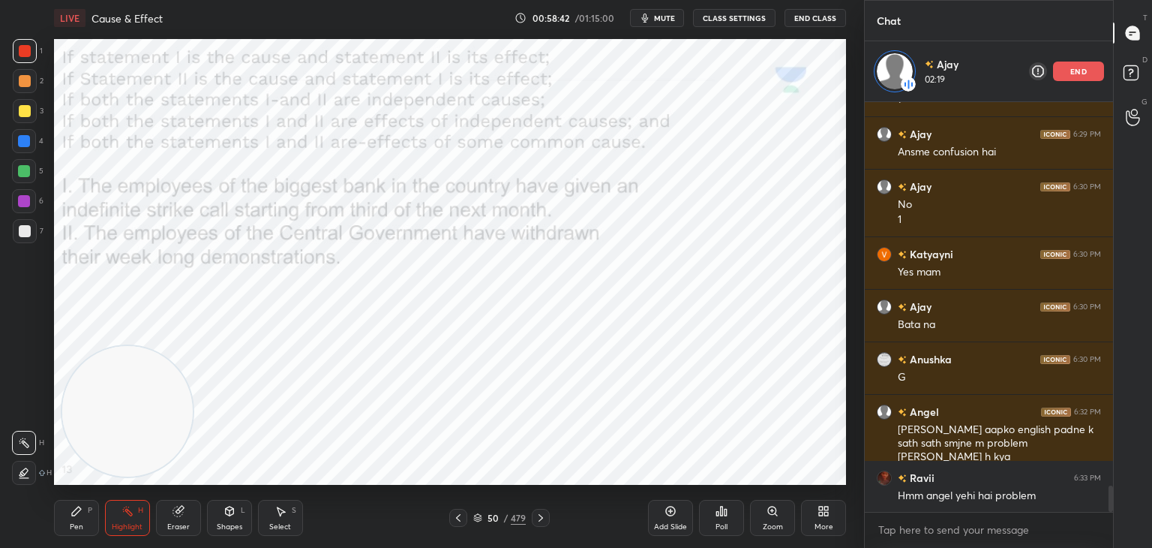
click at [80, 523] on div "Pen" at bounding box center [77, 527] width 14 height 8
click at [195, 506] on div "Eraser" at bounding box center [178, 518] width 45 height 36
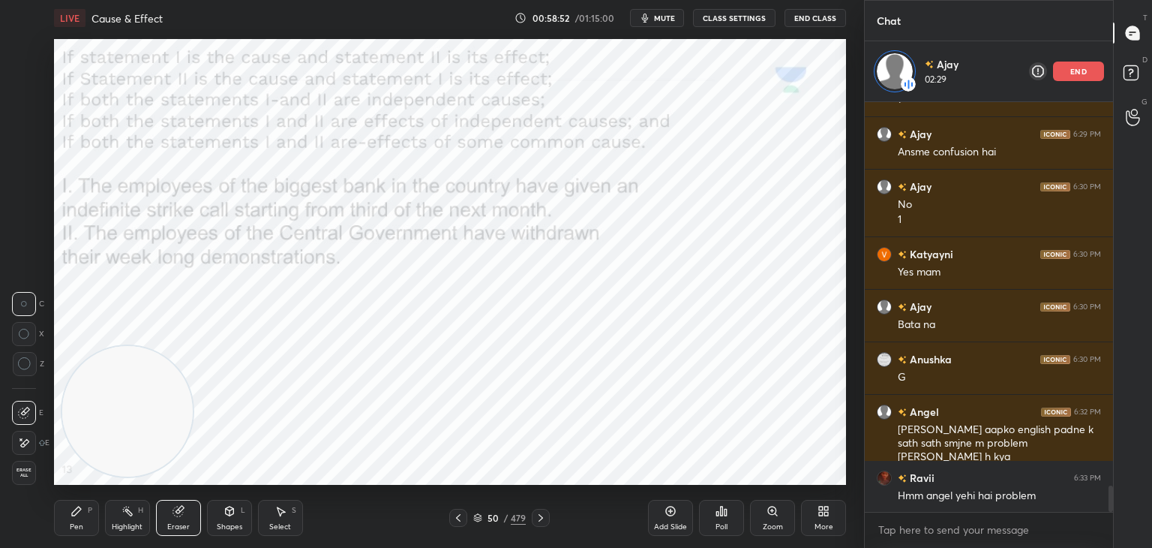
click at [77, 521] on div "Pen P" at bounding box center [76, 518] width 45 height 36
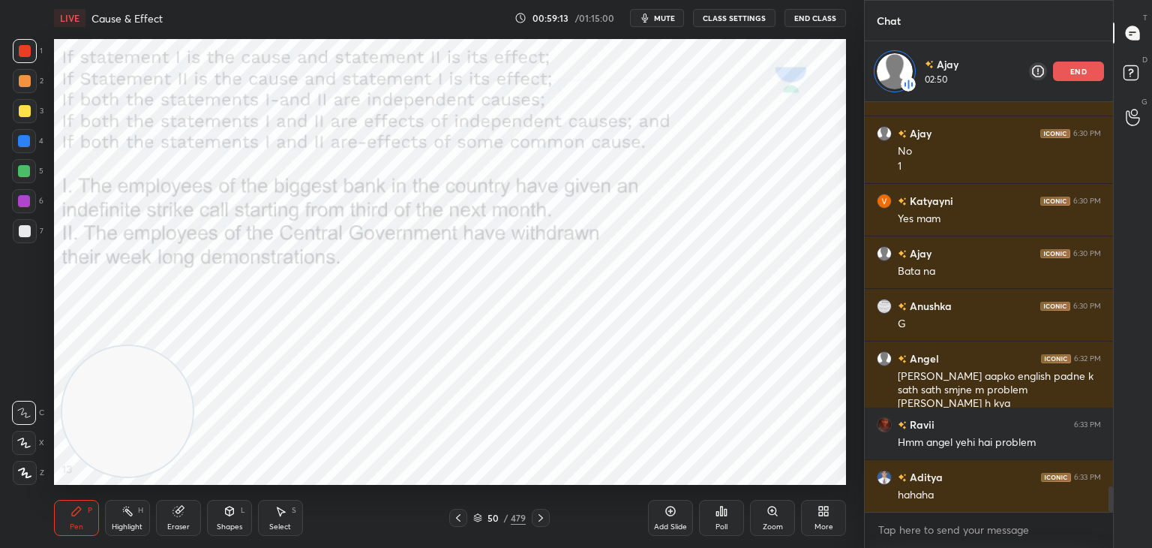
click at [185, 520] on div "Eraser" at bounding box center [178, 518] width 45 height 36
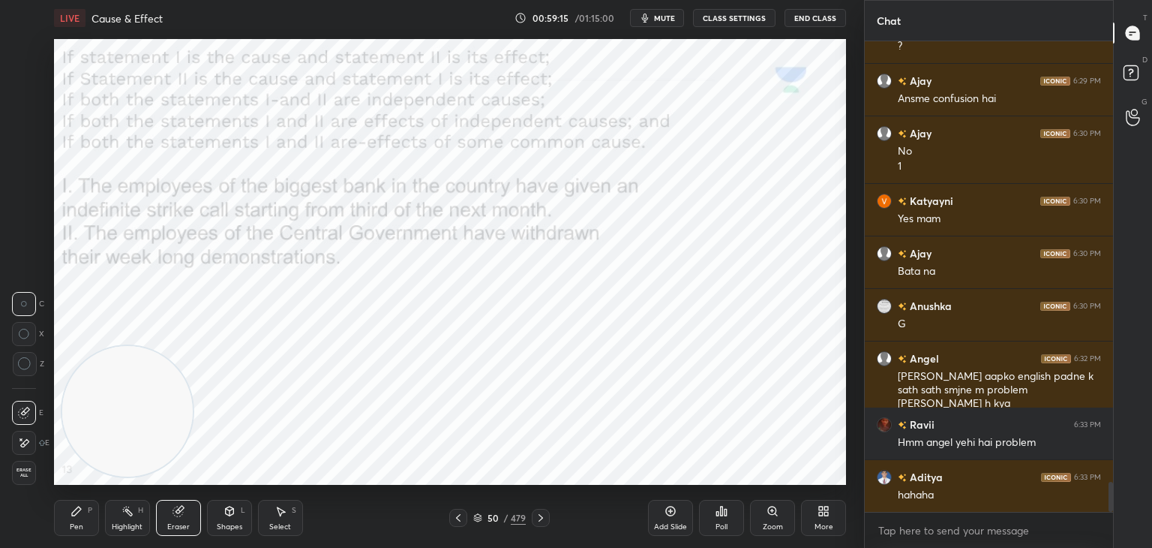
scroll to position [6026, 0]
click at [31, 436] on div at bounding box center [24, 443] width 24 height 24
click at [75, 508] on icon at bounding box center [77, 511] width 12 height 12
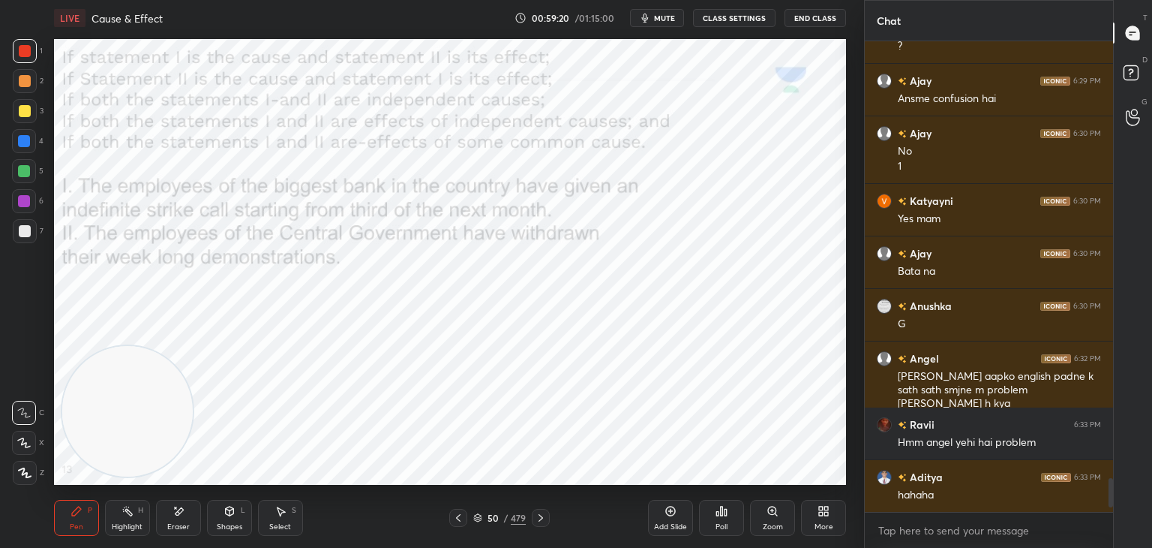
click at [479, 518] on icon at bounding box center [477, 517] width 9 height 9
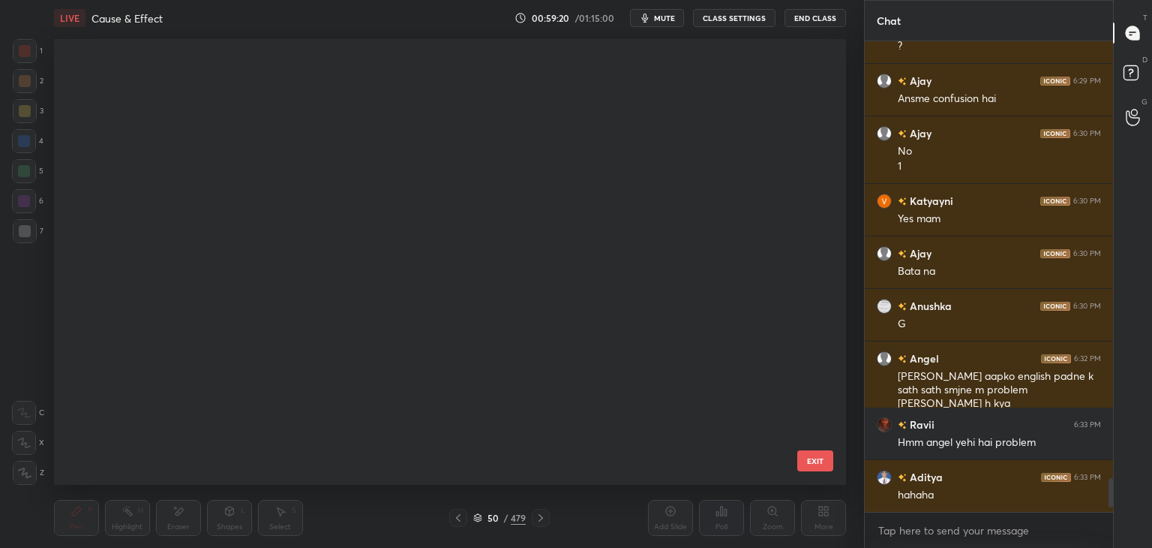
scroll to position [441, 785]
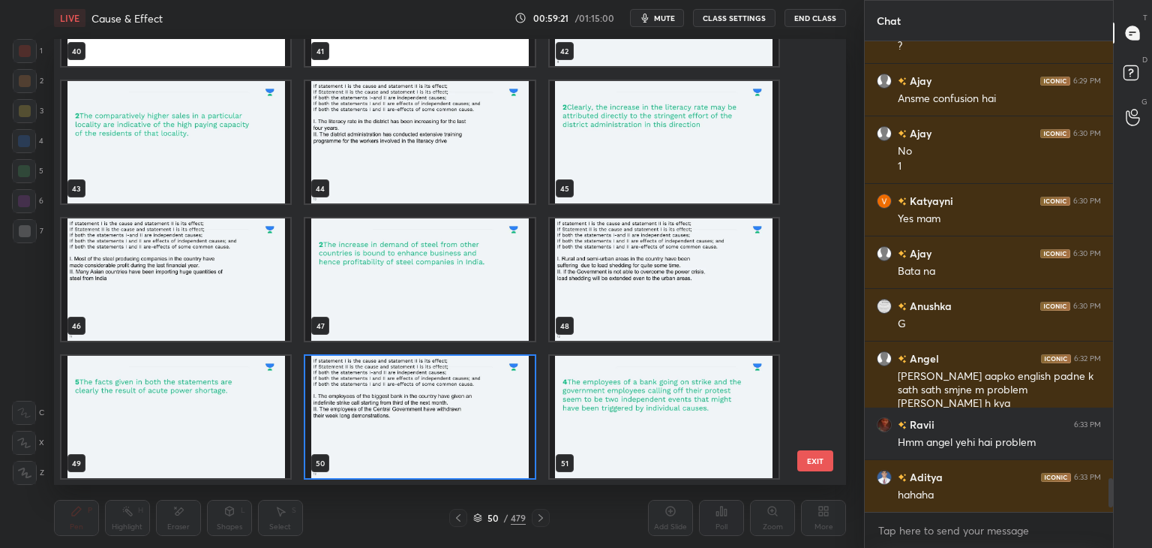
click at [618, 259] on img "grid" at bounding box center [664, 279] width 229 height 122
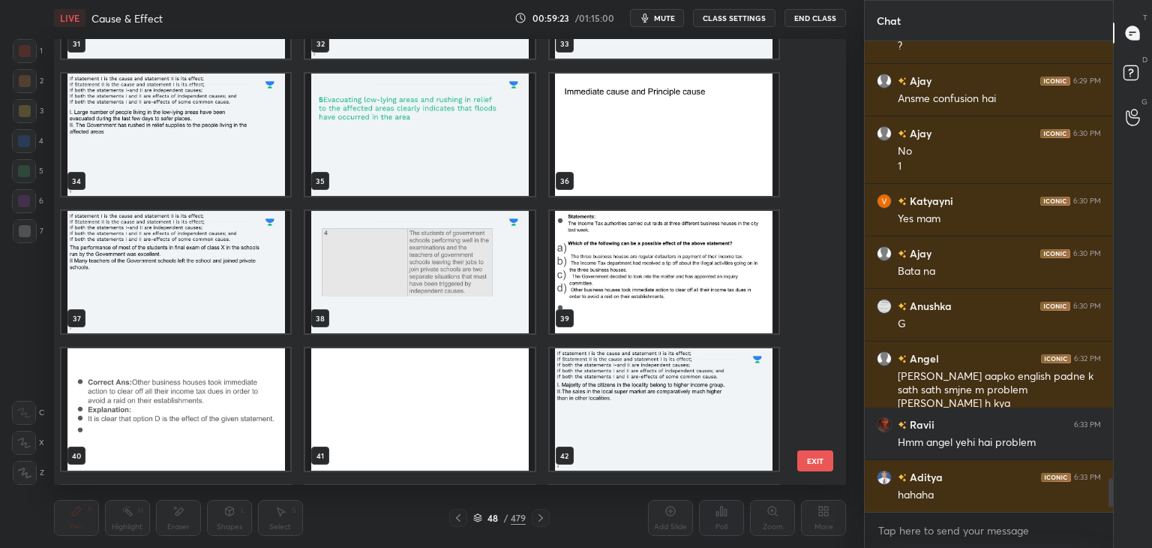
scroll to position [1480, 0]
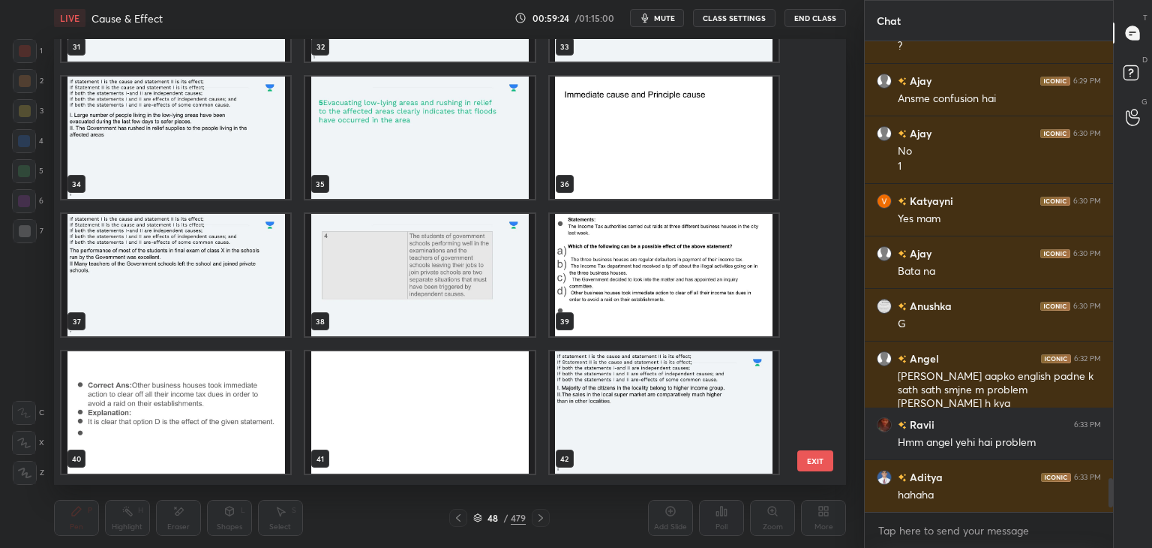
click at [624, 305] on img "grid" at bounding box center [664, 275] width 229 height 122
click at [624, 313] on img "grid" at bounding box center [664, 275] width 229 height 122
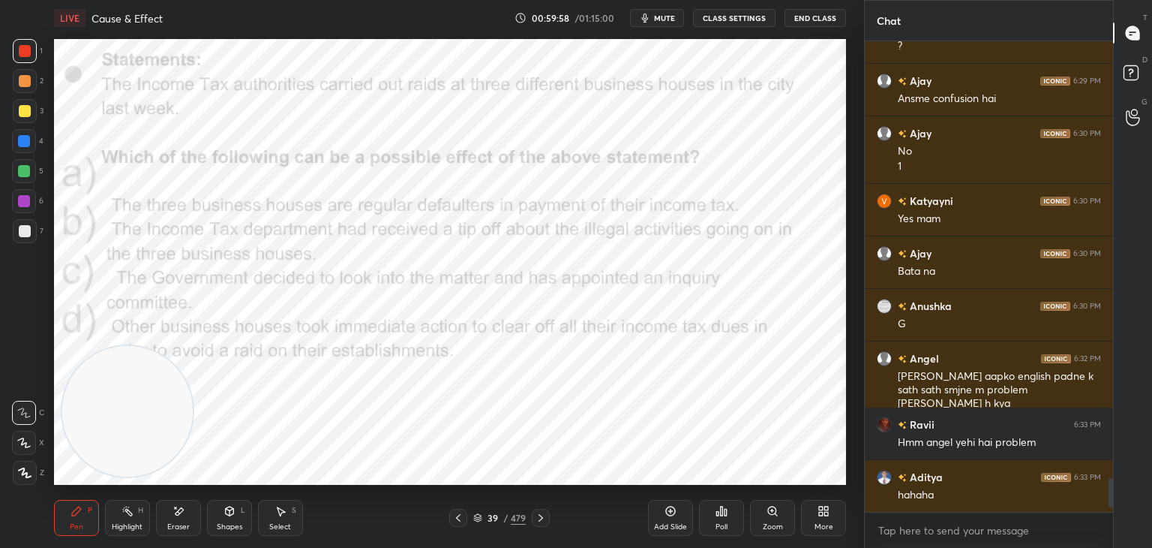
scroll to position [6078, 0]
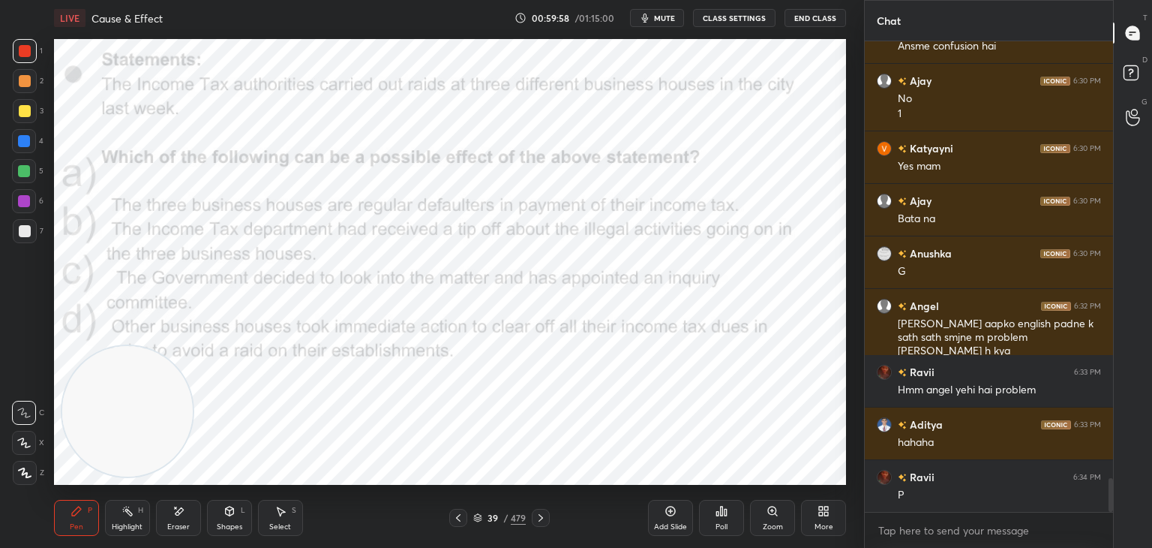
click at [668, 19] on span "mute" at bounding box center [664, 18] width 21 height 11
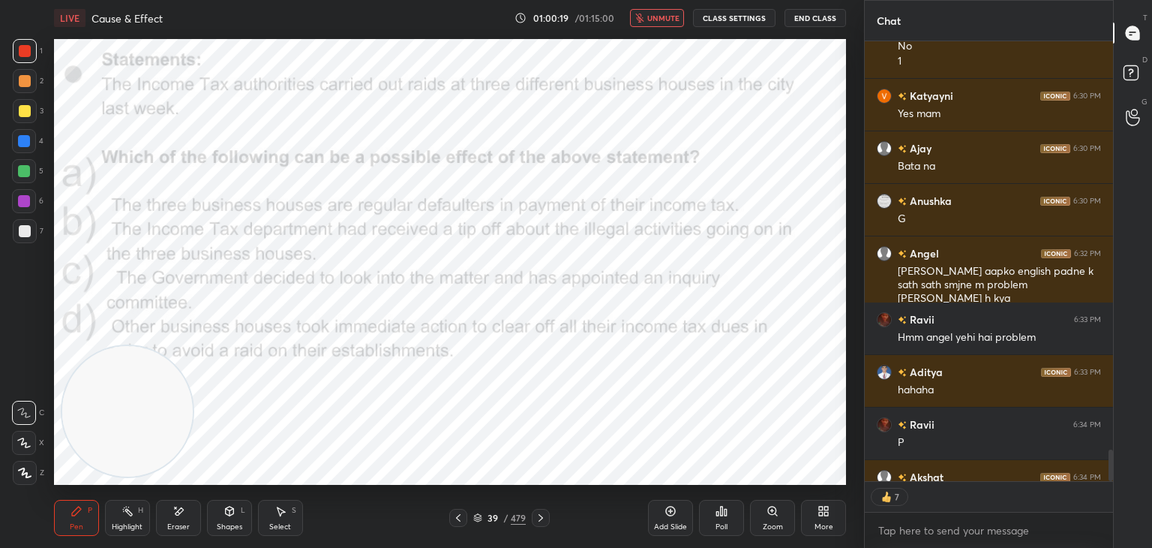
scroll to position [6161, 0]
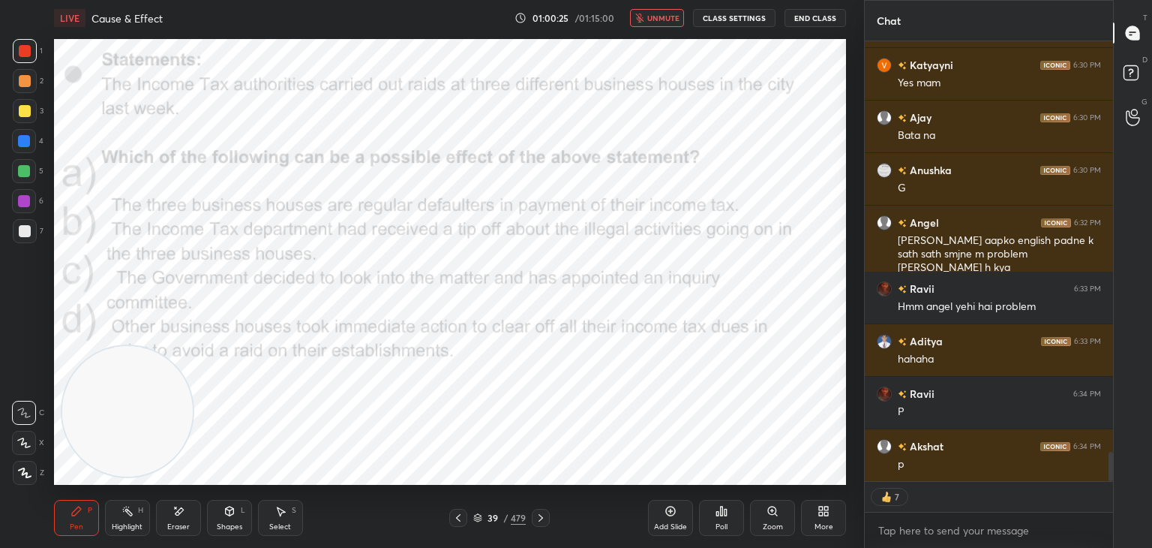
click at [677, 15] on span "unmute" at bounding box center [663, 18] width 32 height 11
click at [734, 515] on div "Poll" at bounding box center [721, 518] width 45 height 36
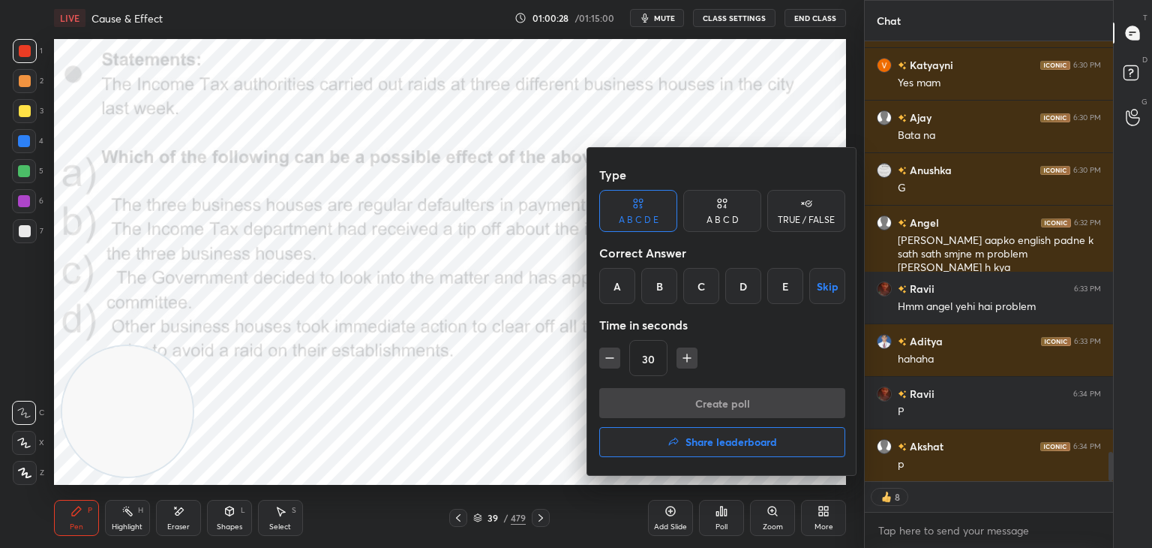
click at [737, 213] on div "A B C D" at bounding box center [722, 211] width 78 height 42
type textarea "x"
click at [774, 295] on div "D" at bounding box center [773, 286] width 44 height 36
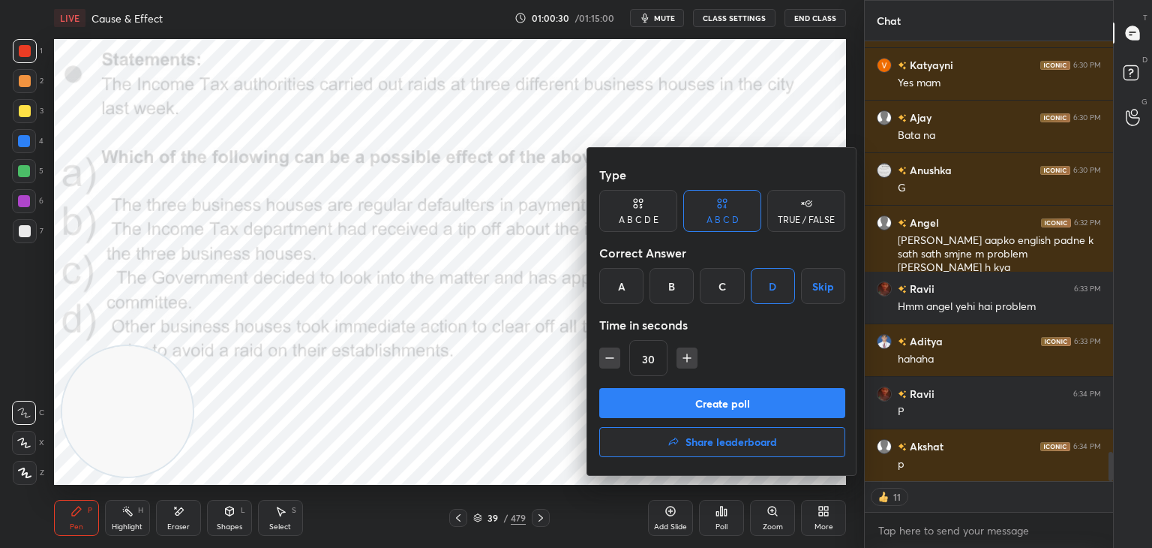
click at [688, 362] on icon "button" at bounding box center [687, 357] width 15 height 15
type input "45"
click at [687, 401] on button "Create poll" at bounding box center [722, 403] width 246 height 30
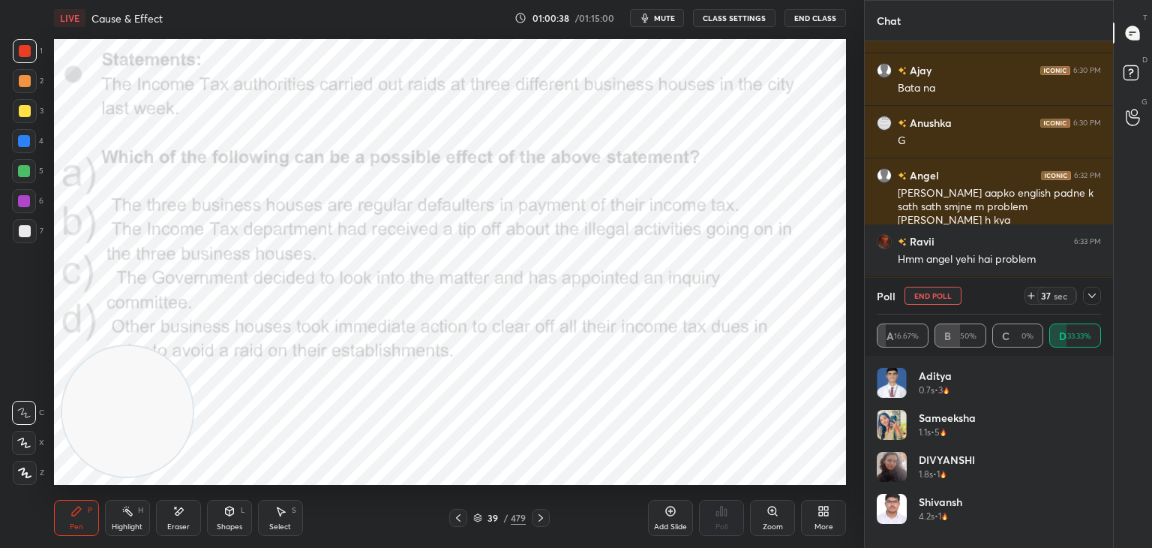
scroll to position [5, 5]
click at [1090, 298] on icon at bounding box center [1092, 296] width 12 height 12
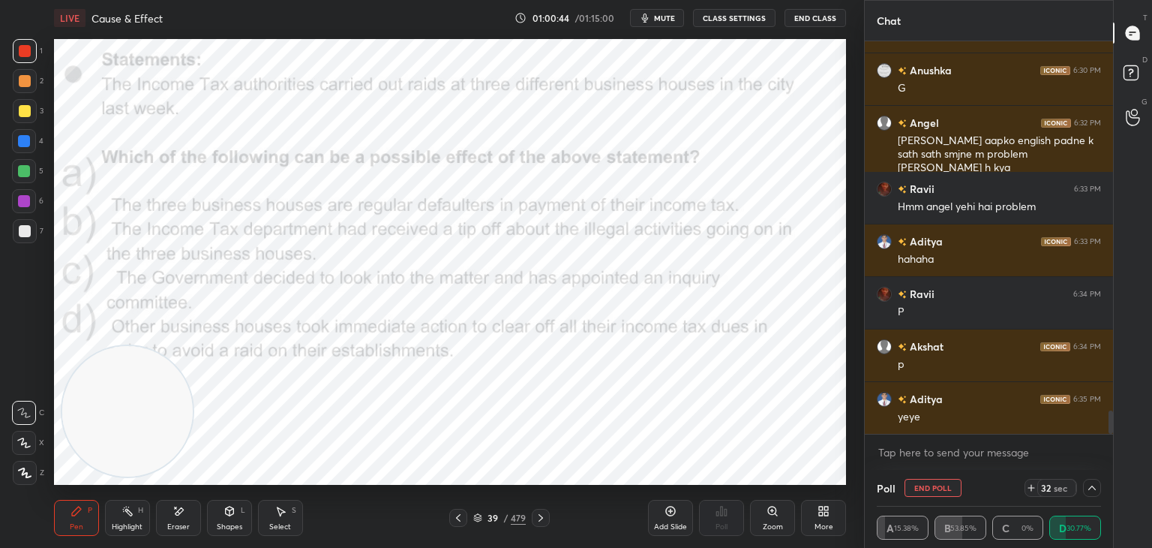
click at [1097, 487] on icon at bounding box center [1092, 488] width 12 height 12
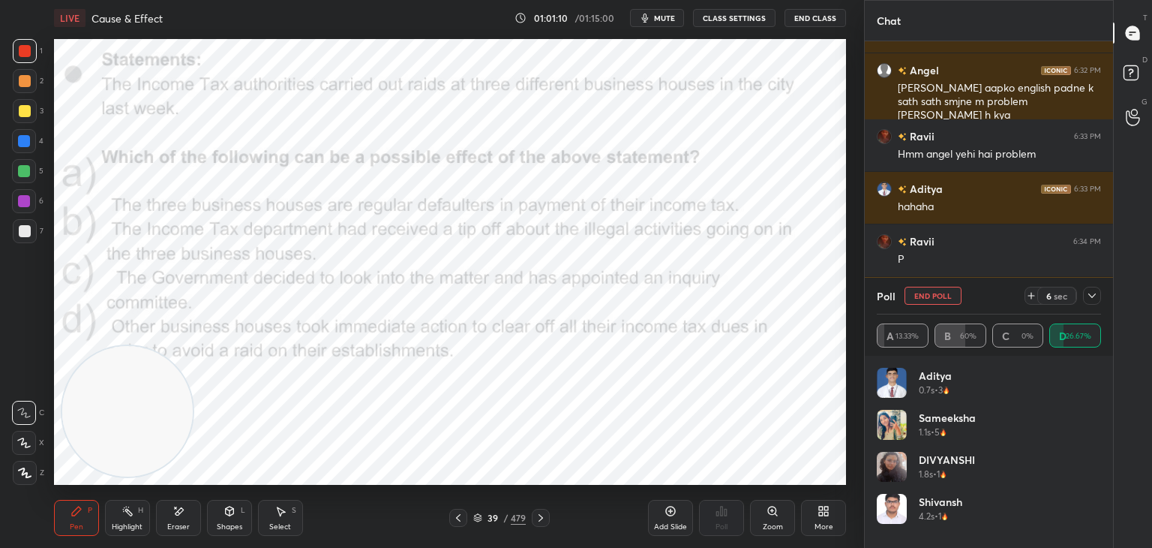
click at [929, 296] on button "End Poll" at bounding box center [933, 296] width 57 height 18
type textarea "x"
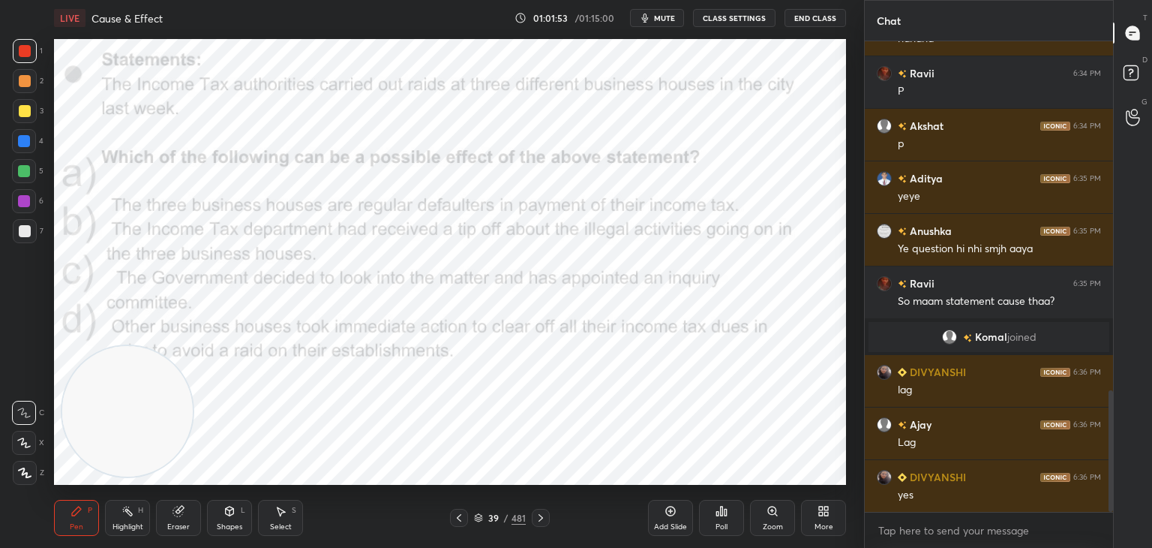
scroll to position [1419, 0]
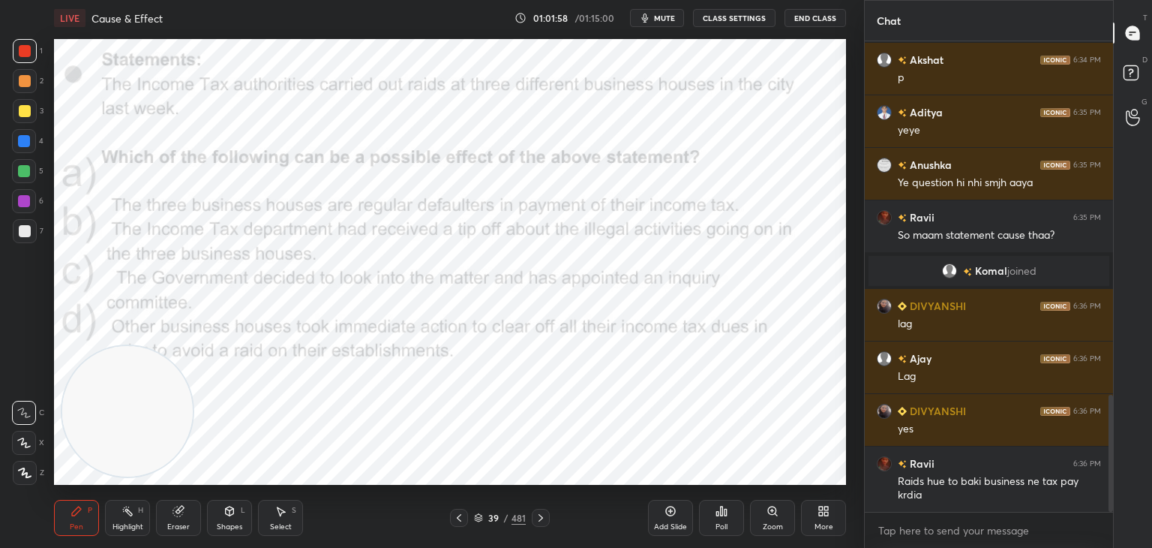
click at [203, 506] on div "Pen P Highlight H Eraser Shapes L Select S" at bounding box center [202, 518] width 297 height 36
click at [180, 518] on div "Eraser" at bounding box center [178, 518] width 45 height 36
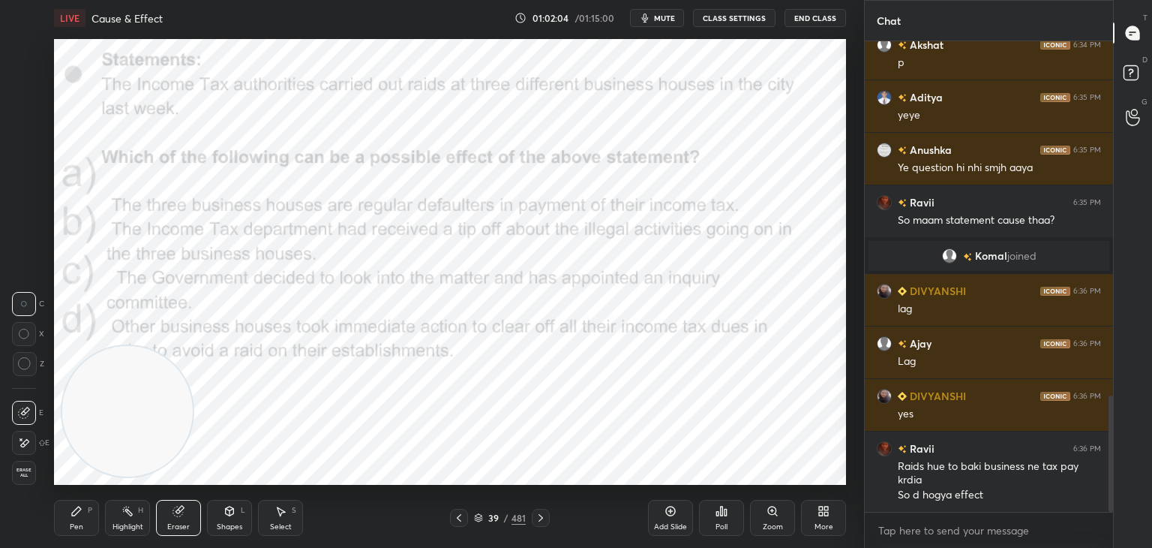
click at [75, 516] on icon at bounding box center [77, 511] width 12 height 12
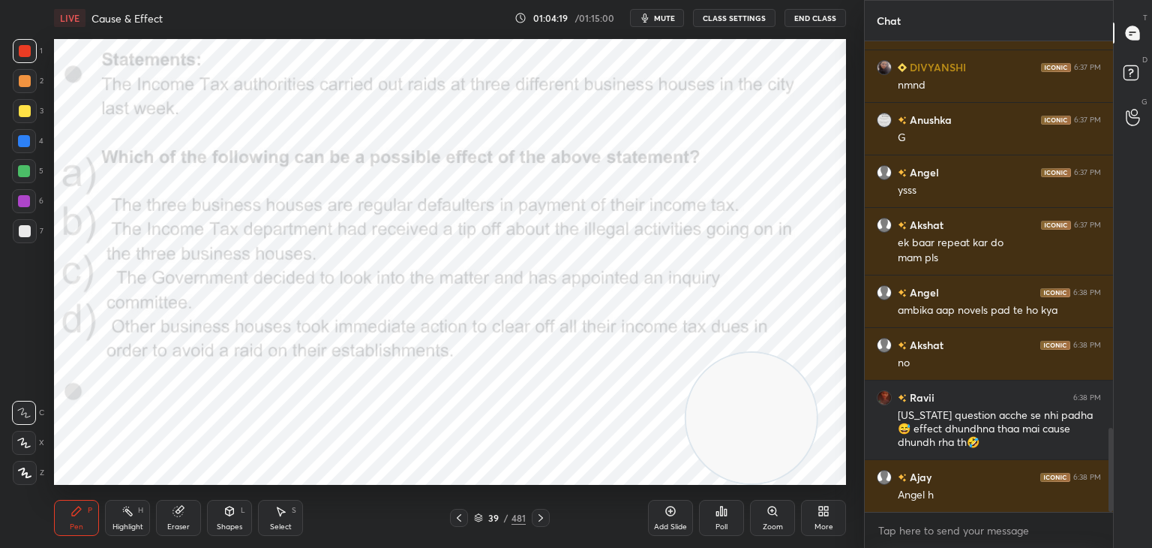
scroll to position [2211, 0]
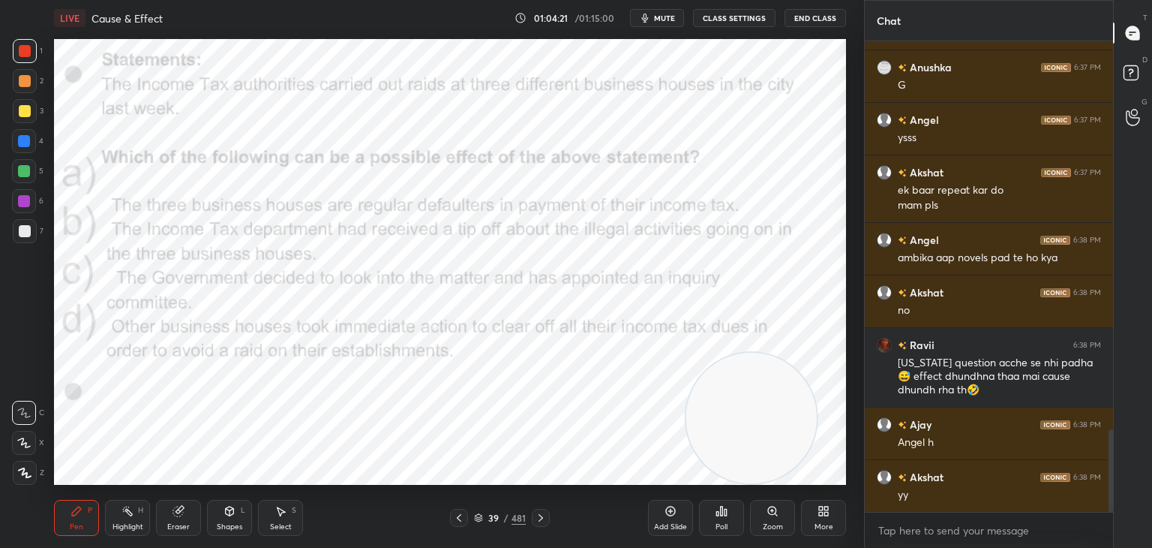
click at [478, 519] on icon at bounding box center [478, 517] width 9 height 9
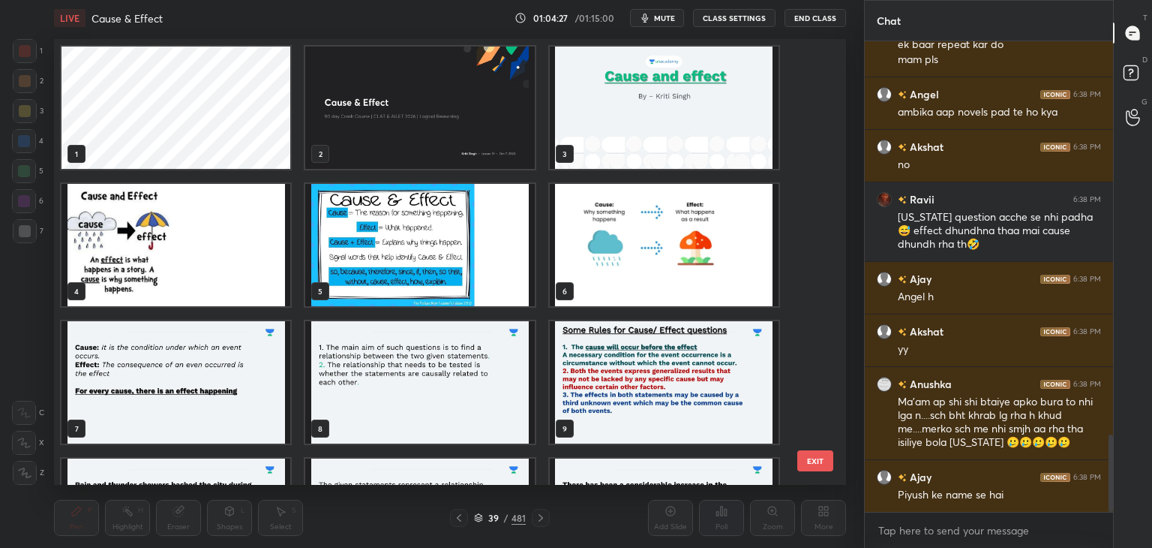
scroll to position [2409, 0]
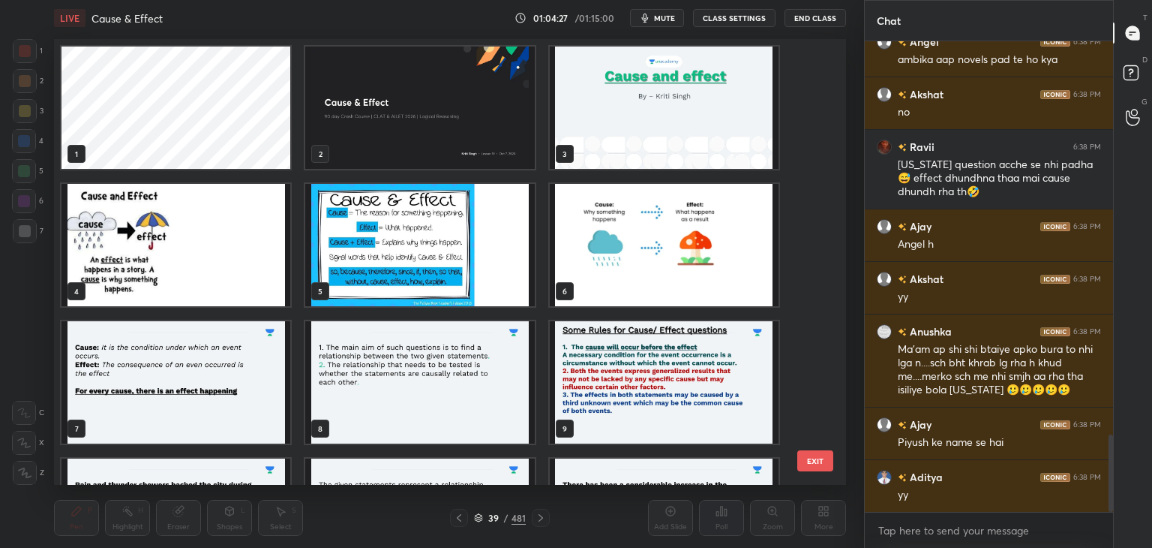
click at [460, 153] on img "grid" at bounding box center [419, 108] width 229 height 122
click at [467, 151] on img "grid" at bounding box center [419, 108] width 229 height 122
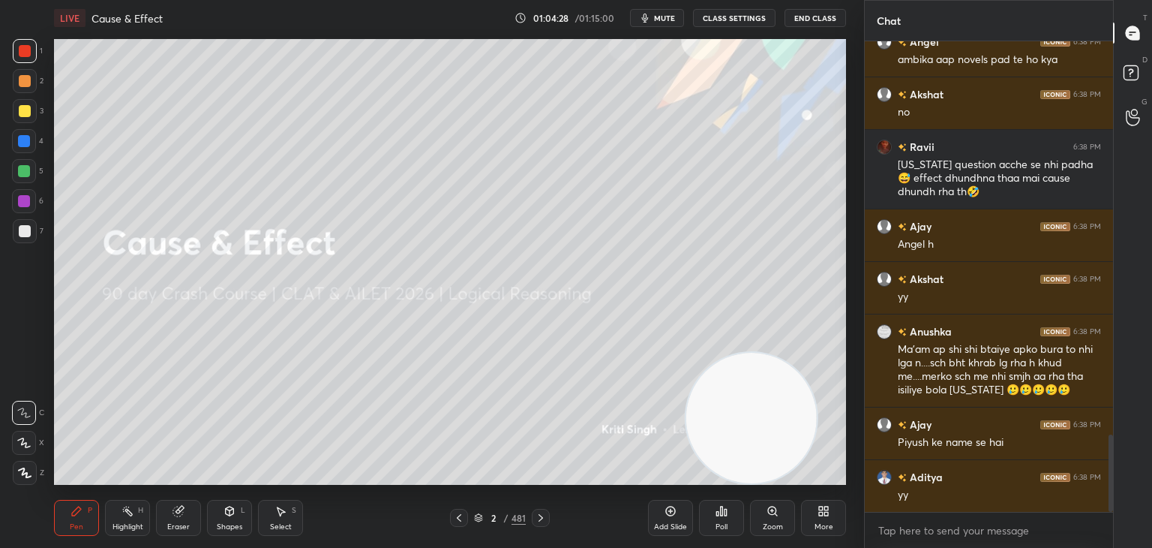
click at [466, 146] on img "grid" at bounding box center [419, 108] width 229 height 122
click at [672, 511] on icon at bounding box center [670, 511] width 5 height 5
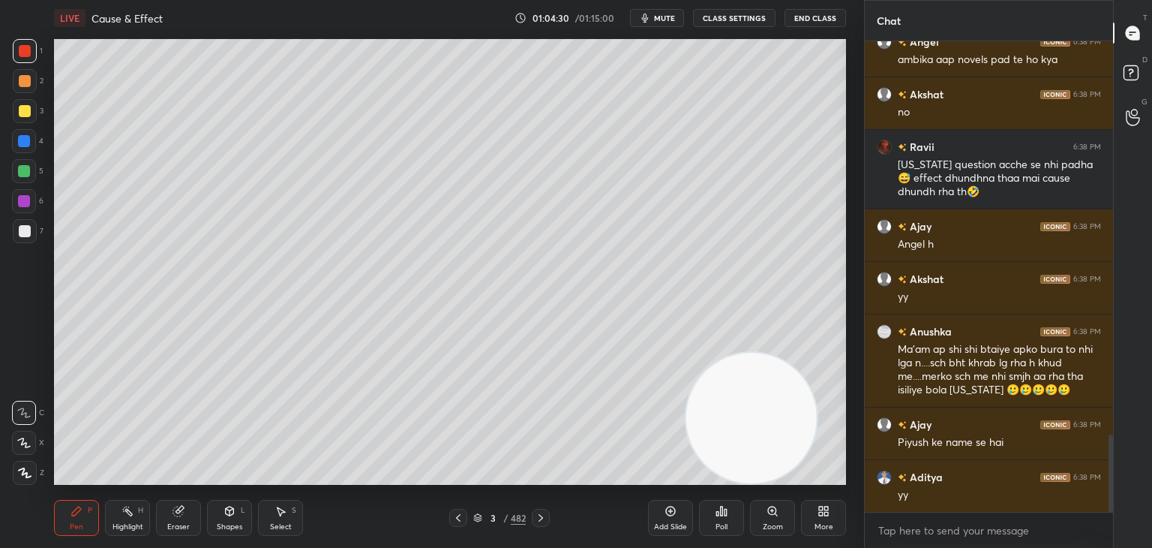
click at [29, 234] on div at bounding box center [25, 231] width 12 height 12
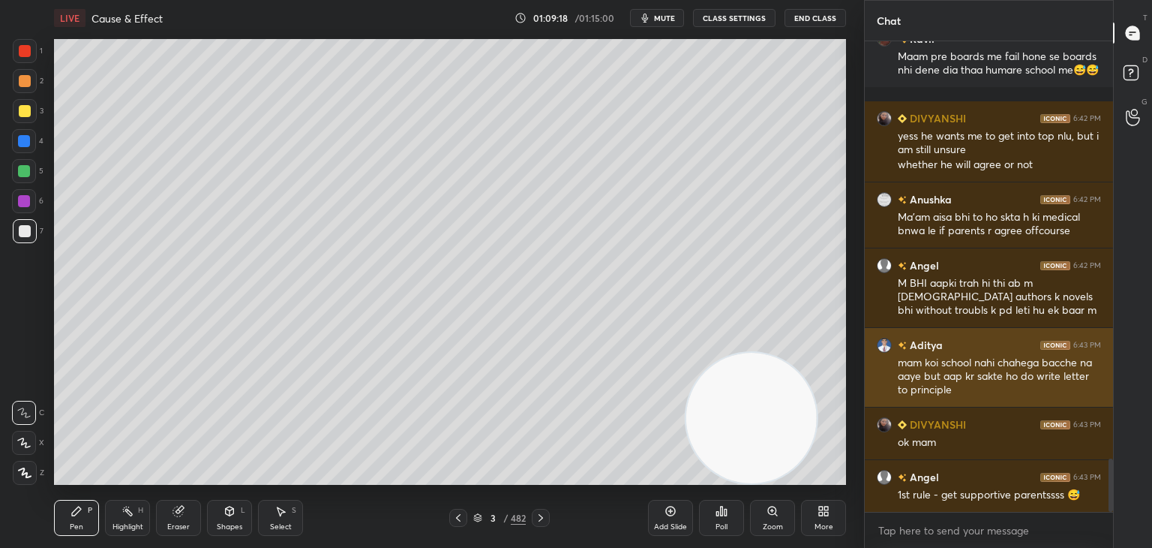
scroll to position [3665, 0]
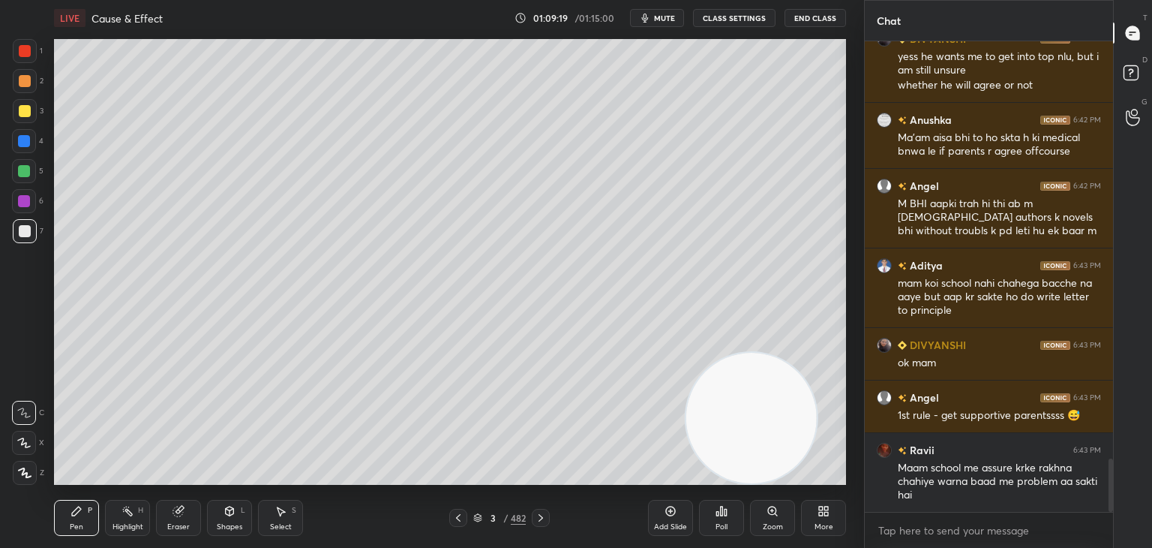
click at [24, 118] on div at bounding box center [25, 111] width 24 height 24
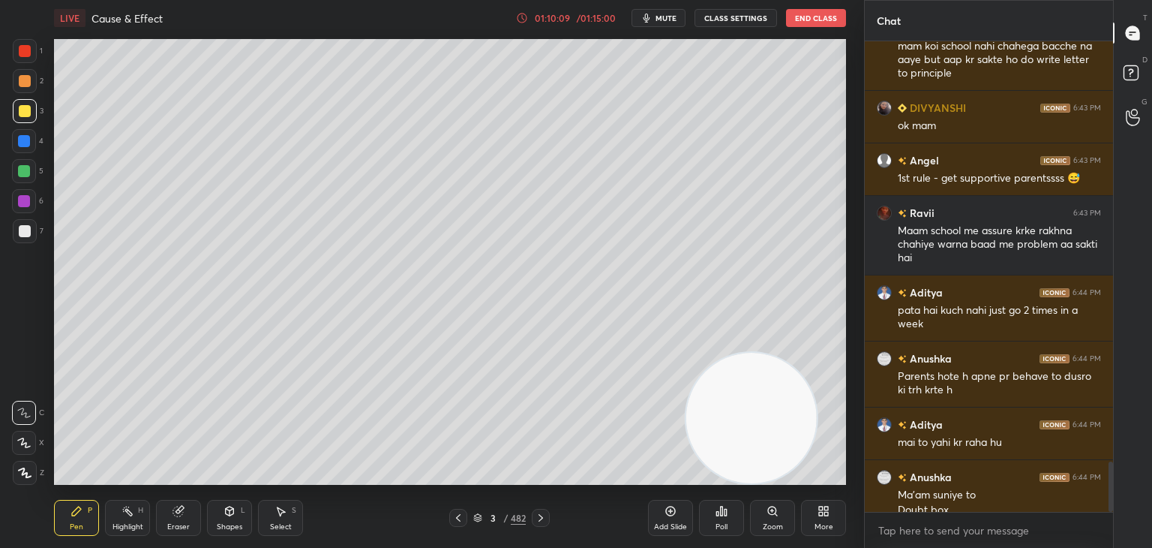
scroll to position [3917, 0]
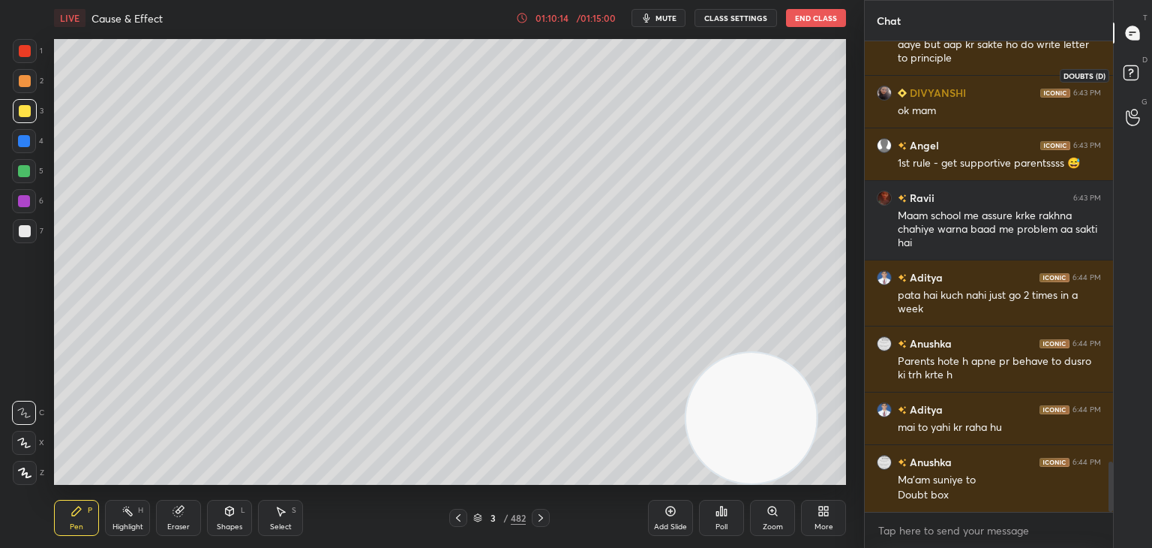
click at [1134, 74] on rect at bounding box center [1131, 73] width 14 height 14
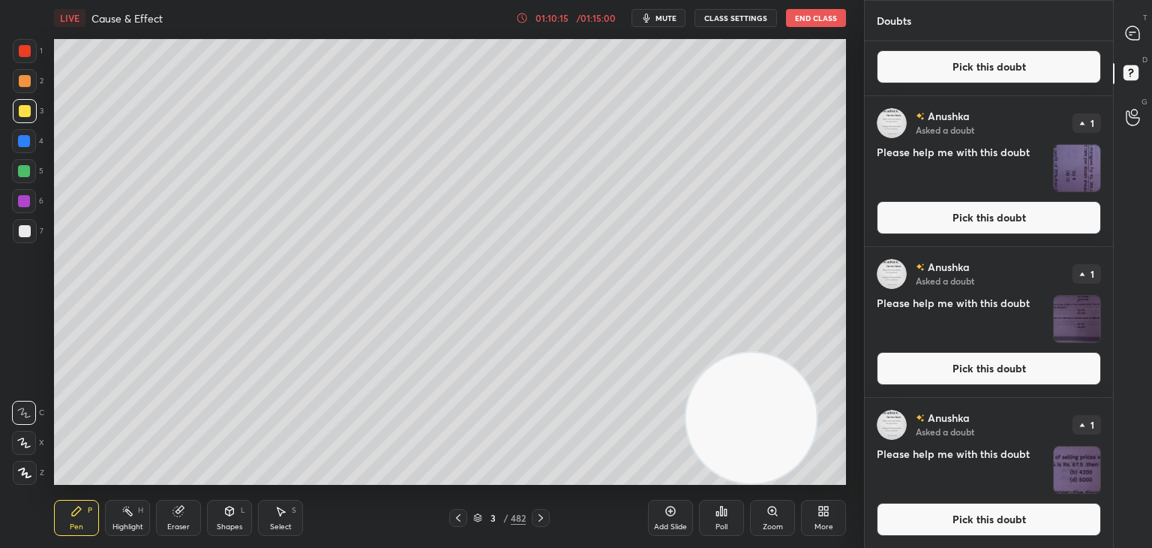
scroll to position [78, 0]
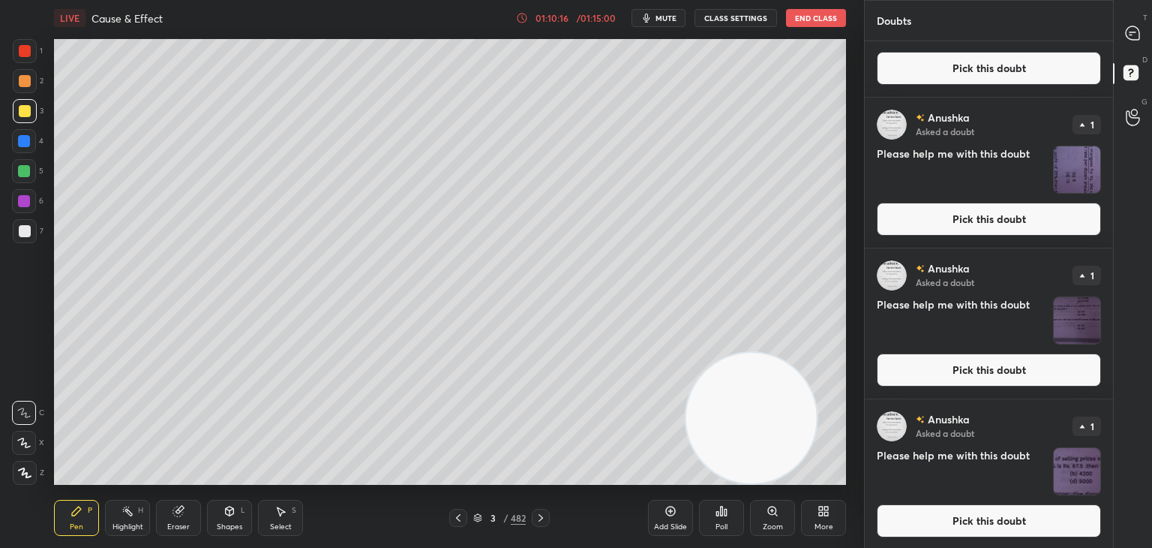
click at [1004, 219] on button "Pick this doubt" at bounding box center [989, 219] width 224 height 33
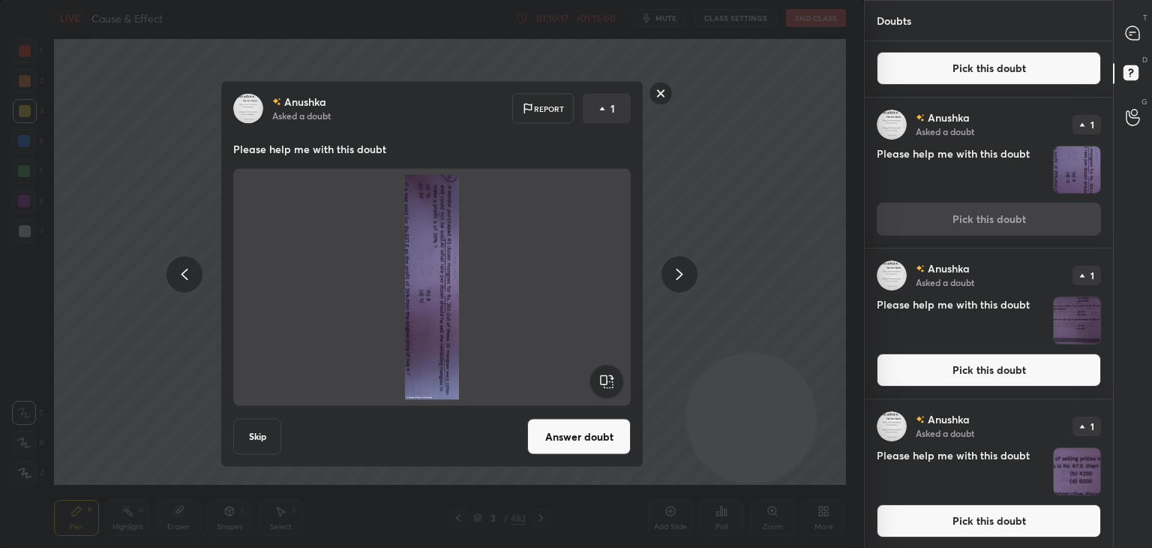
click at [621, 380] on rect at bounding box center [607, 382] width 34 height 34
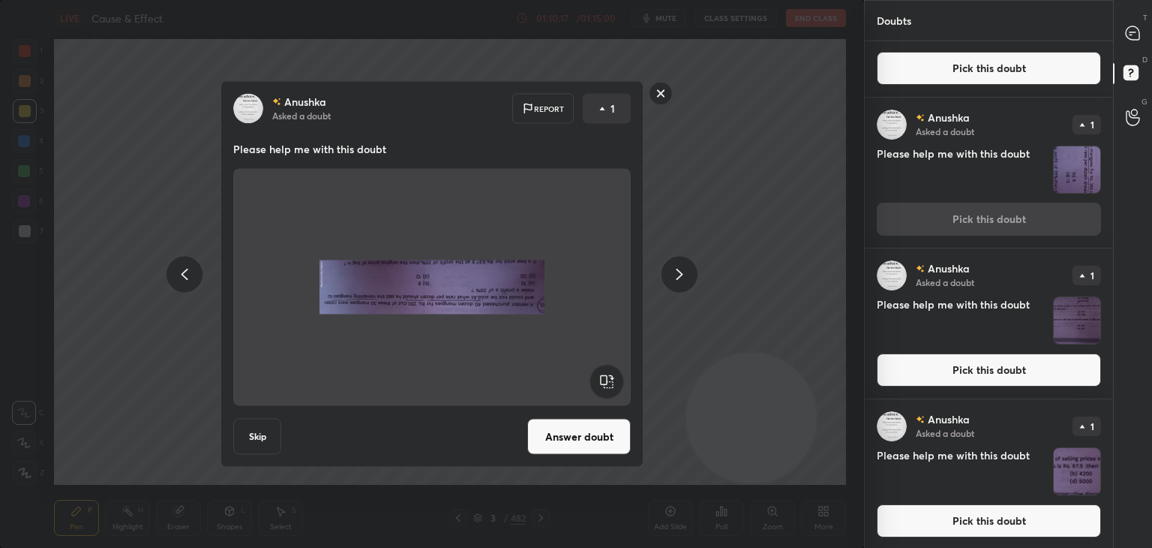
click at [615, 385] on rect at bounding box center [607, 382] width 34 height 34
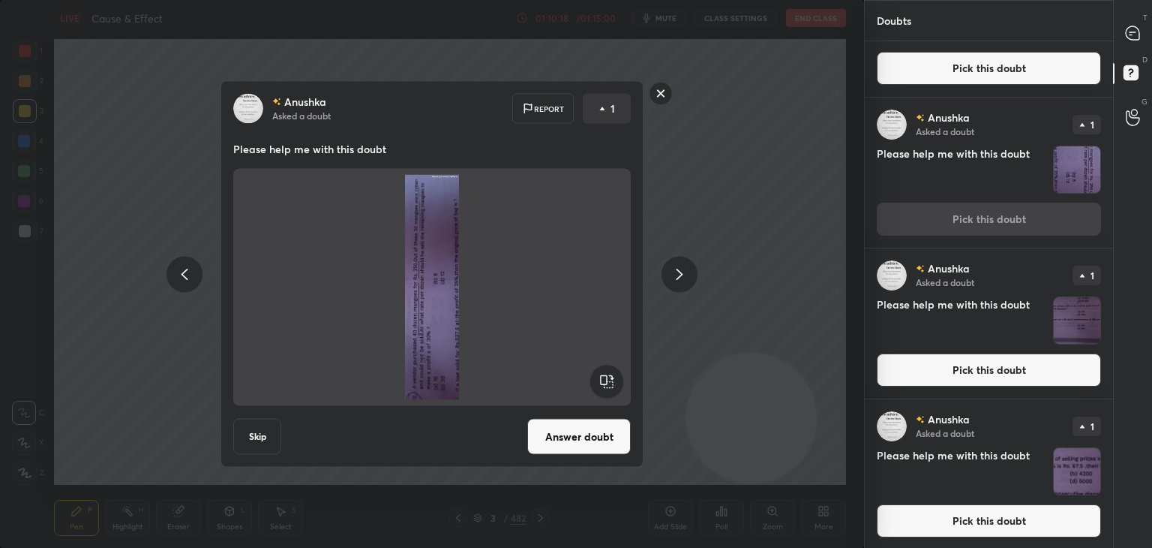
click at [612, 384] on rect at bounding box center [607, 382] width 34 height 34
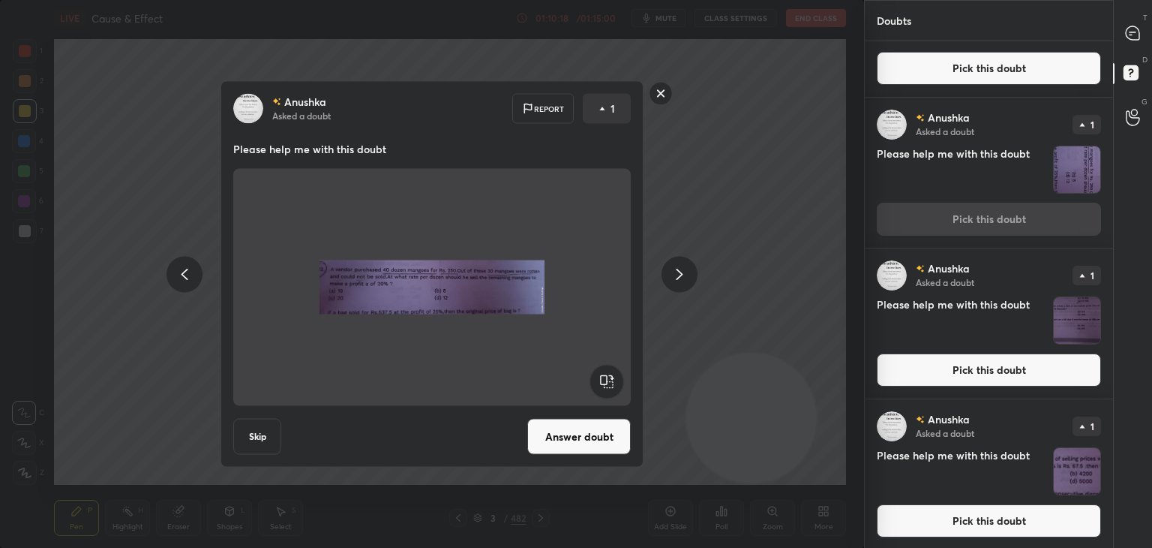
click at [577, 430] on button "Answer doubt" at bounding box center [579, 437] width 104 height 36
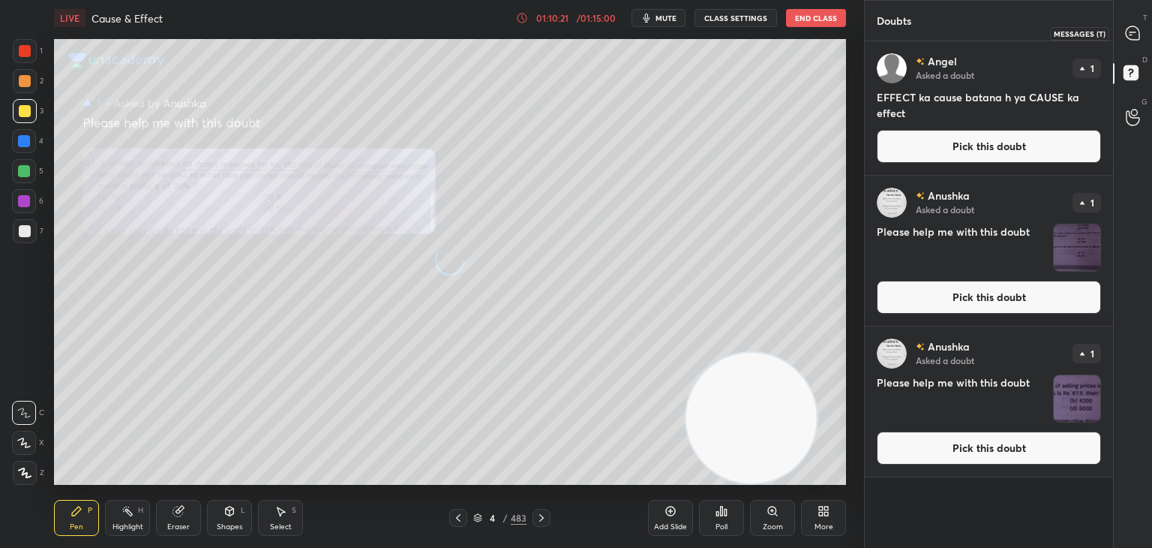
click at [1139, 32] on icon at bounding box center [1133, 33] width 14 height 14
type textarea "x"
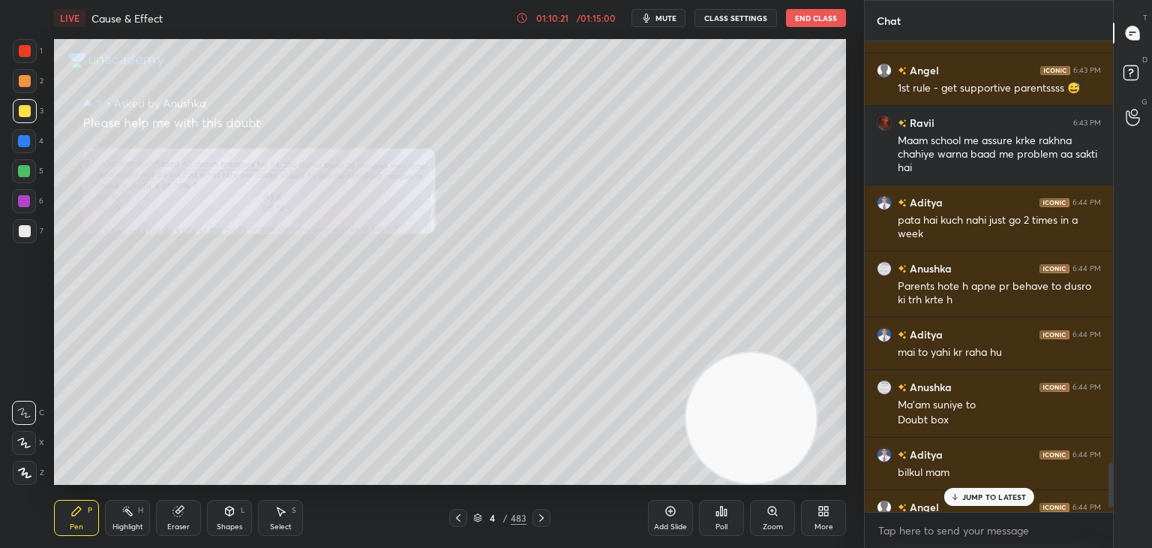
scroll to position [4422, 0]
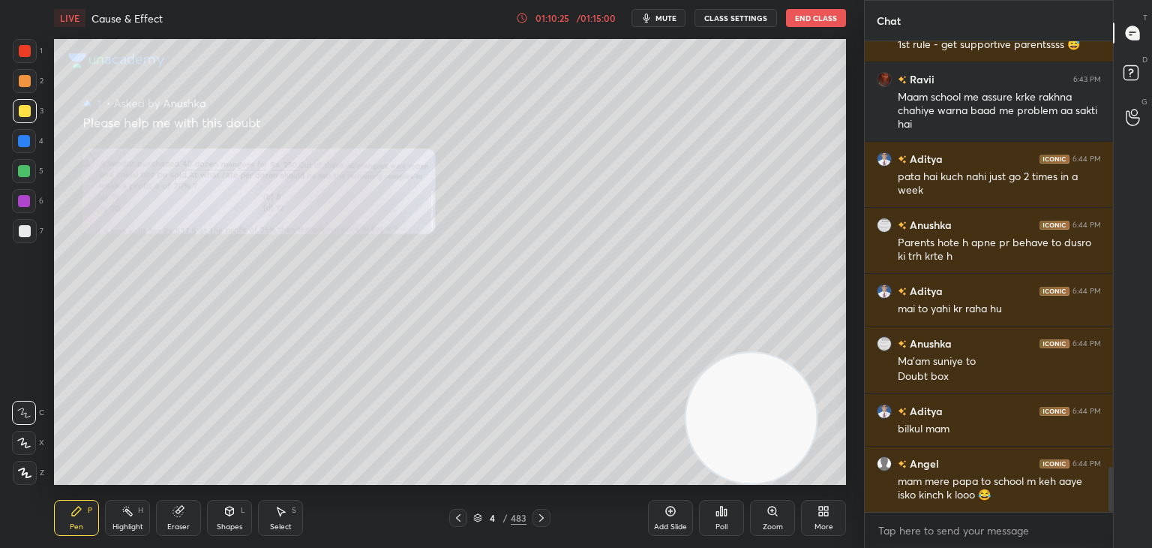
click at [779, 509] on div "Zoom" at bounding box center [772, 518] width 45 height 36
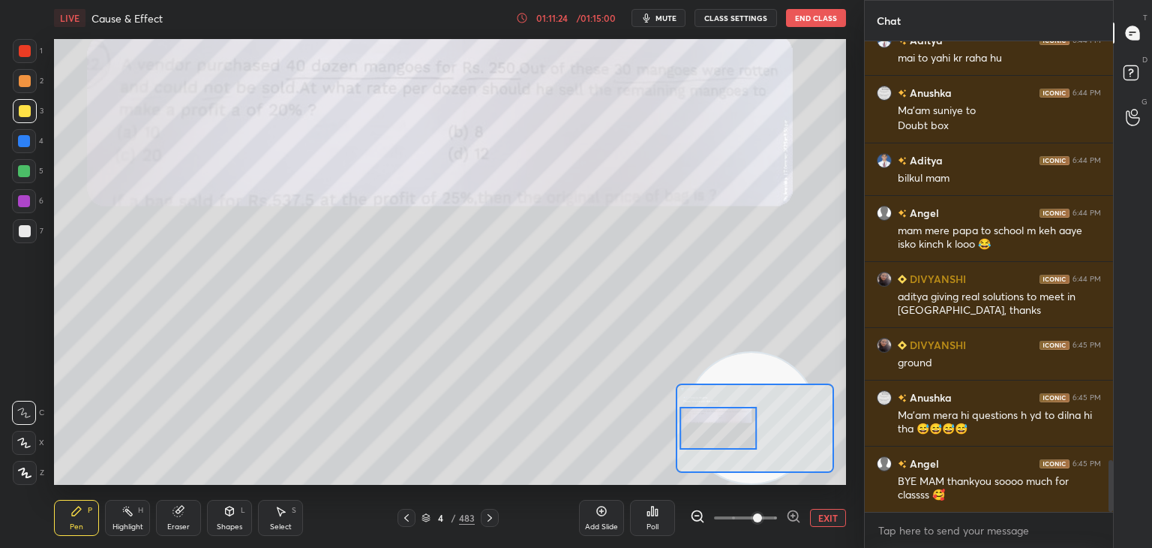
scroll to position [3789, 0]
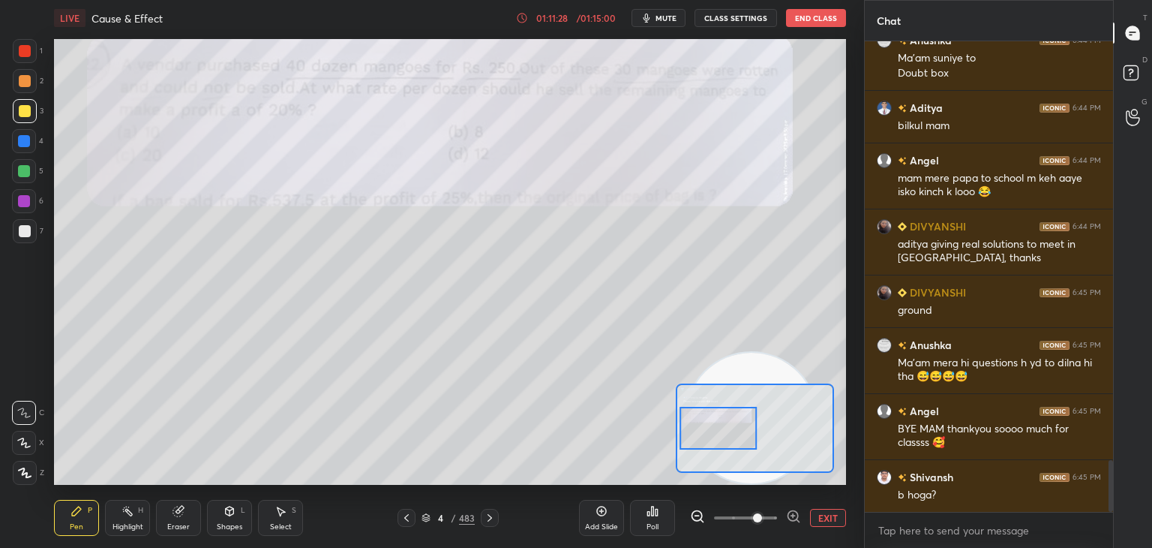
click at [79, 37] on div "Setting up your live class Poll for secs No correct answer Start poll" at bounding box center [450, 262] width 804 height 452
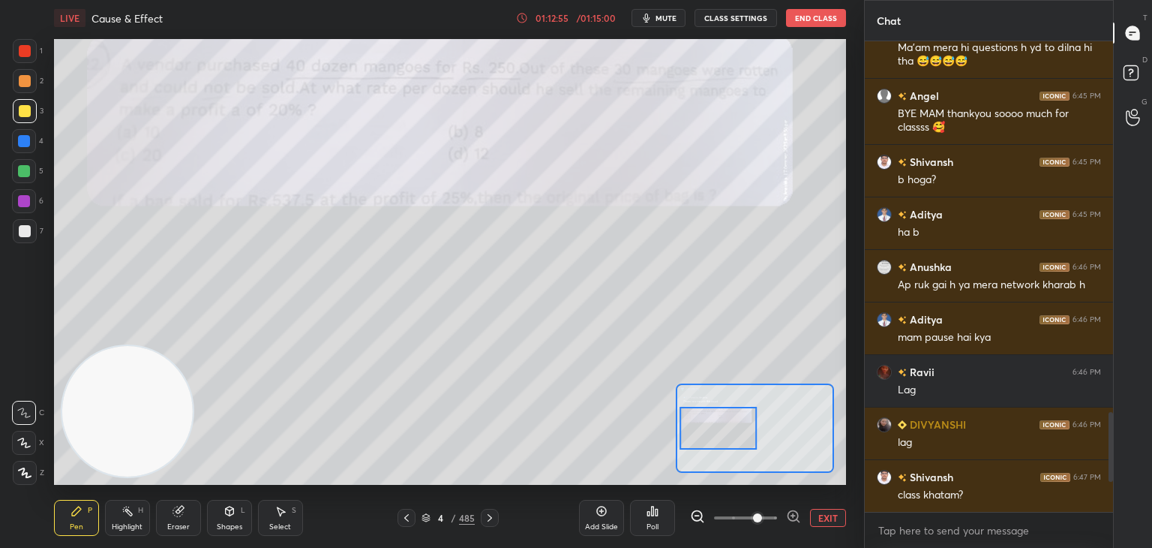
scroll to position [1805, 0]
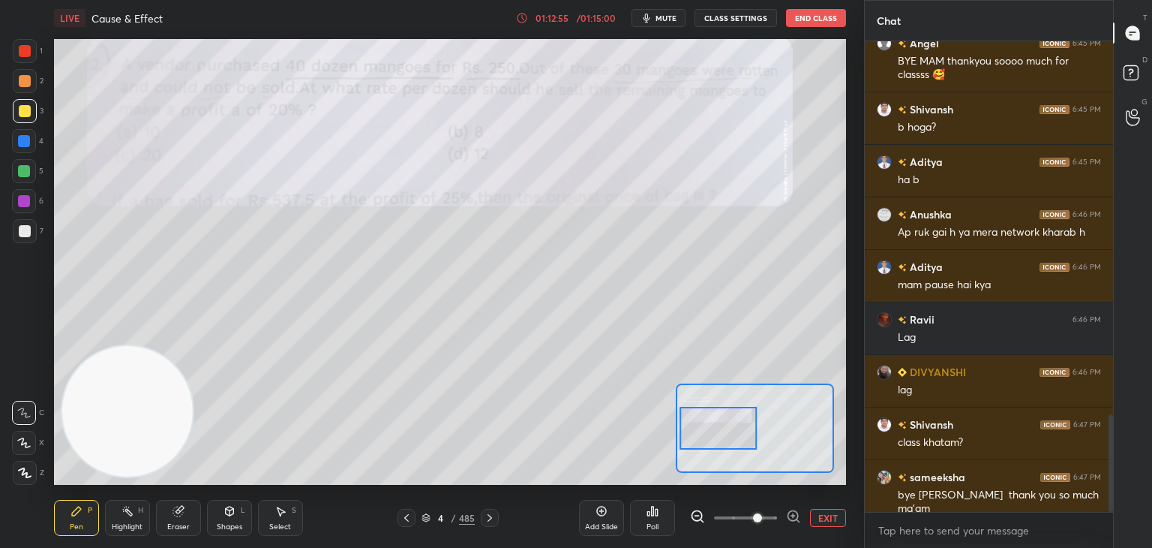
click at [186, 523] on div "Eraser" at bounding box center [178, 527] width 23 height 8
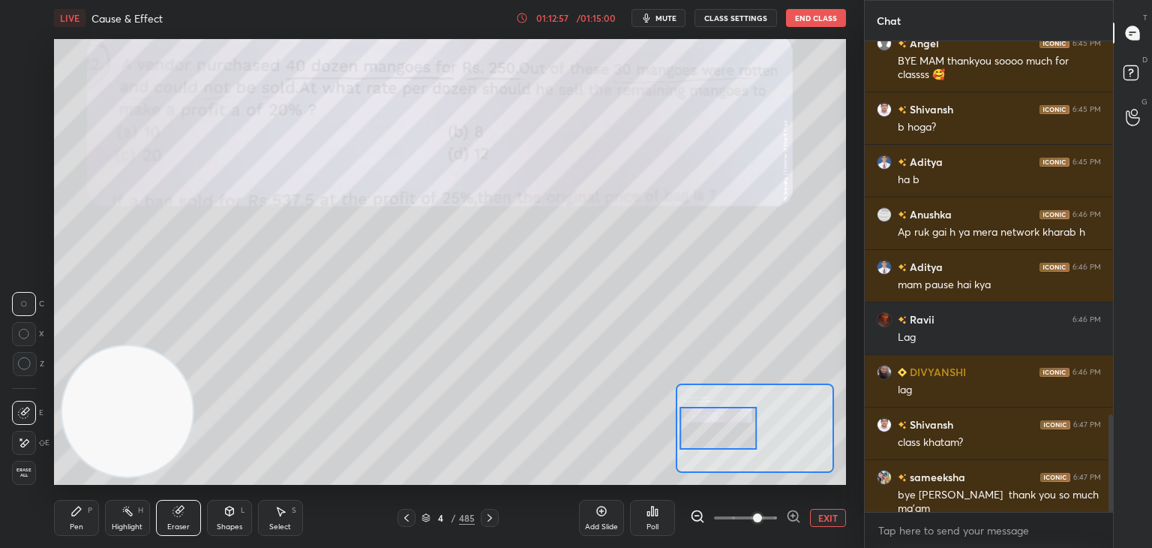
click at [23, 469] on span "Erase all" at bounding box center [24, 472] width 23 height 11
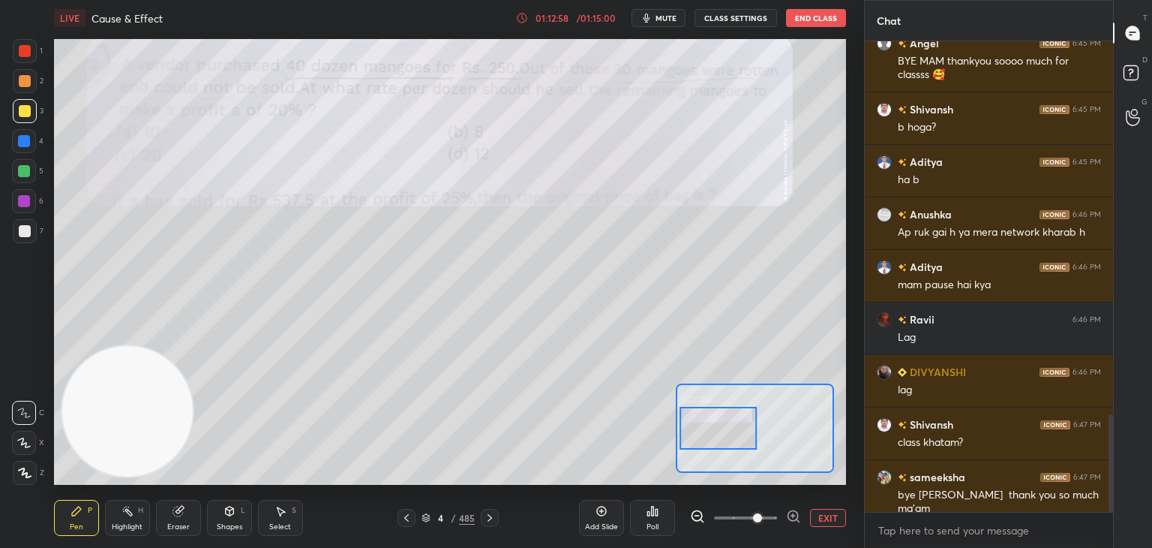
click at [30, 440] on icon at bounding box center [24, 442] width 14 height 11
click at [30, 416] on icon at bounding box center [24, 412] width 14 height 11
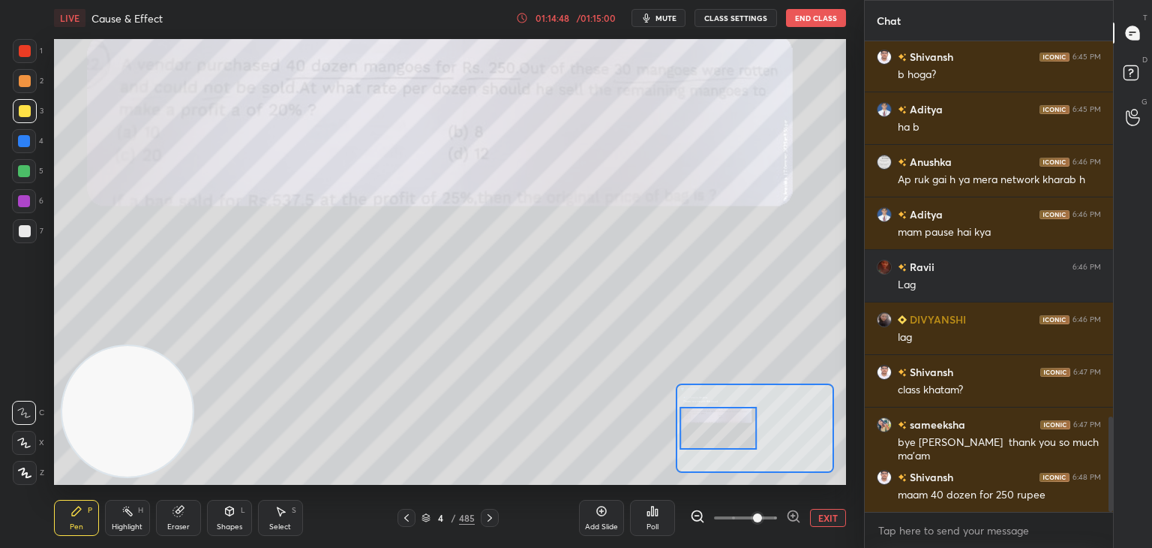
scroll to position [1910, 0]
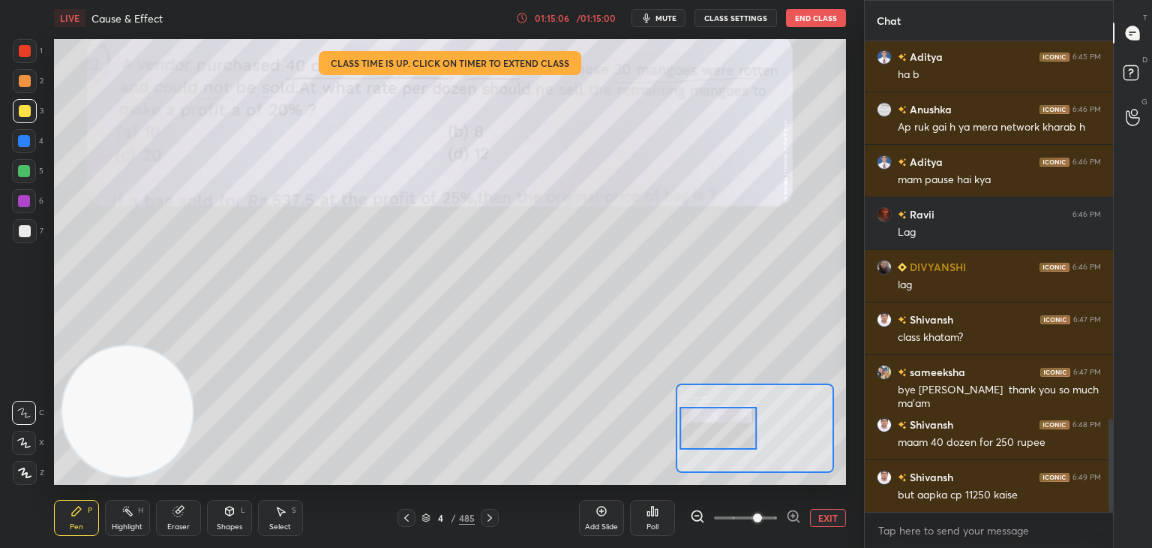
click at [173, 523] on div "Eraser" at bounding box center [178, 527] width 23 height 8
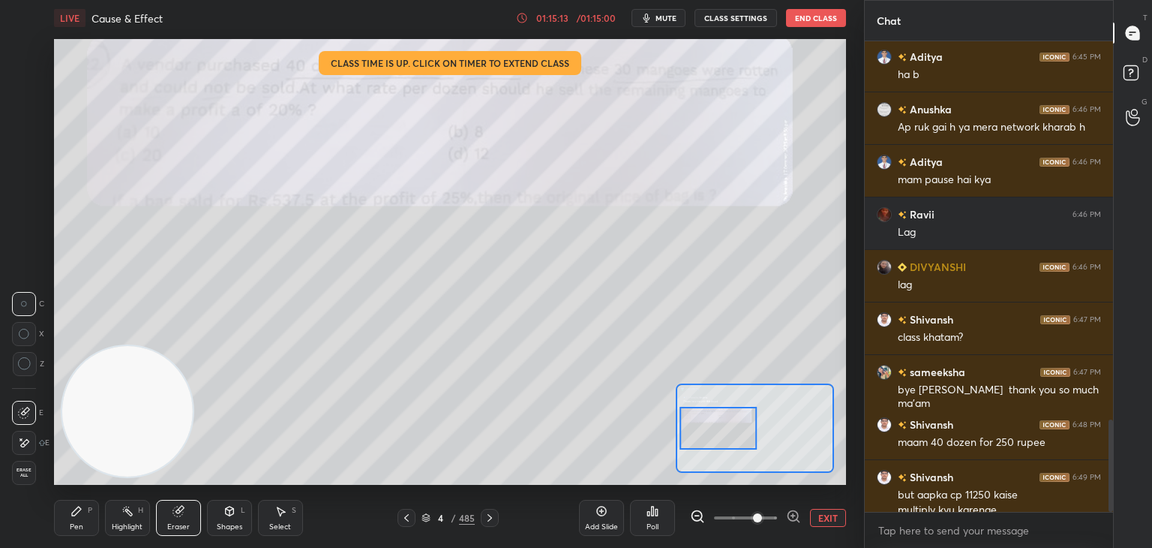
scroll to position [1925, 0]
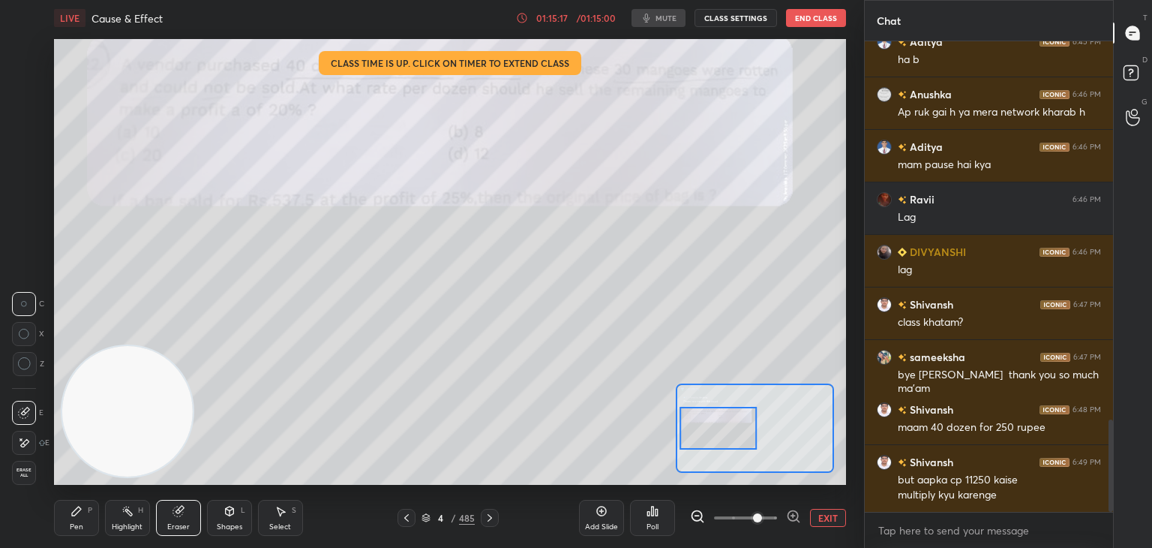
click at [72, 523] on div "Pen" at bounding box center [77, 527] width 14 height 8
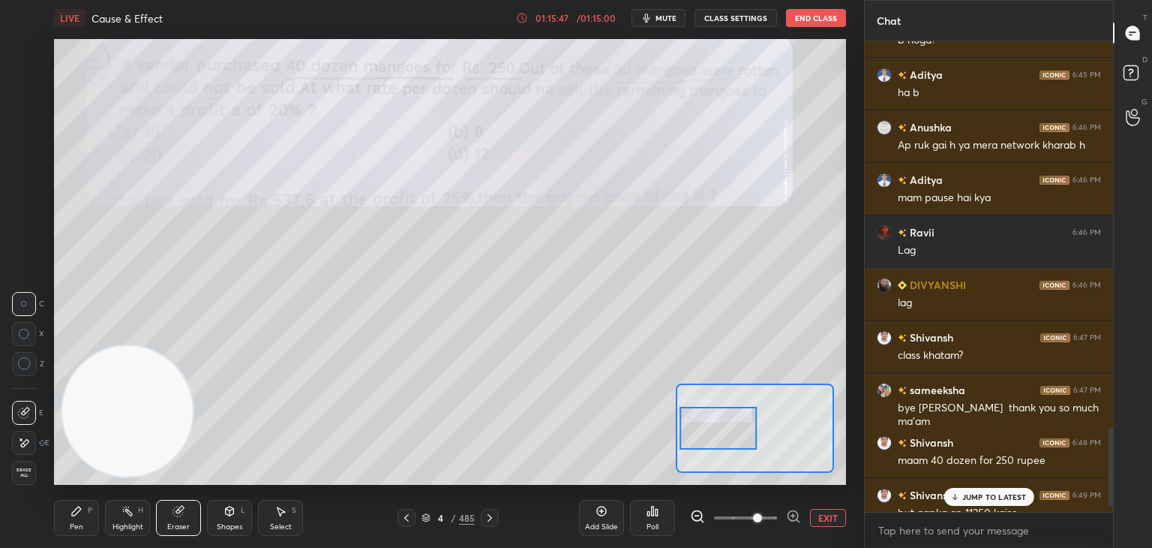
scroll to position [2352, 0]
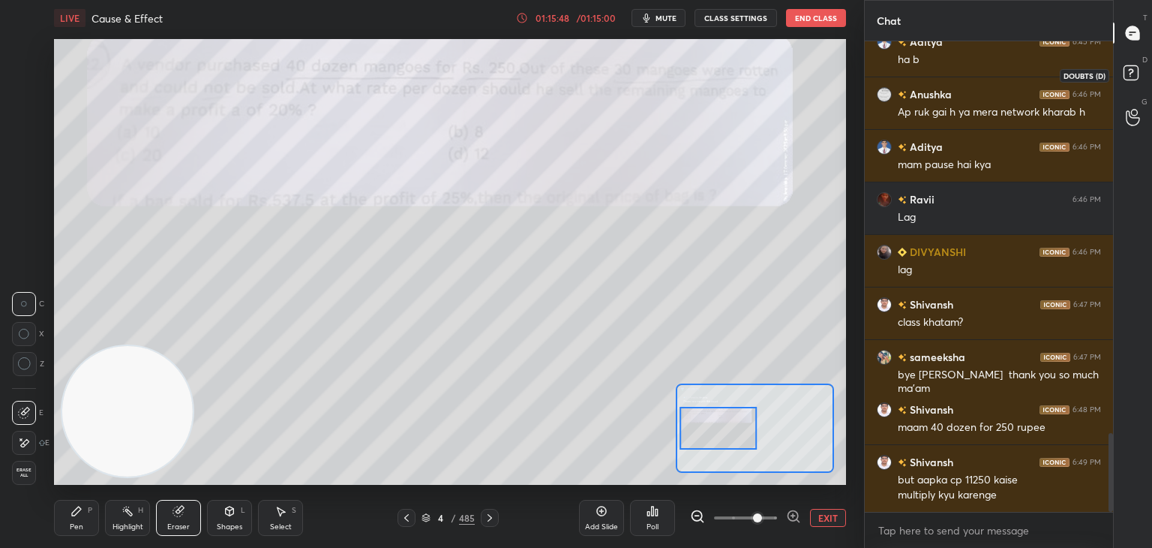
click at [1134, 75] on rect at bounding box center [1131, 73] width 14 height 14
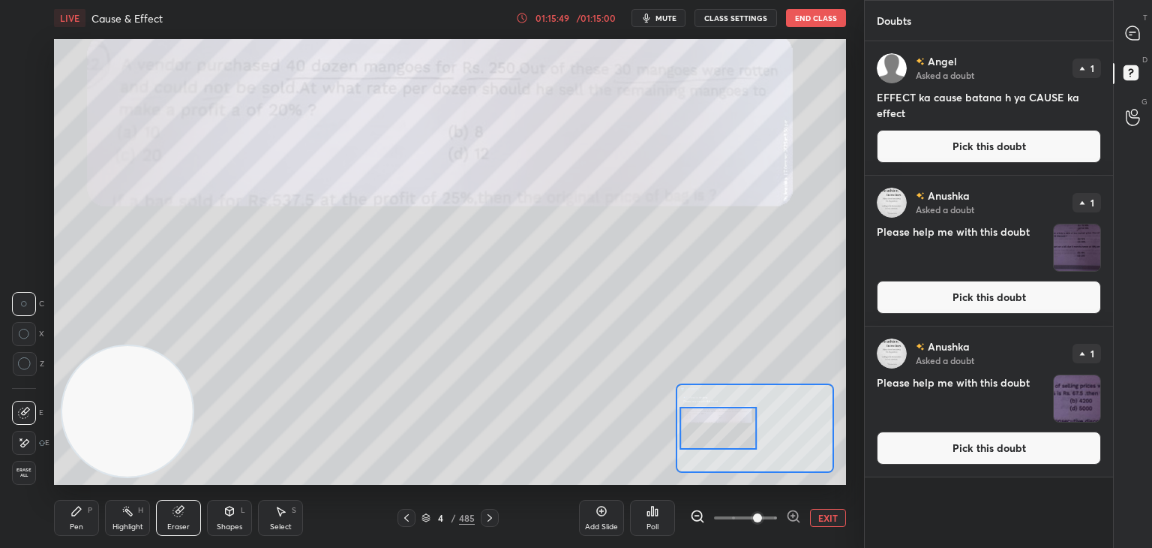
click at [1053, 302] on button "Pick this doubt" at bounding box center [989, 297] width 224 height 33
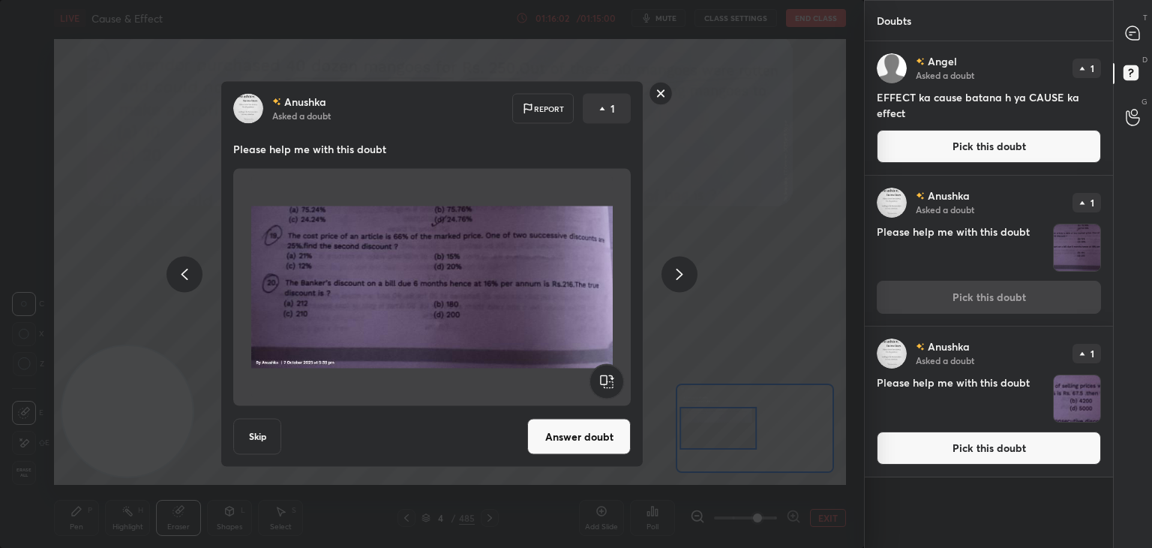
click at [668, 93] on rect at bounding box center [661, 93] width 23 height 23
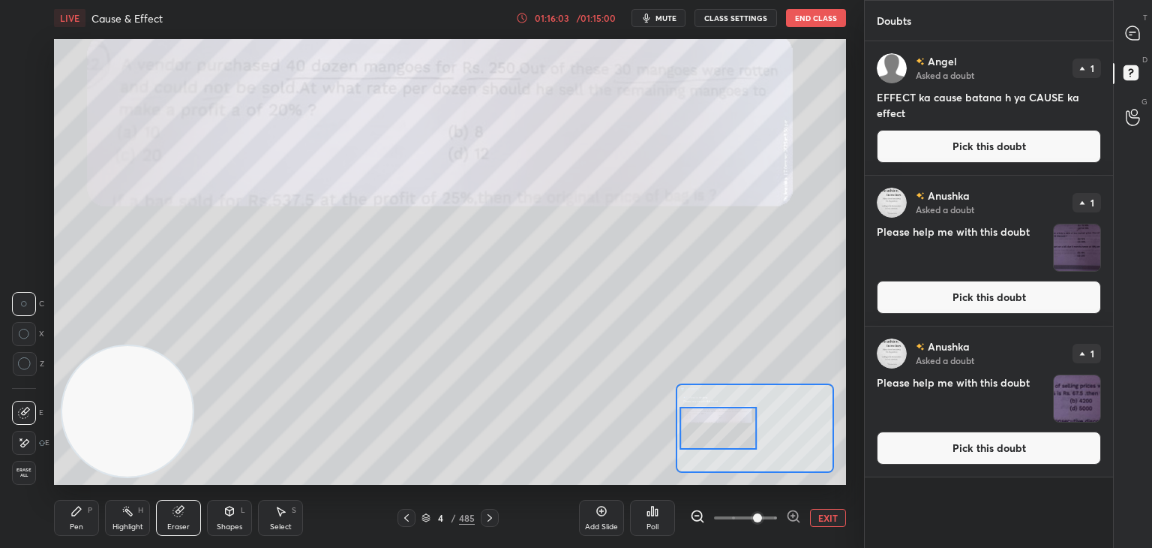
click at [1023, 452] on button "Pick this doubt" at bounding box center [989, 447] width 224 height 33
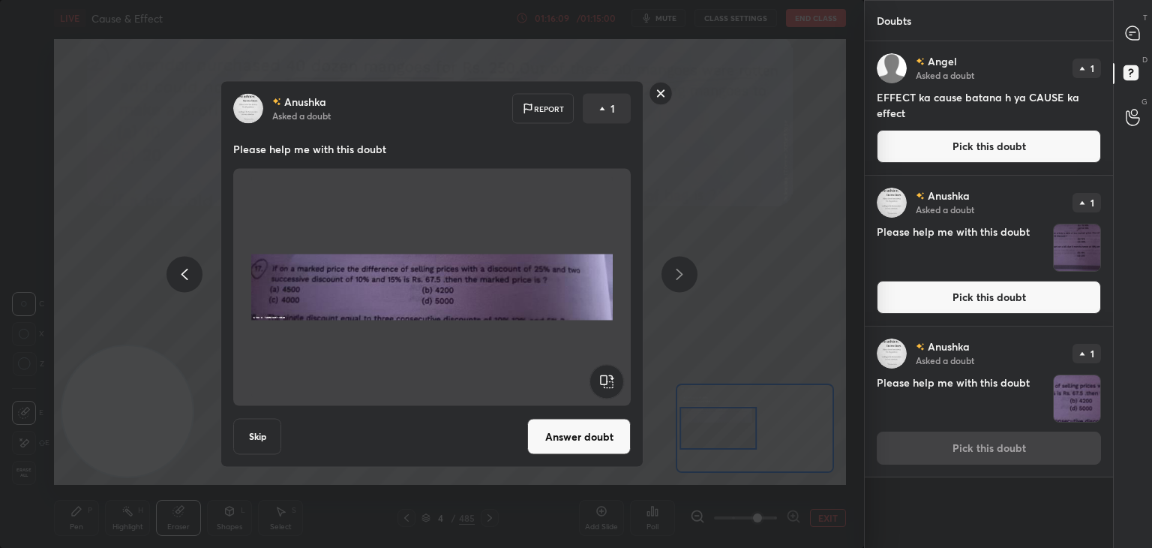
click at [655, 97] on rect at bounding box center [661, 93] width 23 height 23
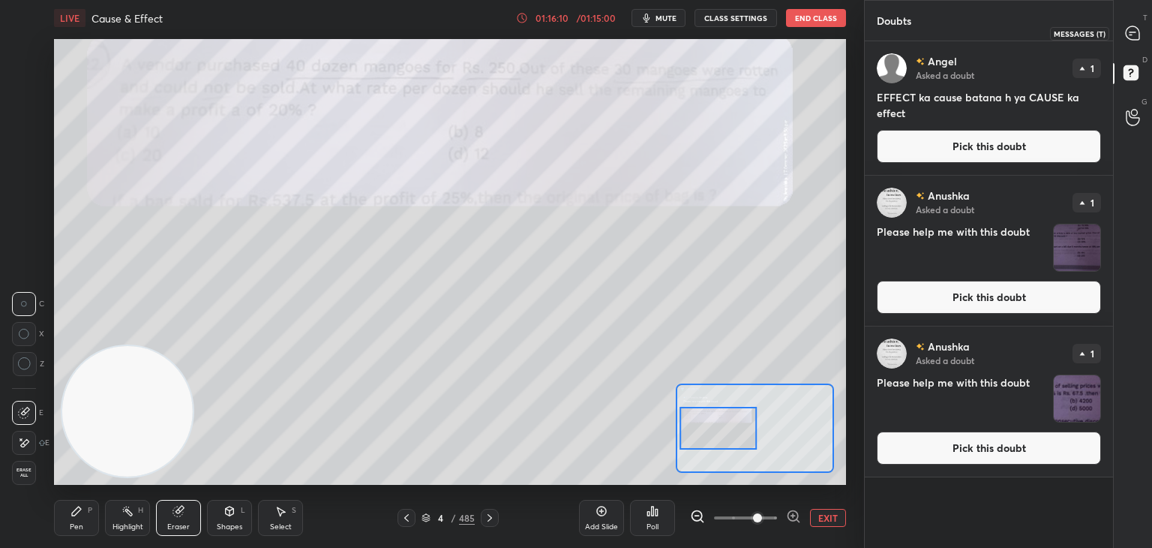
click at [1138, 32] on icon at bounding box center [1133, 33] width 14 height 14
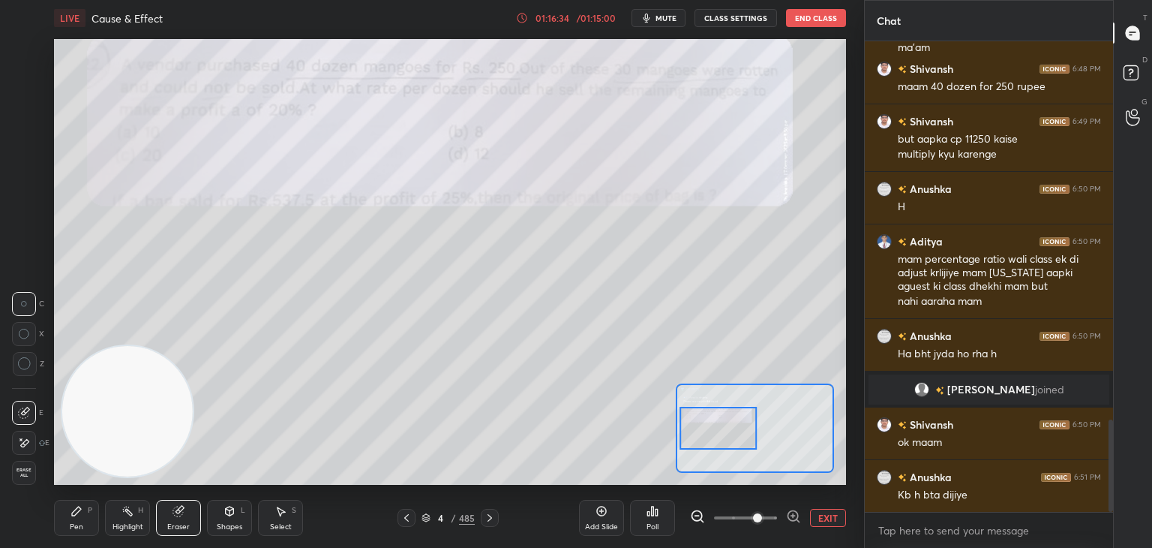
scroll to position [1986, 0]
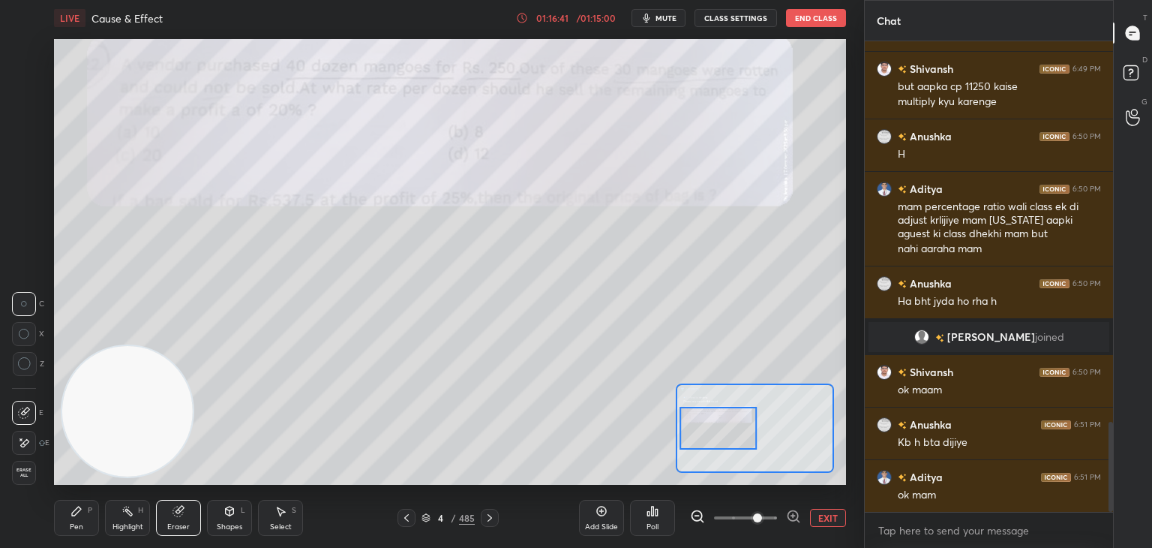
click at [75, 518] on div "Pen P" at bounding box center [76, 518] width 45 height 36
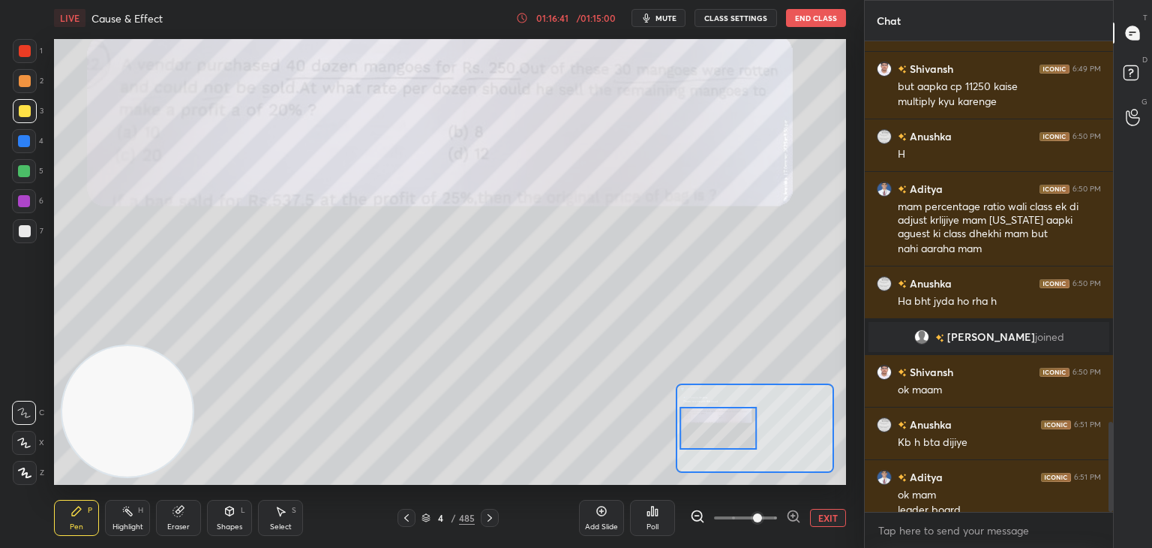
scroll to position [2001, 0]
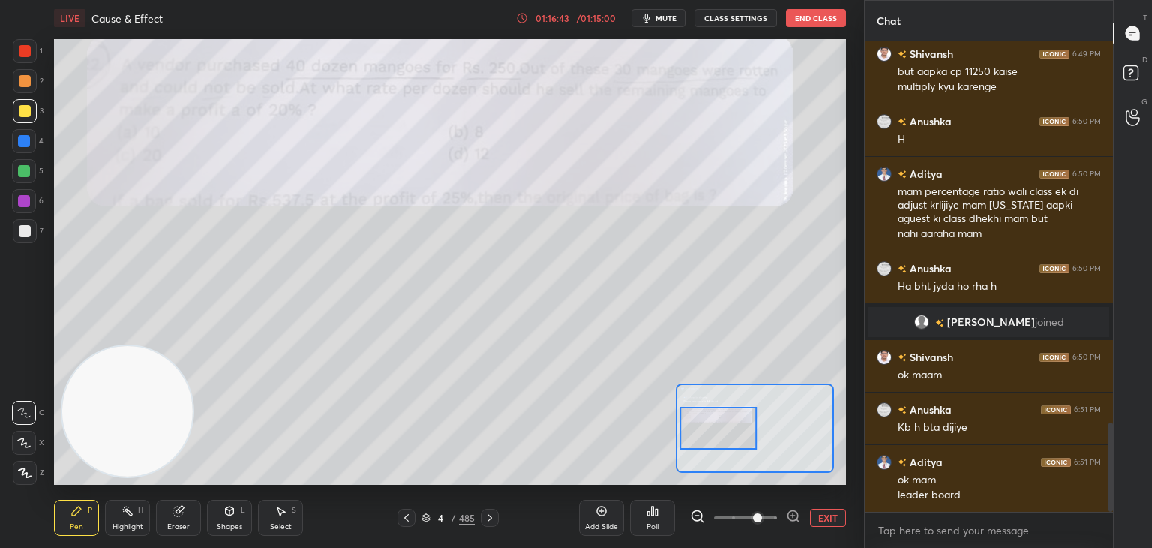
click at [644, 526] on div "Poll" at bounding box center [652, 518] width 45 height 36
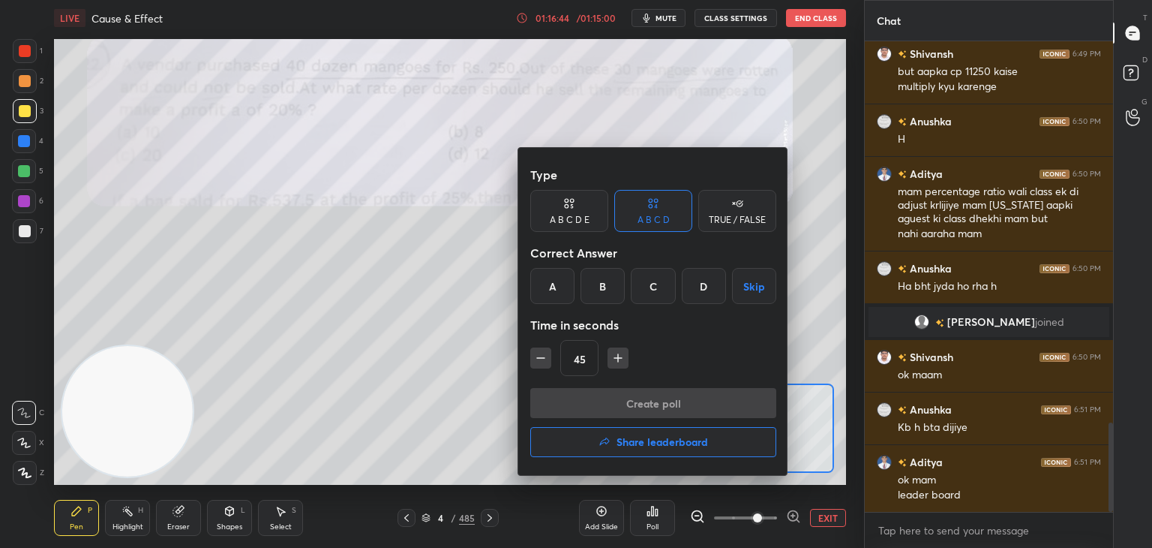
click at [639, 437] on h4 "Share leaderboard" at bounding box center [663, 442] width 92 height 11
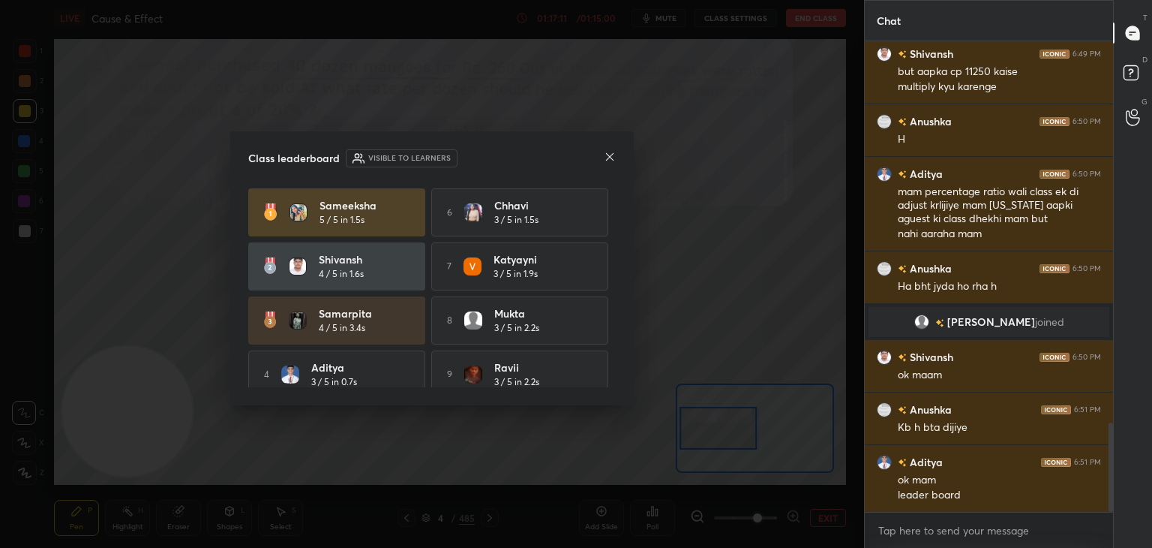
click at [611, 154] on icon at bounding box center [610, 157] width 12 height 12
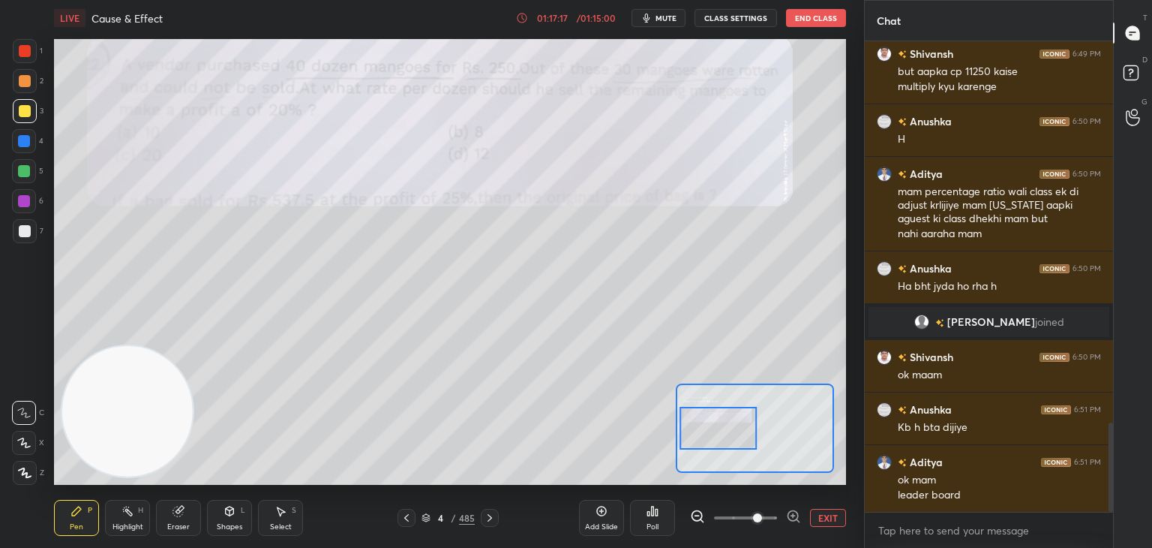
click at [816, 21] on button "End Class" at bounding box center [816, 18] width 60 height 18
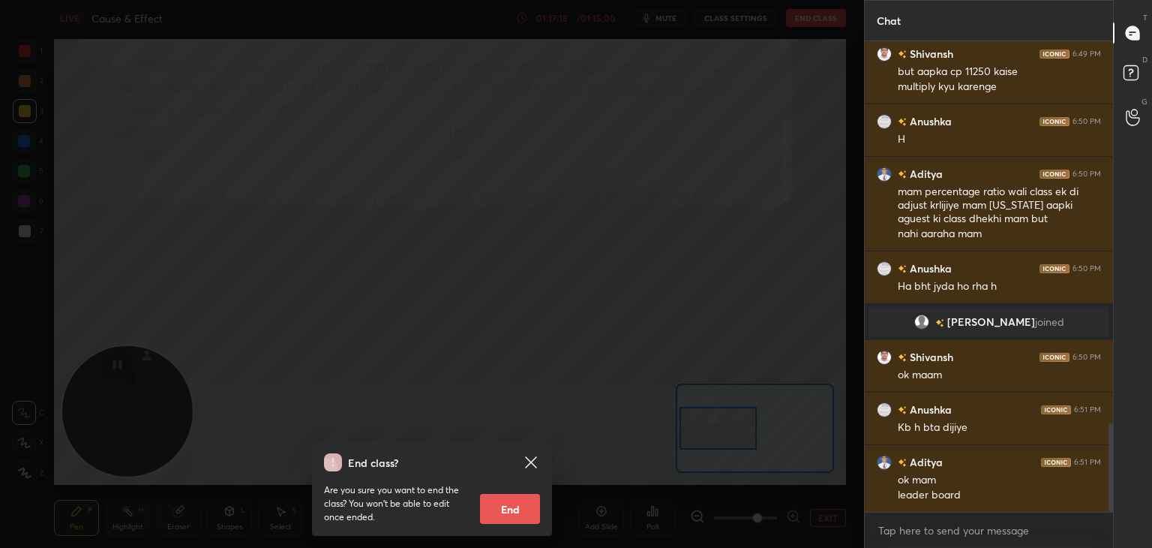
click at [516, 512] on button "End" at bounding box center [510, 509] width 60 height 30
type textarea "x"
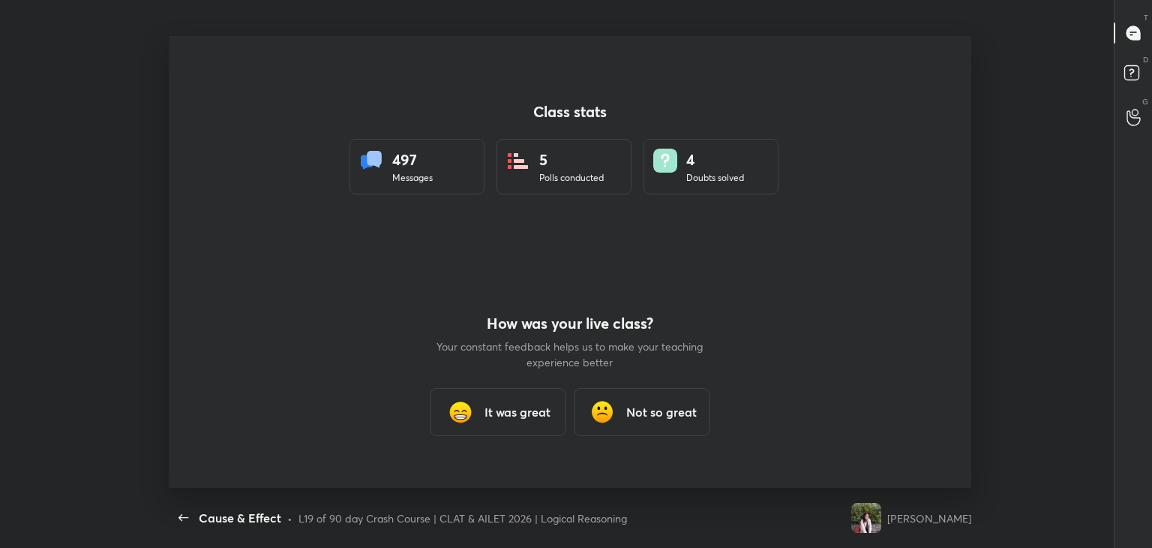
scroll to position [74548, 73948]
